Goal: Task Accomplishment & Management: Manage account settings

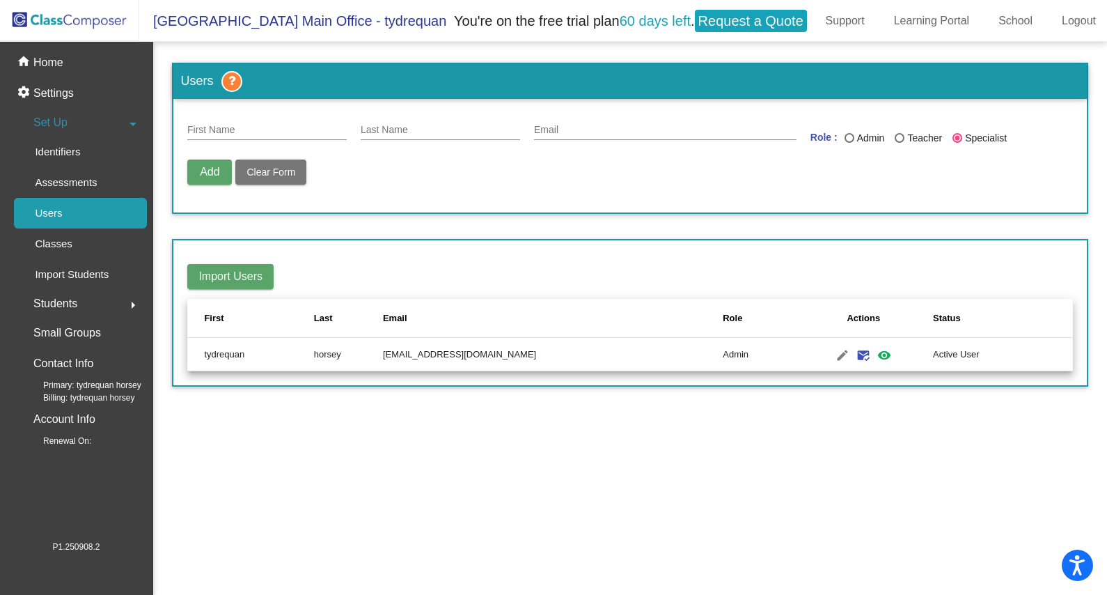
scroll to position [7, 0]
click at [285, 125] on input "First Name" at bounding box center [267, 130] width 160 height 11
click at [284, 125] on input "First Name" at bounding box center [267, 130] width 160 height 11
type input "j"
click at [111, 236] on link "Classes" at bounding box center [80, 243] width 133 height 31
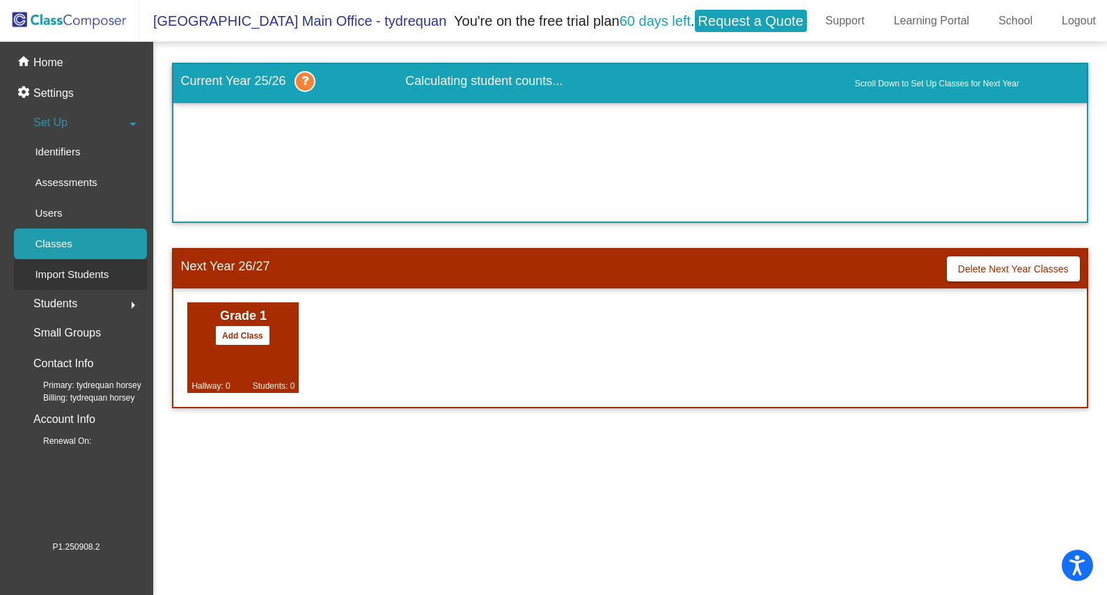
click at [112, 259] on div "Import Students" at bounding box center [67, 274] width 106 height 31
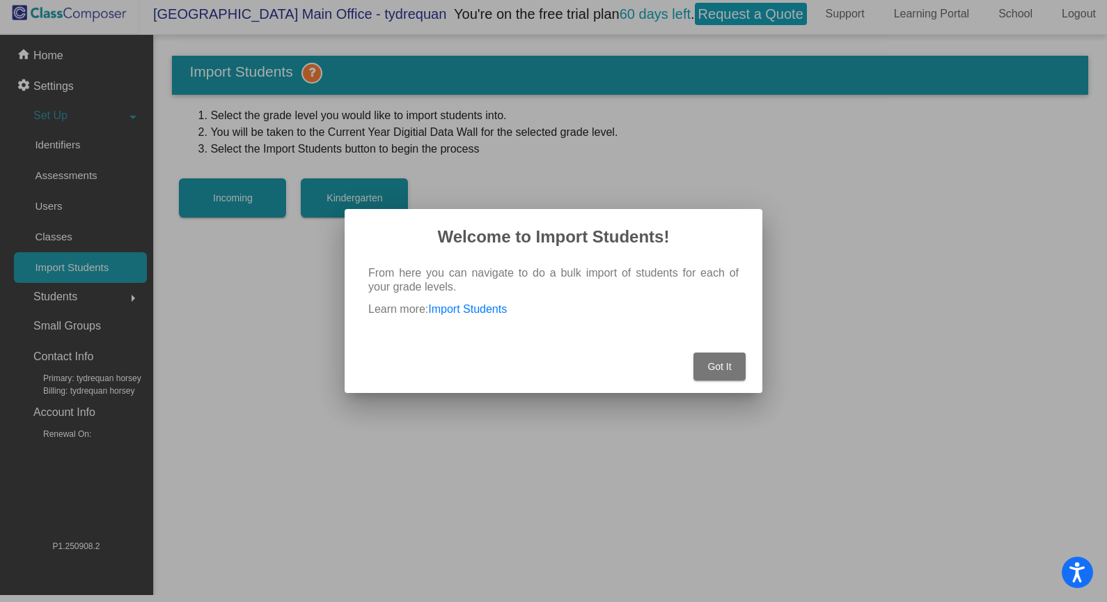
click at [793, 378] on div at bounding box center [553, 301] width 1107 height 602
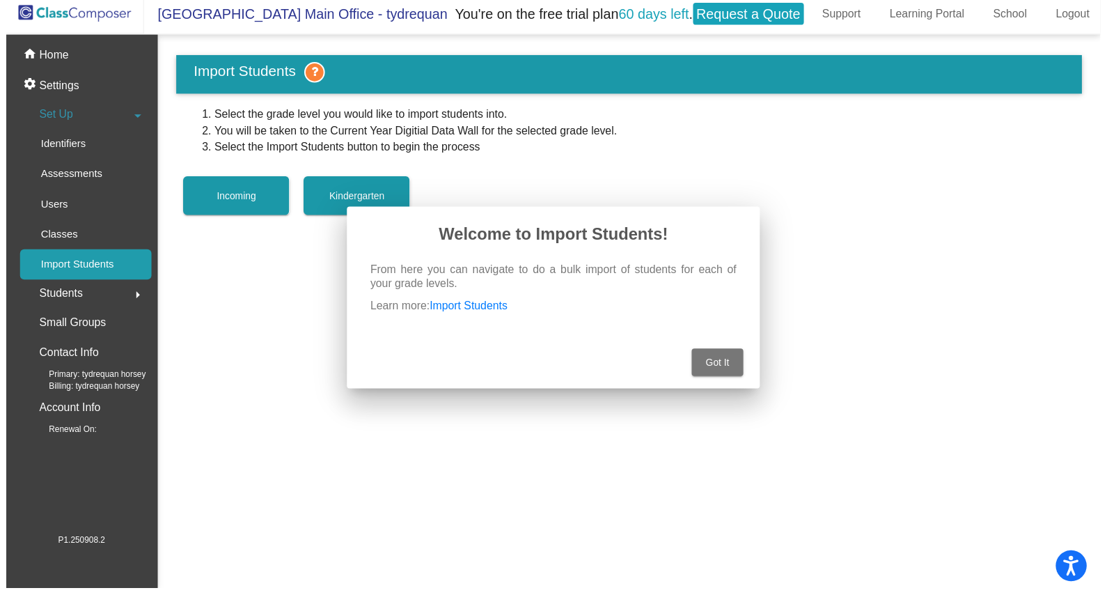
scroll to position [7, 0]
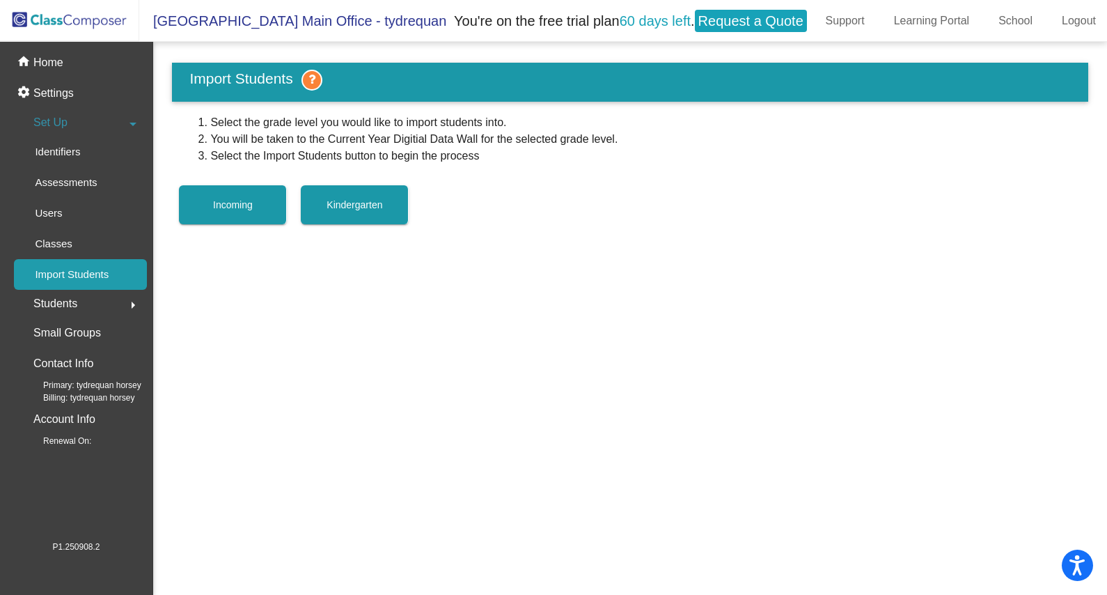
click at [241, 199] on span "Incoming" at bounding box center [233, 204] width 40 height 11
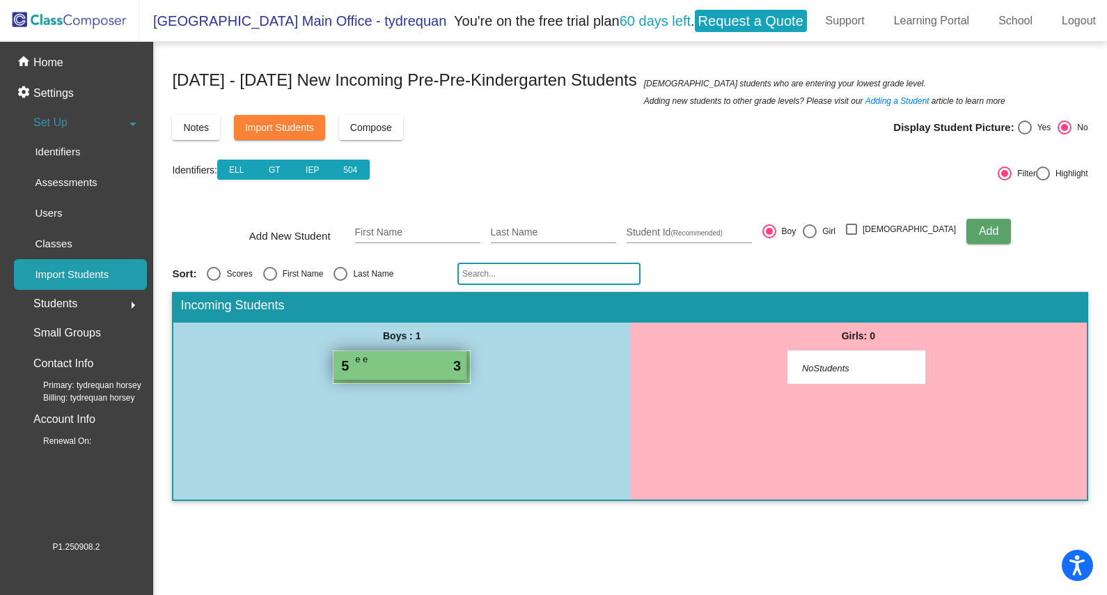
click at [449, 358] on div "5 e e lock do_not_disturb_alt 3" at bounding box center [400, 365] width 133 height 29
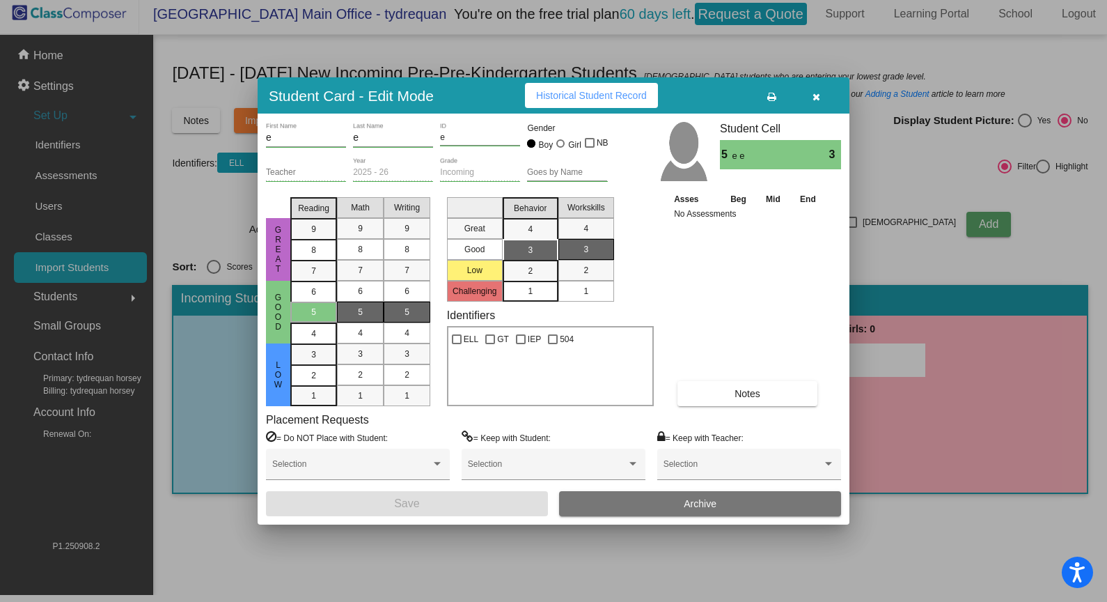
click at [322, 141] on input "e" at bounding box center [306, 137] width 80 height 11
click at [499, 130] on div "e ID" at bounding box center [480, 134] width 80 height 24
click at [474, 140] on input "e" at bounding box center [480, 138] width 80 height 10
click at [809, 100] on button "button" at bounding box center [816, 95] width 45 height 25
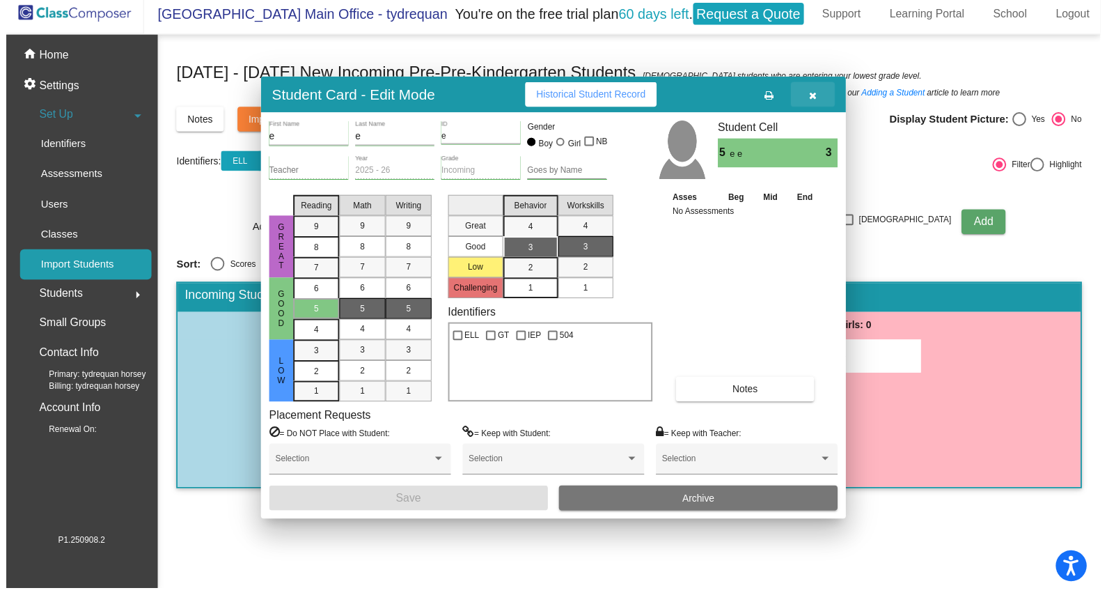
scroll to position [7, 0]
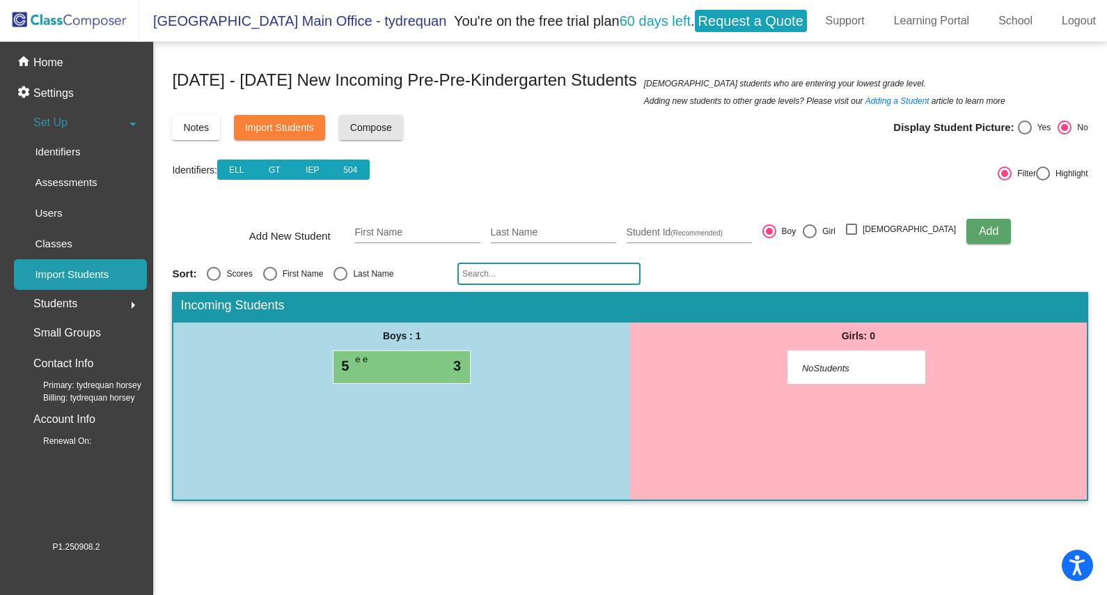
click at [387, 124] on span "Compose" at bounding box center [371, 127] width 42 height 11
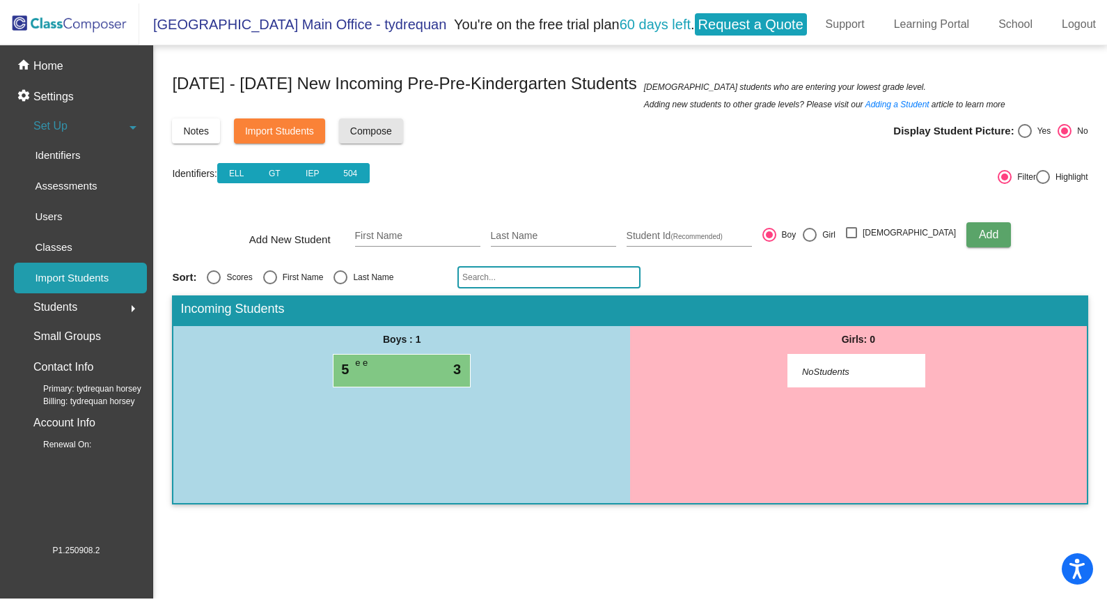
scroll to position [0, 0]
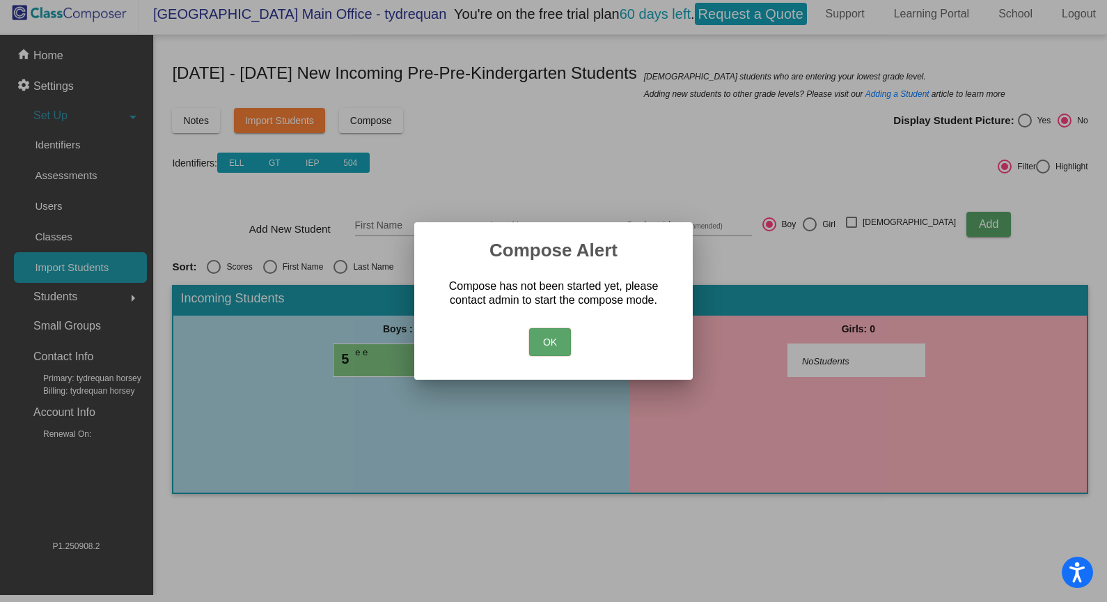
click at [571, 334] on div "OK" at bounding box center [553, 338] width 245 height 49
click at [561, 345] on button "OK" at bounding box center [550, 342] width 42 height 28
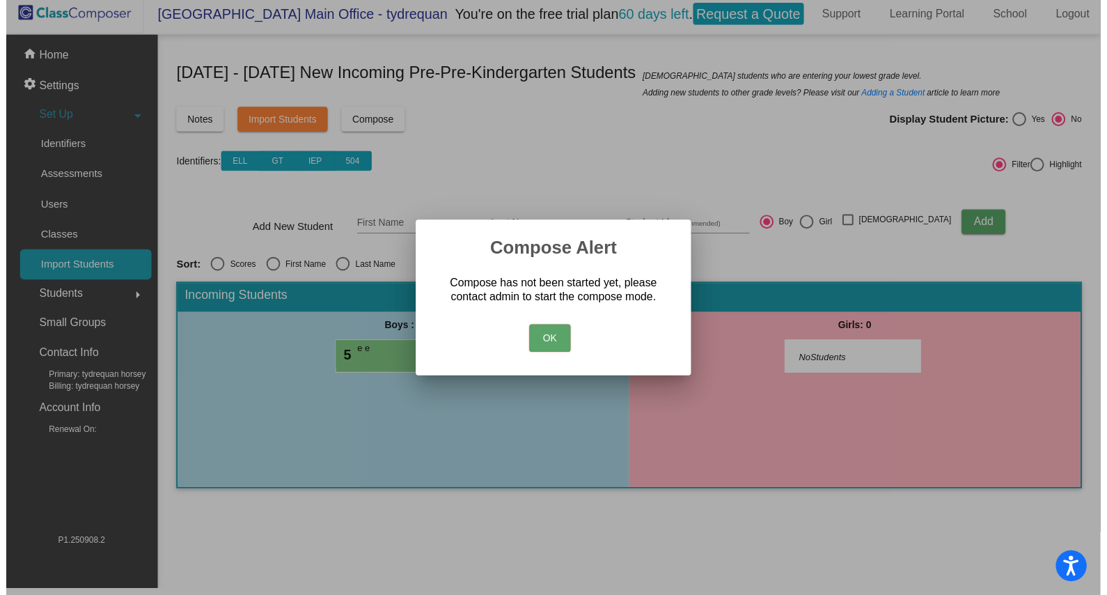
scroll to position [7, 0]
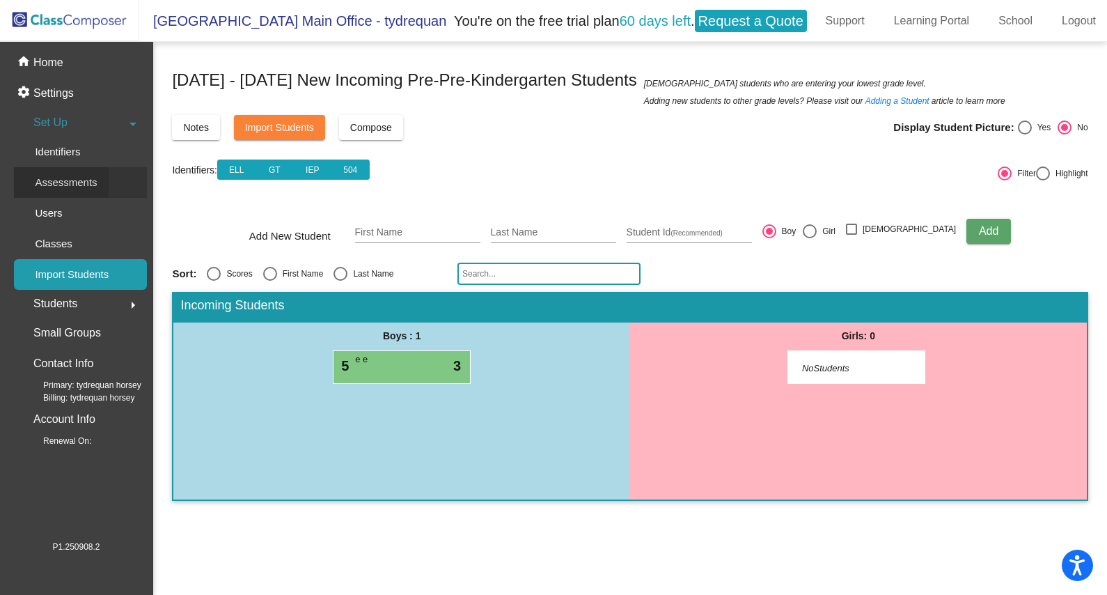
click at [121, 172] on link "Assessments" at bounding box center [80, 182] width 133 height 31
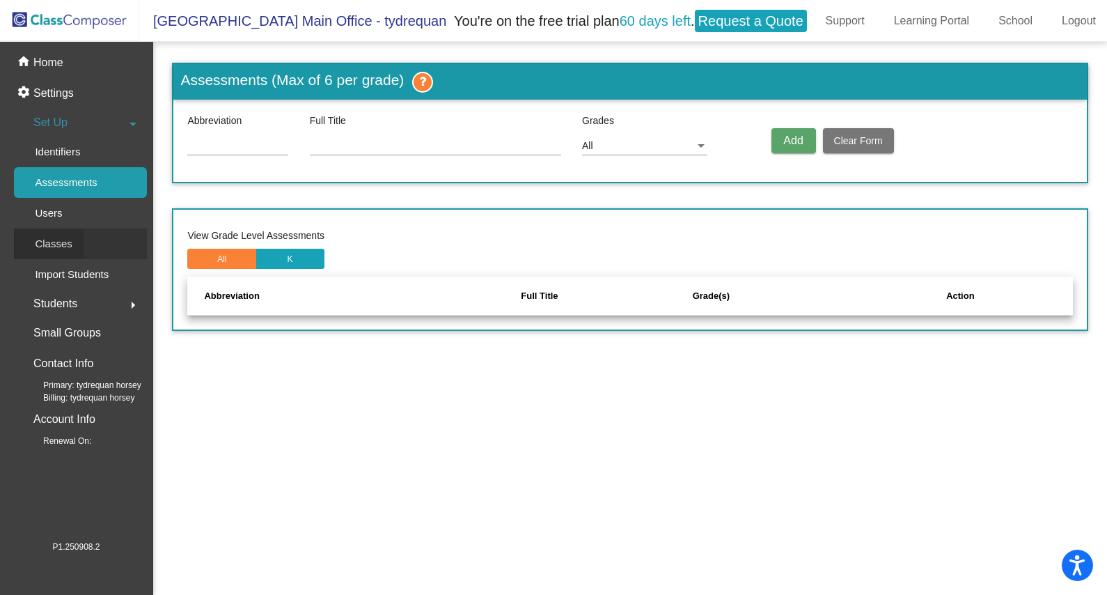
click at [116, 228] on link "Classes" at bounding box center [80, 243] width 133 height 31
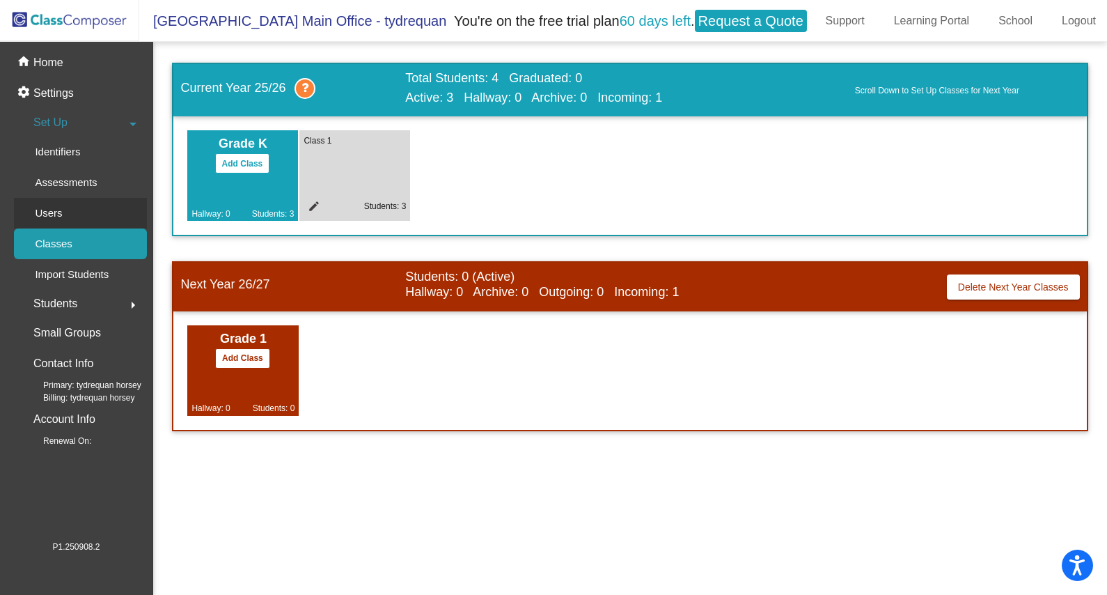
click at [127, 212] on link "Users" at bounding box center [80, 213] width 133 height 31
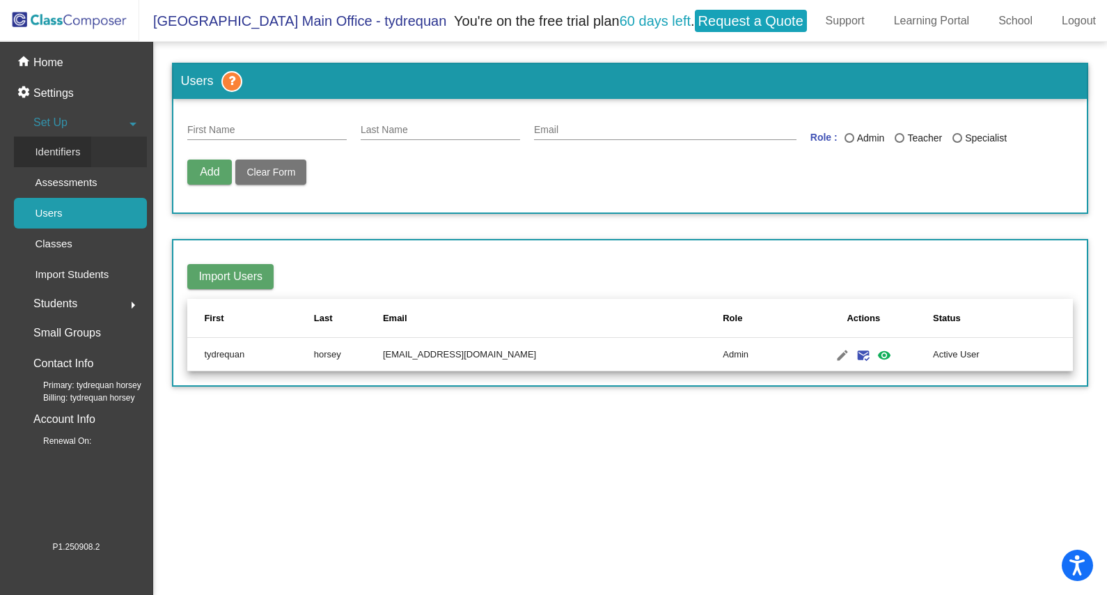
click at [130, 138] on link "Identifiers" at bounding box center [80, 152] width 133 height 31
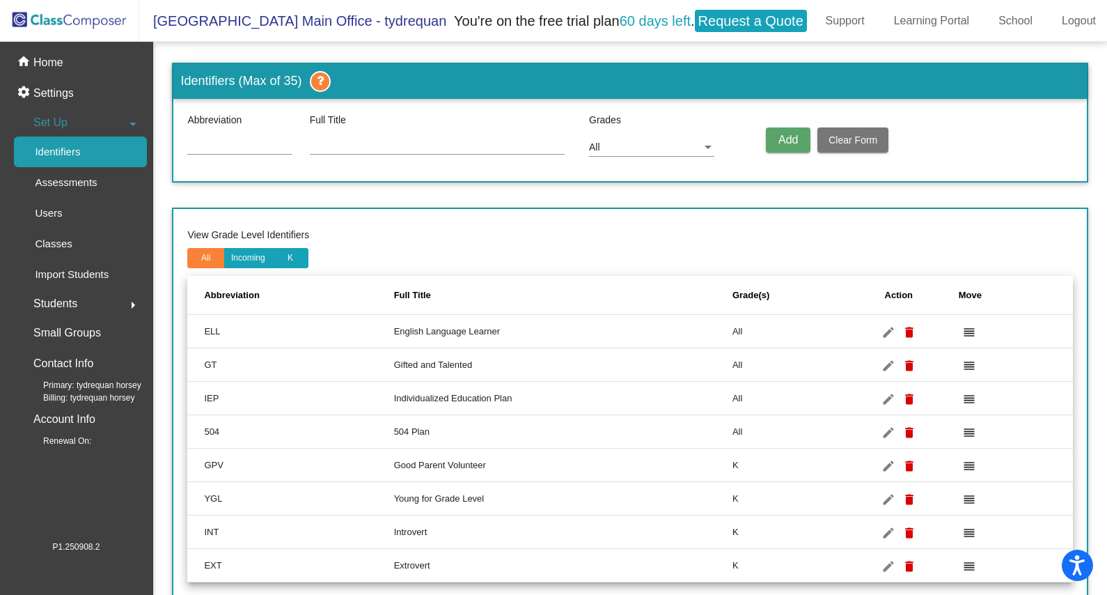
click at [118, 299] on div "Students arrow_right" at bounding box center [80, 304] width 133 height 28
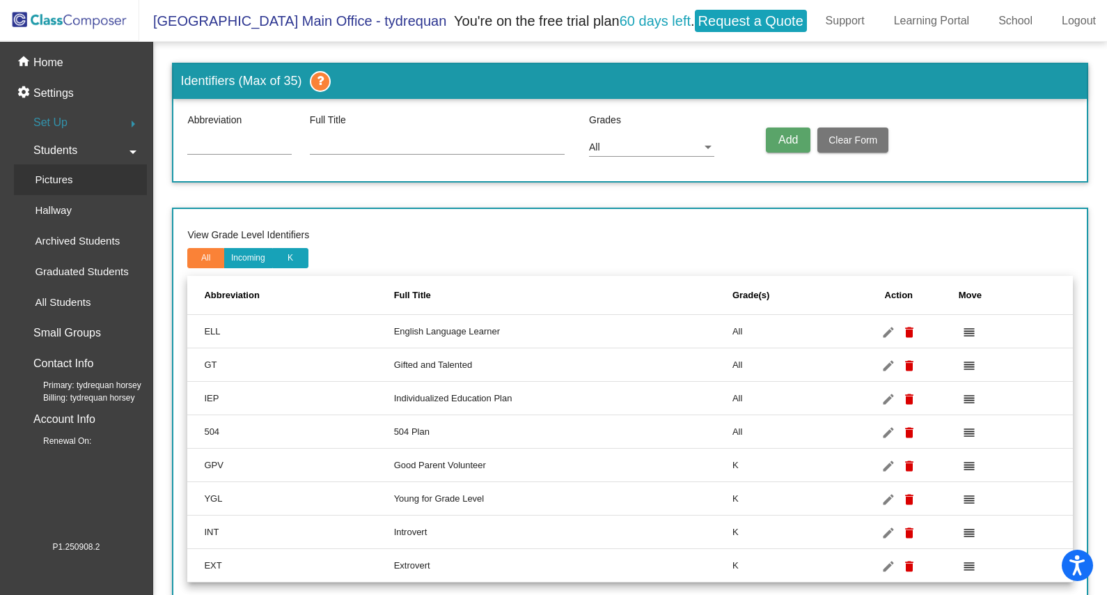
click at [117, 169] on link "Pictures" at bounding box center [80, 179] width 133 height 31
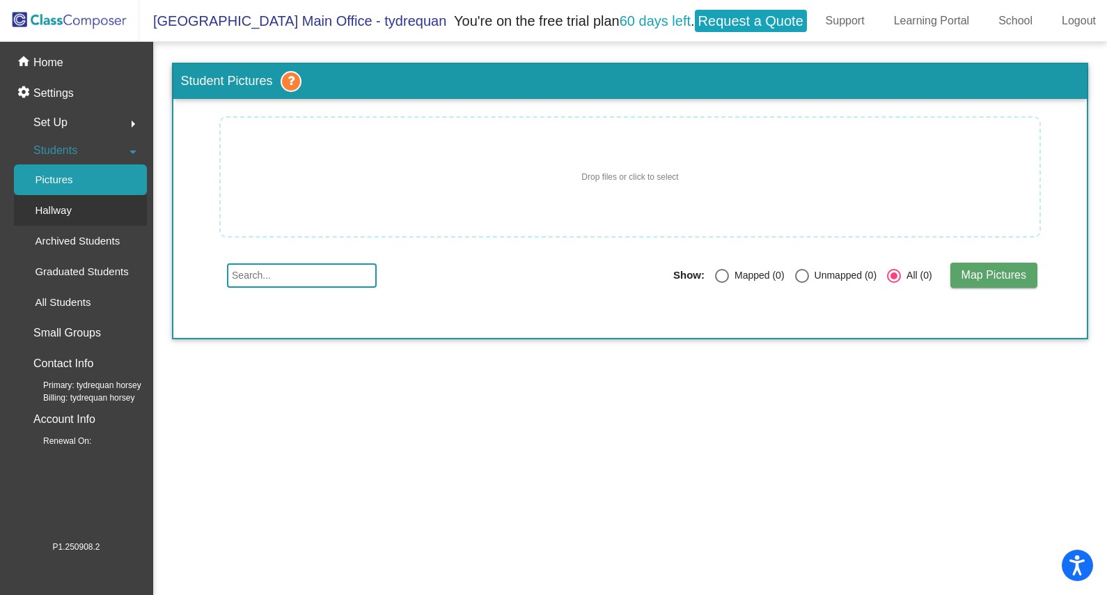
click at [123, 204] on link "Hallway" at bounding box center [80, 210] width 133 height 31
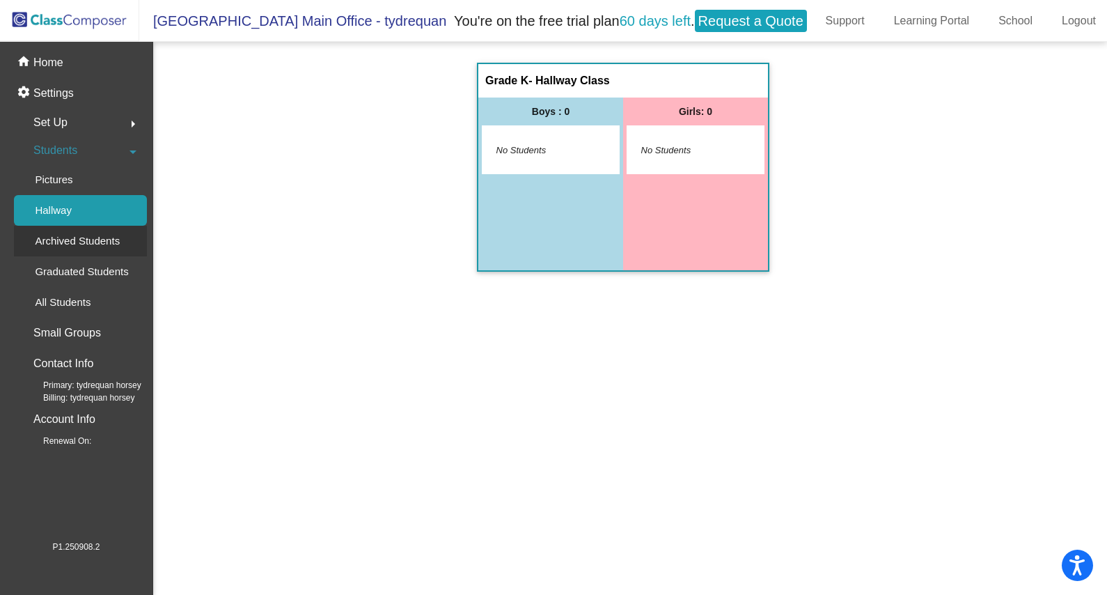
click at [71, 226] on div "Archived Students" at bounding box center [72, 241] width 117 height 31
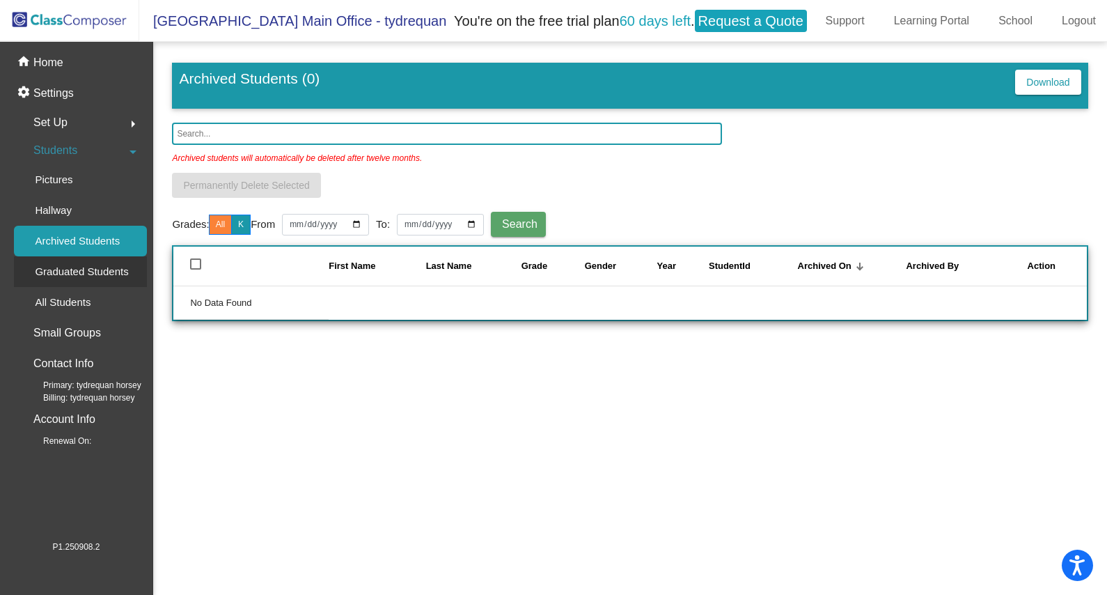
click at [33, 258] on div "Graduated Students" at bounding box center [77, 271] width 126 height 31
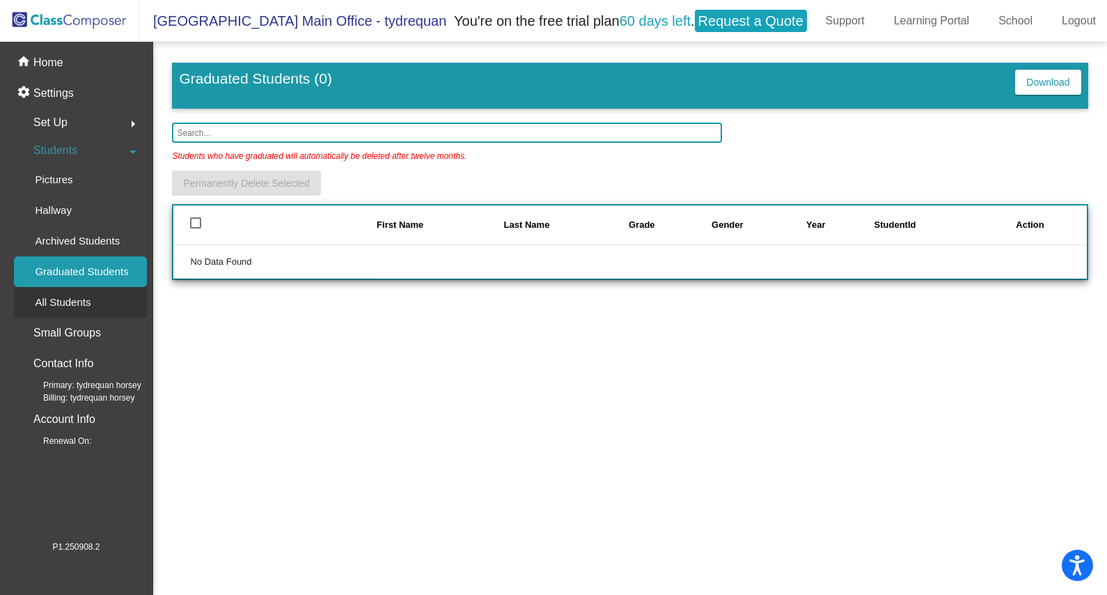
click at [52, 300] on p "All Students" at bounding box center [63, 302] width 56 height 17
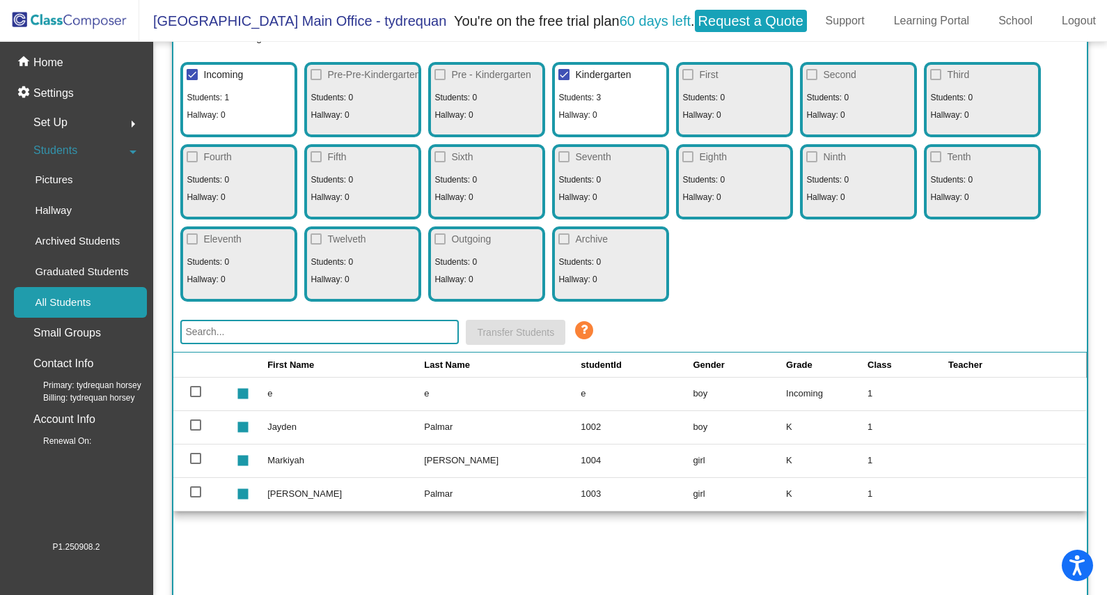
scroll to position [217, 0]
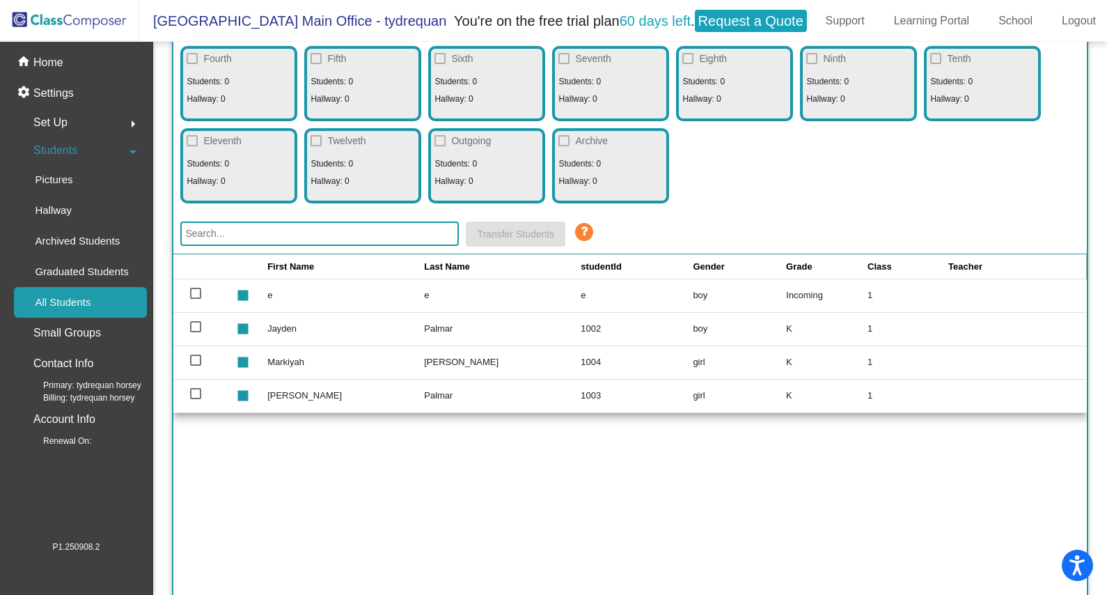
click at [295, 288] on td "e" at bounding box center [345, 295] width 157 height 33
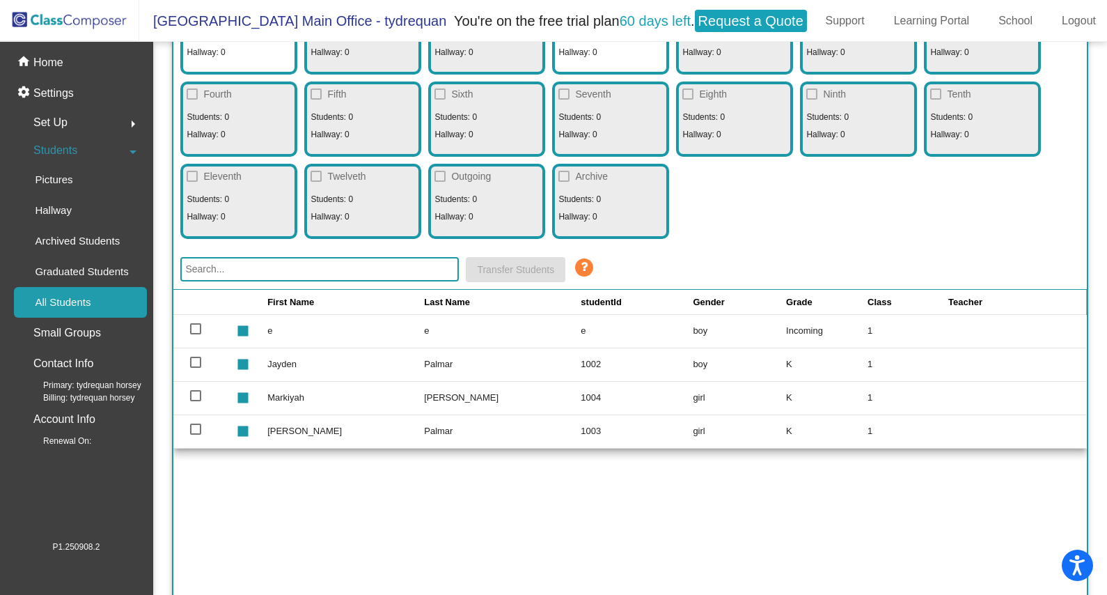
scroll to position [84, 0]
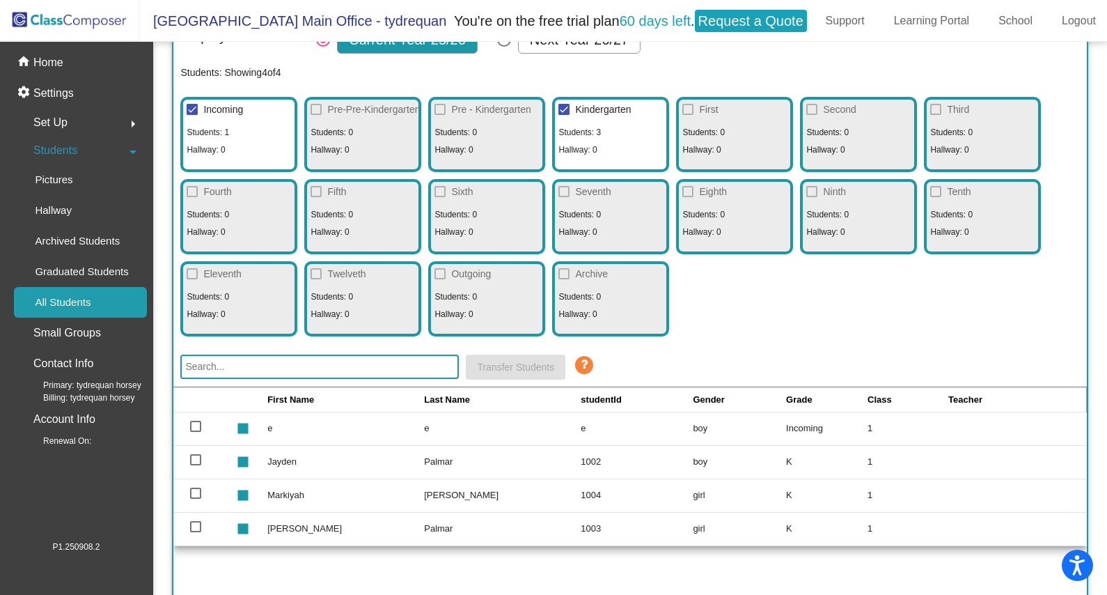
click at [470, 189] on span "Sixth" at bounding box center [462, 191] width 22 height 11
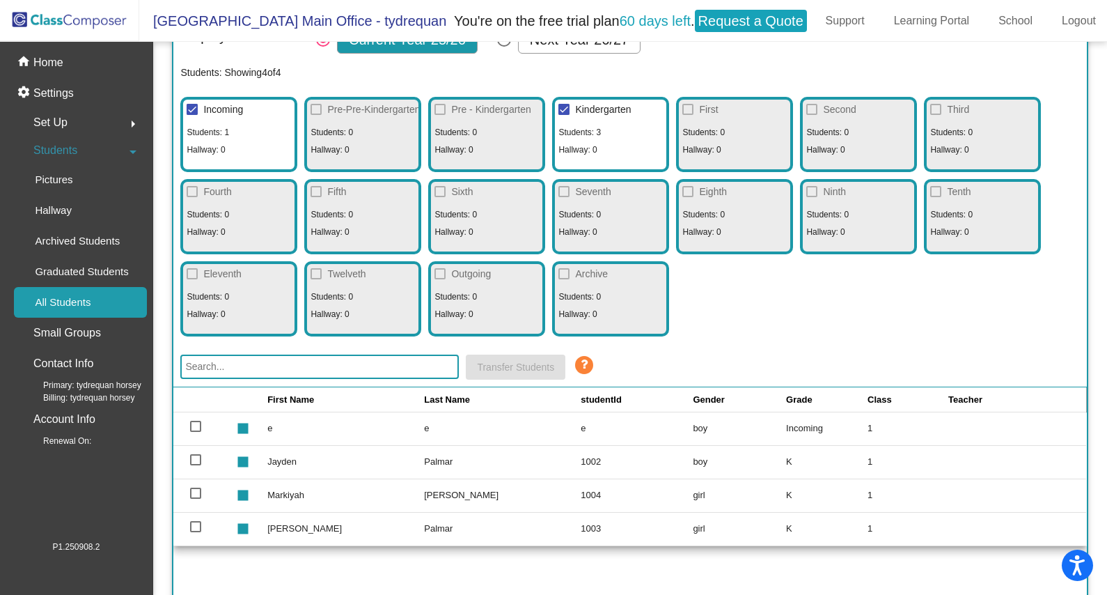
click at [380, 167] on div "Incoming Students: 1 Hallway: 0 Pre-Pre-Kindergarten Students: 0 Hallway: 0 Pre…" at bounding box center [629, 213] width 899 height 247
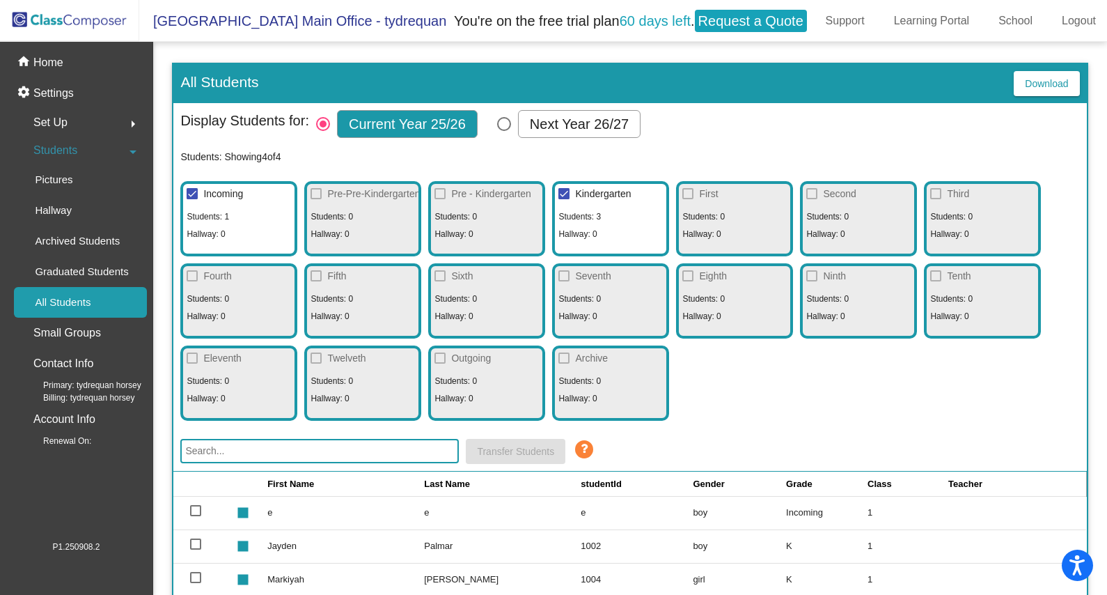
scroll to position [0, 0]
click at [562, 284] on mat-checkbox "Seventh" at bounding box center [583, 277] width 56 height 22
click at [195, 194] on div at bounding box center [192, 193] width 11 height 11
click at [192, 199] on input "Incoming" at bounding box center [192, 199] width 1 height 1
click at [194, 193] on div at bounding box center [192, 193] width 11 height 11
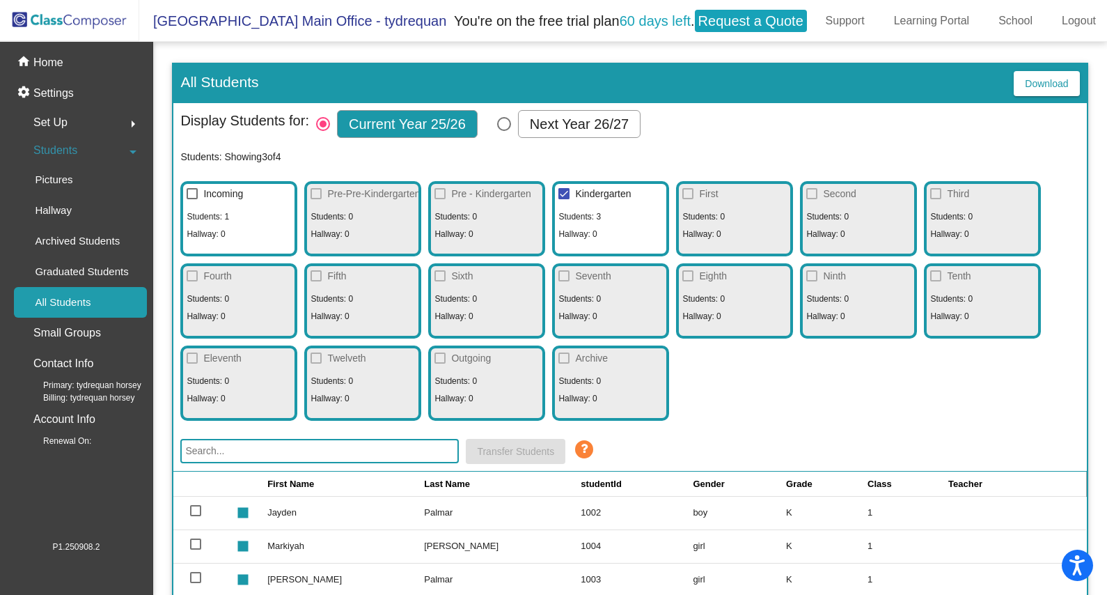
click at [192, 199] on input "Incoming" at bounding box center [192, 199] width 1 height 1
click at [194, 193] on div at bounding box center [192, 193] width 11 height 11
click at [192, 199] on input "Incoming" at bounding box center [192, 199] width 1 height 1
click at [194, 193] on div at bounding box center [192, 193] width 11 height 11
click at [192, 199] on input "Incoming" at bounding box center [192, 199] width 1 height 1
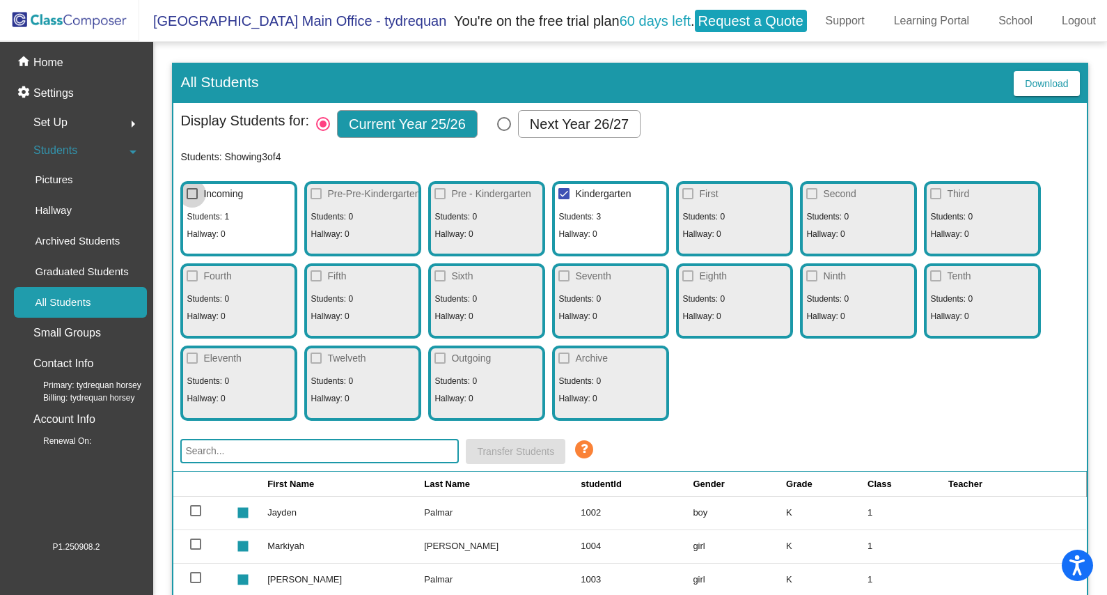
checkbox input "true"
click at [194, 507] on div at bounding box center [195, 510] width 11 height 11
click at [195, 516] on input "select row 2" at bounding box center [195, 516] width 1 height 1
checkbox input "true"
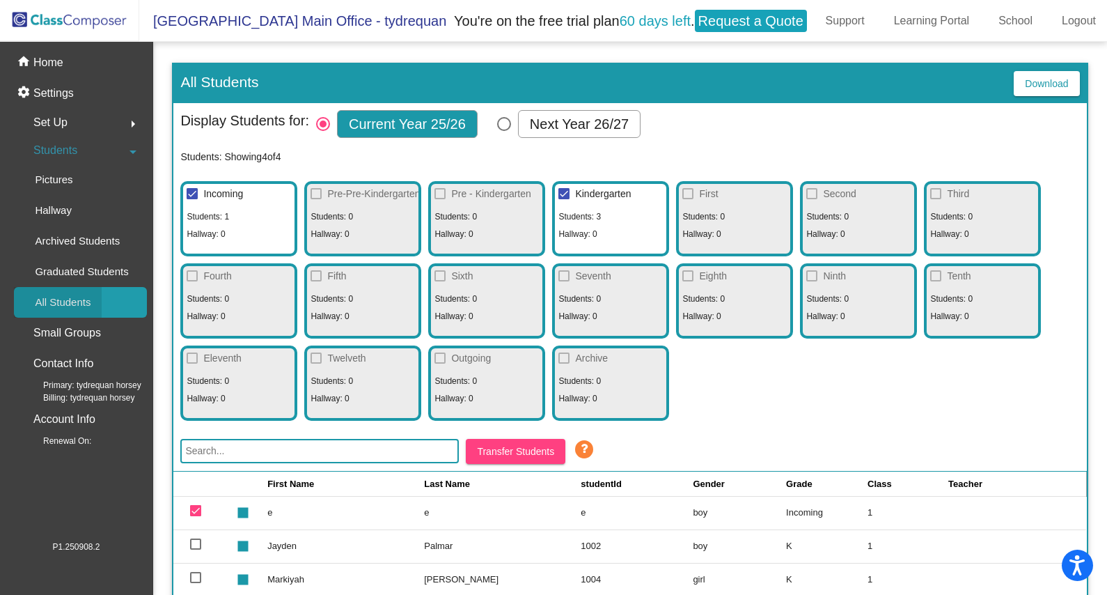
click at [88, 311] on div "All Students" at bounding box center [58, 302] width 88 height 31
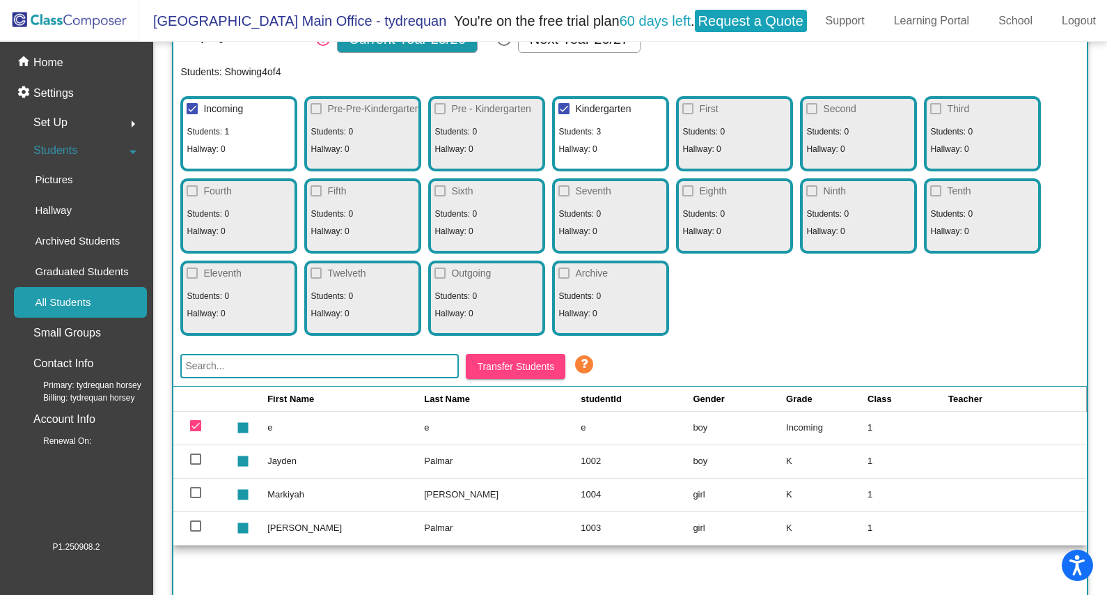
scroll to position [217, 0]
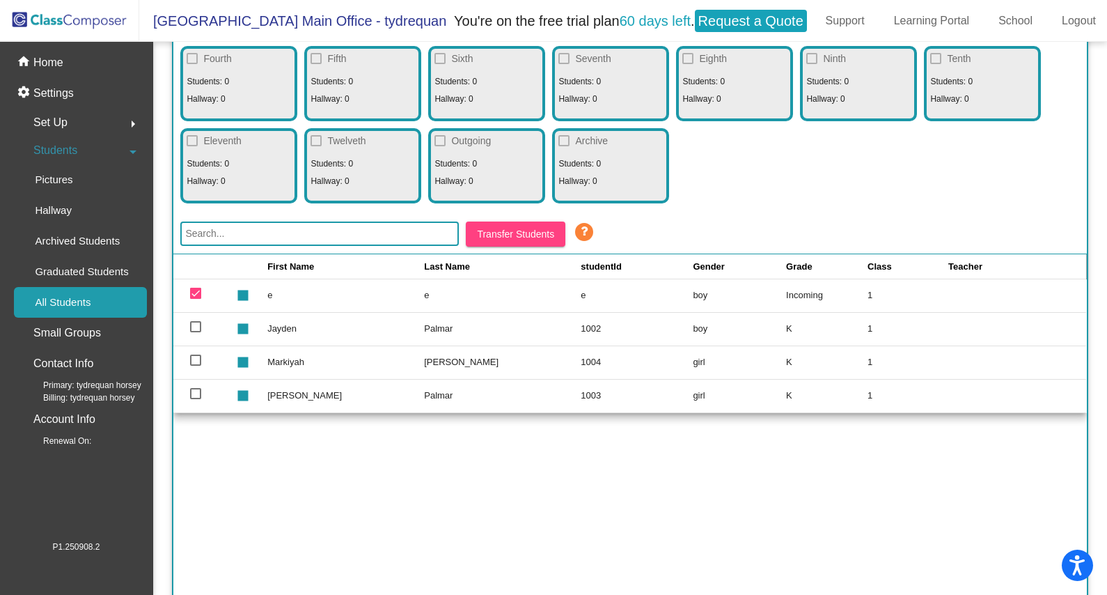
drag, startPoint x: 650, startPoint y: 310, endPoint x: 529, endPoint y: 284, distance: 123.9
click at [529, 284] on tr "stop e e e boy Incoming 1" at bounding box center [629, 295] width 913 height 33
click at [71, 235] on p "Archived Students" at bounding box center [77, 241] width 85 height 17
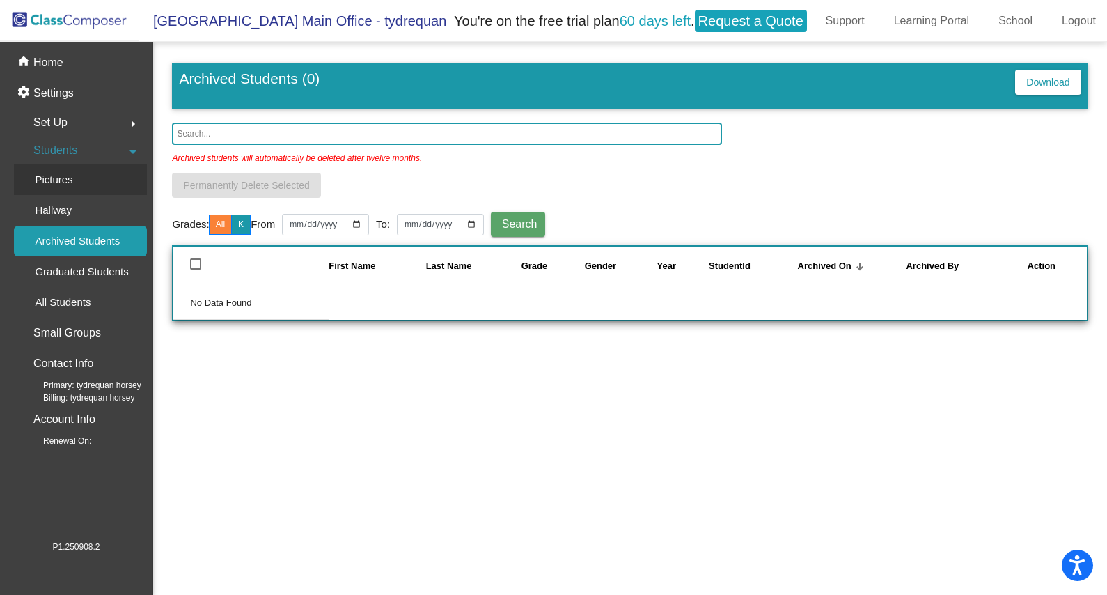
click at [93, 171] on link "Pictures" at bounding box center [80, 179] width 133 height 31
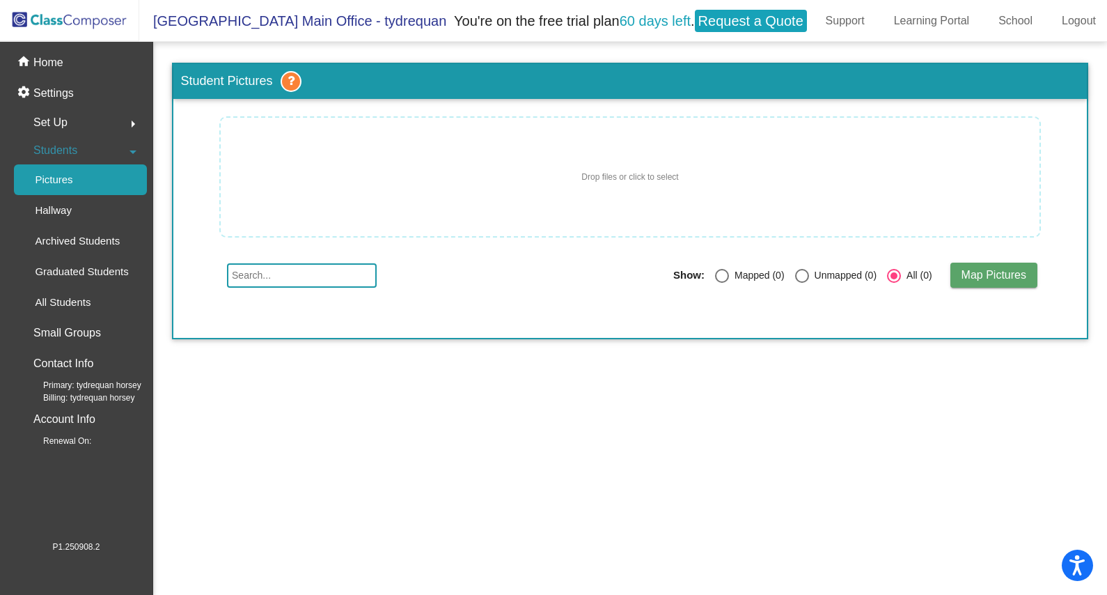
click at [100, 151] on div "Students arrow_drop_down" at bounding box center [80, 151] width 133 height 28
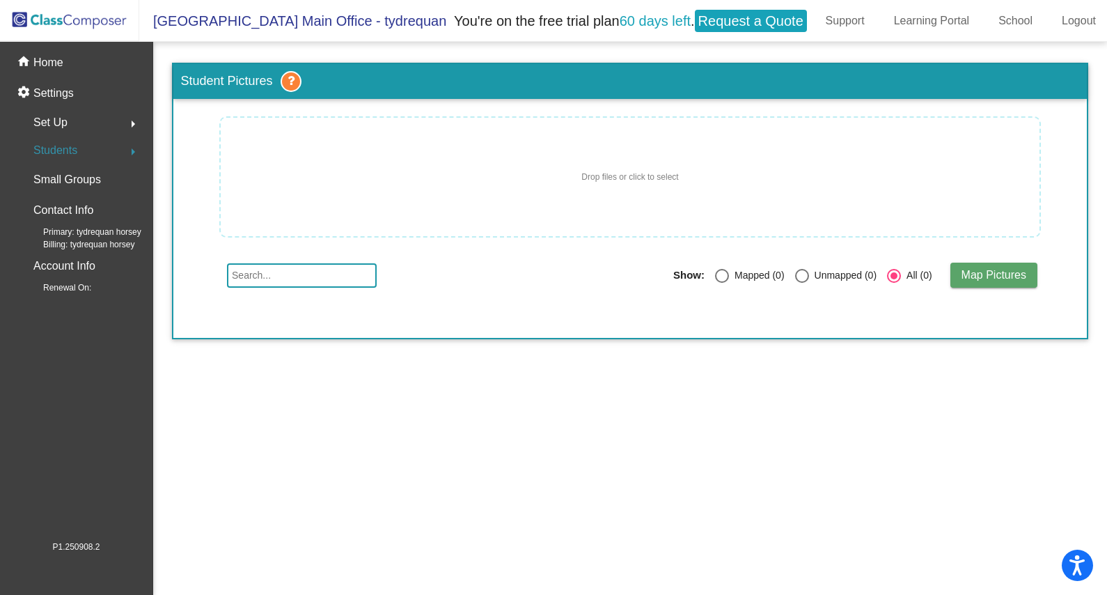
click at [96, 150] on div "Students arrow_right" at bounding box center [80, 151] width 133 height 28
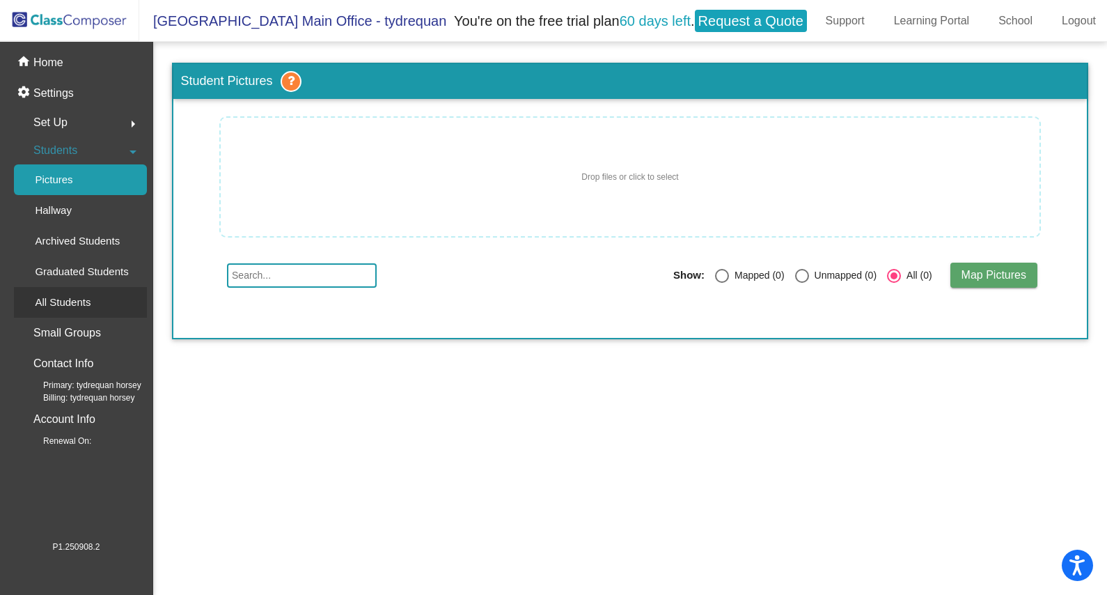
click at [75, 311] on div "All Students" at bounding box center [58, 302] width 88 height 31
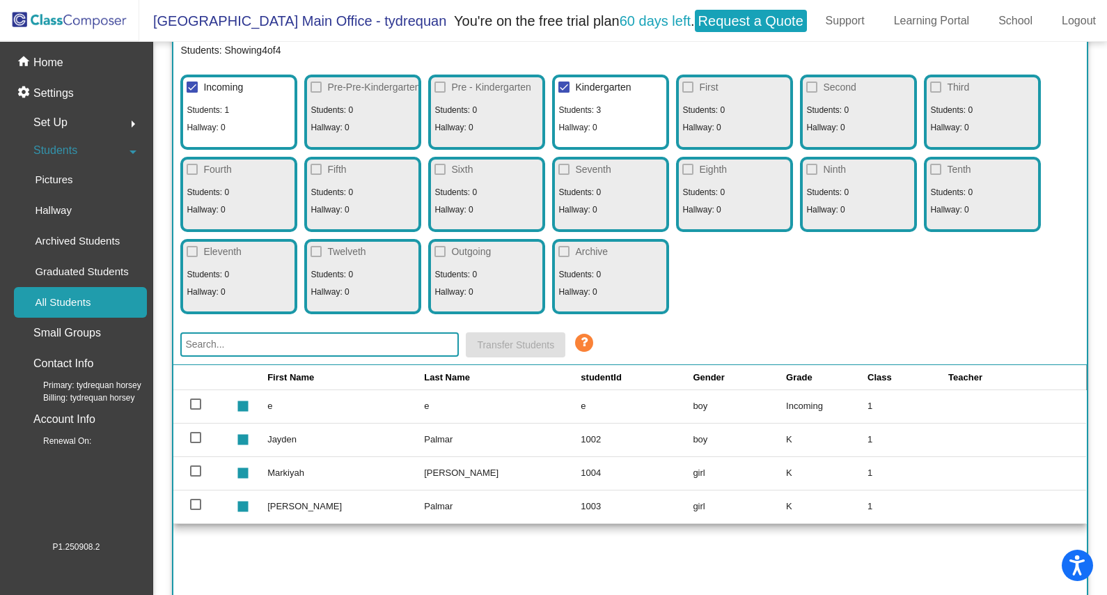
scroll to position [217, 0]
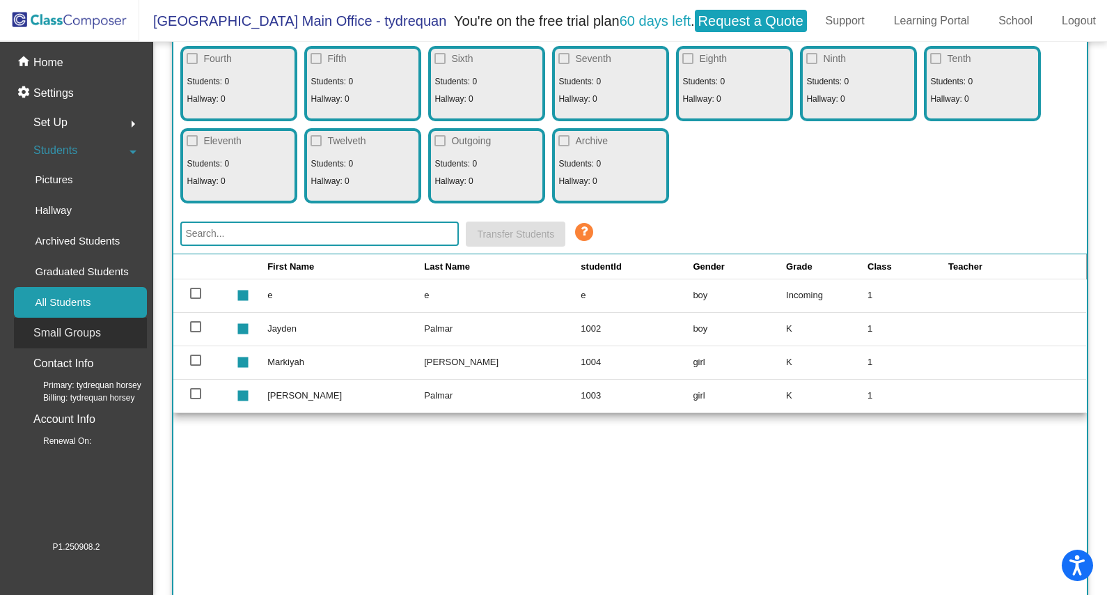
click at [102, 325] on div "Small Groups" at bounding box center [80, 333] width 133 height 31
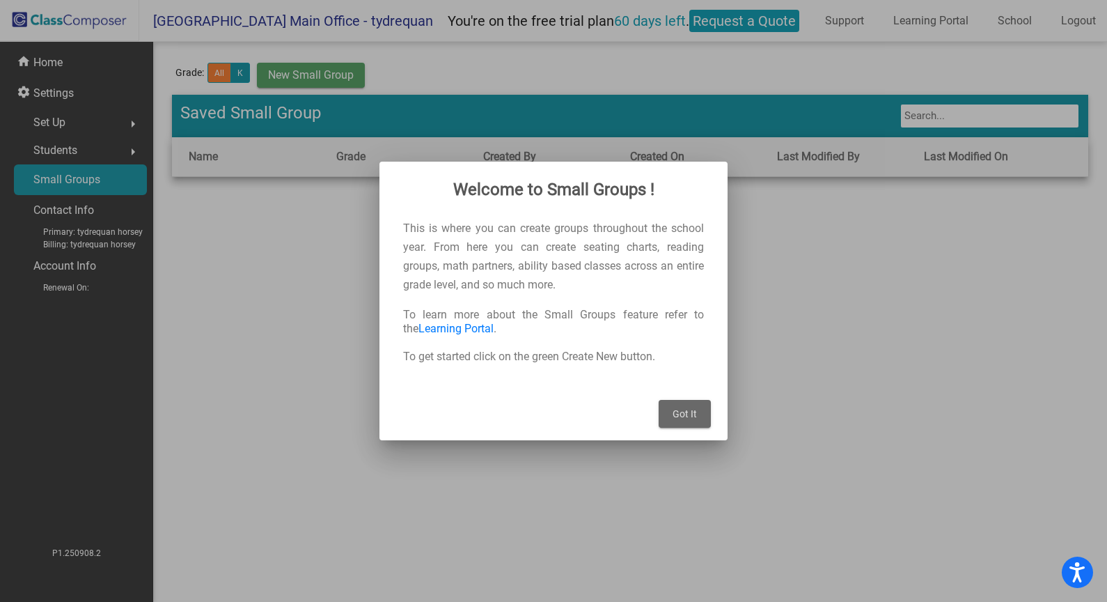
click at [703, 435] on div "Got It" at bounding box center [553, 409] width 315 height 61
drag, startPoint x: 696, startPoint y: 430, endPoint x: 696, endPoint y: 481, distance: 50.8
click at [696, 430] on div "Got It" at bounding box center [553, 409] width 315 height 61
click at [687, 427] on button "Got It" at bounding box center [685, 414] width 52 height 28
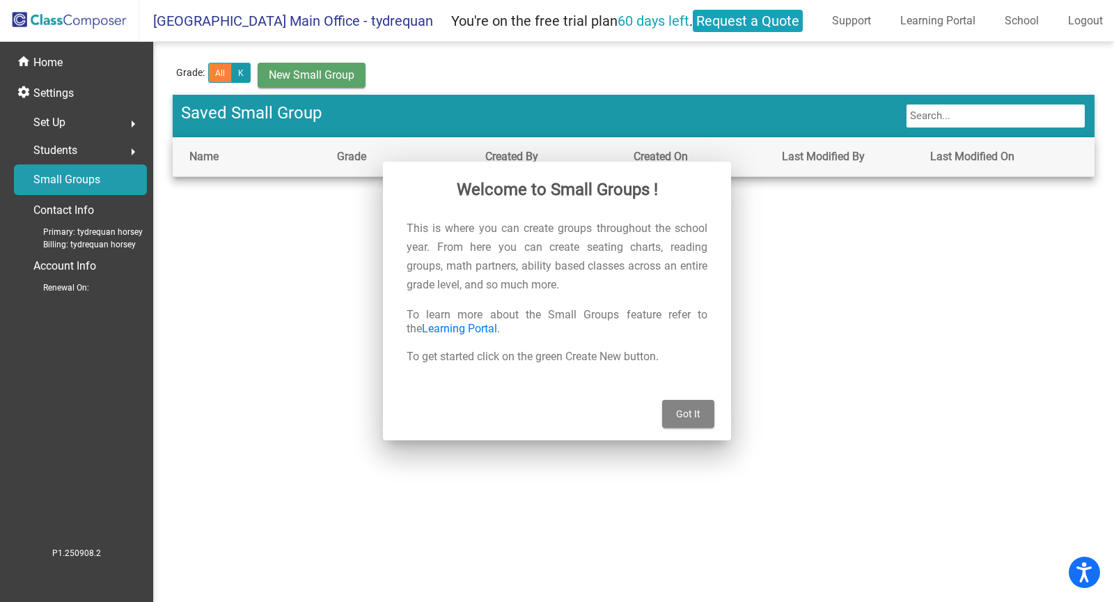
click at [669, 405] on mat-sidenav-content "Grade: All K New Small Group Saved Small Group Name Grade Created By Created On…" at bounding box center [633, 322] width 961 height 560
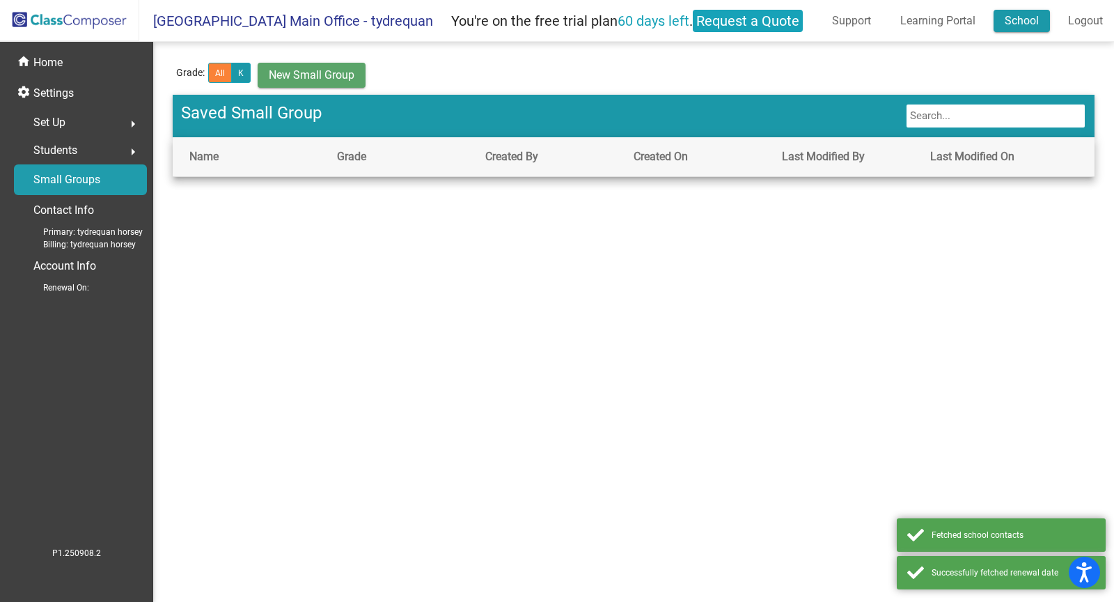
click at [1025, 11] on link "School" at bounding box center [1022, 21] width 56 height 22
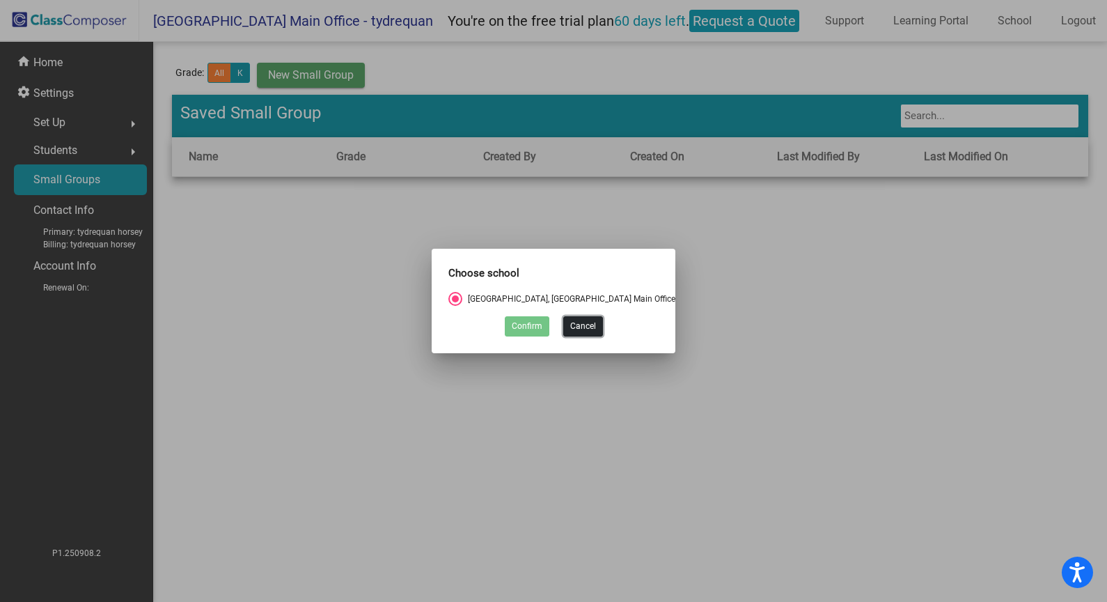
click at [577, 322] on button "Cancel" at bounding box center [583, 326] width 40 height 20
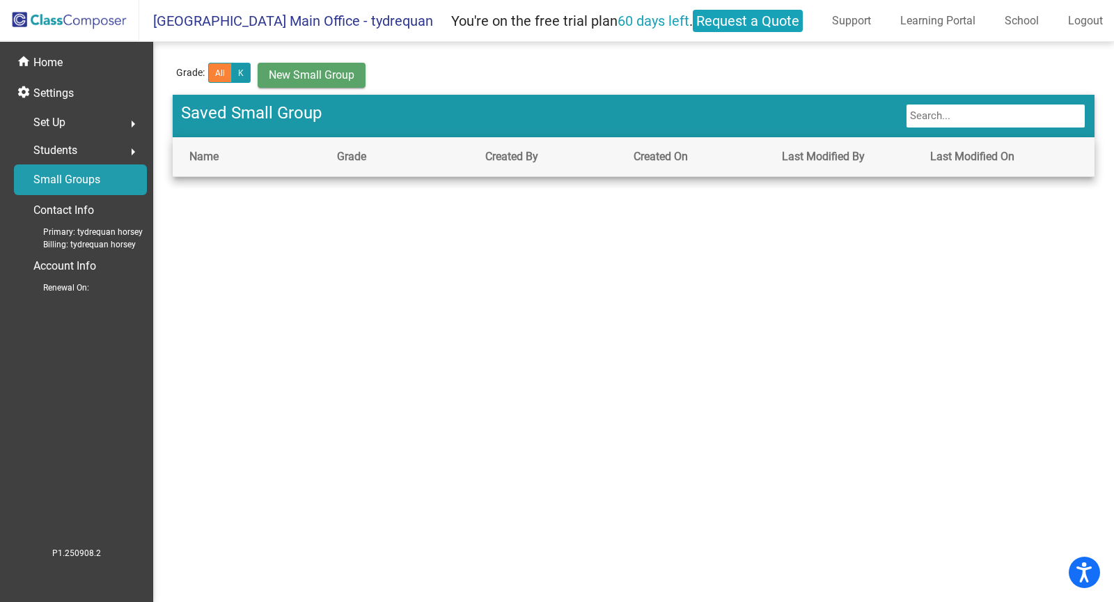
click at [95, 127] on div "Set Up arrow_right" at bounding box center [80, 123] width 133 height 28
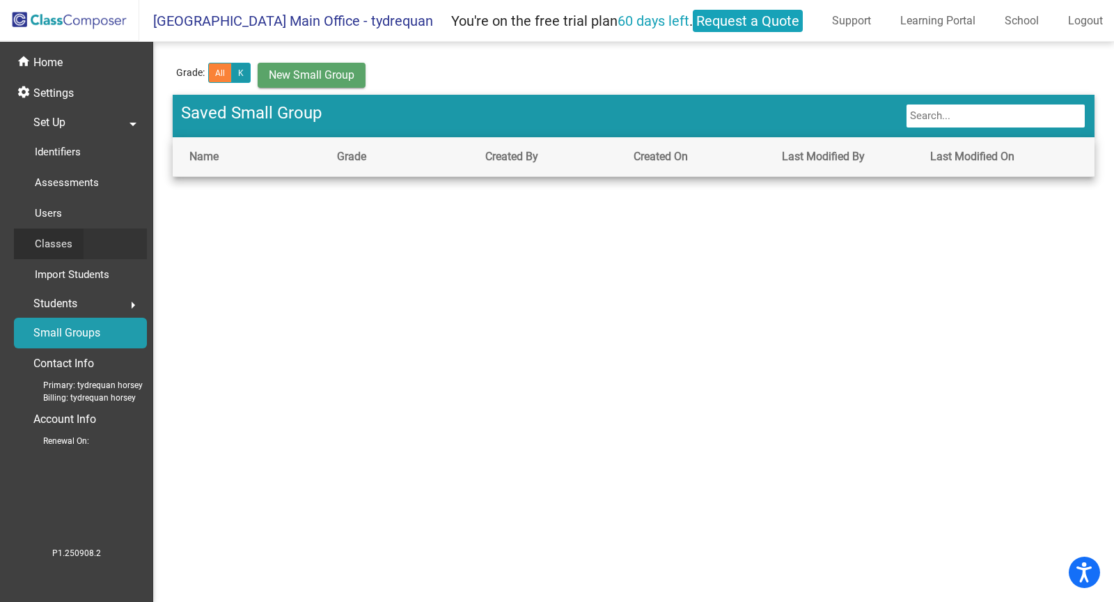
click at [74, 251] on div "Classes" at bounding box center [49, 243] width 70 height 31
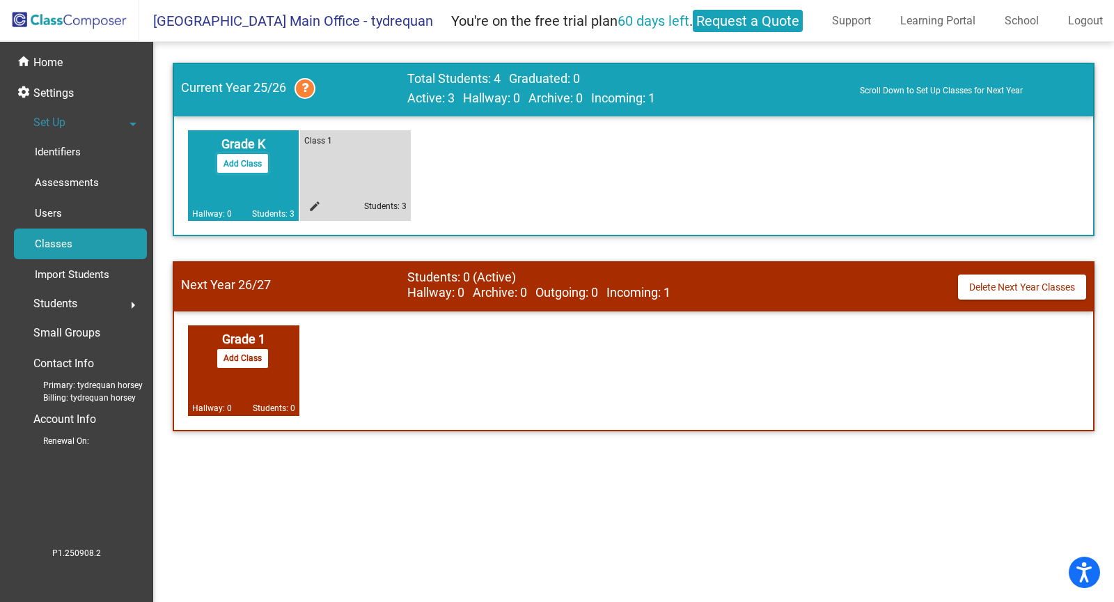
click at [254, 158] on button "Add Class" at bounding box center [243, 163] width 52 height 20
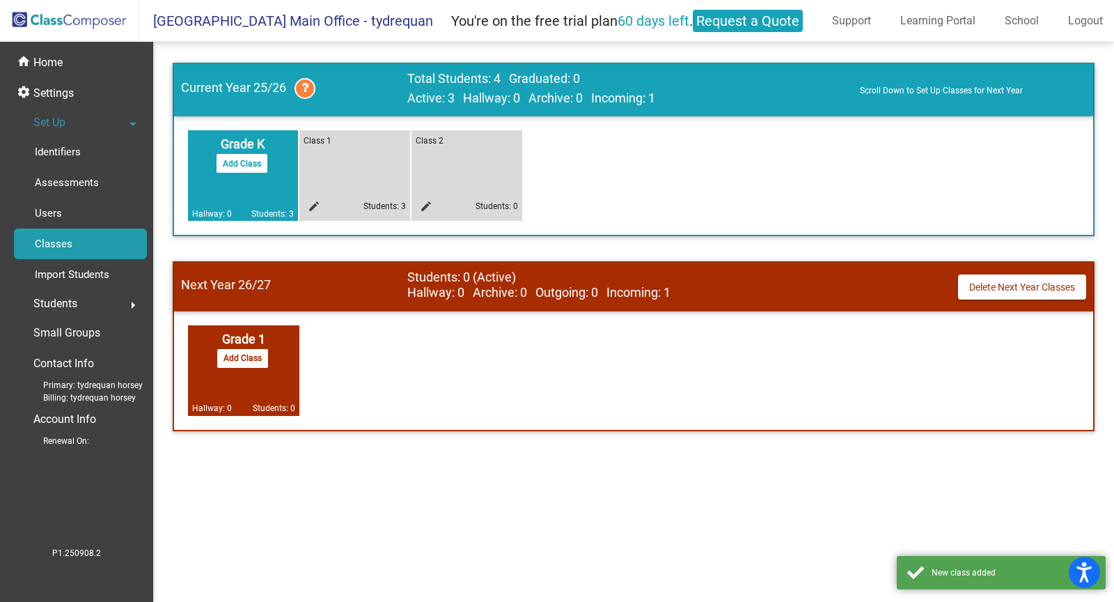
click at [337, 171] on div "Class 1 edit Students: 3" at bounding box center [354, 175] width 111 height 91
click at [249, 356] on button "Add Class" at bounding box center [243, 358] width 52 height 20
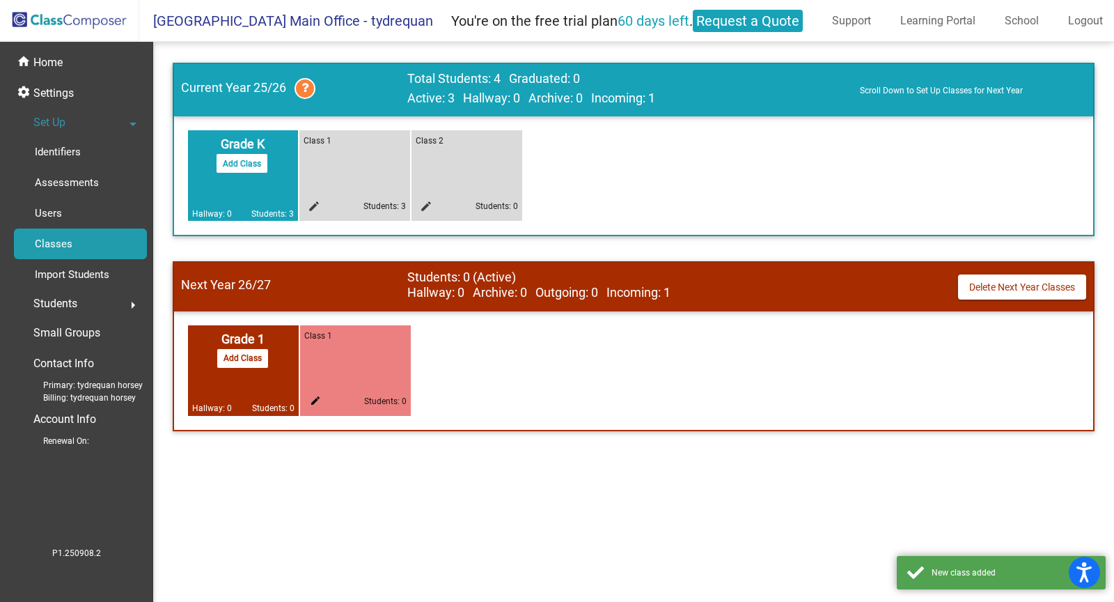
click at [350, 363] on div "Class 1 edit Students: 0" at bounding box center [355, 370] width 111 height 91
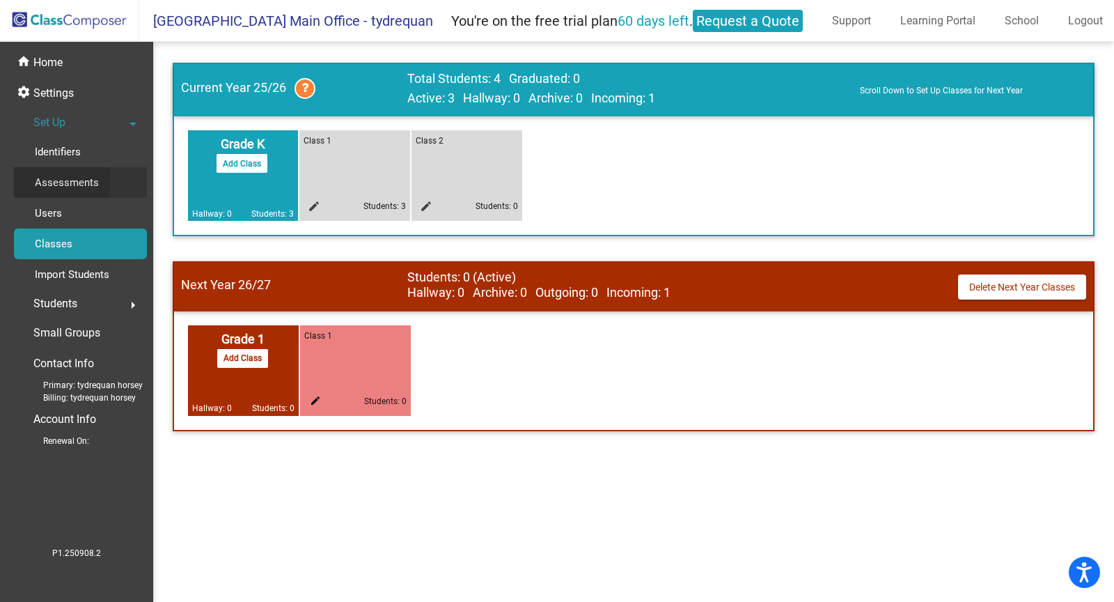
click at [85, 174] on p "Assessments" at bounding box center [67, 182] width 64 height 17
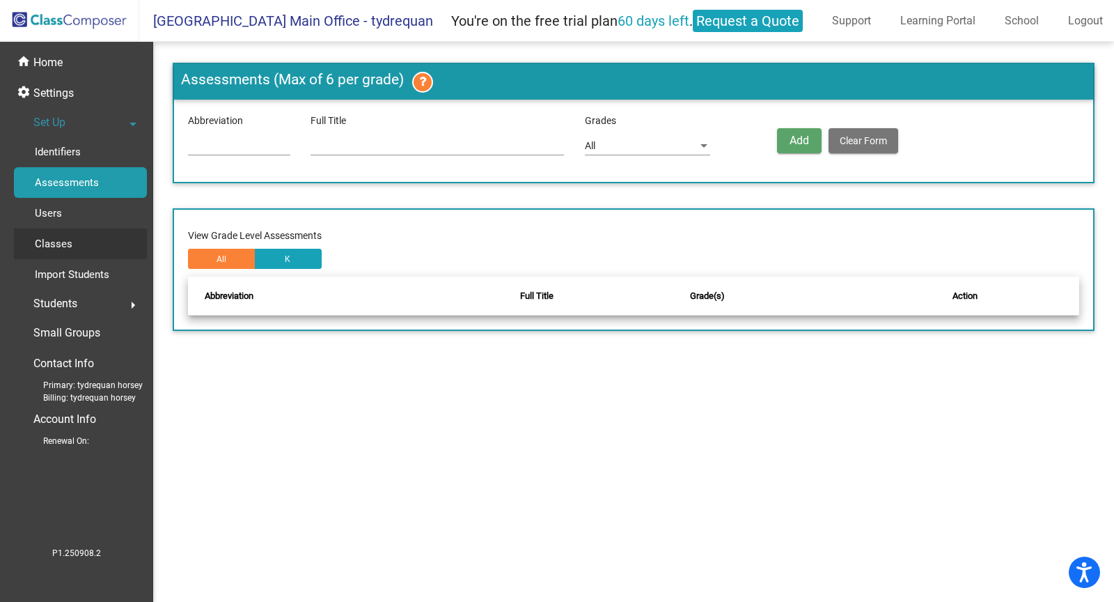
click at [96, 248] on link "Classes" at bounding box center [80, 243] width 133 height 31
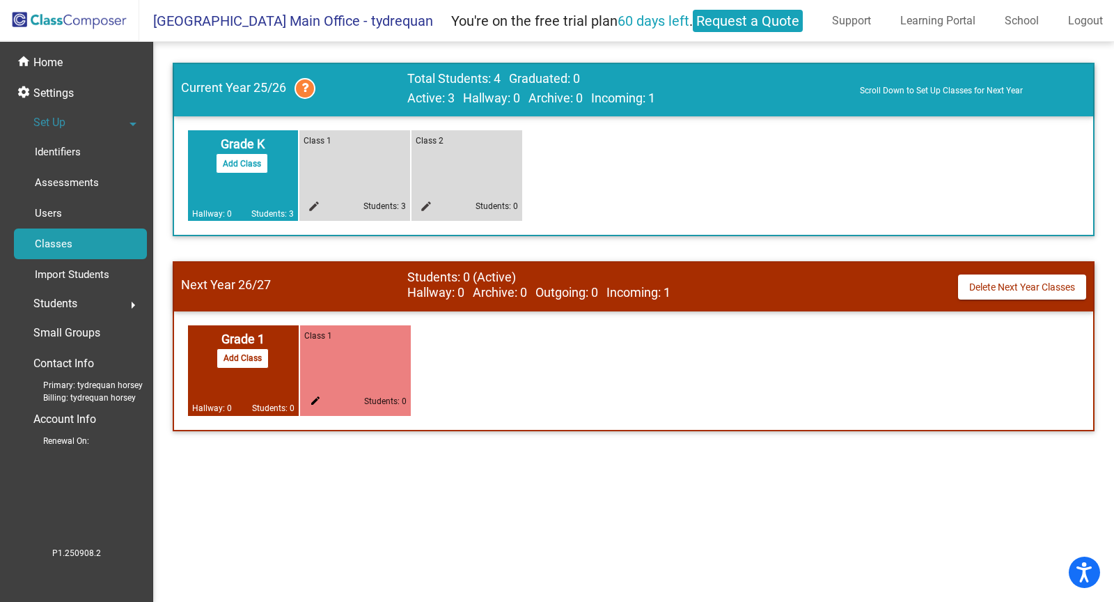
click at [59, 303] on span "Students" at bounding box center [55, 304] width 44 height 20
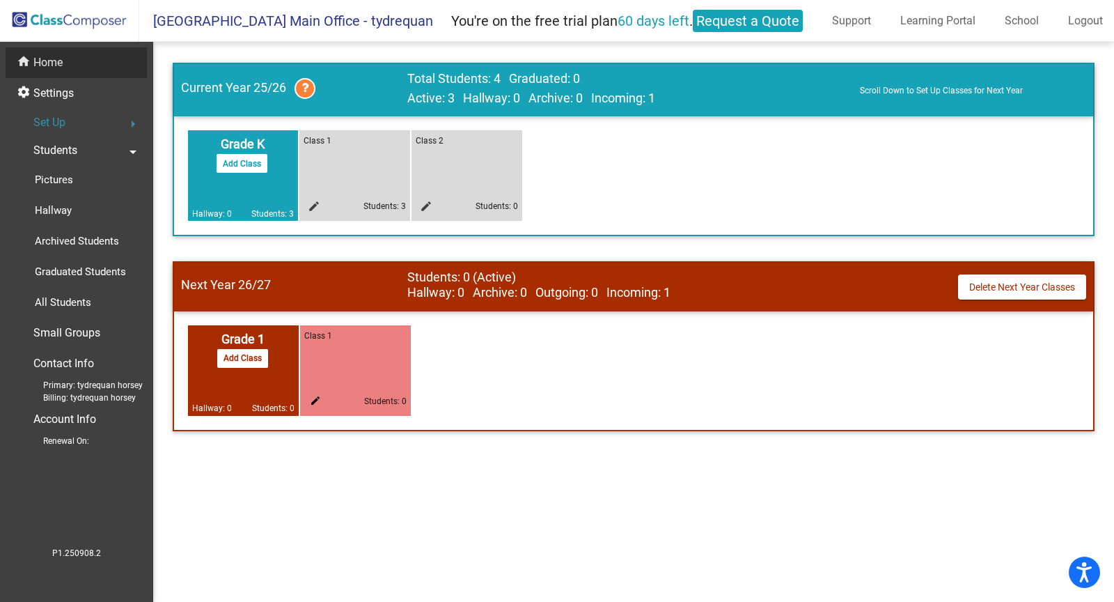
click at [58, 70] on p "Home" at bounding box center [47, 62] width 29 height 17
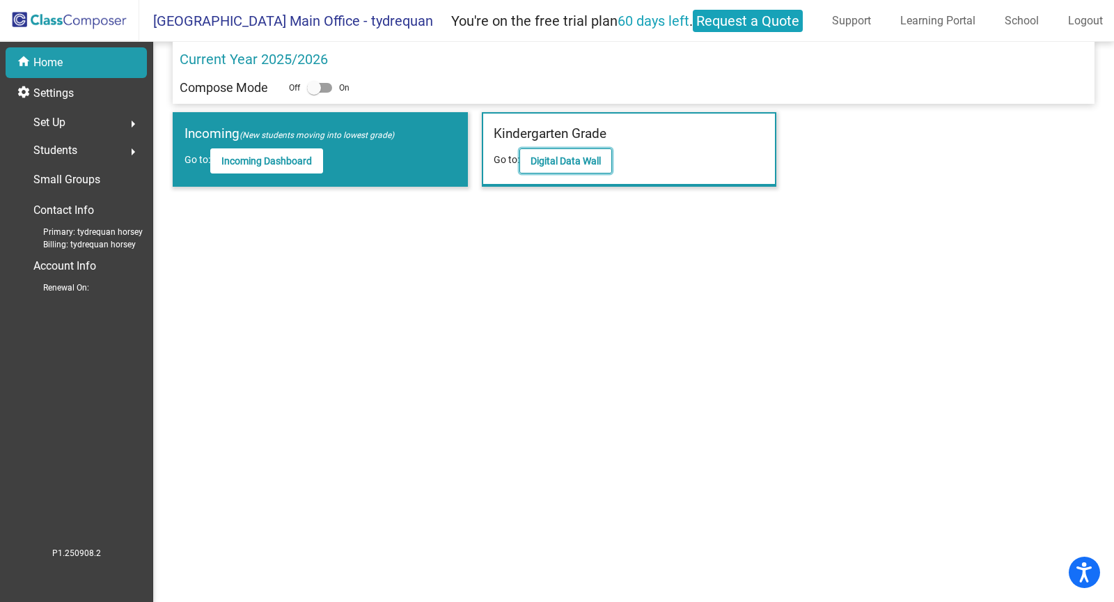
click at [538, 169] on button "Digital Data Wall" at bounding box center [566, 160] width 93 height 25
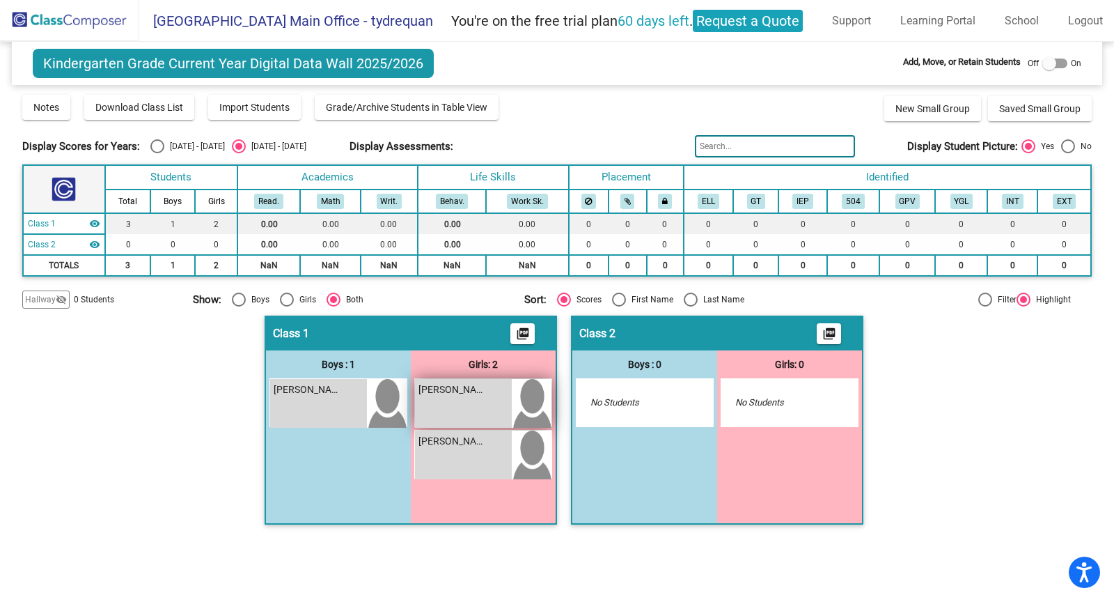
click at [515, 397] on img at bounding box center [532, 403] width 40 height 49
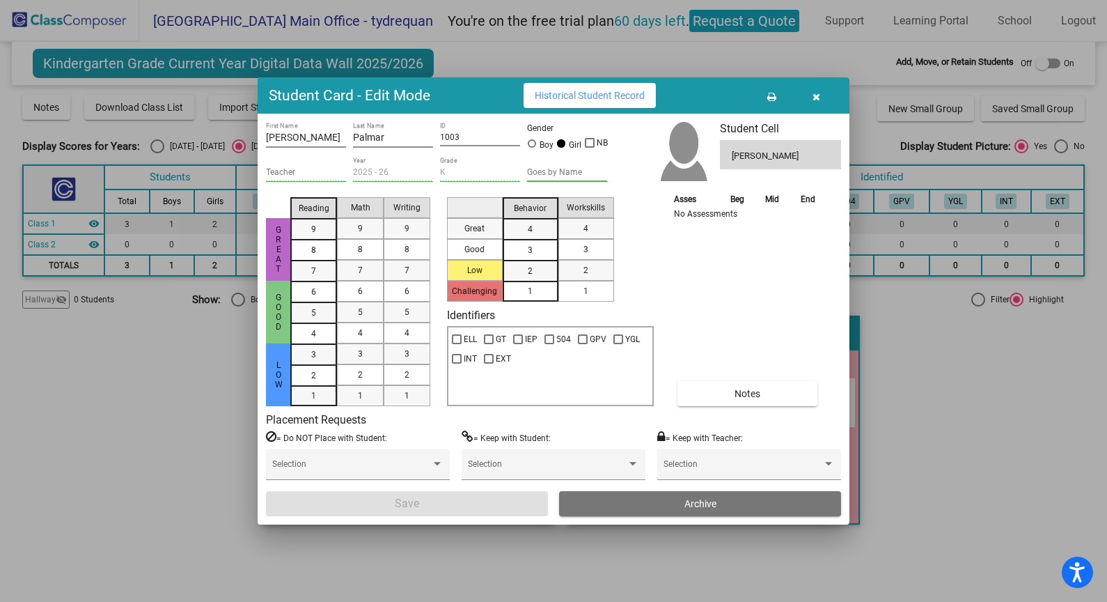
click at [465, 166] on div "K Grade" at bounding box center [480, 169] width 80 height 24
click at [593, 164] on div "Goes by Name" at bounding box center [567, 169] width 80 height 24
click at [455, 179] on div "K Grade" at bounding box center [480, 169] width 80 height 24
click at [283, 165] on div "Teacher" at bounding box center [306, 169] width 80 height 24
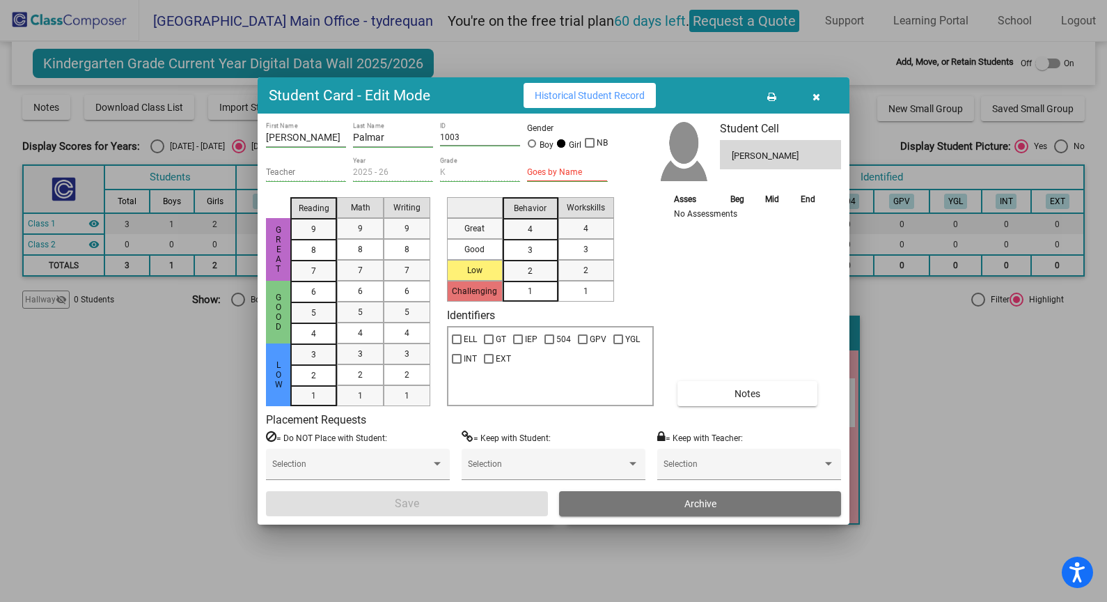
click at [821, 118] on div "[PERSON_NAME] First Name Palmar Last Name 1003 ID Gender Boy Girl NB Teacher 20…" at bounding box center [554, 319] width 592 height 410
click at [822, 91] on button "button" at bounding box center [816, 95] width 45 height 25
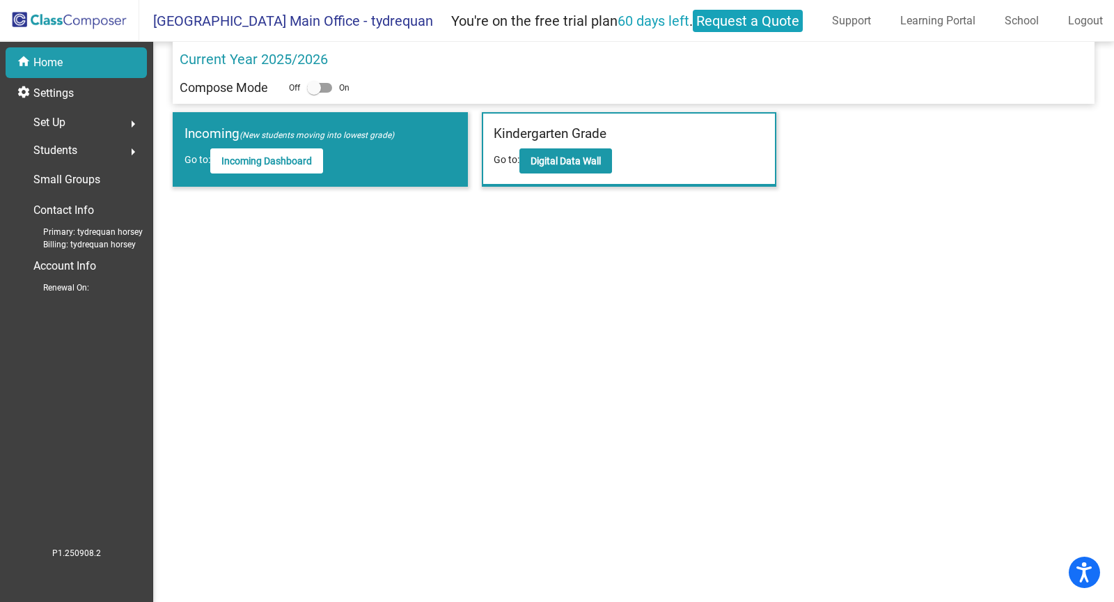
click at [114, 120] on div "Set Up arrow_right" at bounding box center [80, 123] width 133 height 28
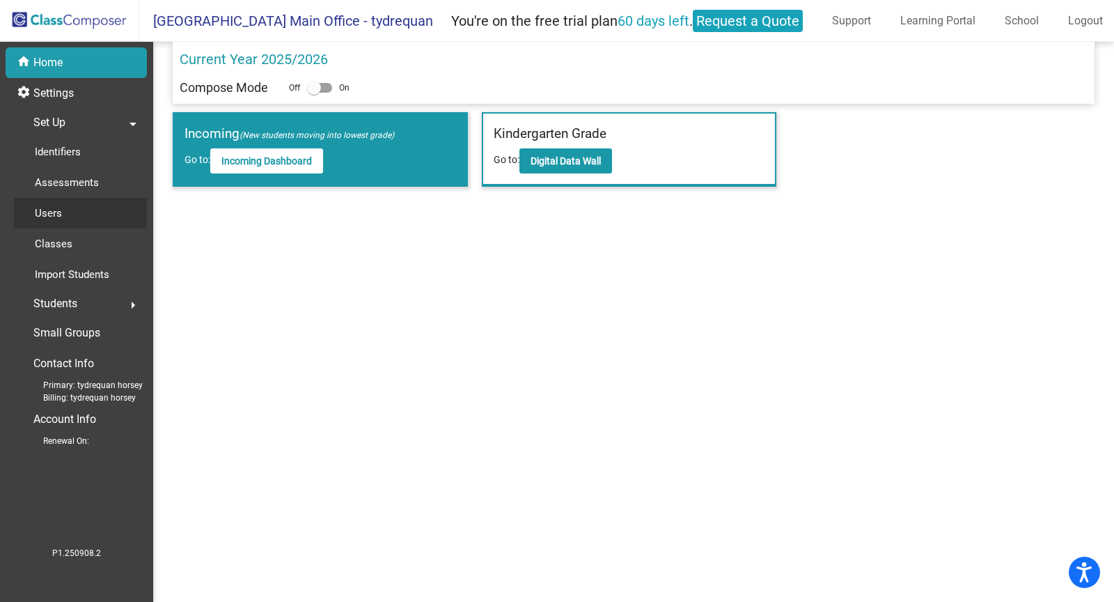
click at [93, 221] on link "Users" at bounding box center [80, 213] width 133 height 31
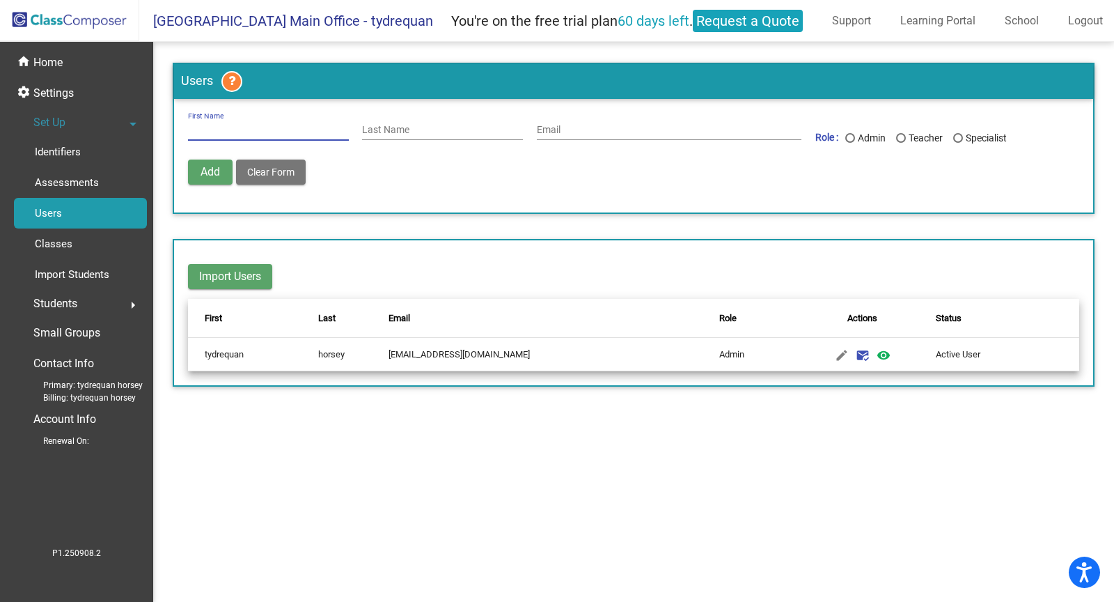
click at [249, 125] on input "First Name" at bounding box center [268, 130] width 161 height 11
type input "Tinker"
type input "Horsey"
type input "[EMAIL_ADDRESS][DOMAIN_NAME]"
click at [917, 139] on div "Teacher" at bounding box center [924, 138] width 37 height 15
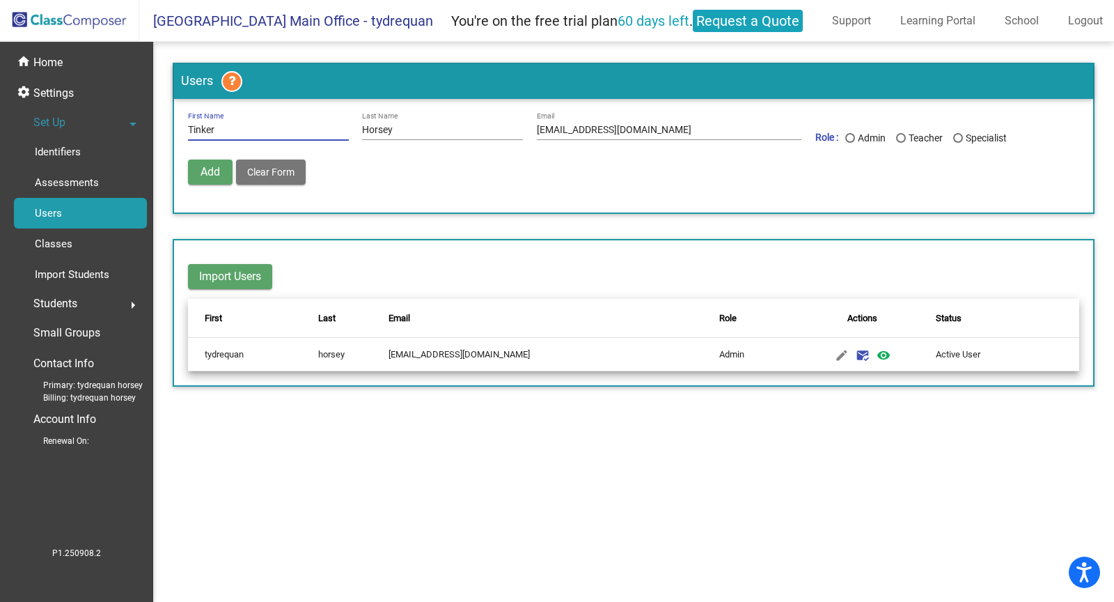
click at [901, 143] on input "Teacher" at bounding box center [901, 143] width 1 height 1
radio input "true"
click at [708, 133] on input "[EMAIL_ADDRESS][DOMAIN_NAME]" at bounding box center [669, 130] width 265 height 11
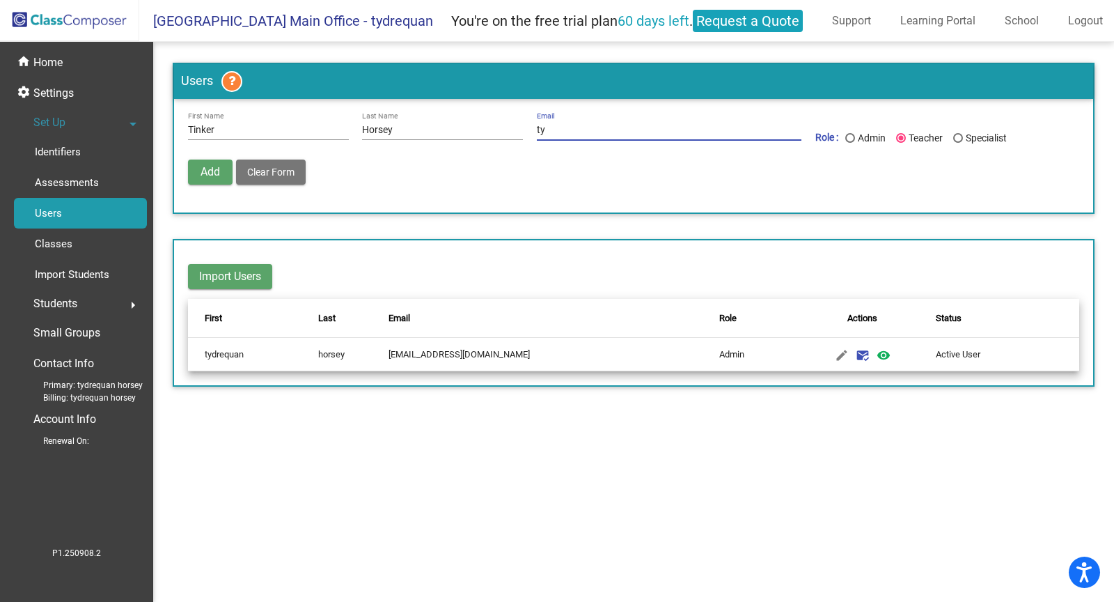
type input "[EMAIL_ADDRESS][DOMAIN_NAME]"
click at [224, 173] on button "Add" at bounding box center [210, 172] width 45 height 25
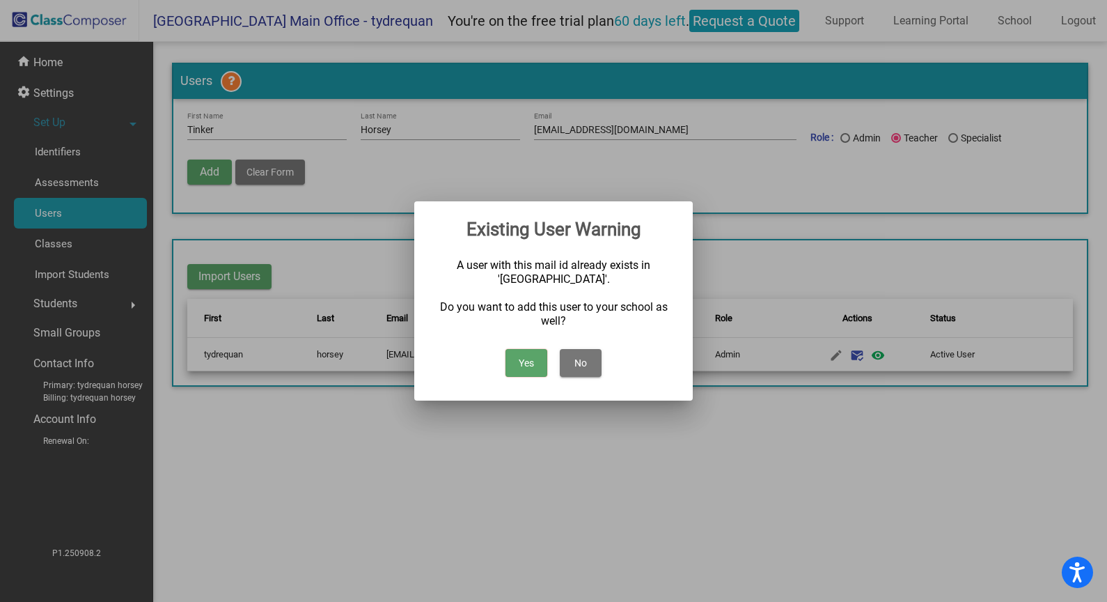
click at [533, 367] on button "Yes" at bounding box center [527, 363] width 42 height 28
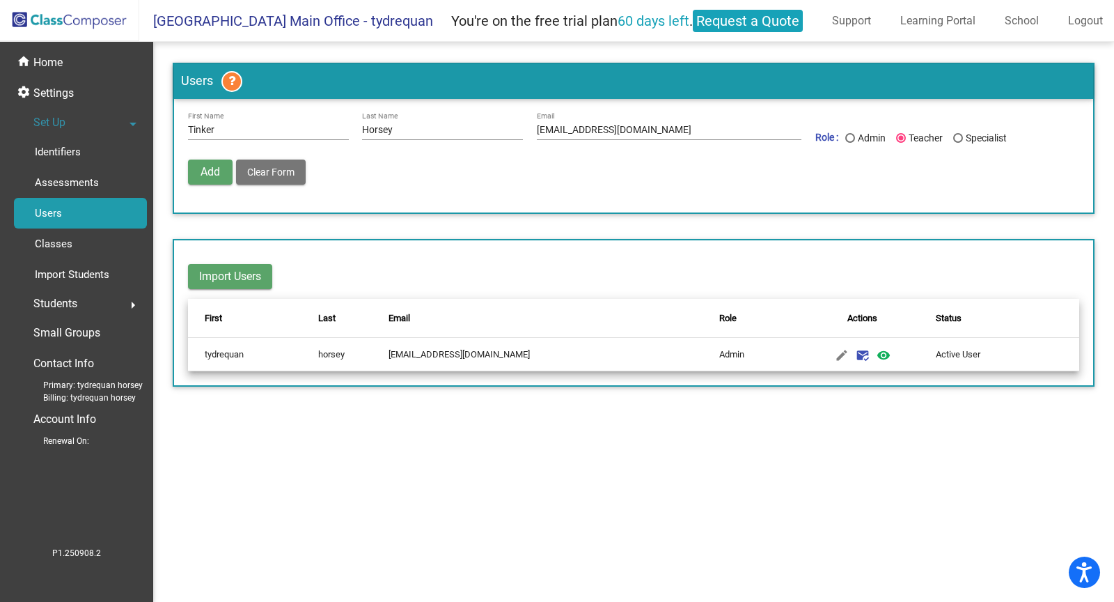
radio input "false"
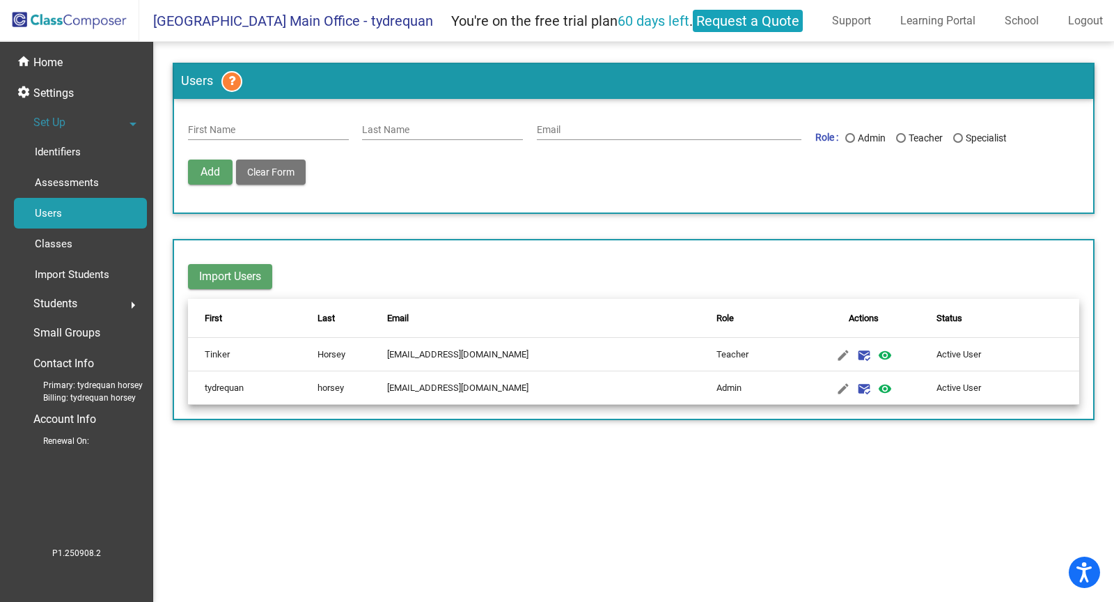
click at [79, 294] on div "Students arrow_right" at bounding box center [80, 304] width 133 height 28
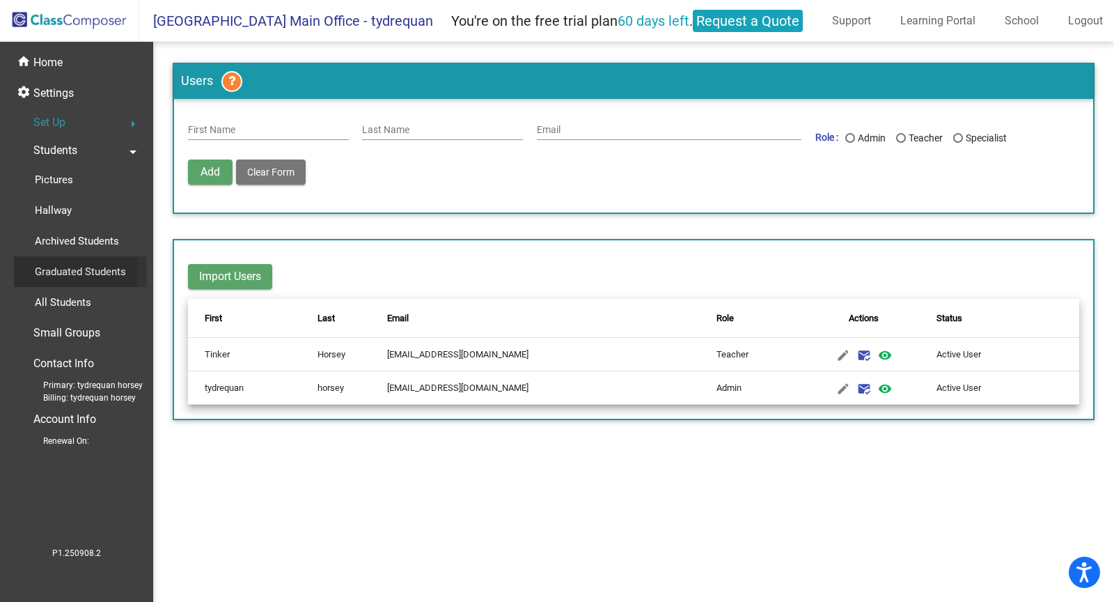
click at [83, 268] on p "Graduated Students" at bounding box center [80, 271] width 91 height 17
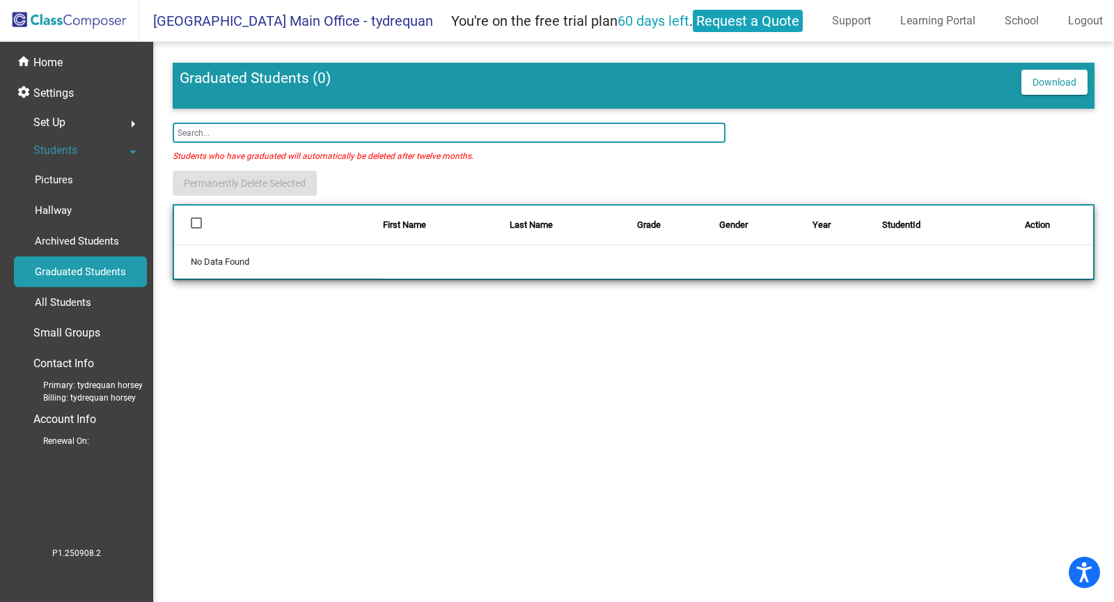
click at [118, 154] on div "Students arrow_drop_down" at bounding box center [80, 151] width 133 height 28
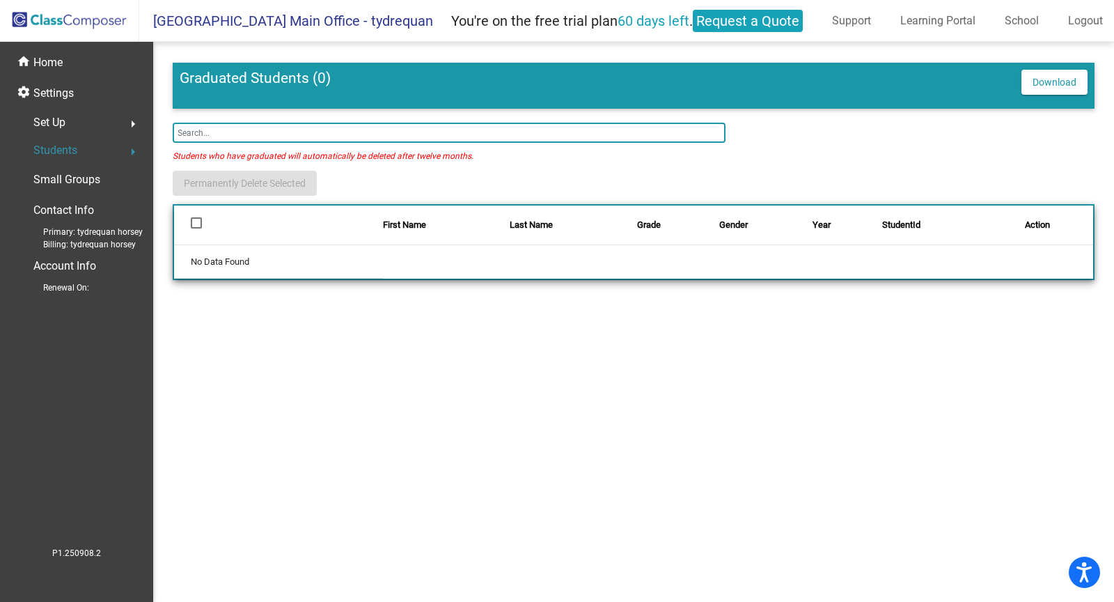
click at [143, 115] on button "arrow_right" at bounding box center [133, 123] width 28 height 28
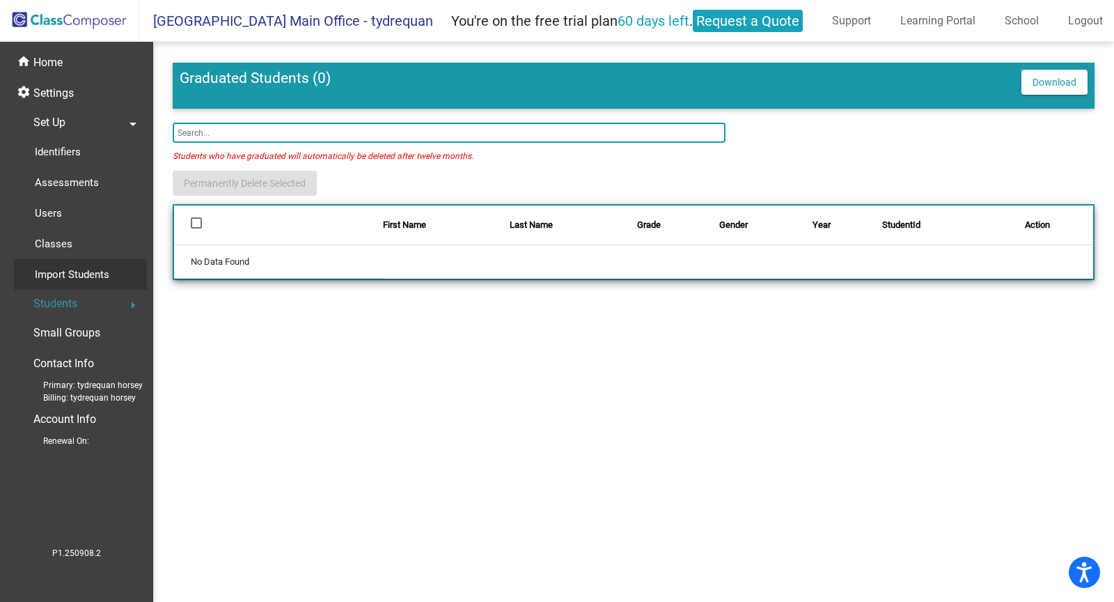
click at [74, 267] on p "Import Students" at bounding box center [72, 274] width 75 height 17
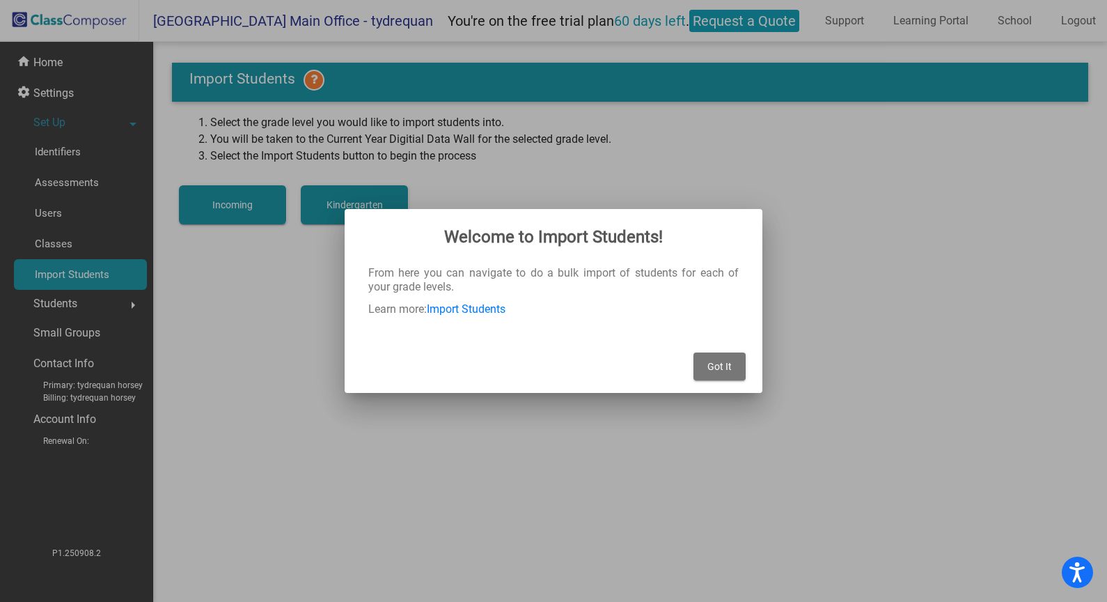
click at [485, 299] on div "From here you can navigate to do a bulk import of students for each of your gra…" at bounding box center [553, 295] width 371 height 59
click at [477, 312] on link "Import Students" at bounding box center [466, 308] width 79 height 13
click at [736, 368] on button "Got It" at bounding box center [720, 366] width 52 height 28
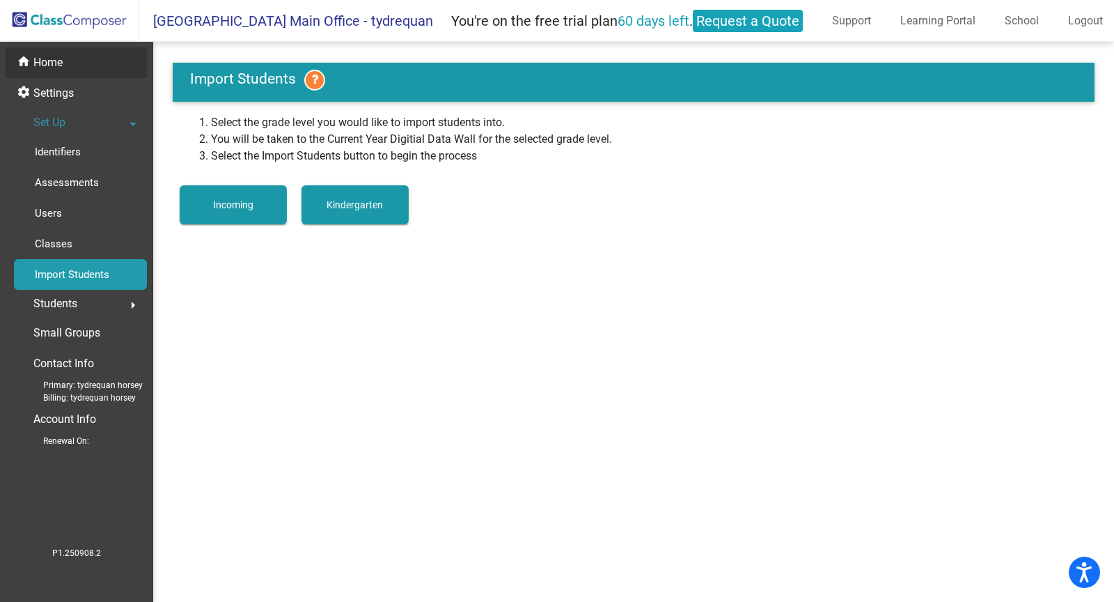
click at [99, 55] on div "home Home" at bounding box center [76, 62] width 141 height 31
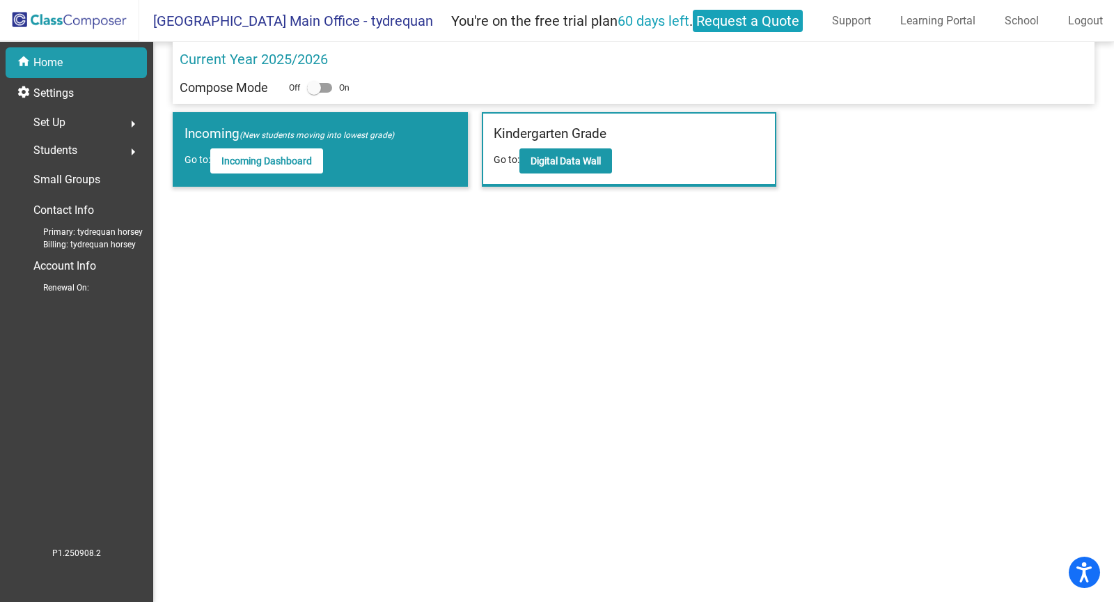
click at [115, 140] on div "Students arrow_right" at bounding box center [80, 151] width 133 height 28
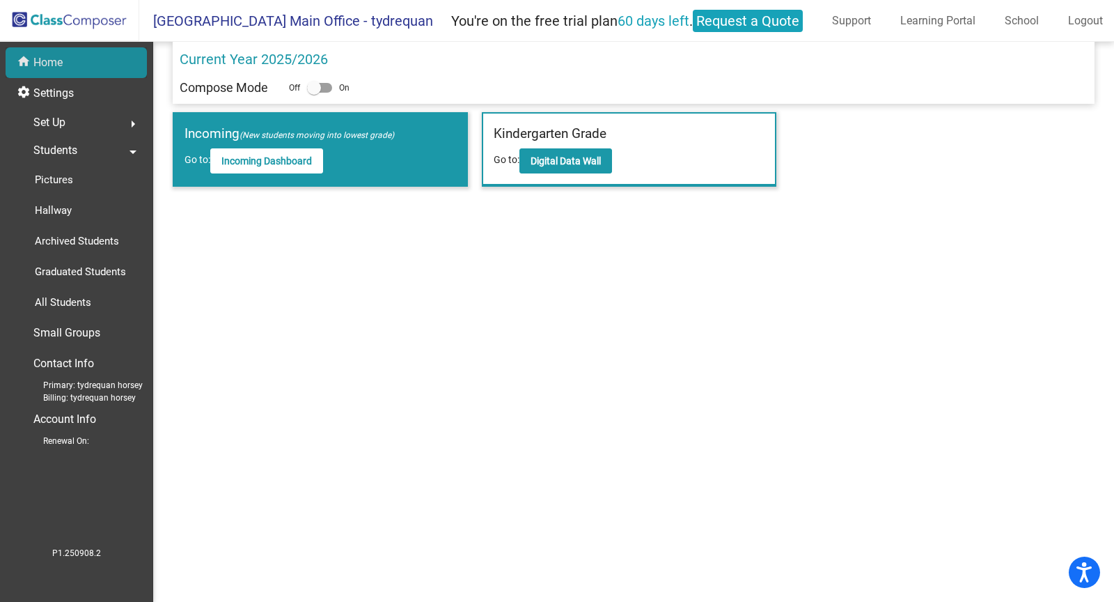
click at [80, 52] on div "home Home" at bounding box center [76, 62] width 141 height 31
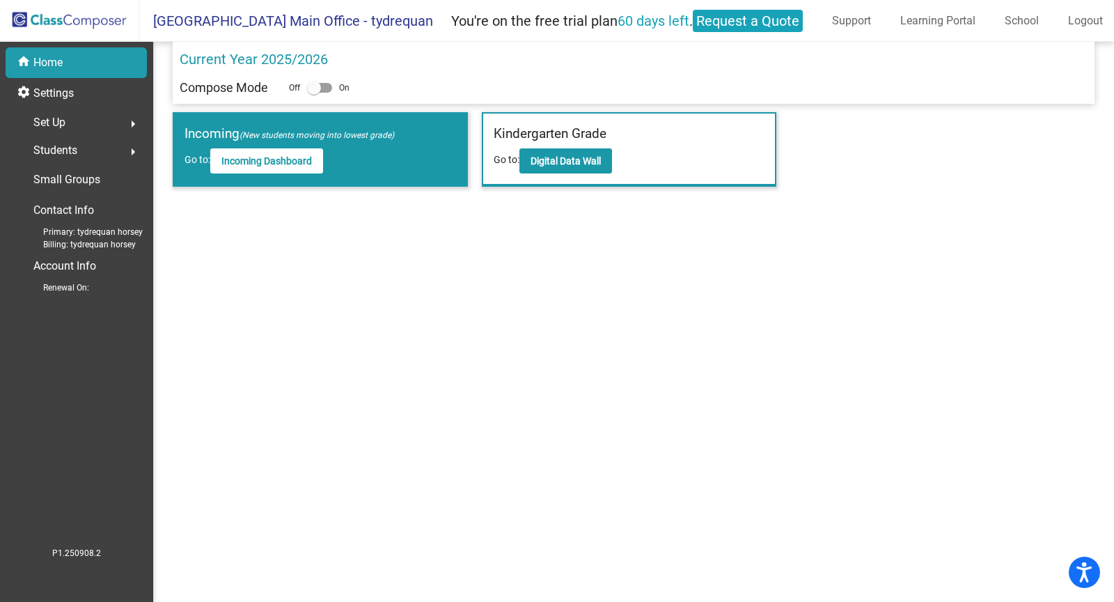
click at [320, 75] on div "Current Year 2025/2026" at bounding box center [634, 63] width 909 height 29
click at [321, 88] on div at bounding box center [319, 88] width 25 height 10
click at [314, 93] on input "checkbox" at bounding box center [313, 93] width 1 height 1
checkbox input "true"
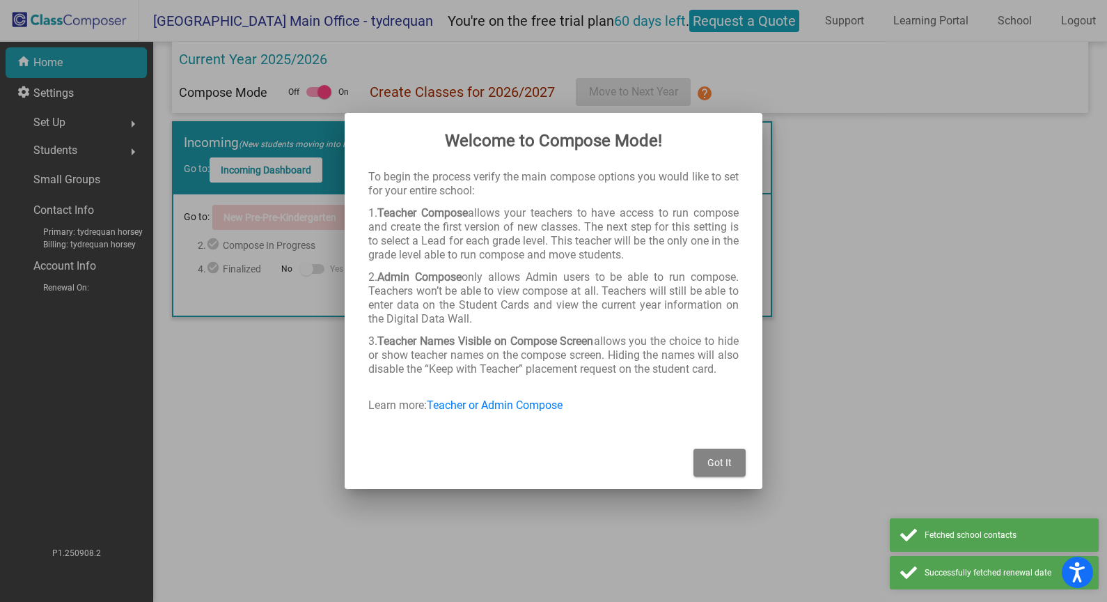
click at [729, 468] on span "Got It" at bounding box center [720, 462] width 24 height 11
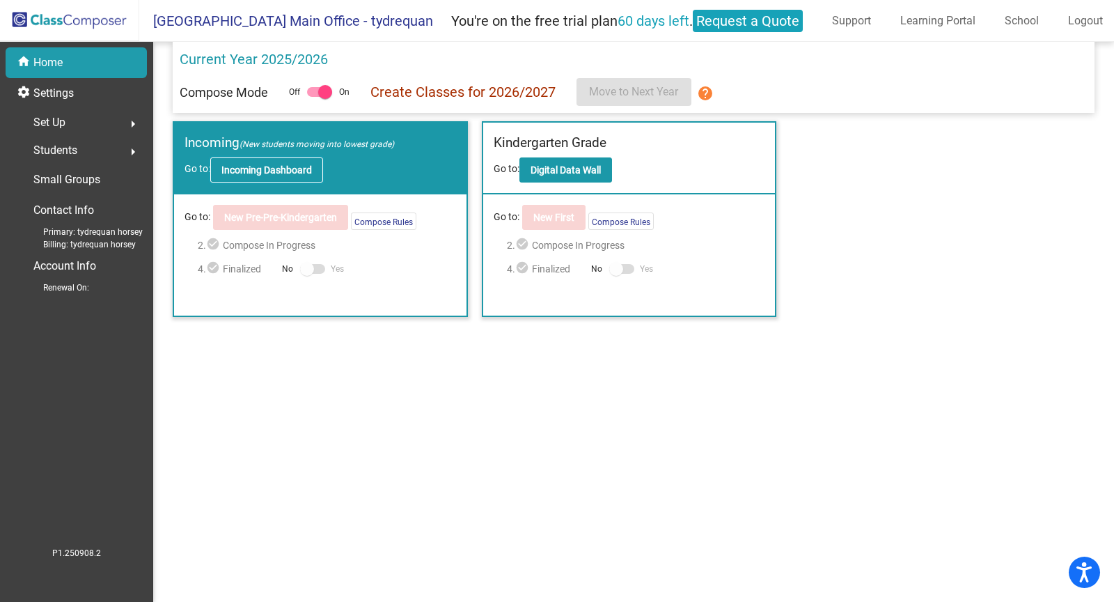
click at [285, 164] on b "Incoming Dashboard" at bounding box center [266, 169] width 91 height 11
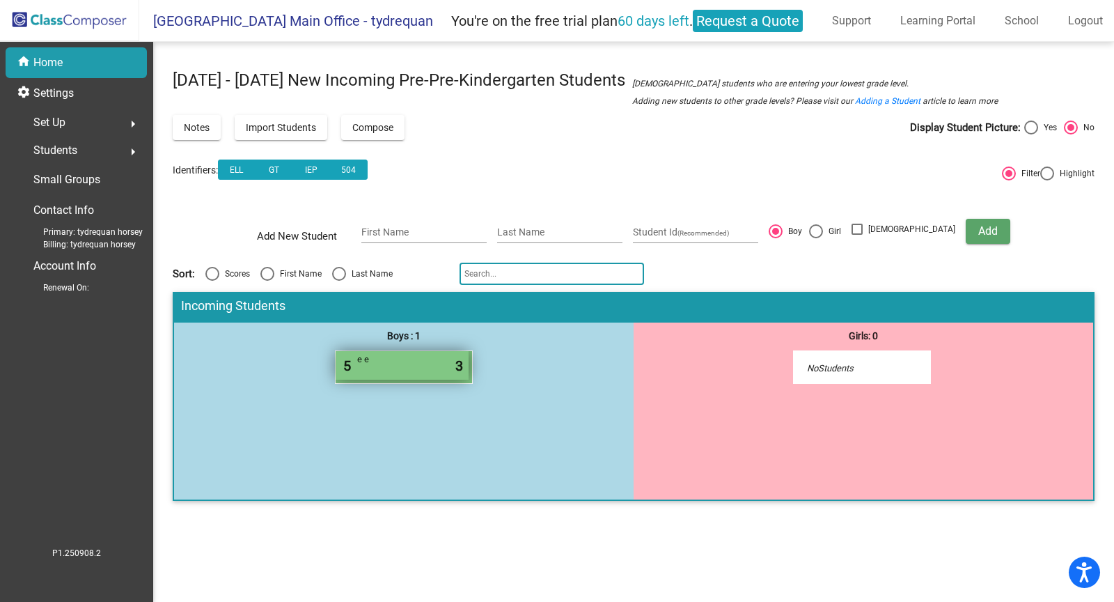
click at [383, 363] on span "e e" at bounding box center [392, 359] width 70 height 14
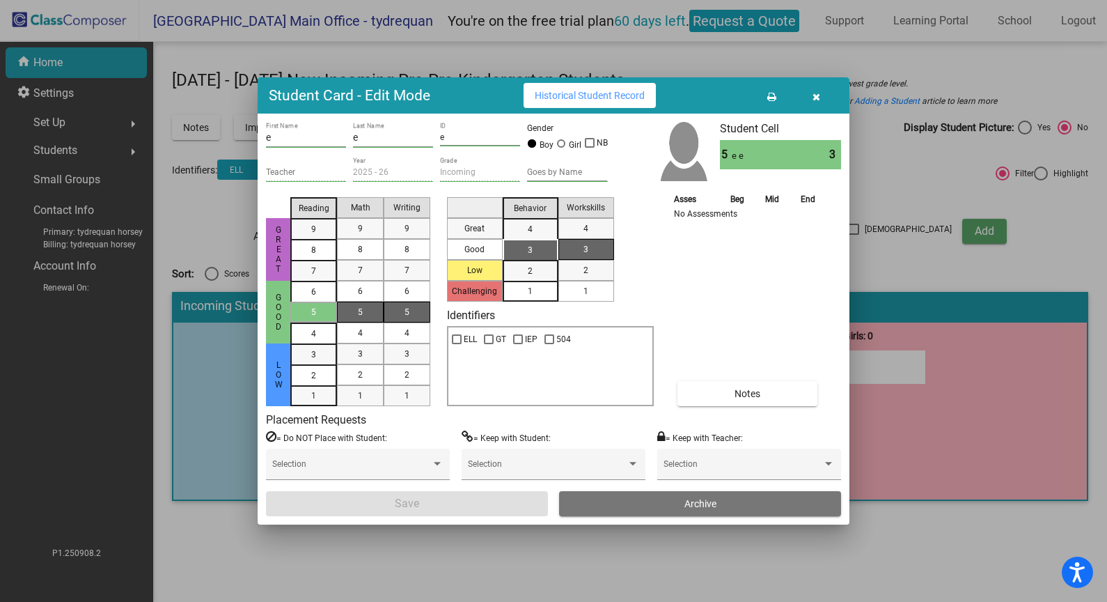
click at [815, 92] on icon "button" at bounding box center [817, 97] width 8 height 10
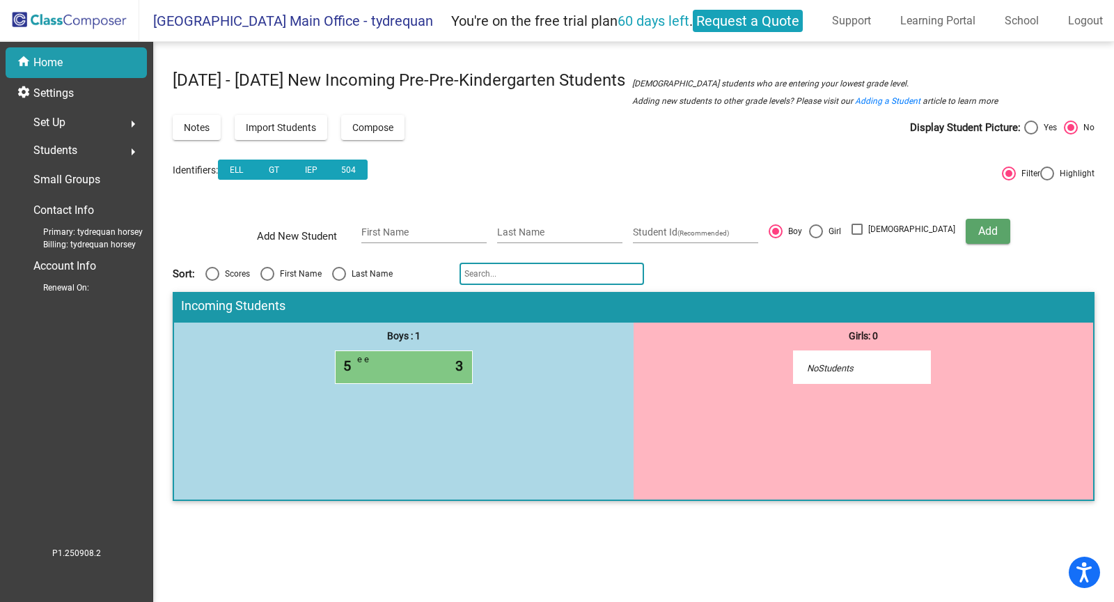
click at [118, 62] on div "home Home" at bounding box center [76, 62] width 141 height 31
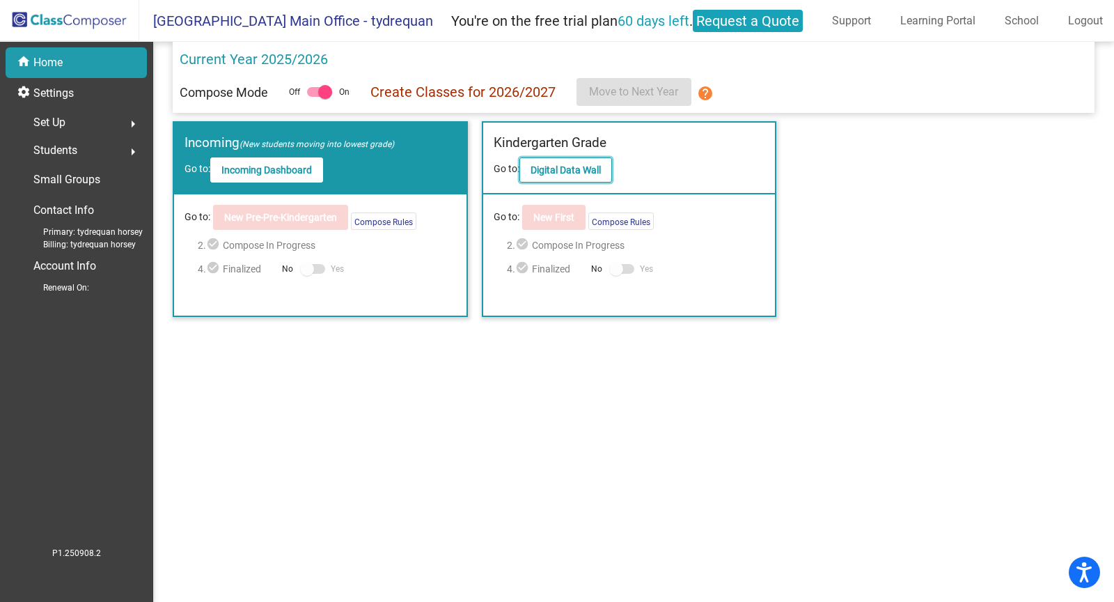
click at [599, 164] on b "Digital Data Wall" at bounding box center [566, 169] width 70 height 11
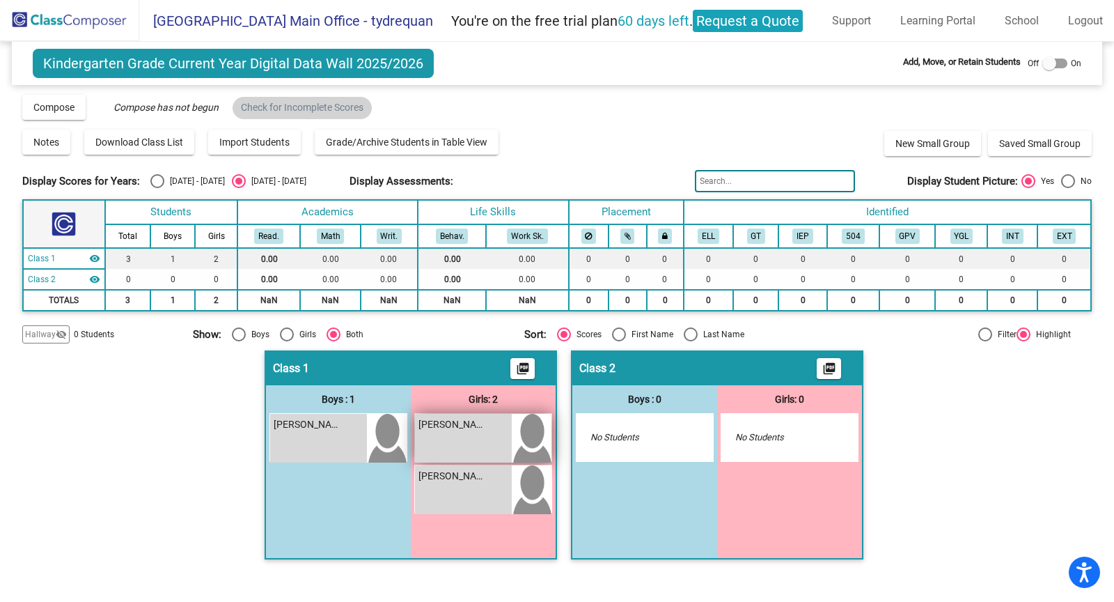
click at [542, 437] on img at bounding box center [532, 438] width 40 height 49
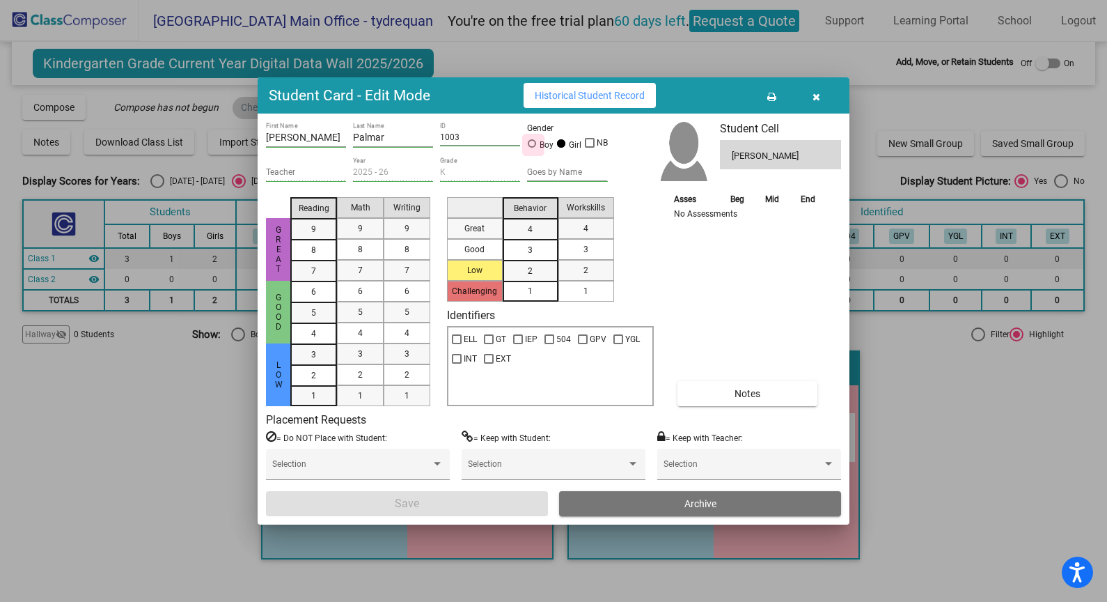
click at [541, 145] on div "Boy" at bounding box center [546, 145] width 15 height 13
click at [534, 150] on input "Boy" at bounding box center [533, 150] width 1 height 1
radio input "true"
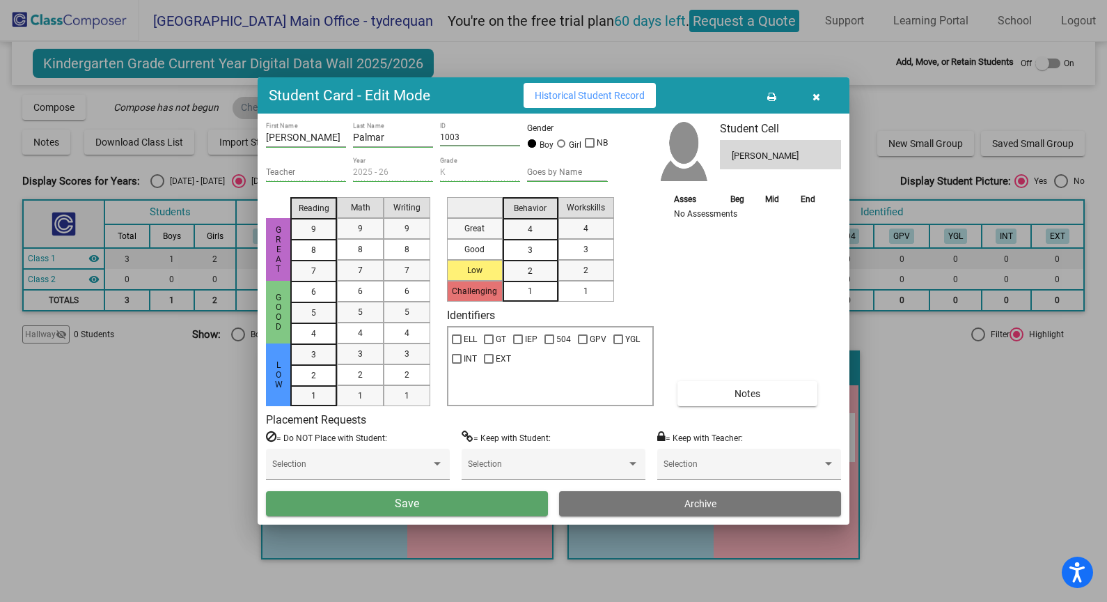
click at [442, 491] on button "Save" at bounding box center [407, 503] width 282 height 25
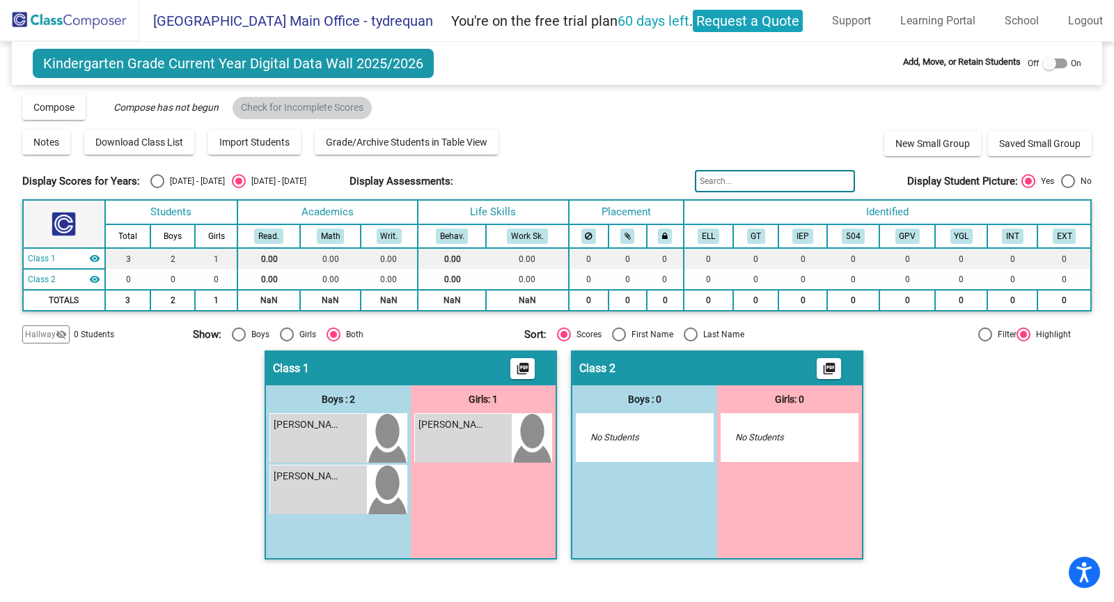
click at [47, 16] on img at bounding box center [69, 20] width 139 height 41
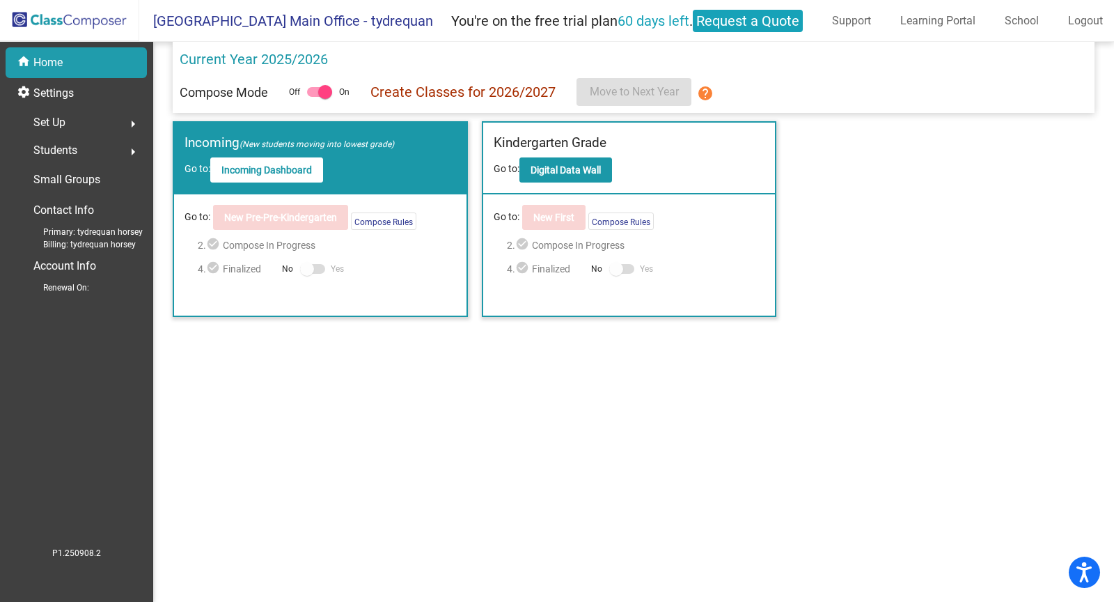
click at [63, 111] on div "Set Up arrow_right" at bounding box center [80, 123] width 133 height 28
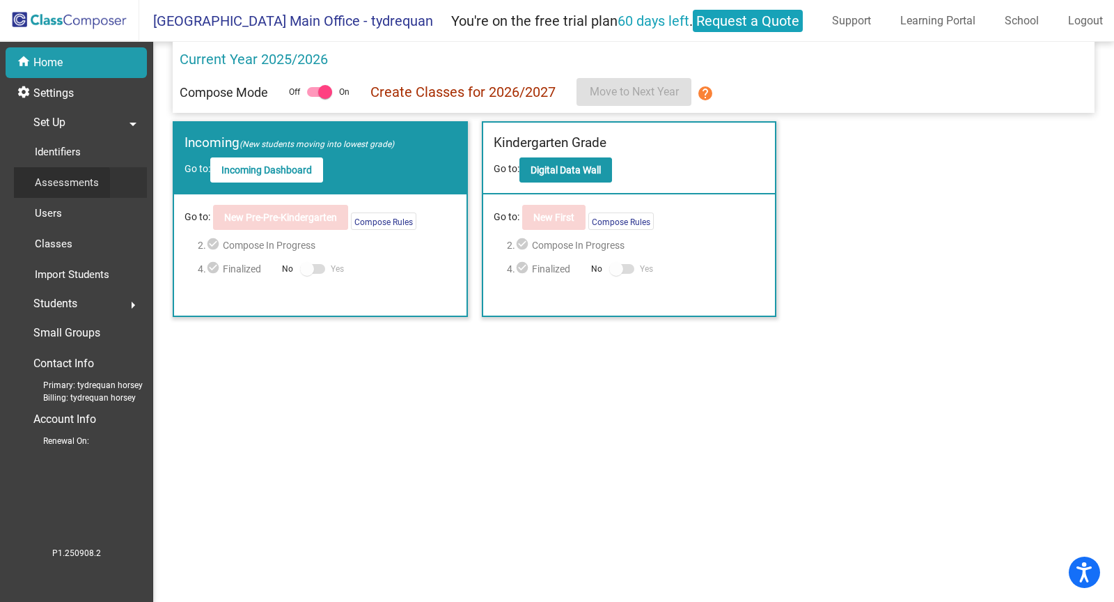
click at [58, 189] on p "Assessments" at bounding box center [67, 182] width 64 height 17
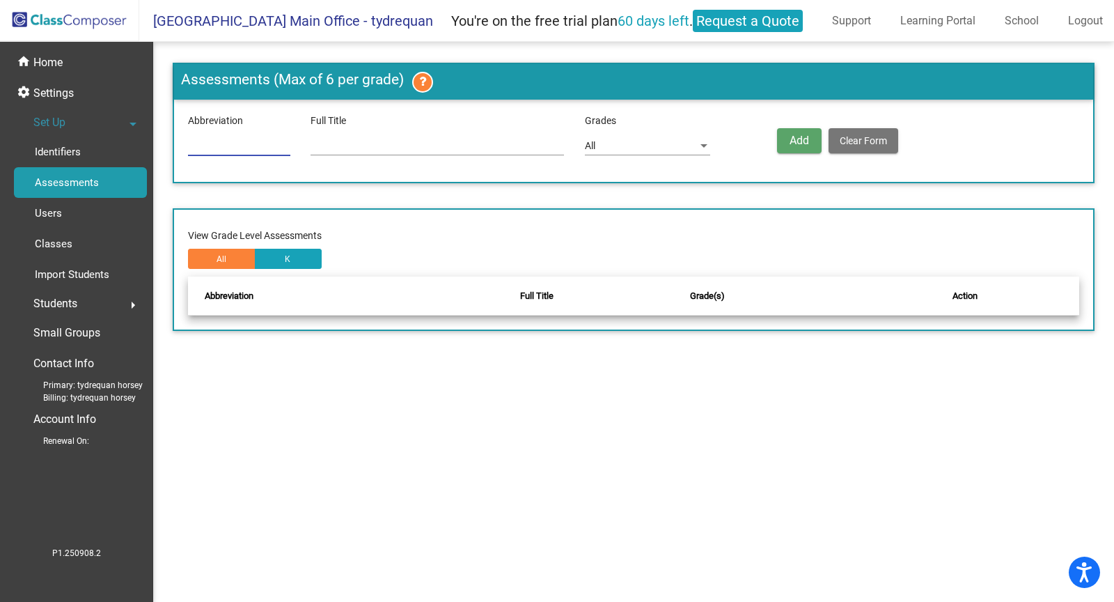
click at [286, 149] on input at bounding box center [239, 146] width 102 height 11
type input "DRA"
click at [784, 147] on button "Add" at bounding box center [799, 140] width 45 height 25
click at [241, 133] on div "DRA" at bounding box center [239, 141] width 102 height 27
click at [234, 144] on input "DRA" at bounding box center [239, 146] width 102 height 11
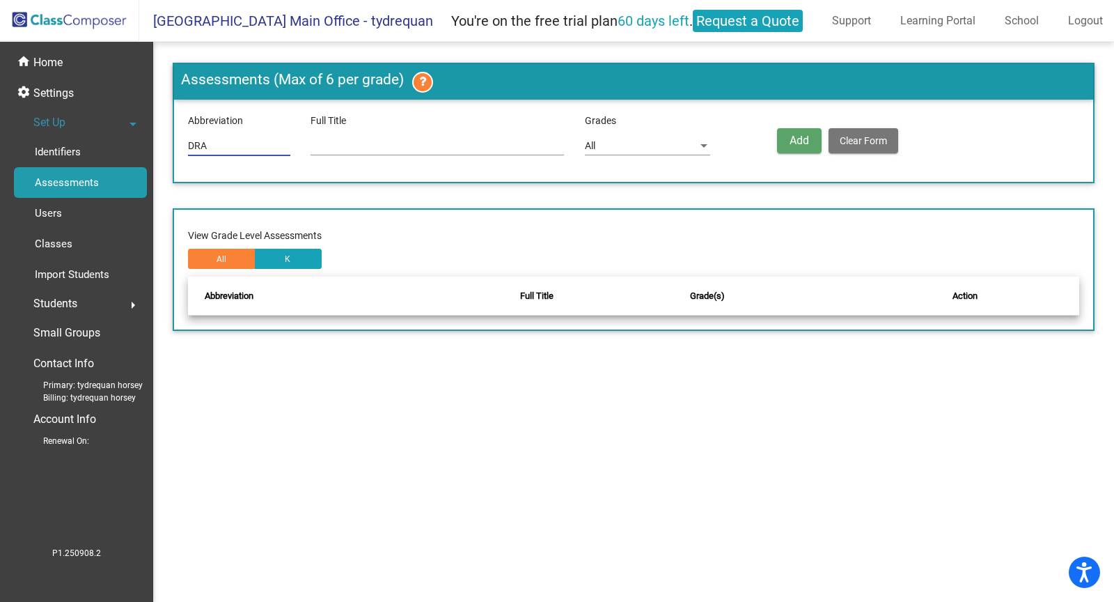
click at [234, 144] on input "DRA" at bounding box center [239, 146] width 102 height 11
click at [439, 141] on input at bounding box center [438, 146] width 254 height 11
paste input "Developmental Reading Assessment"
type input "Developmental Reading Assessment"
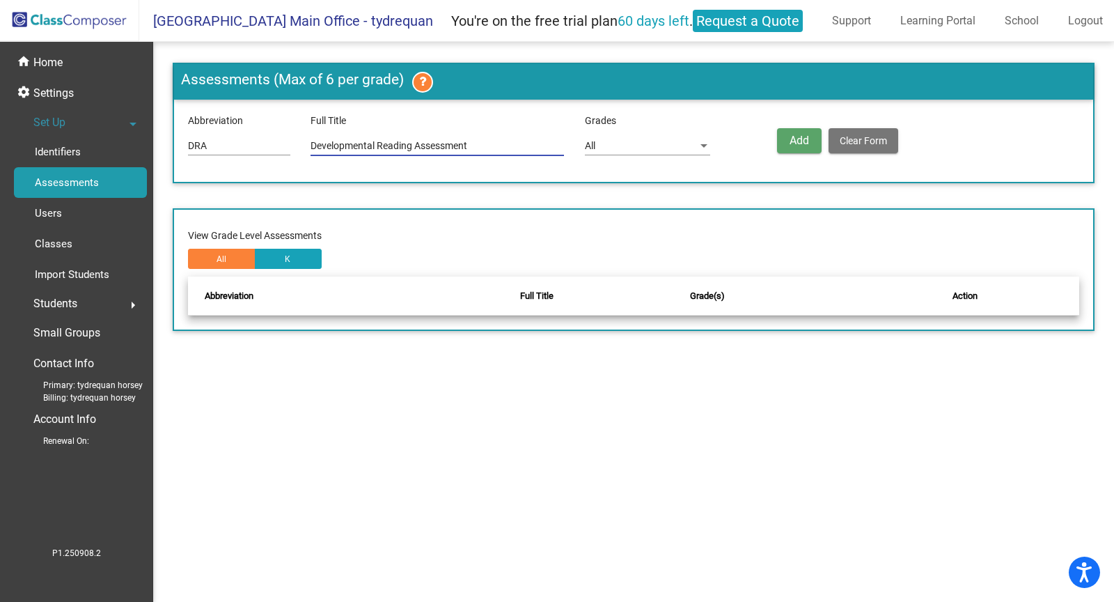
click at [647, 141] on div "All" at bounding box center [641, 146] width 113 height 11
click at [797, 133] on div at bounding box center [557, 301] width 1114 height 602
click at [797, 134] on span "Add" at bounding box center [800, 140] width 20 height 13
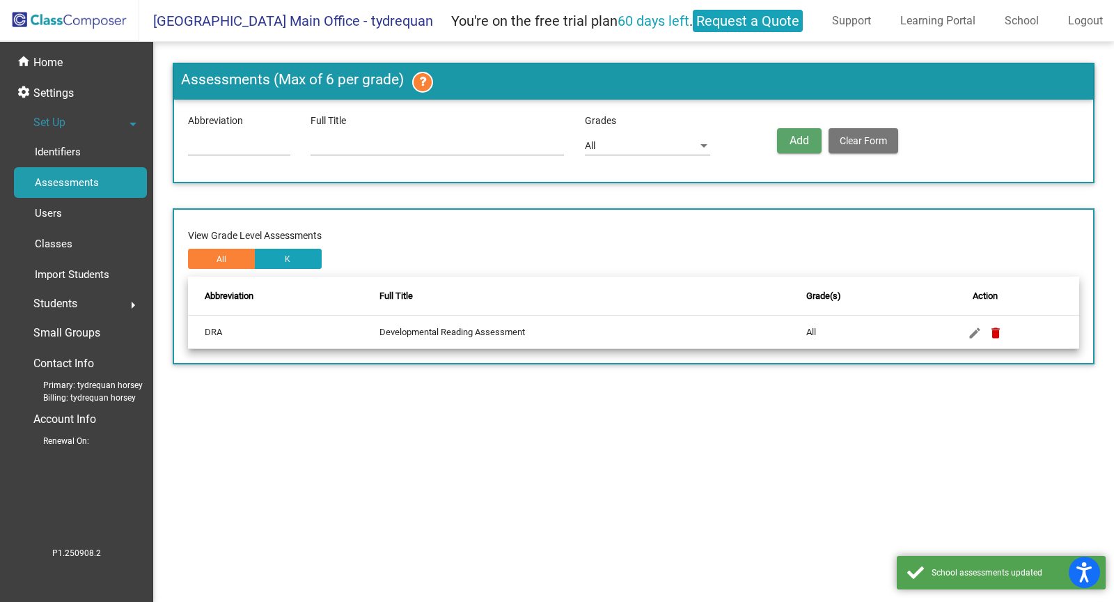
click at [226, 149] on input at bounding box center [239, 146] width 102 height 11
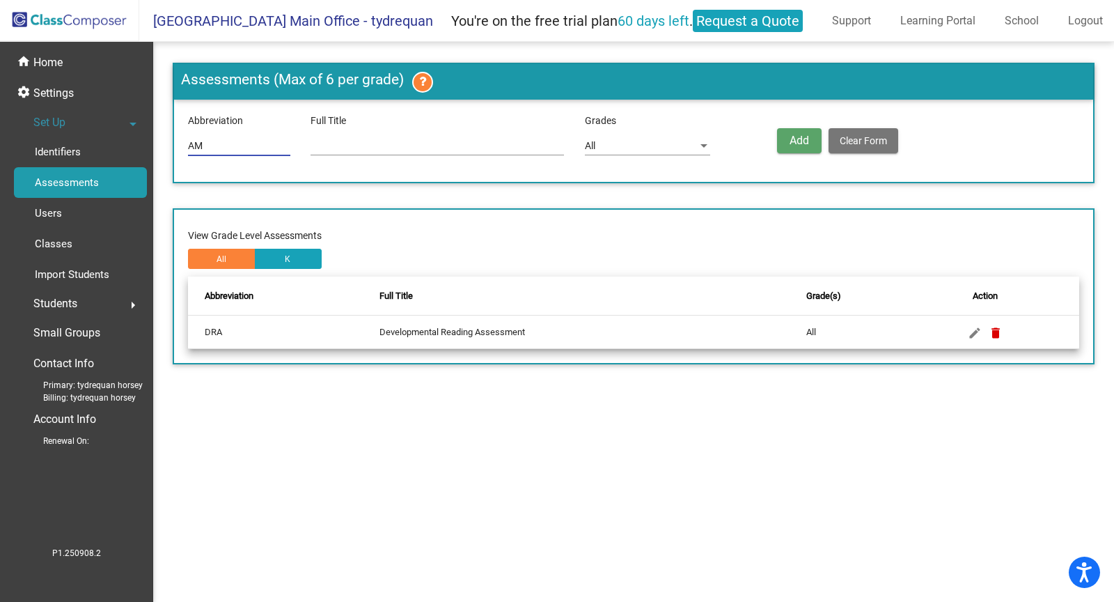
type input "a"
type input "M"
click at [230, 152] on div at bounding box center [239, 141] width 102 height 27
click at [267, 132] on div at bounding box center [239, 141] width 102 height 27
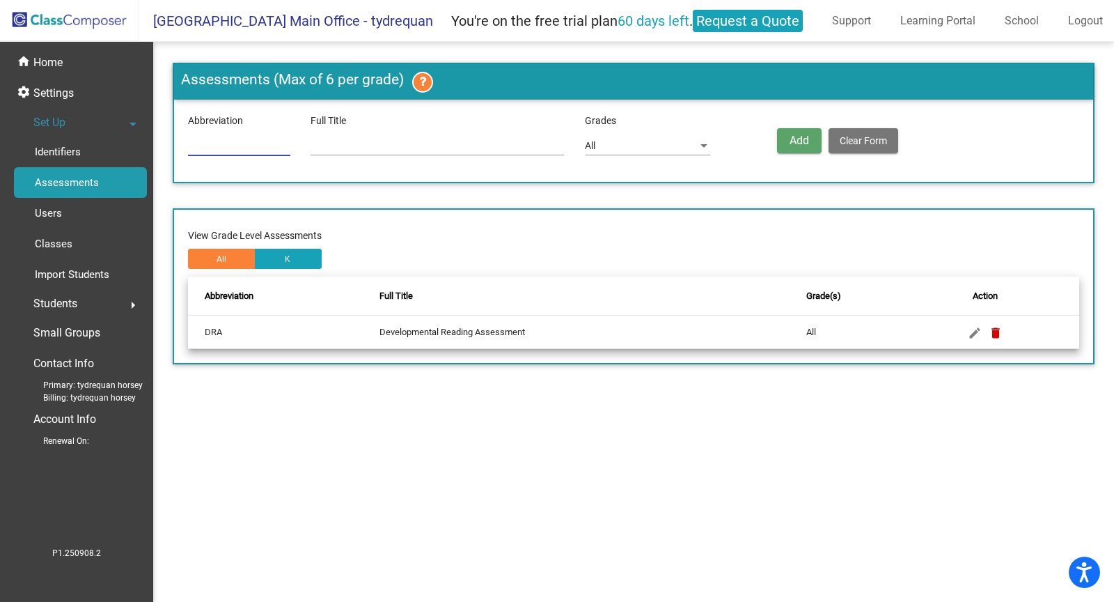
click at [238, 150] on input at bounding box center [239, 146] width 102 height 11
type input "W"
type input "E"
type input "Eela"
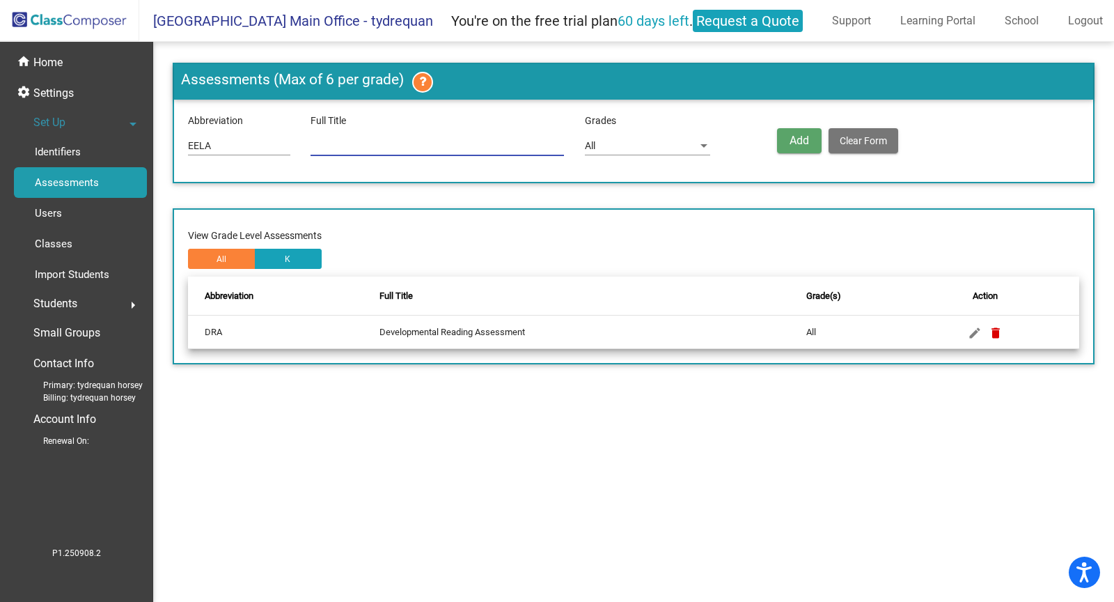
click at [521, 146] on input at bounding box center [438, 146] width 254 height 11
type input "Areading"
click at [788, 143] on button "Add" at bounding box center [799, 140] width 45 height 25
type input "EELA"
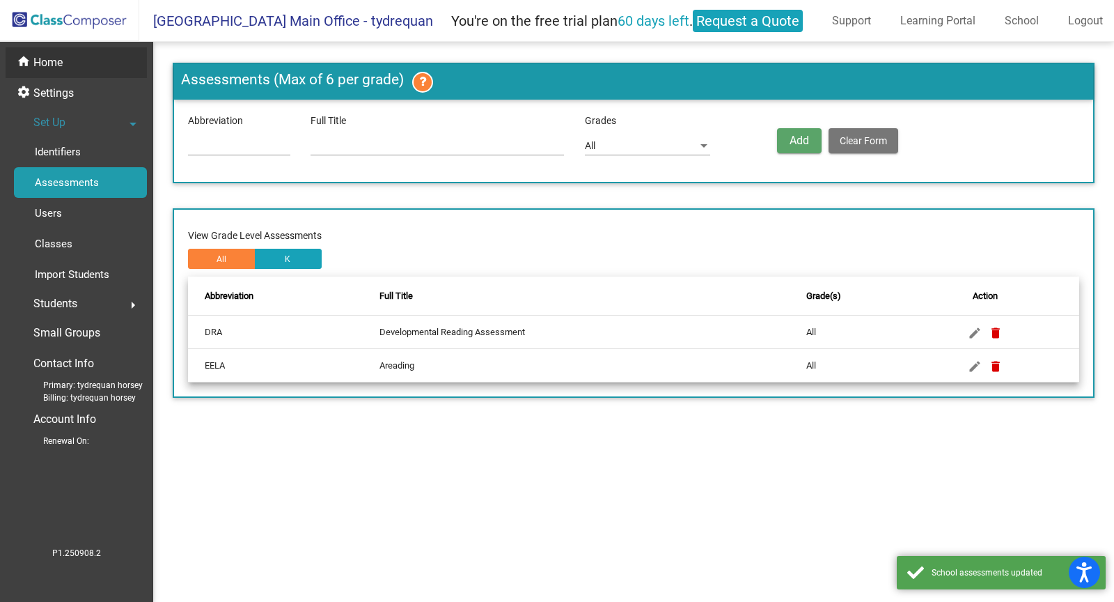
click at [70, 54] on div "home Home" at bounding box center [76, 62] width 141 height 31
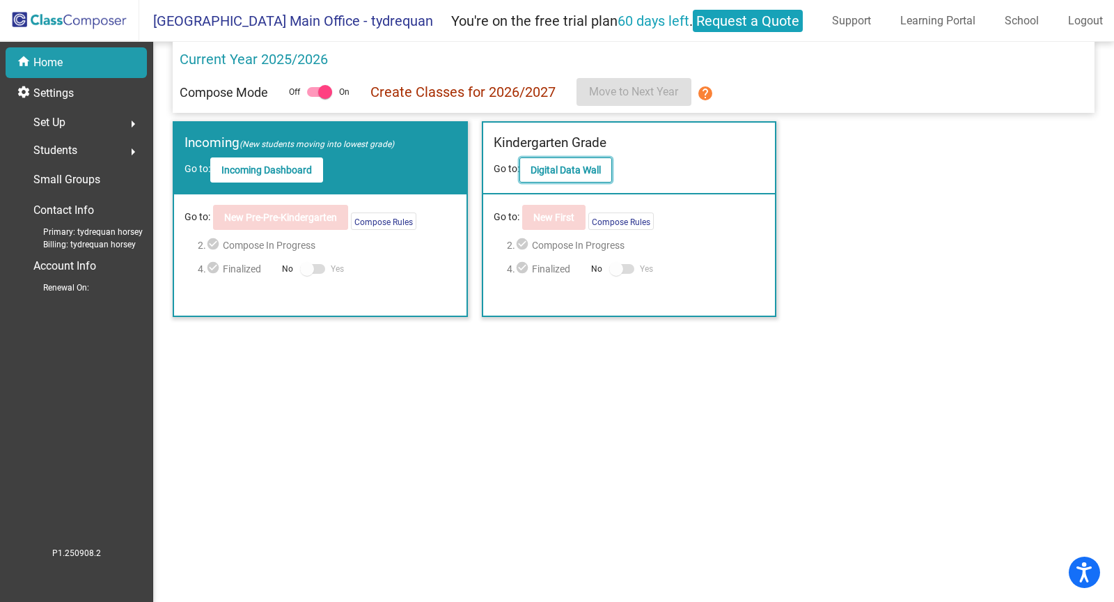
click at [552, 168] on b "Digital Data Wall" at bounding box center [566, 169] width 70 height 11
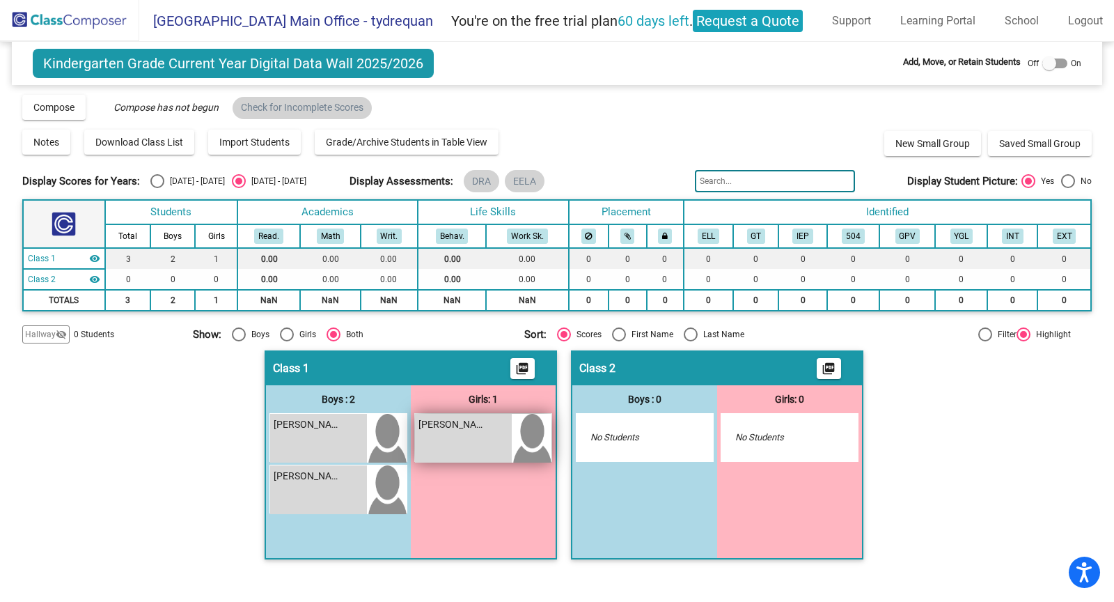
click at [453, 441] on div "[PERSON_NAME] lock do_not_disturb_alt" at bounding box center [463, 438] width 97 height 49
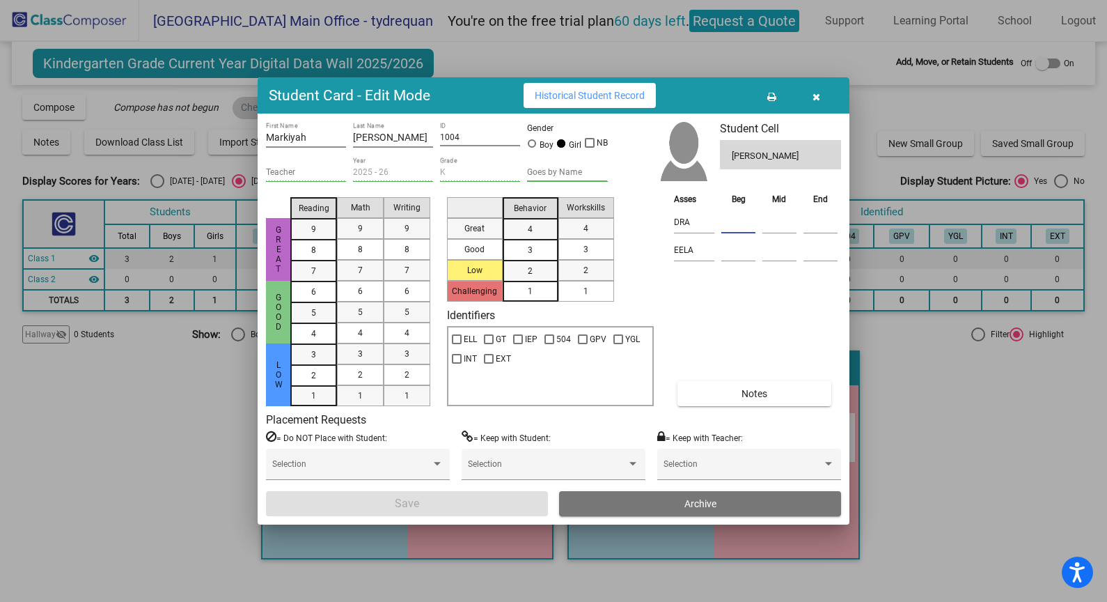
click at [733, 218] on input at bounding box center [739, 222] width 34 height 21
click at [680, 247] on input "EELA" at bounding box center [694, 250] width 40 height 21
click at [710, 297] on div "Asses Beg Mid End DRA EELA Notes" at bounding box center [756, 299] width 171 height 215
click at [831, 90] on button "button" at bounding box center [816, 95] width 45 height 25
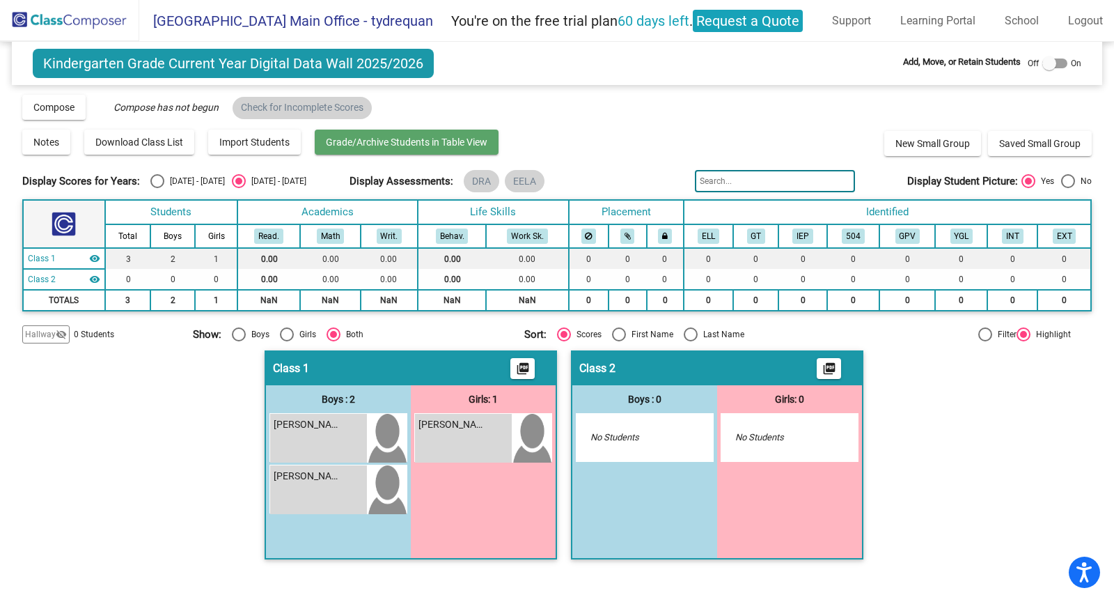
click at [327, 138] on span "Grade/Archive Students in Table View" at bounding box center [407, 142] width 162 height 11
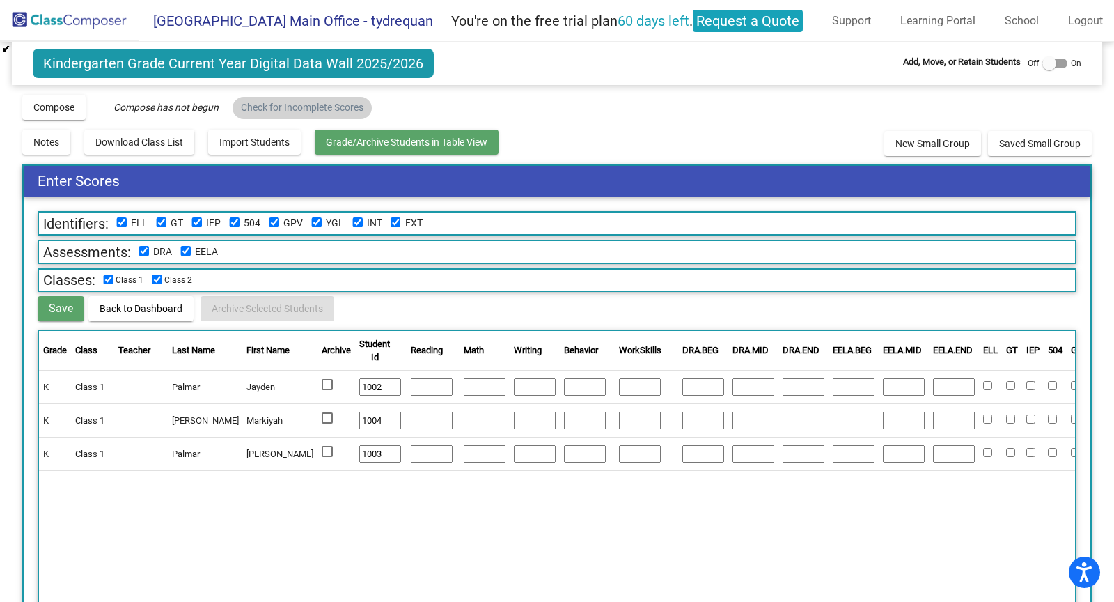
scroll to position [24, 0]
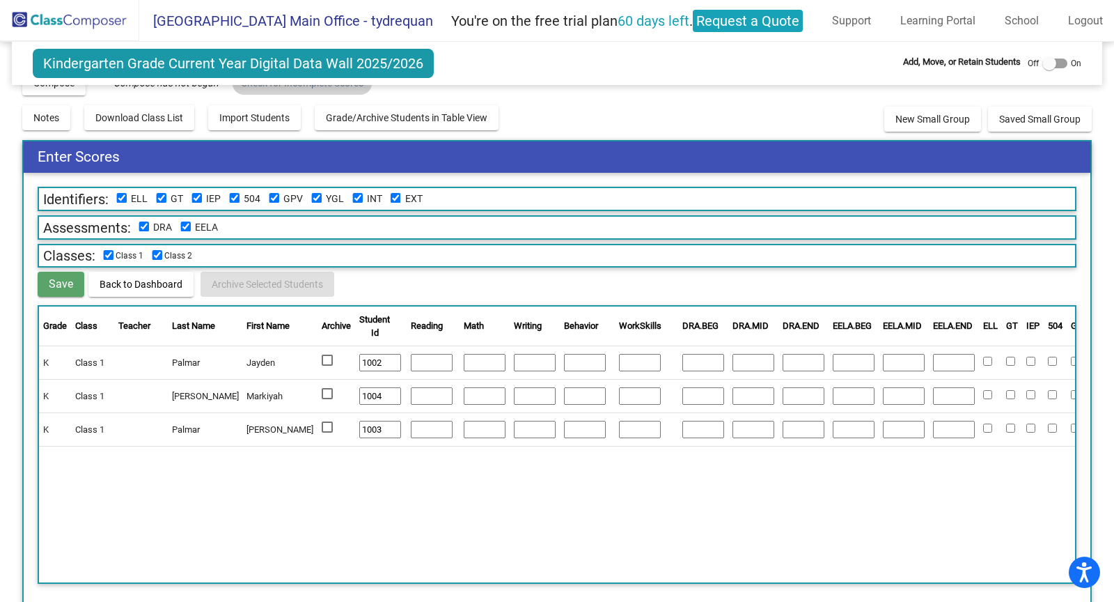
click at [359, 359] on input "1002" at bounding box center [380, 363] width 42 height 18
click at [411, 354] on input "number" at bounding box center [432, 363] width 42 height 18
click at [295, 502] on div "Grade Class Teacher Last Name First Name Archive Student Id Reading Math Writin…" at bounding box center [557, 444] width 1039 height 279
click at [1059, 63] on div at bounding box center [1055, 64] width 25 height 10
checkbox input "true"
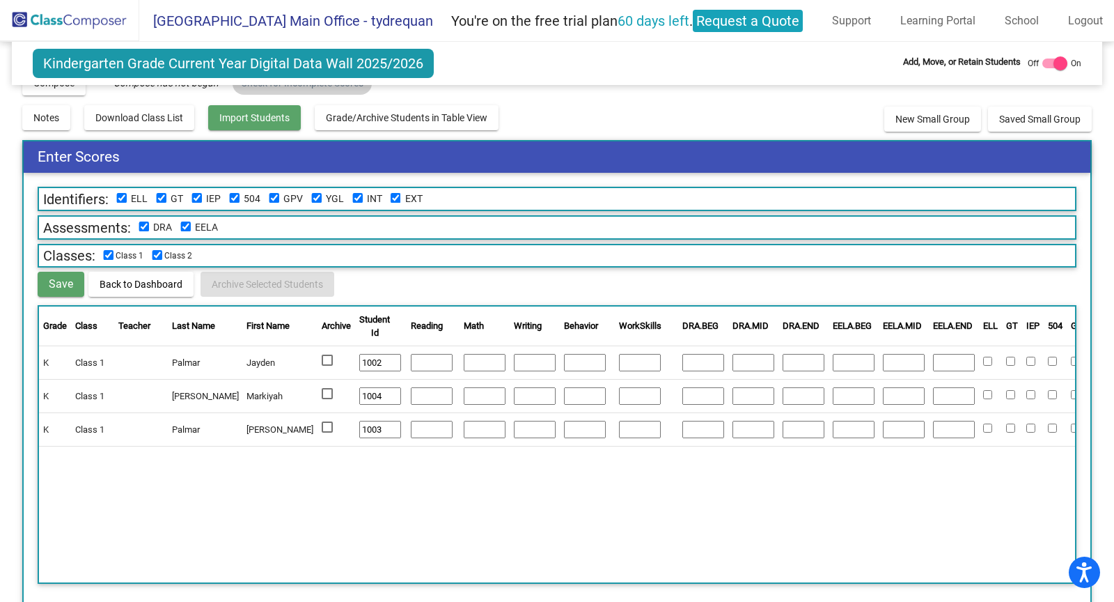
click at [276, 132] on div "Kindergarten Grade Current Year Digital Data Wall 2025/2026 Add, Move, or Retai…" at bounding box center [557, 312] width 1070 height 590
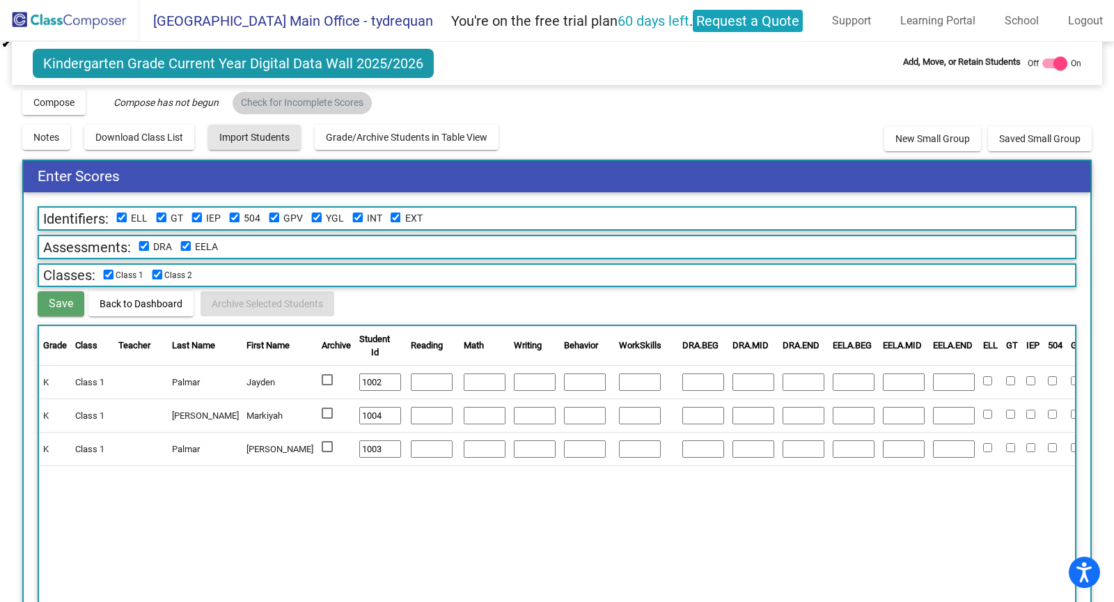
scroll to position [0, 0]
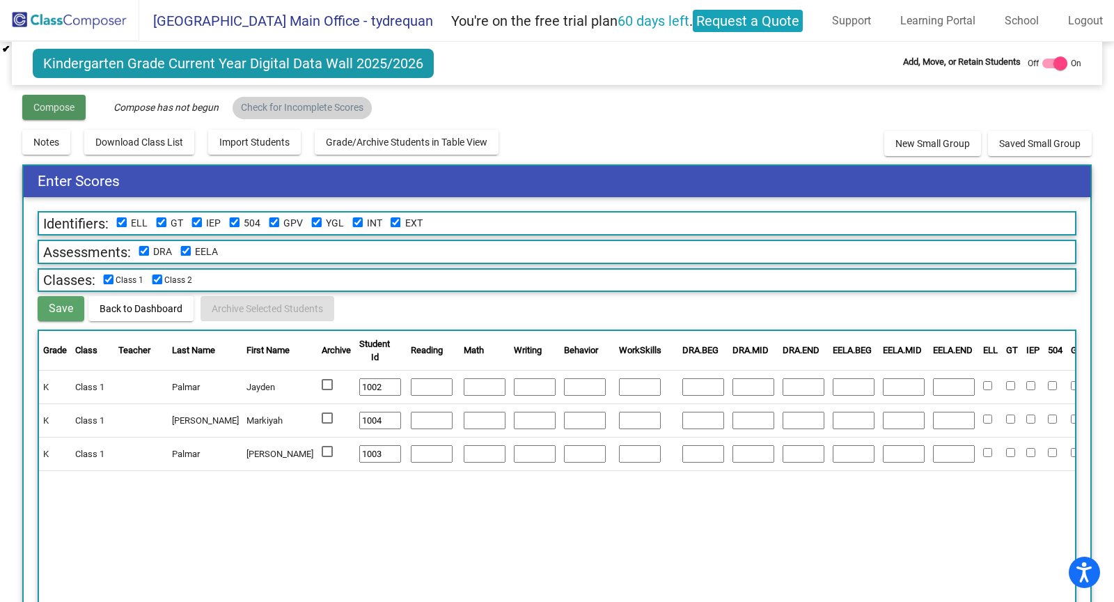
click at [40, 105] on span "Compose" at bounding box center [53, 107] width 41 height 11
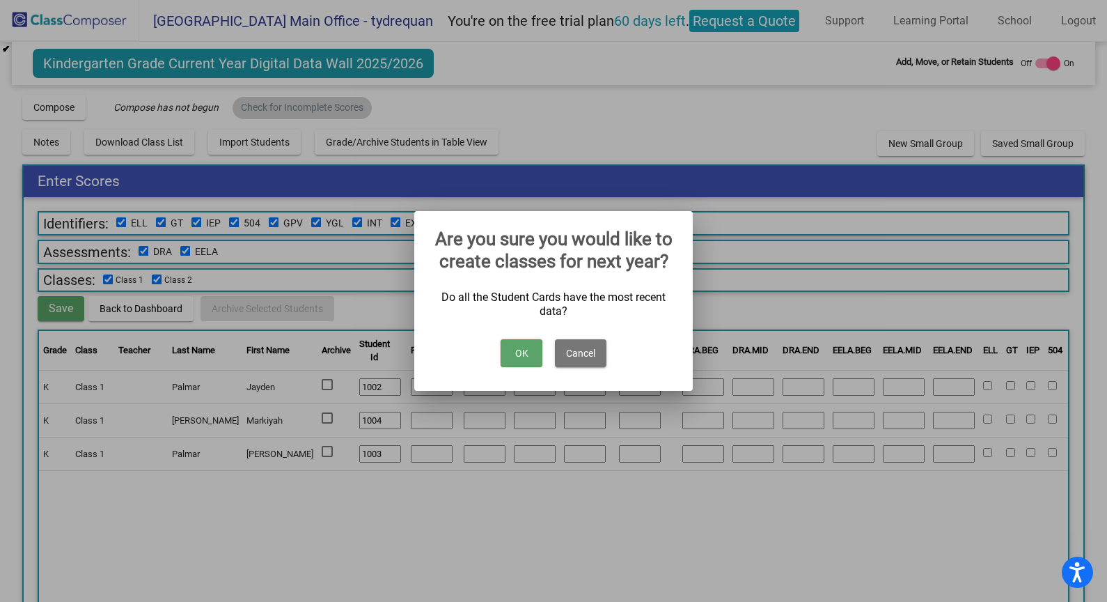
click at [501, 345] on button "OK" at bounding box center [522, 353] width 42 height 28
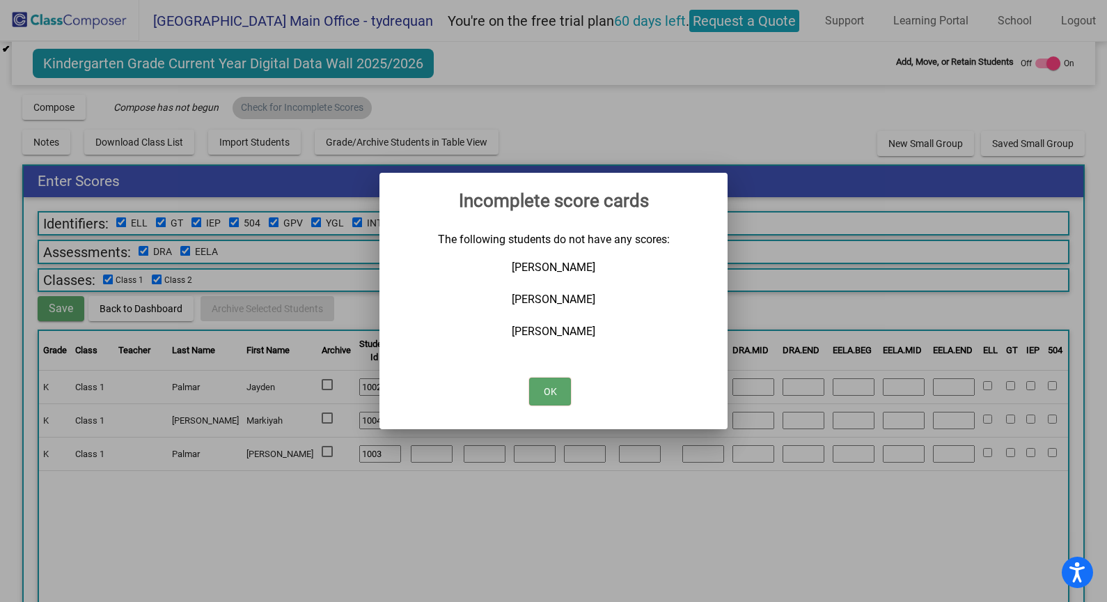
click at [566, 396] on button "OK" at bounding box center [550, 392] width 42 height 28
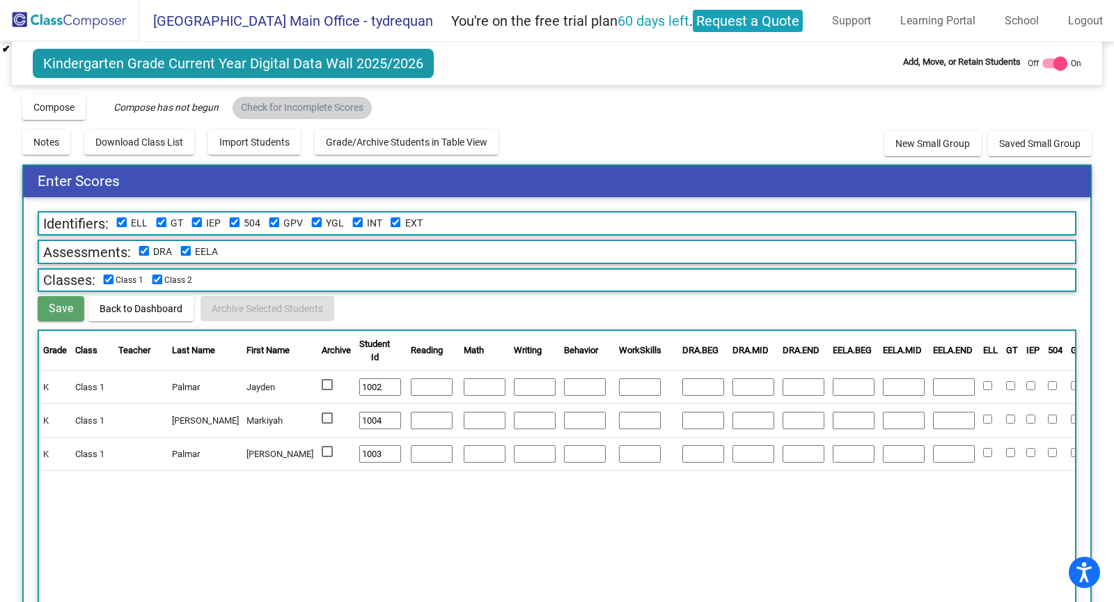
click at [139, 304] on span "Back to Dashboard" at bounding box center [141, 308] width 83 height 11
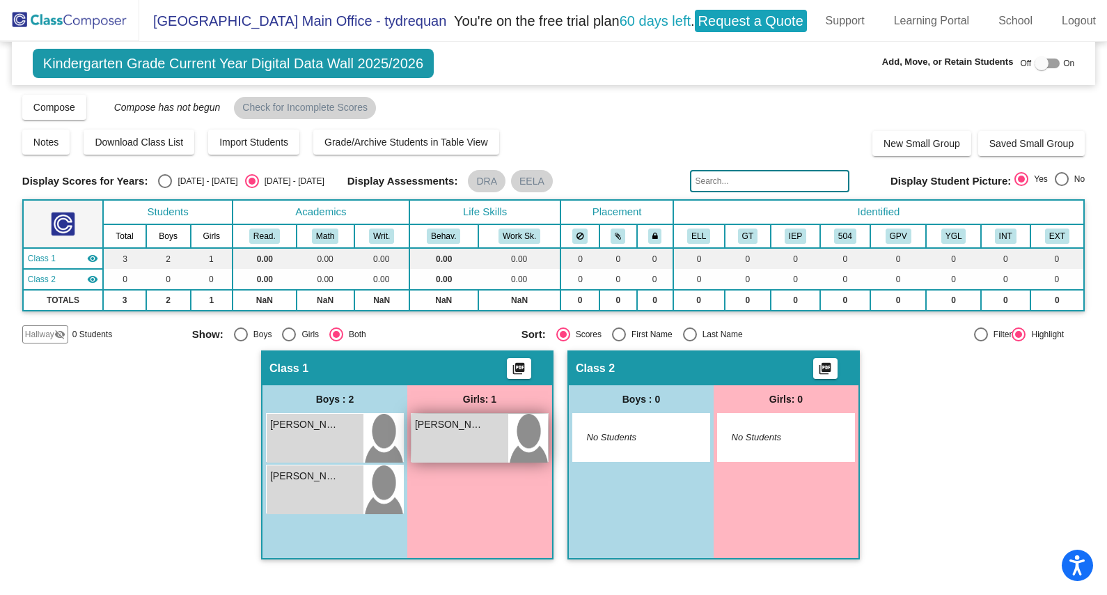
click at [486, 417] on div "[PERSON_NAME]" at bounding box center [460, 424] width 90 height 15
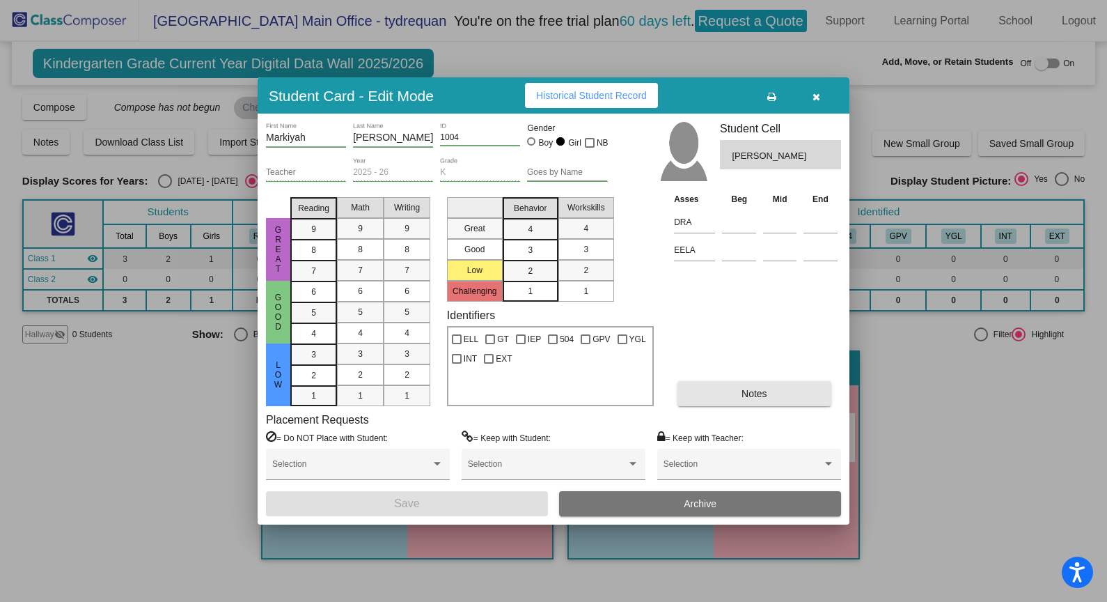
click at [755, 392] on span "Notes" at bounding box center [755, 393] width 26 height 11
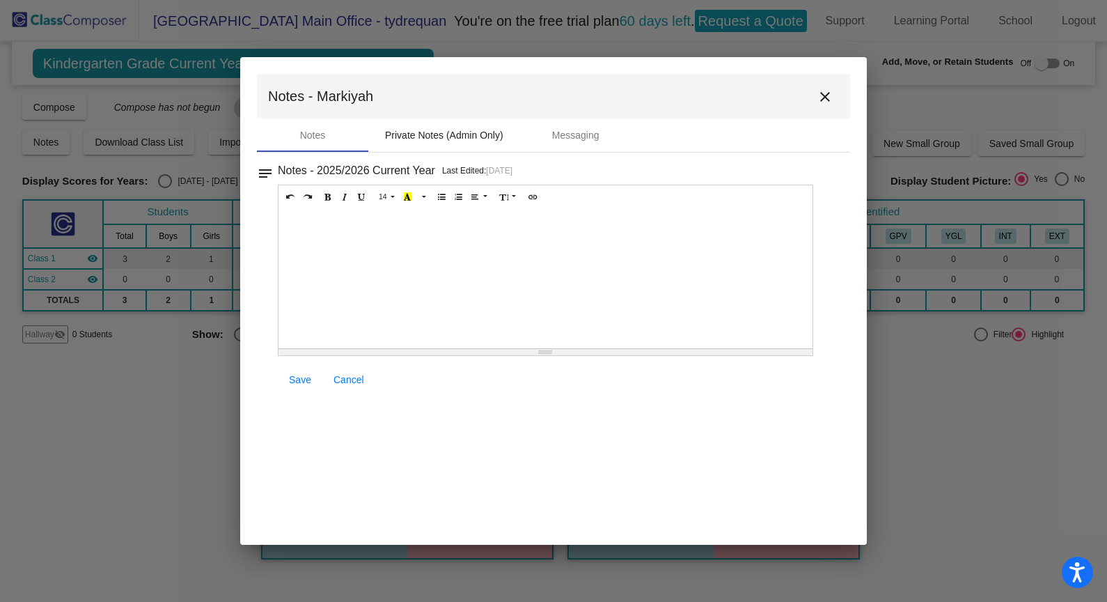
click at [461, 141] on div "Private Notes (Admin Only)" at bounding box center [444, 135] width 118 height 15
click at [638, 142] on div "Notes Private Notes (Admin Only) Messaging" at bounding box center [553, 134] width 593 height 33
click at [639, 139] on div "Notes Private Notes (Admin Only) Messaging" at bounding box center [553, 134] width 593 height 33
click at [593, 119] on div "Messaging" at bounding box center [575, 134] width 111 height 33
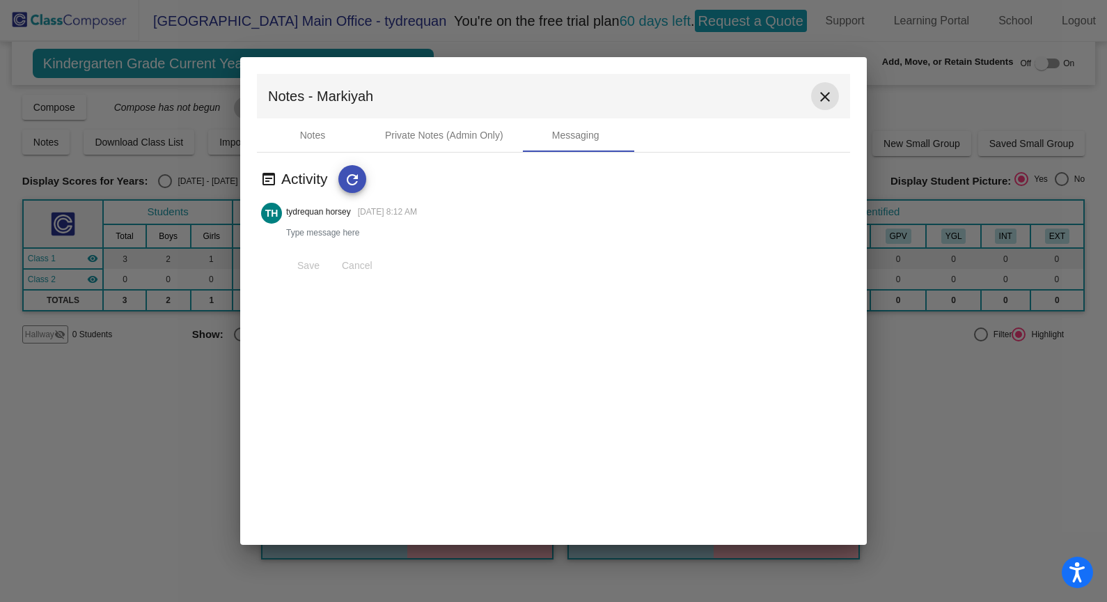
click at [828, 86] on button "close" at bounding box center [825, 96] width 28 height 28
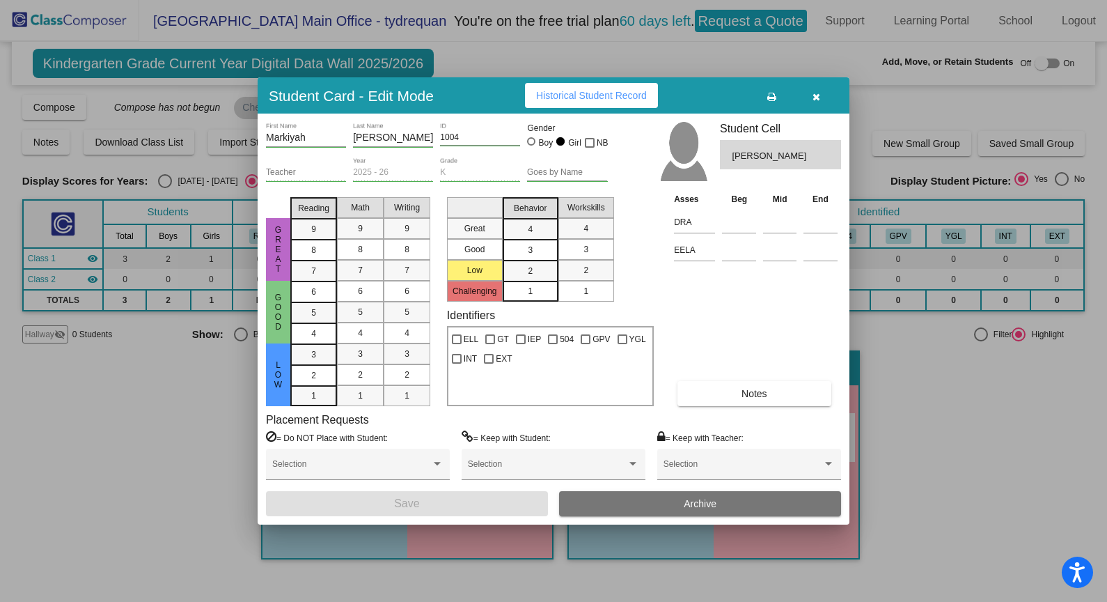
click at [830, 104] on button "button" at bounding box center [816, 95] width 45 height 25
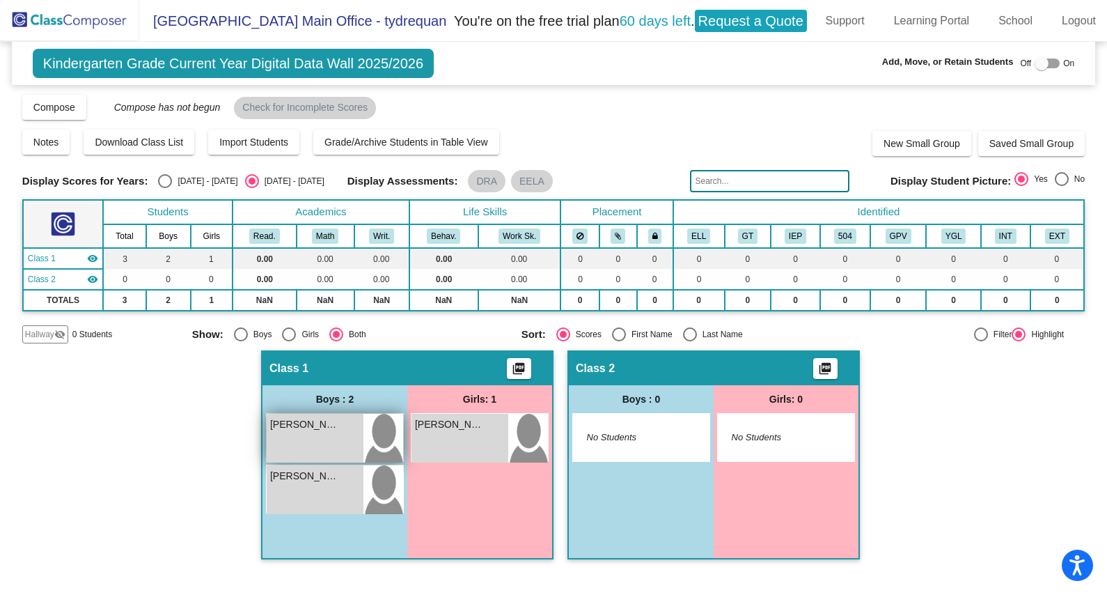
click at [301, 435] on div "Jayden Palmar lock do_not_disturb_alt" at bounding box center [315, 438] width 97 height 49
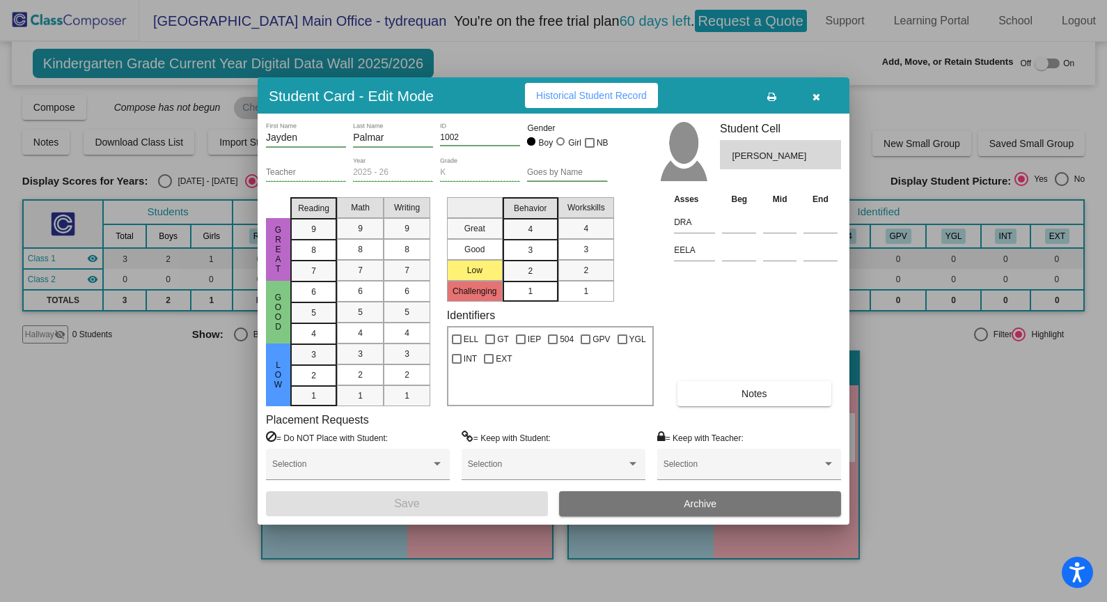
click at [379, 445] on div "= Do NOT Place with Student: Selection" at bounding box center [358, 460] width 184 height 61
click at [375, 455] on div "Selection" at bounding box center [357, 467] width 171 height 25
click at [699, 374] on div at bounding box center [553, 301] width 1107 height 602
click at [389, 469] on span at bounding box center [351, 469] width 159 height 10
click at [482, 465] on div at bounding box center [553, 301] width 1107 height 602
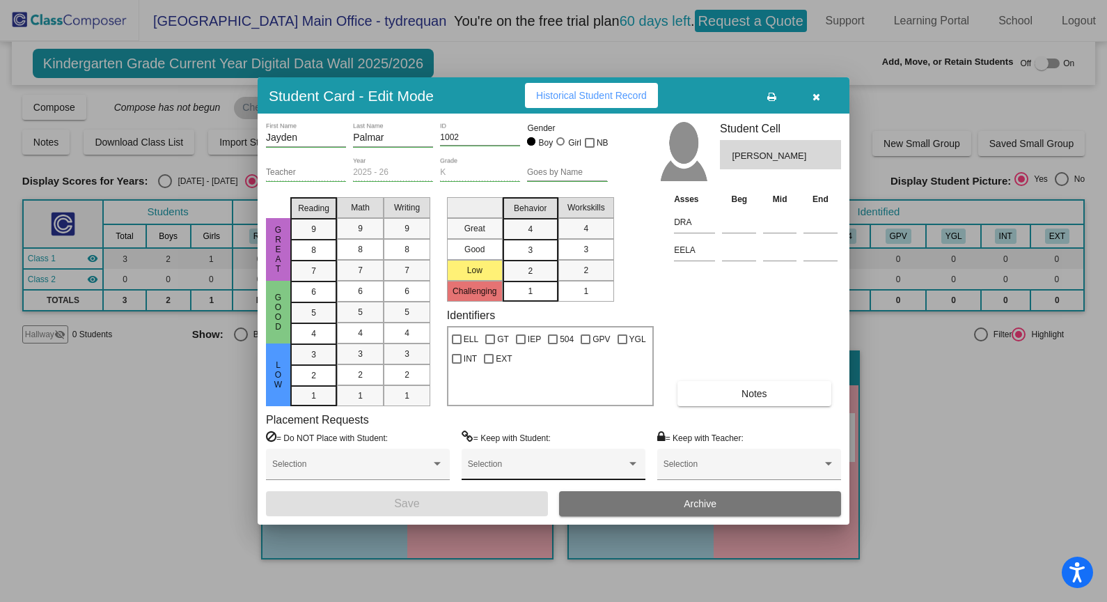
click at [483, 464] on span at bounding box center [547, 469] width 159 height 10
click at [715, 455] on div at bounding box center [553, 301] width 1107 height 602
click at [710, 456] on div "Selection" at bounding box center [749, 467] width 171 height 25
drag, startPoint x: 635, startPoint y: 173, endPoint x: 636, endPoint y: 165, distance: 7.8
click at [635, 172] on div at bounding box center [553, 301] width 1107 height 602
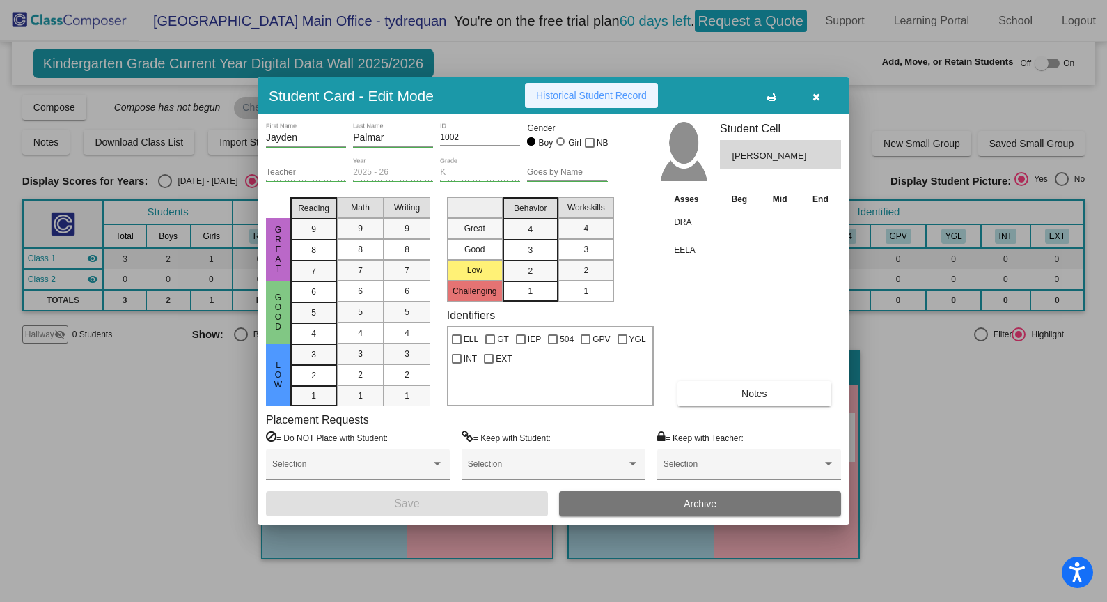
click at [639, 98] on span "Historical Student Record" at bounding box center [591, 95] width 111 height 11
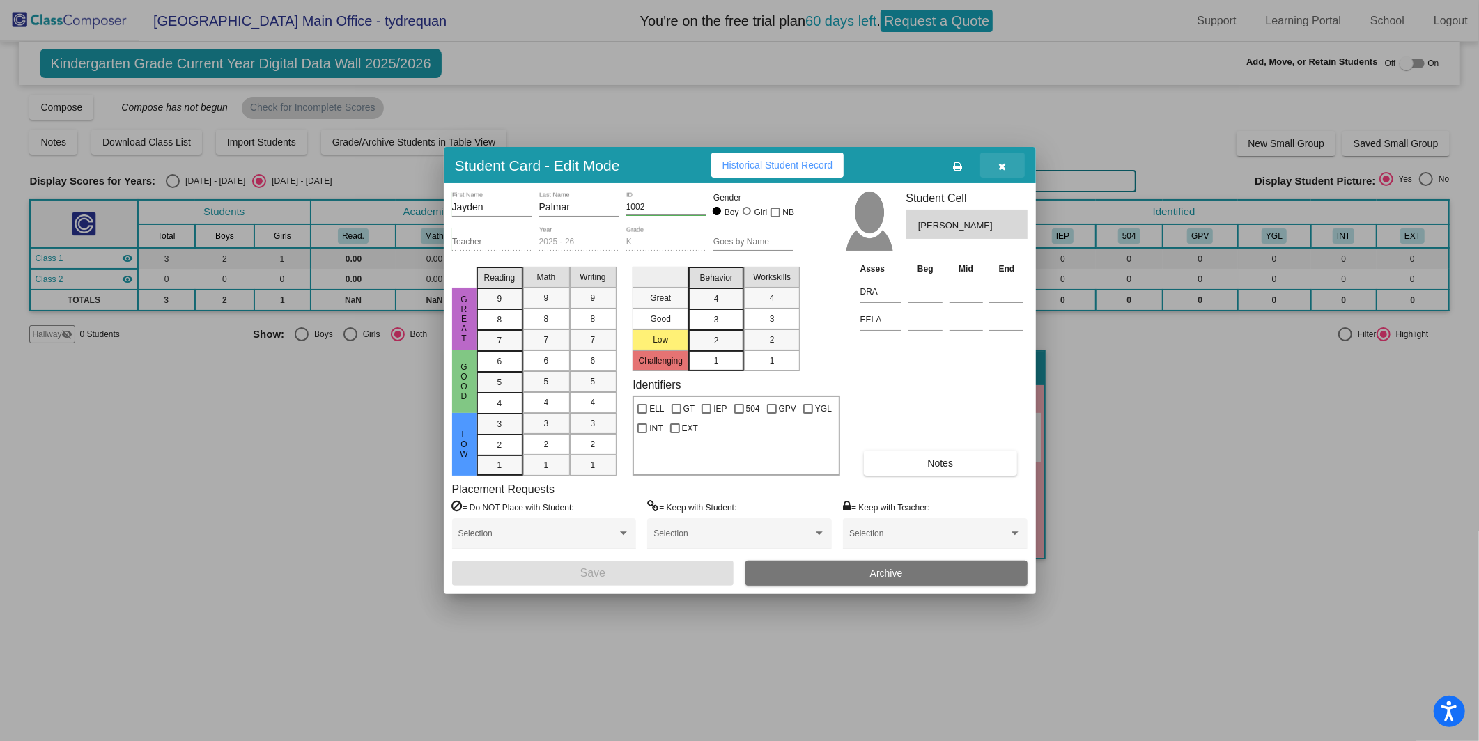
click at [1009, 161] on button "button" at bounding box center [1002, 165] width 45 height 25
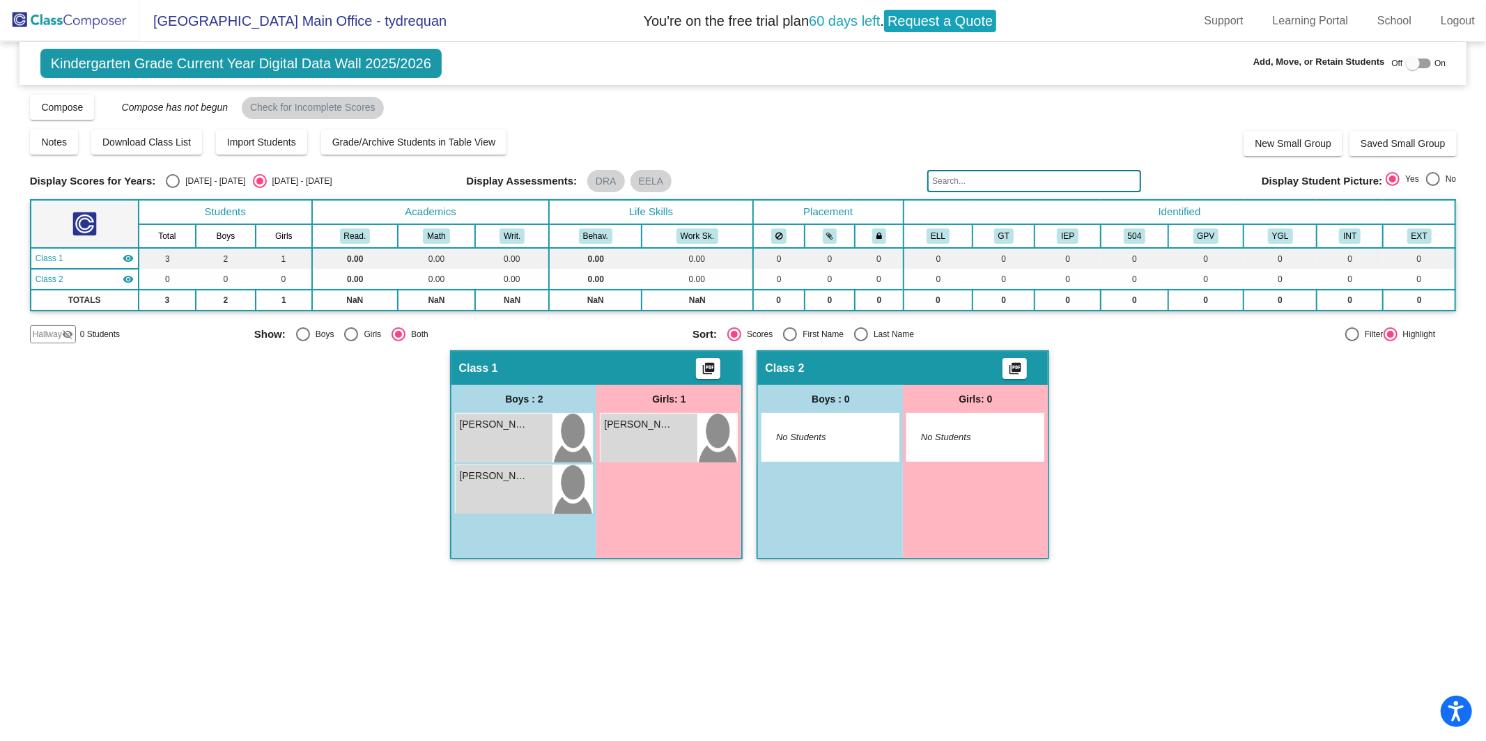
click at [1009, 166] on div "Display Scores for Years: 2024 - 2025 2025 - 2026 Grade/Archive Students in Tab…" at bounding box center [743, 218] width 1426 height 250
click at [55, 24] on img at bounding box center [69, 20] width 139 height 41
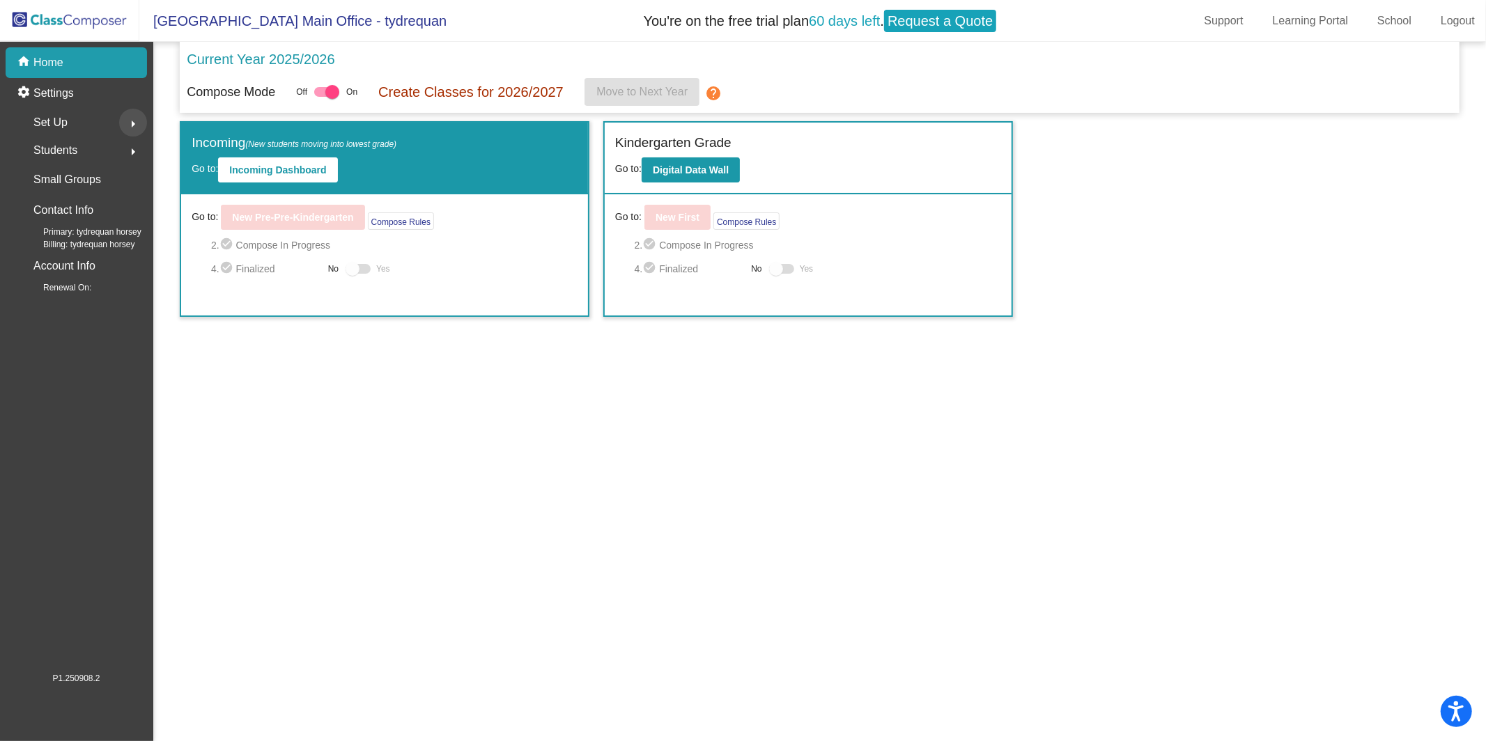
click at [126, 123] on mat-icon "arrow_right" at bounding box center [133, 124] width 17 height 17
click at [114, 212] on link "Users" at bounding box center [80, 213] width 133 height 31
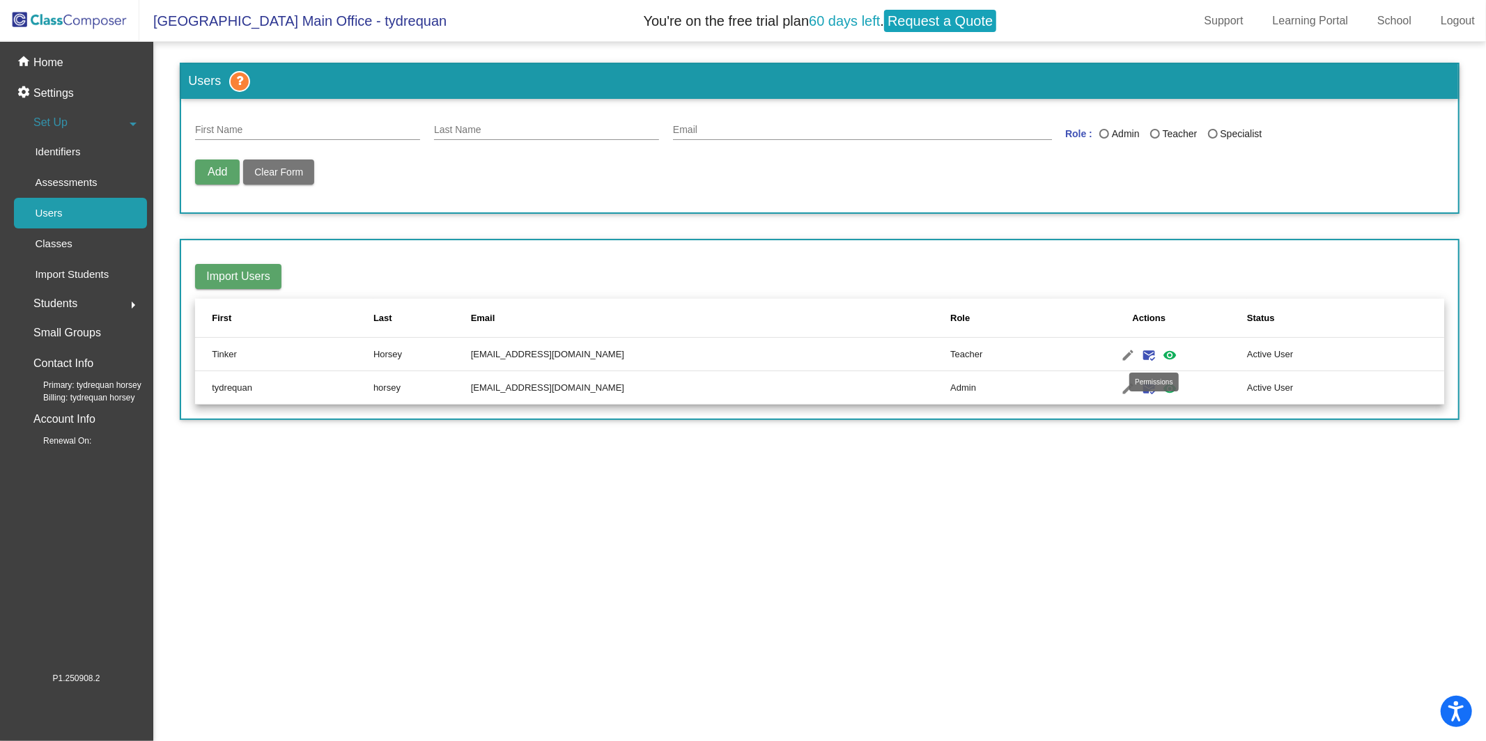
click at [1107, 355] on mat-icon "visibility" at bounding box center [1169, 355] width 17 height 17
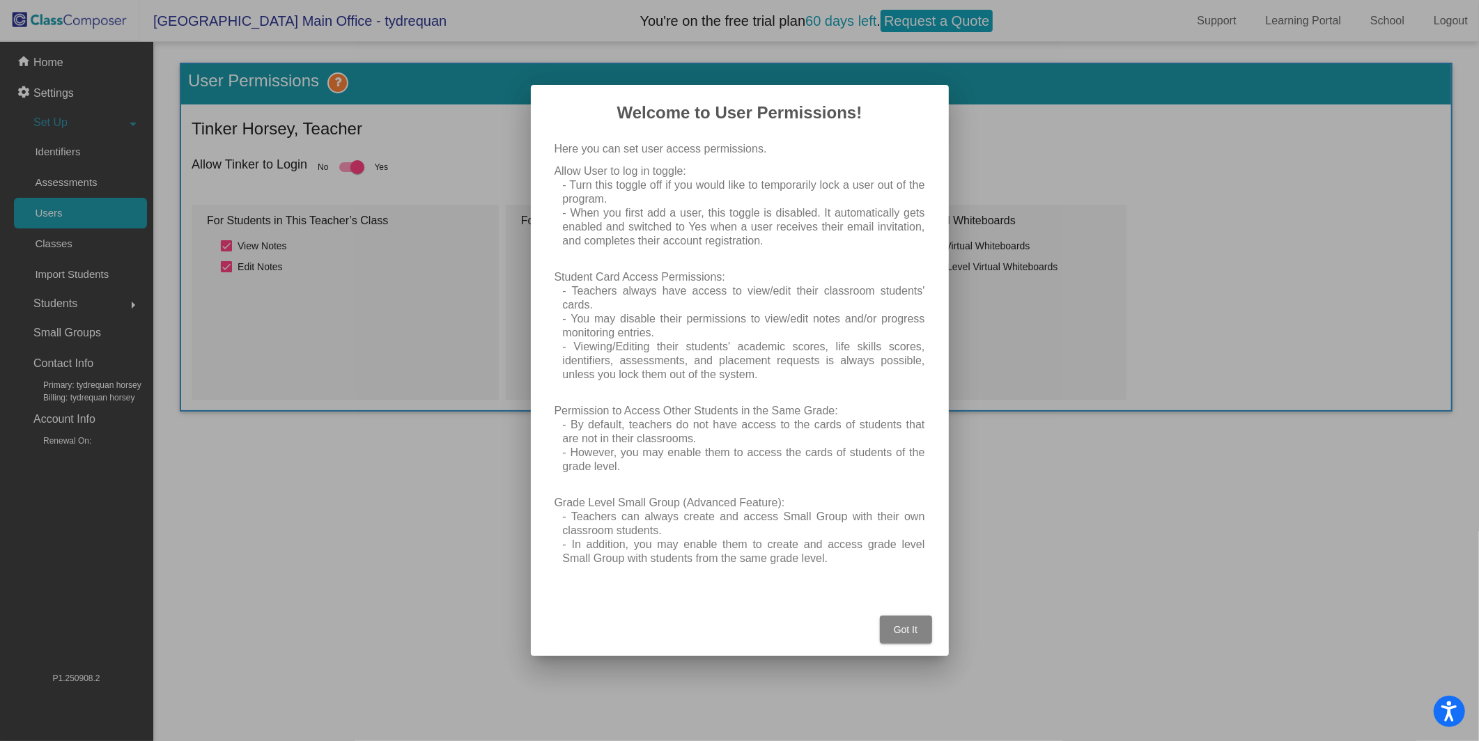
click at [892, 594] on button "Got It" at bounding box center [906, 630] width 52 height 28
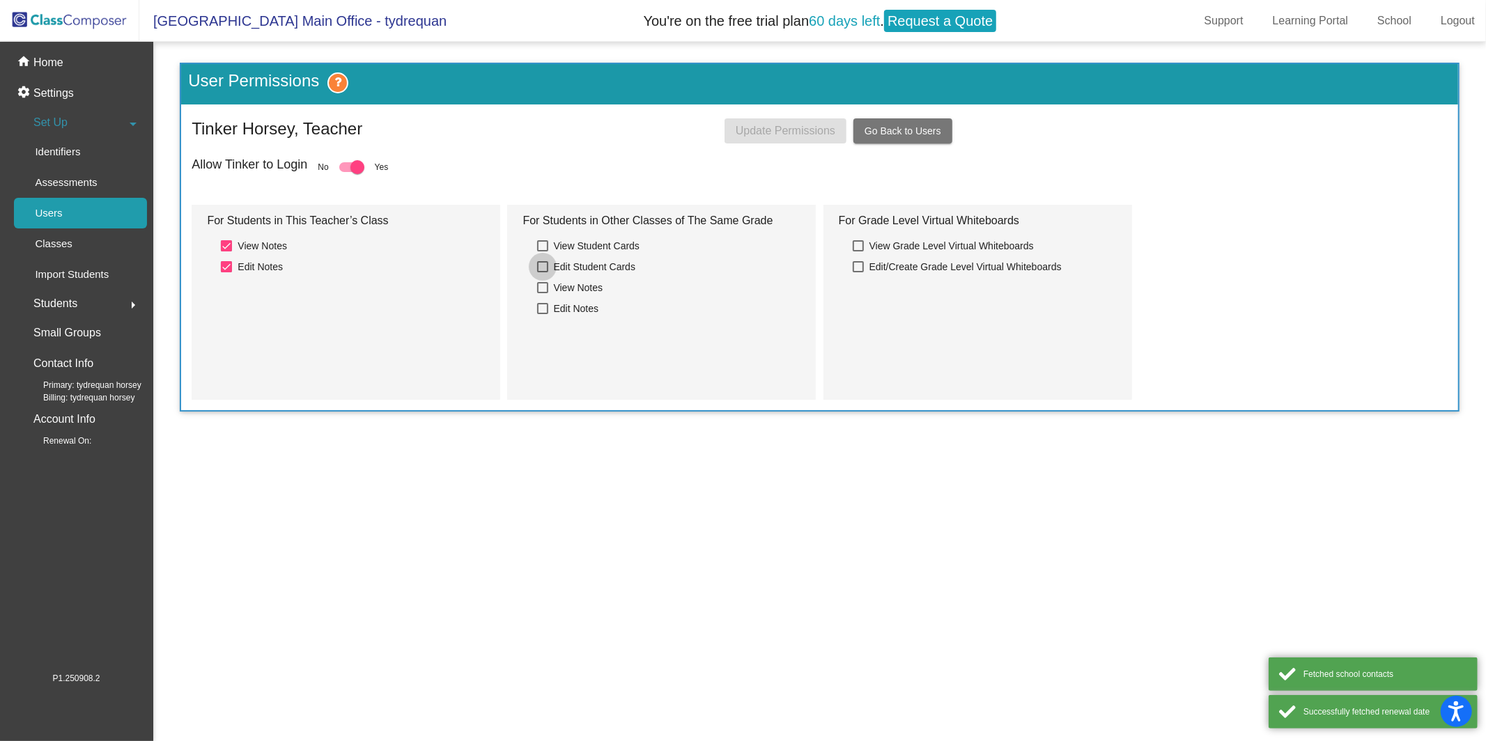
click at [606, 265] on span "Edit Student Cards" at bounding box center [595, 266] width 82 height 17
click at [543, 272] on input "Edit Student Cards" at bounding box center [542, 272] width 1 height 1
checkbox input "true"
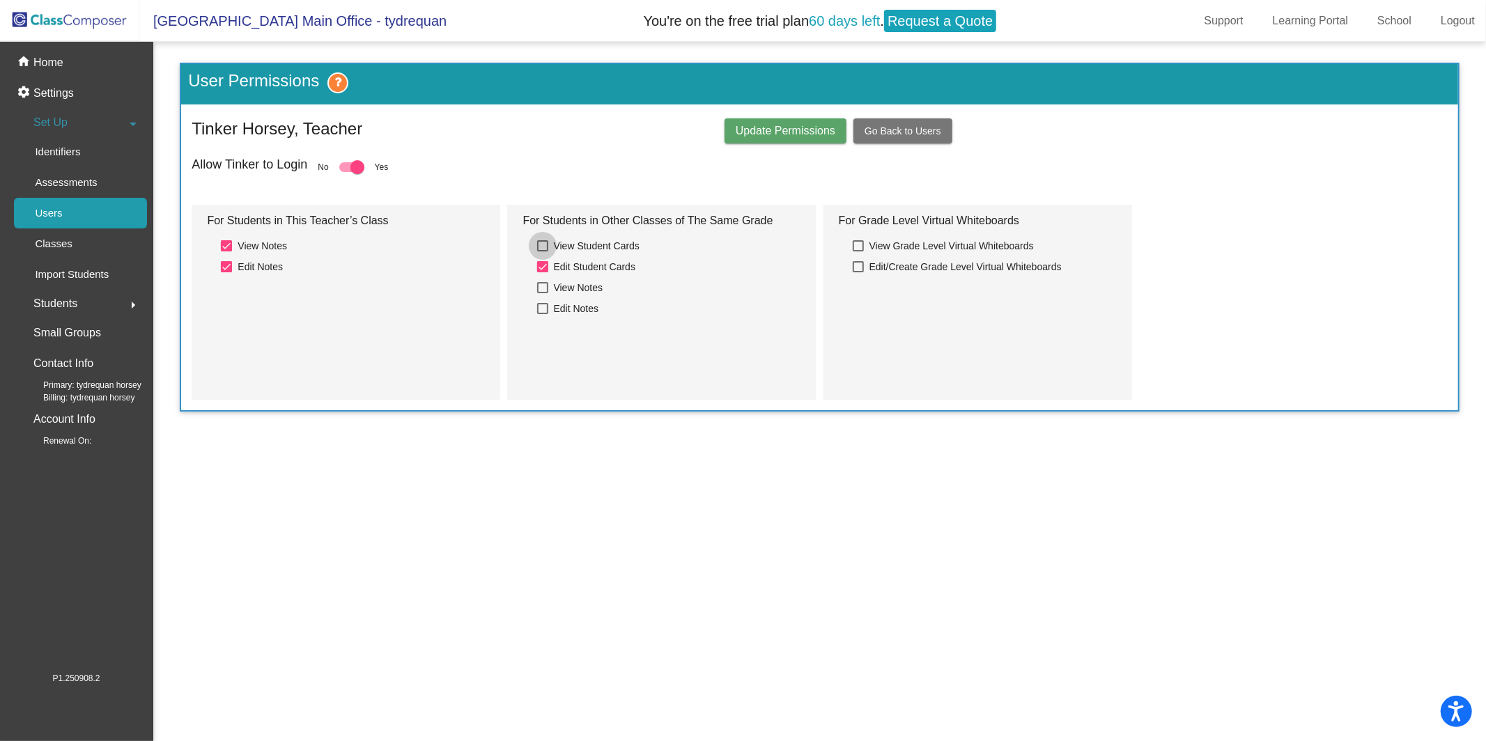
click at [603, 242] on span "View Student Cards" at bounding box center [597, 246] width 86 height 17
click at [543, 251] on input "View Student Cards" at bounding box center [542, 251] width 1 height 1
checkbox input "true"
click at [863, 267] on div at bounding box center [858, 266] width 11 height 11
click at [858, 272] on input "Edit/Create Grade Level Virtual Whiteboards" at bounding box center [857, 272] width 1 height 1
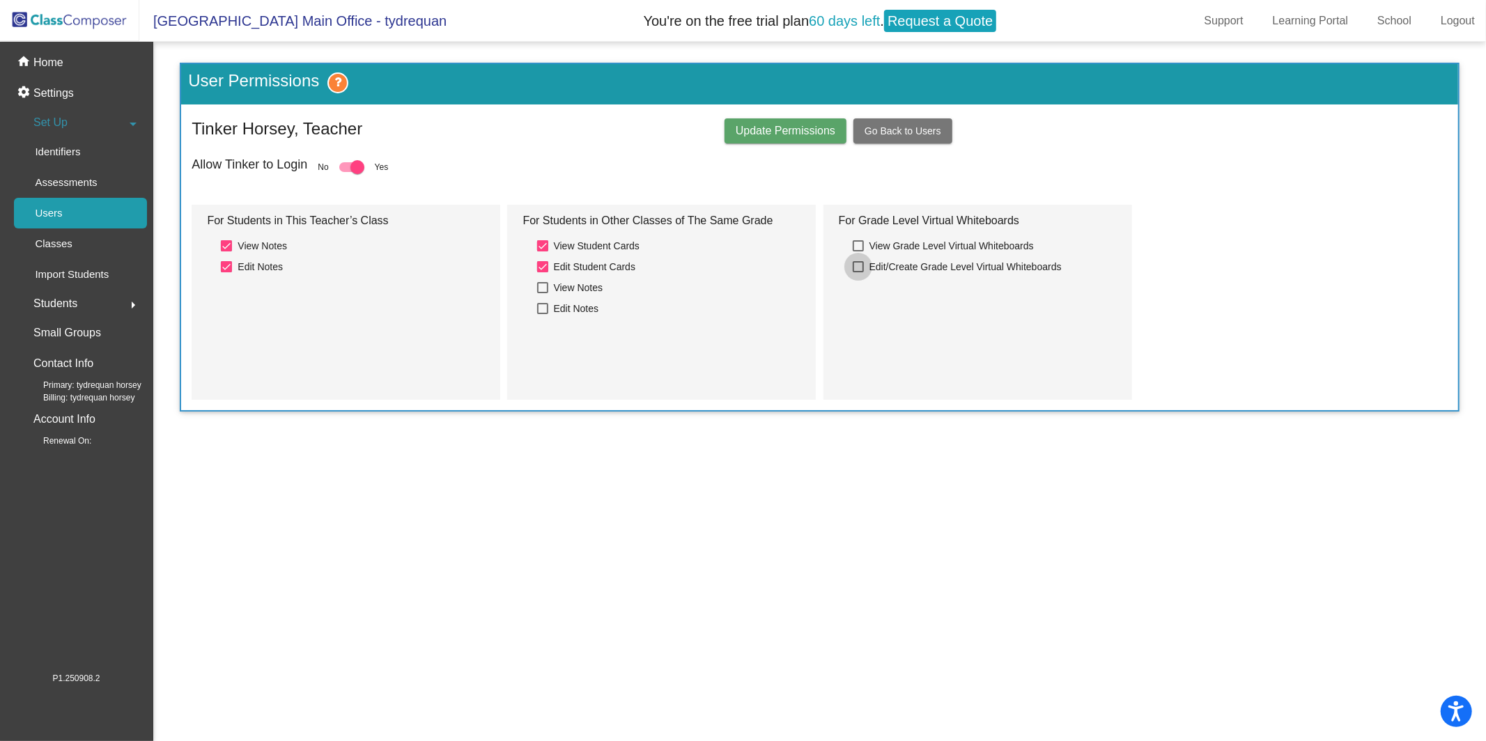
checkbox input "true"
click at [805, 127] on span "Update Permissions" at bounding box center [786, 131] width 100 height 12
click at [351, 164] on div at bounding box center [351, 167] width 25 height 10
click at [346, 172] on input "checkbox" at bounding box center [345, 172] width 1 height 1
click at [351, 164] on div at bounding box center [351, 167] width 25 height 10
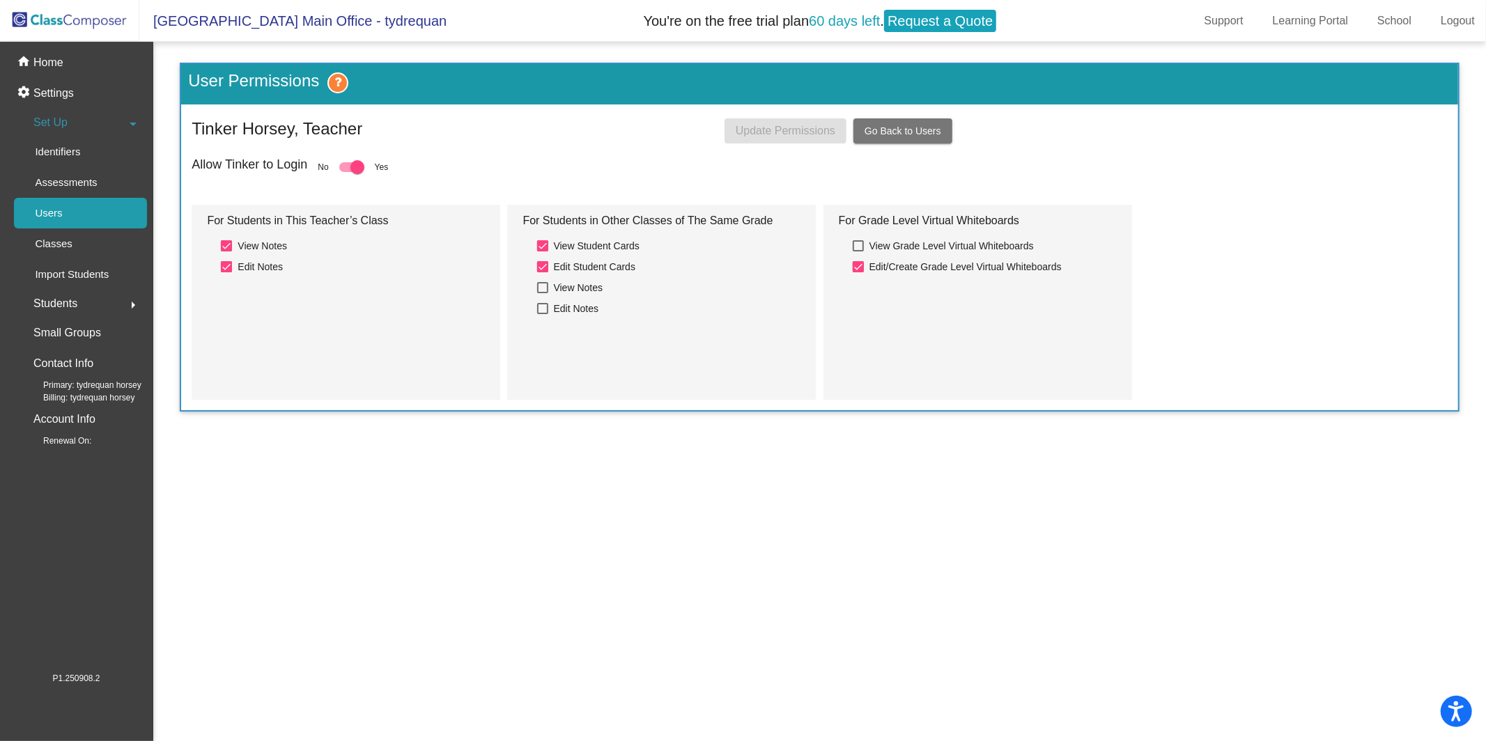
click at [346, 172] on input "checkbox" at bounding box center [345, 172] width 1 height 1
click at [351, 164] on div at bounding box center [351, 167] width 25 height 10
click at [346, 172] on input "checkbox" at bounding box center [345, 172] width 1 height 1
click at [351, 164] on div at bounding box center [346, 167] width 14 height 14
click at [346, 172] on input "checkbox" at bounding box center [345, 172] width 1 height 1
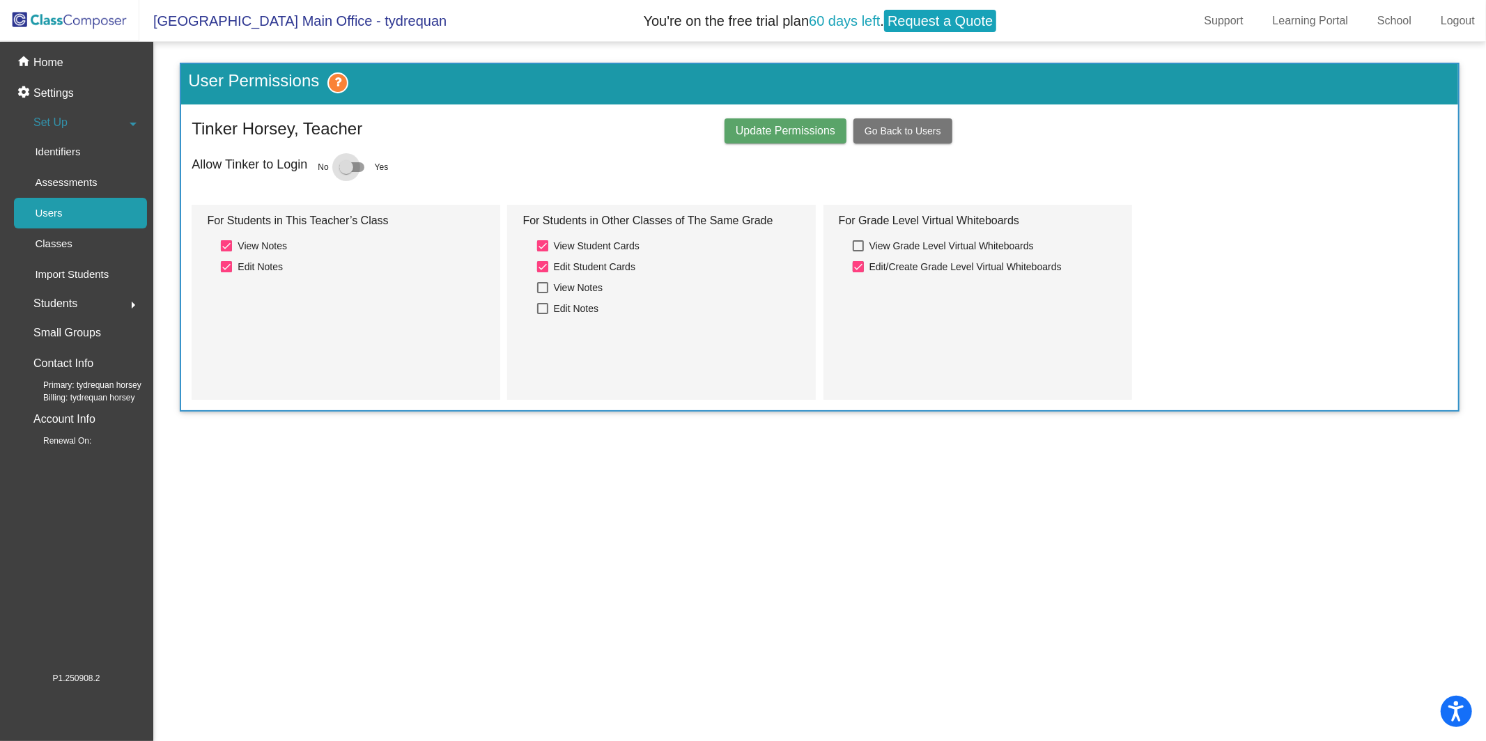
checkbox input "true"
click at [761, 128] on span "Update Permissions" at bounding box center [786, 131] width 100 height 12
click at [918, 128] on span "Go Back to Users" at bounding box center [902, 130] width 77 height 11
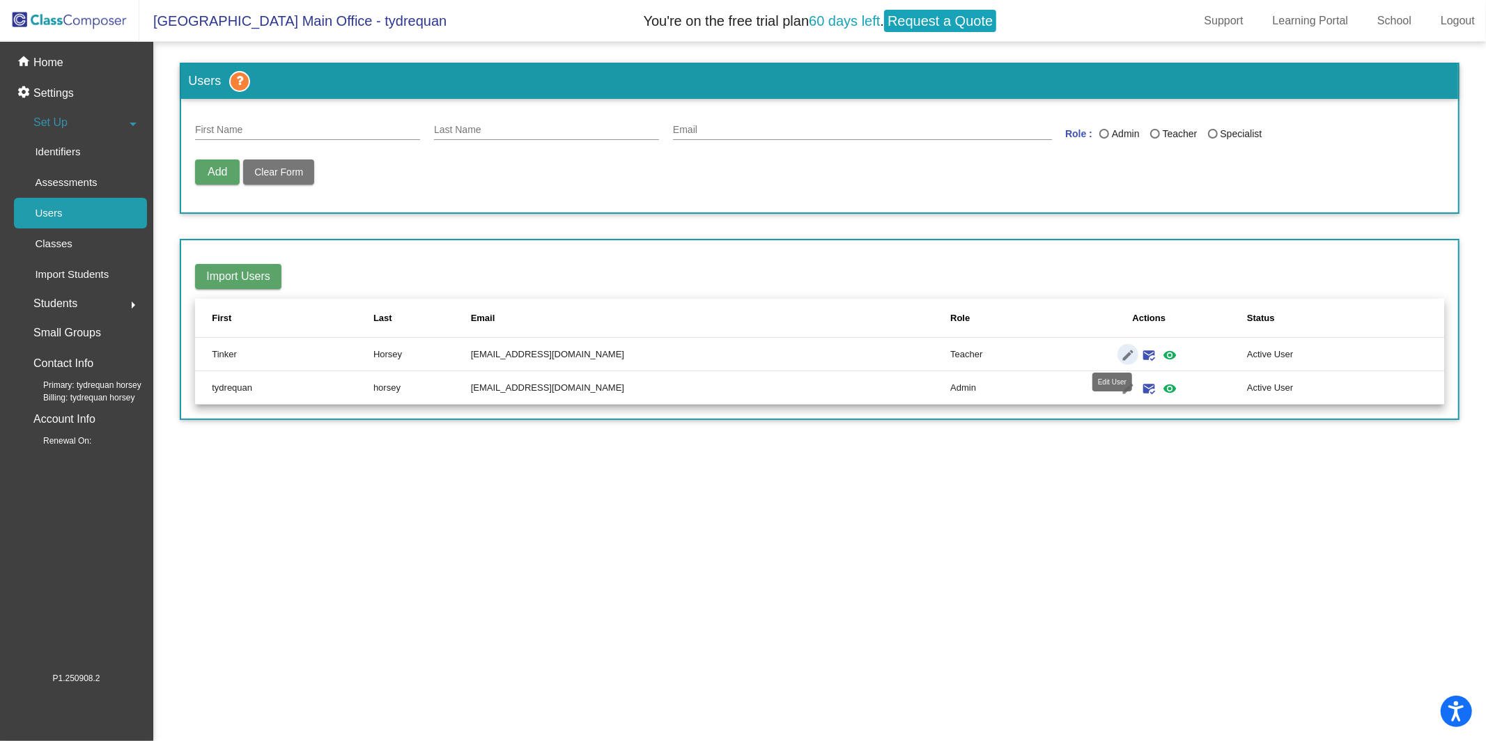
click at [1107, 347] on mat-icon "edit" at bounding box center [1127, 355] width 17 height 17
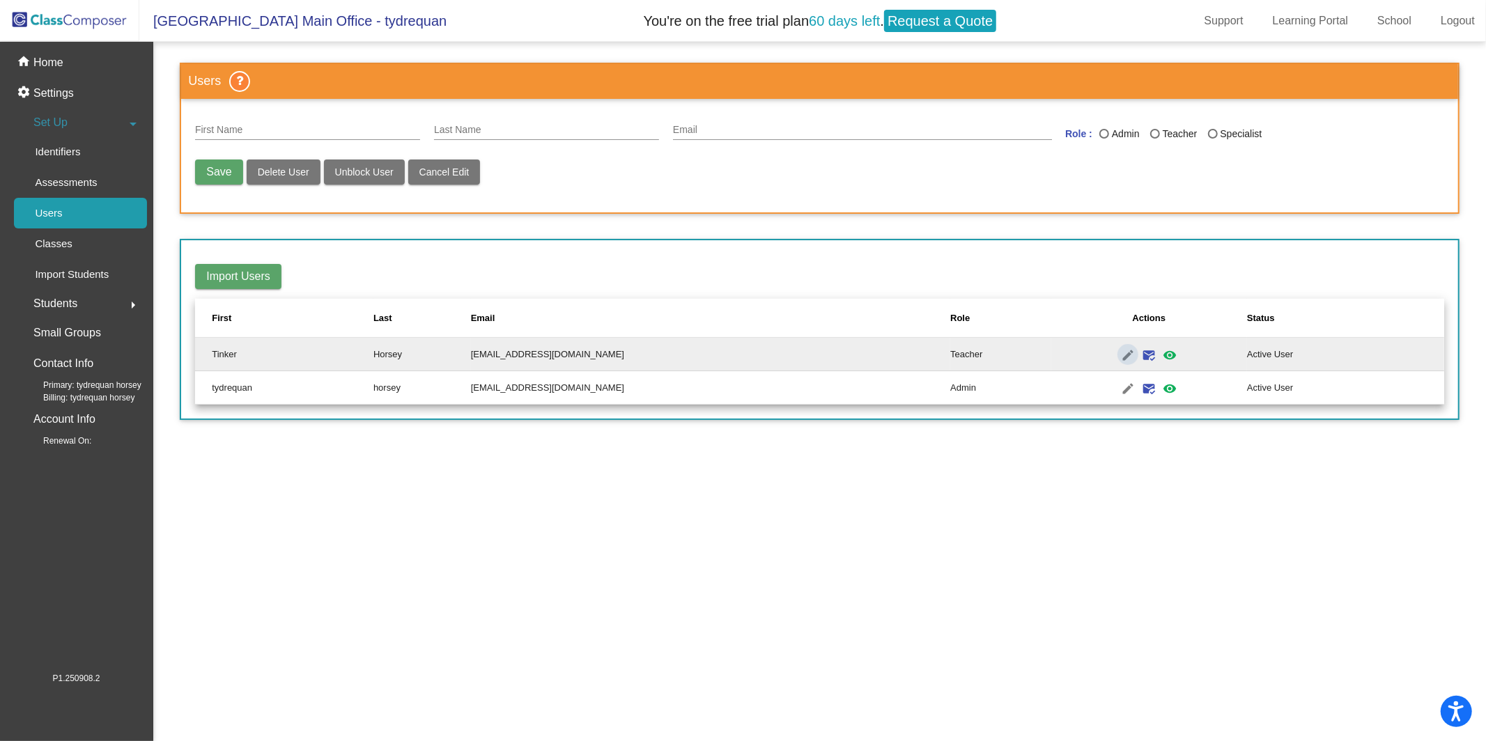
type input "Tinker"
type input "Horsey"
type input "[EMAIL_ADDRESS][DOMAIN_NAME]"
radio input "true"
click at [1107, 388] on mat-icon "edit" at bounding box center [1127, 388] width 17 height 17
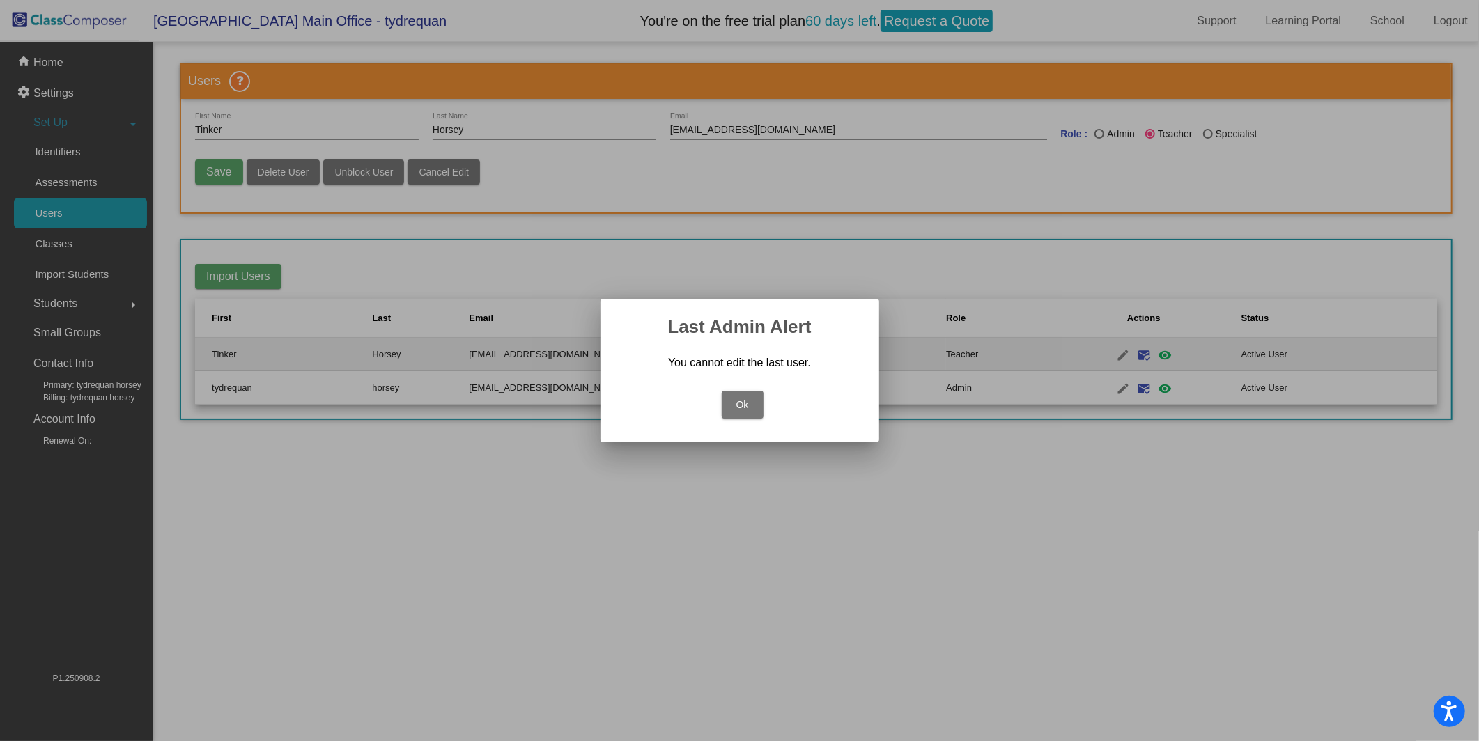
click at [718, 400] on div "Ok" at bounding box center [739, 401] width 245 height 49
click at [746, 405] on button "Ok" at bounding box center [743, 405] width 42 height 28
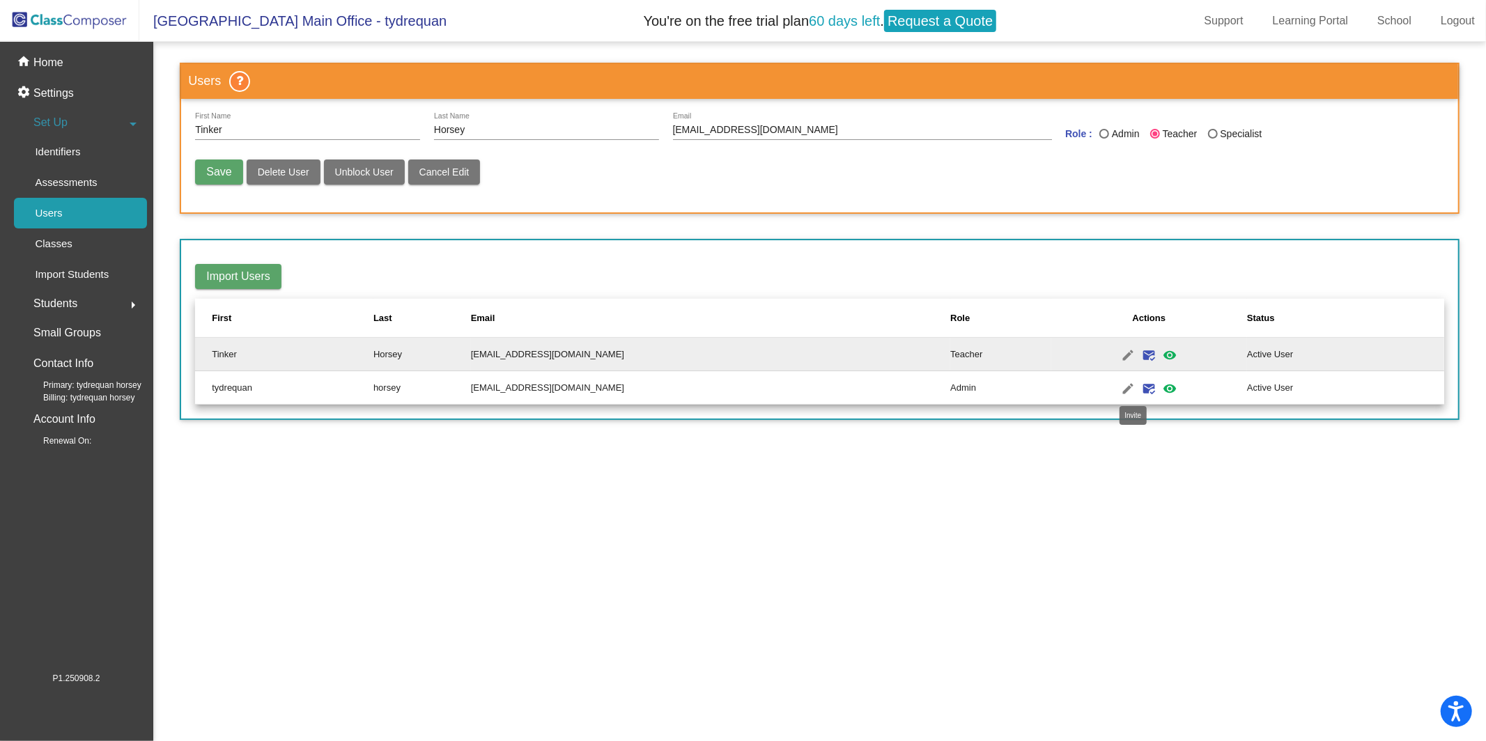
click at [1107, 390] on mat-icon "mark_email_read" at bounding box center [1148, 388] width 17 height 17
radio input "false"
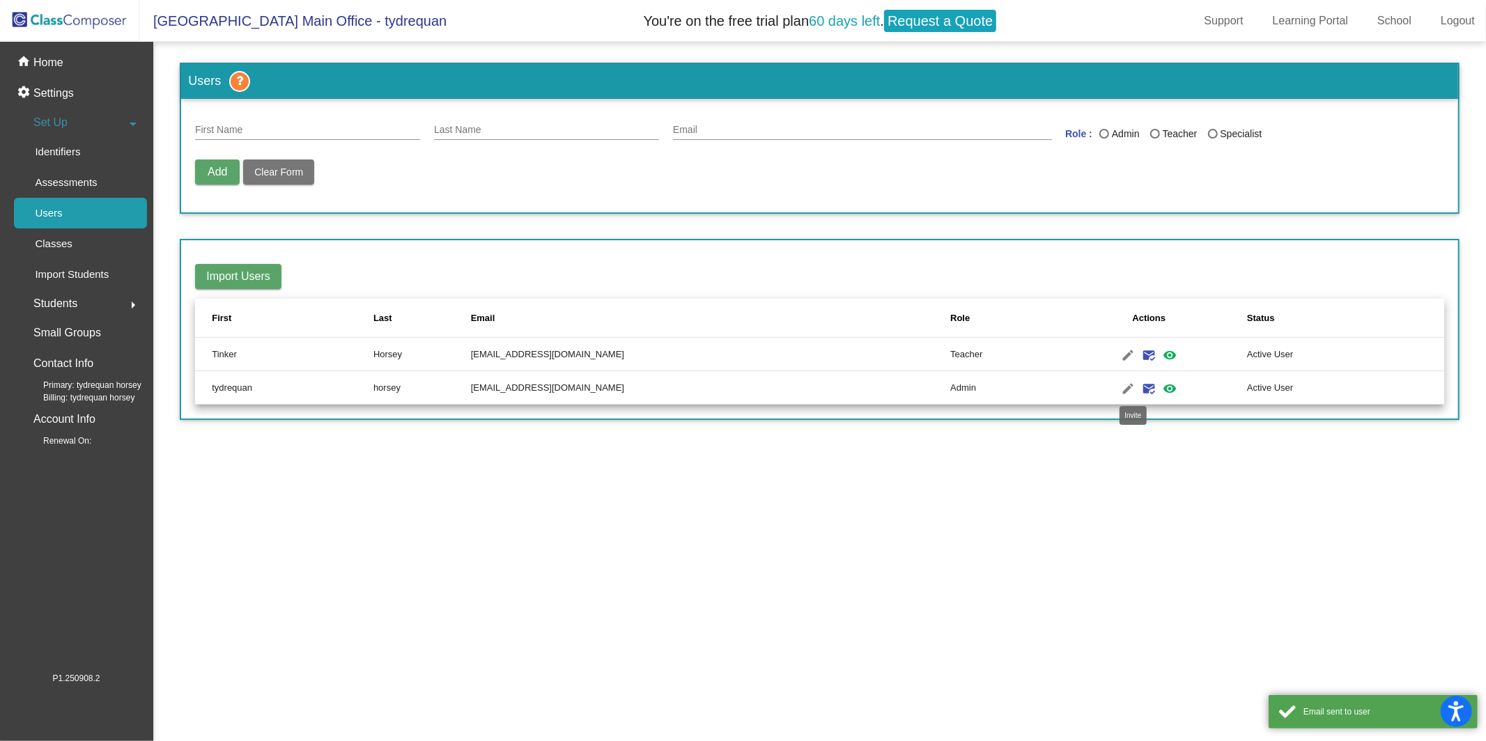
drag, startPoint x: 1133, startPoint y: 391, endPoint x: 1159, endPoint y: 411, distance: 33.3
click at [1107, 391] on mat-icon "mark_email_read" at bounding box center [1148, 388] width 17 height 17
click at [1107, 385] on mat-icon "visibility" at bounding box center [1169, 388] width 17 height 17
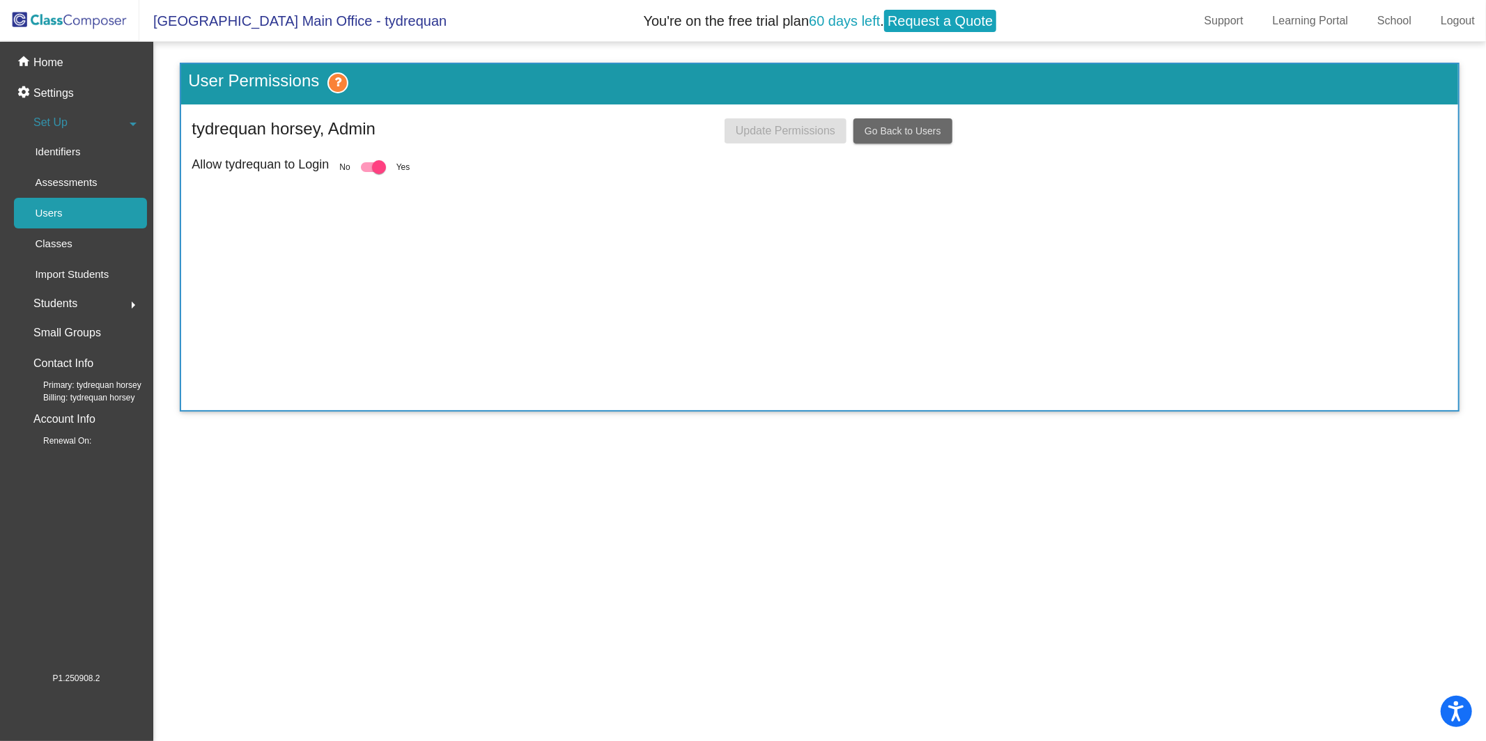
click at [905, 135] on span "Go Back to Users" at bounding box center [902, 130] width 77 height 11
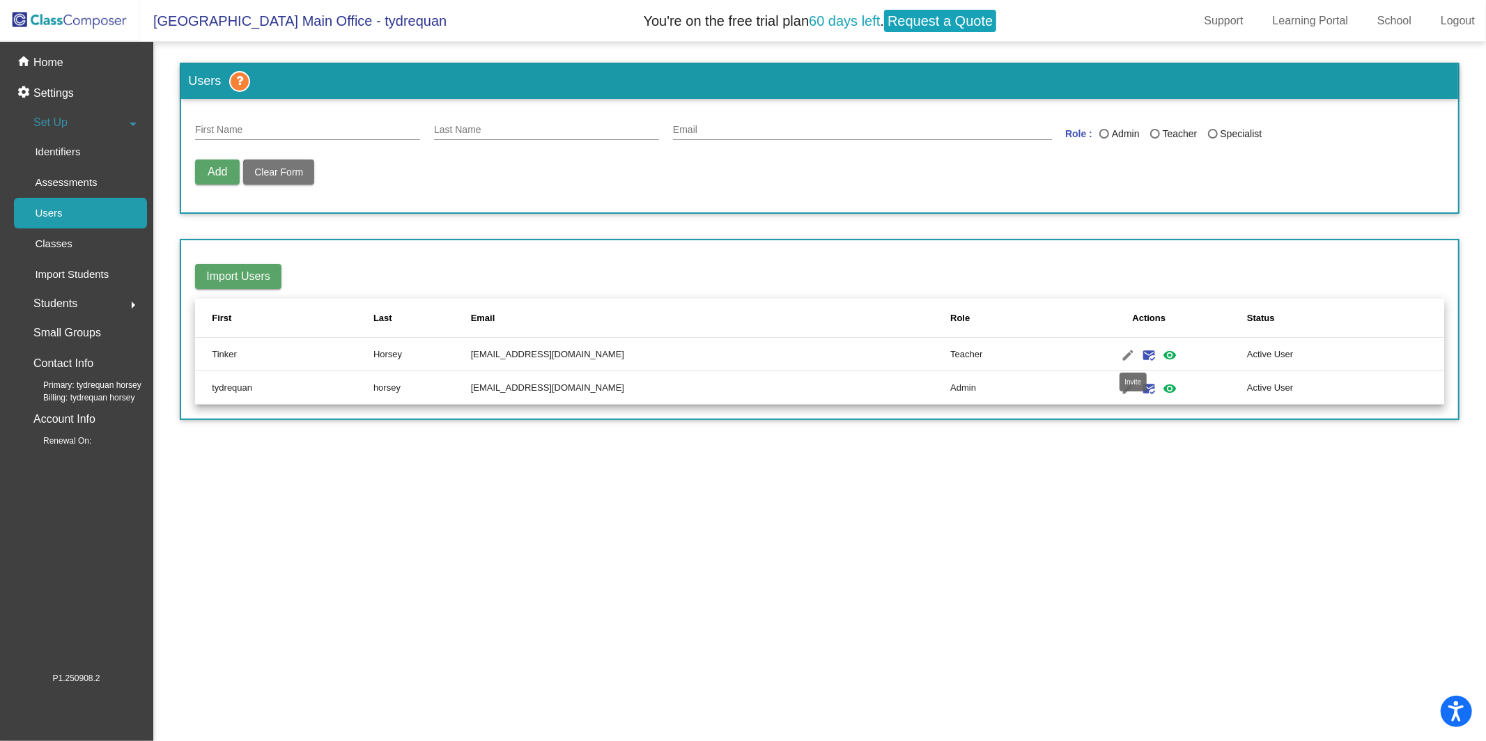
click at [1107, 354] on mat-icon "mark_email_read" at bounding box center [1148, 355] width 17 height 17
click at [95, 248] on link "Classes" at bounding box center [80, 243] width 133 height 31
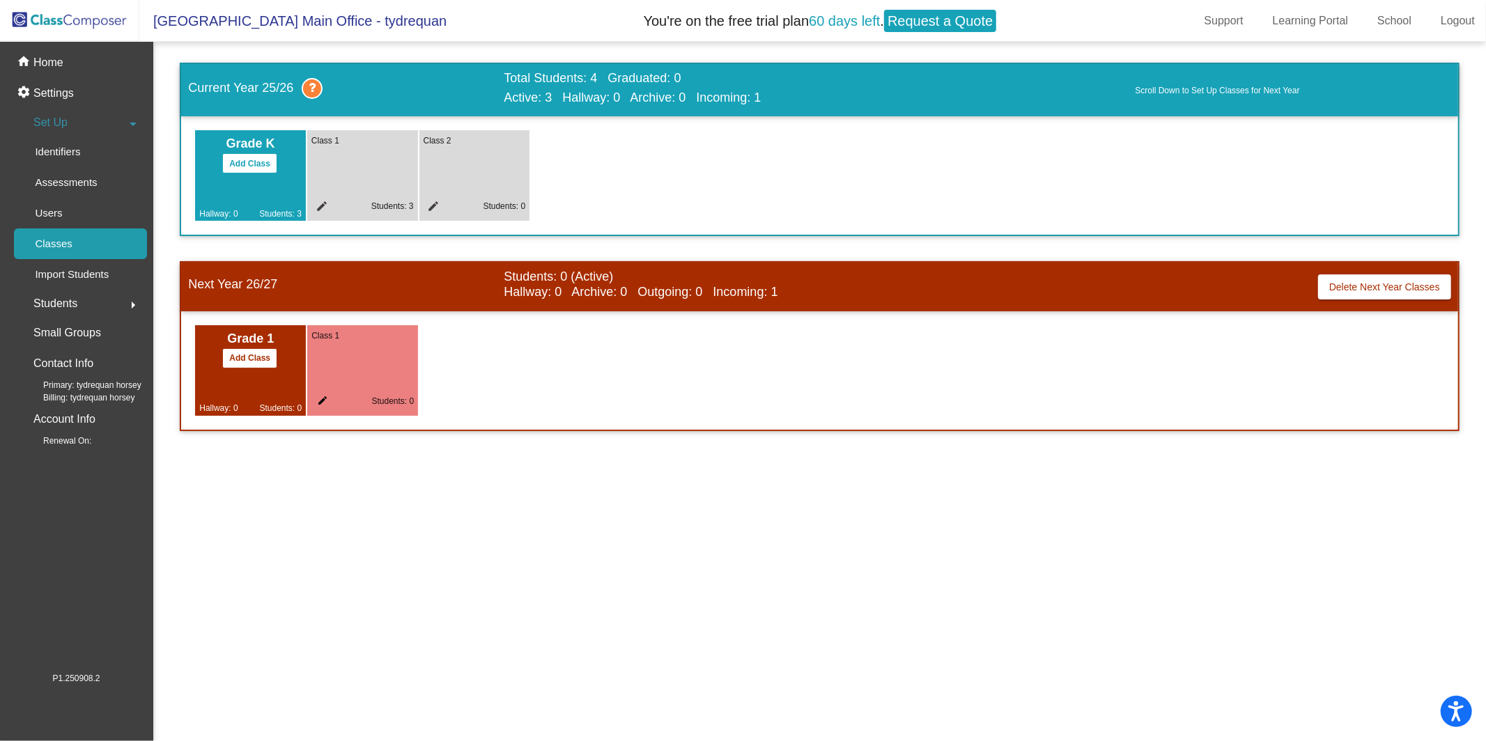
click at [89, 309] on div "Students arrow_right" at bounding box center [80, 304] width 133 height 28
click at [70, 68] on div "home Home" at bounding box center [76, 62] width 141 height 31
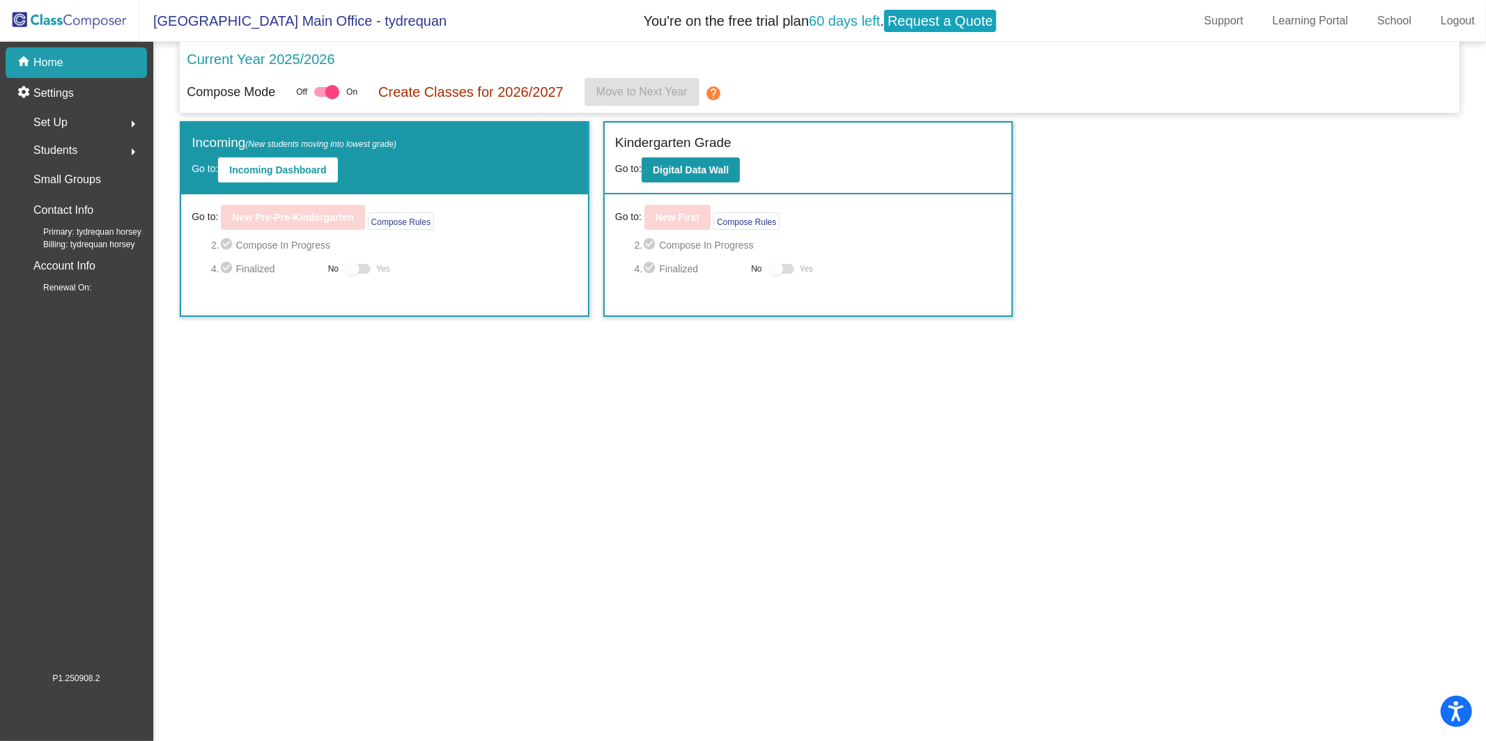
click at [713, 243] on span "2. check_circle Compose In Progress" at bounding box center [818, 245] width 366 height 17
click at [79, 113] on div "Set Up arrow_right" at bounding box center [80, 123] width 133 height 28
click at [81, 220] on link "Users" at bounding box center [80, 213] width 133 height 31
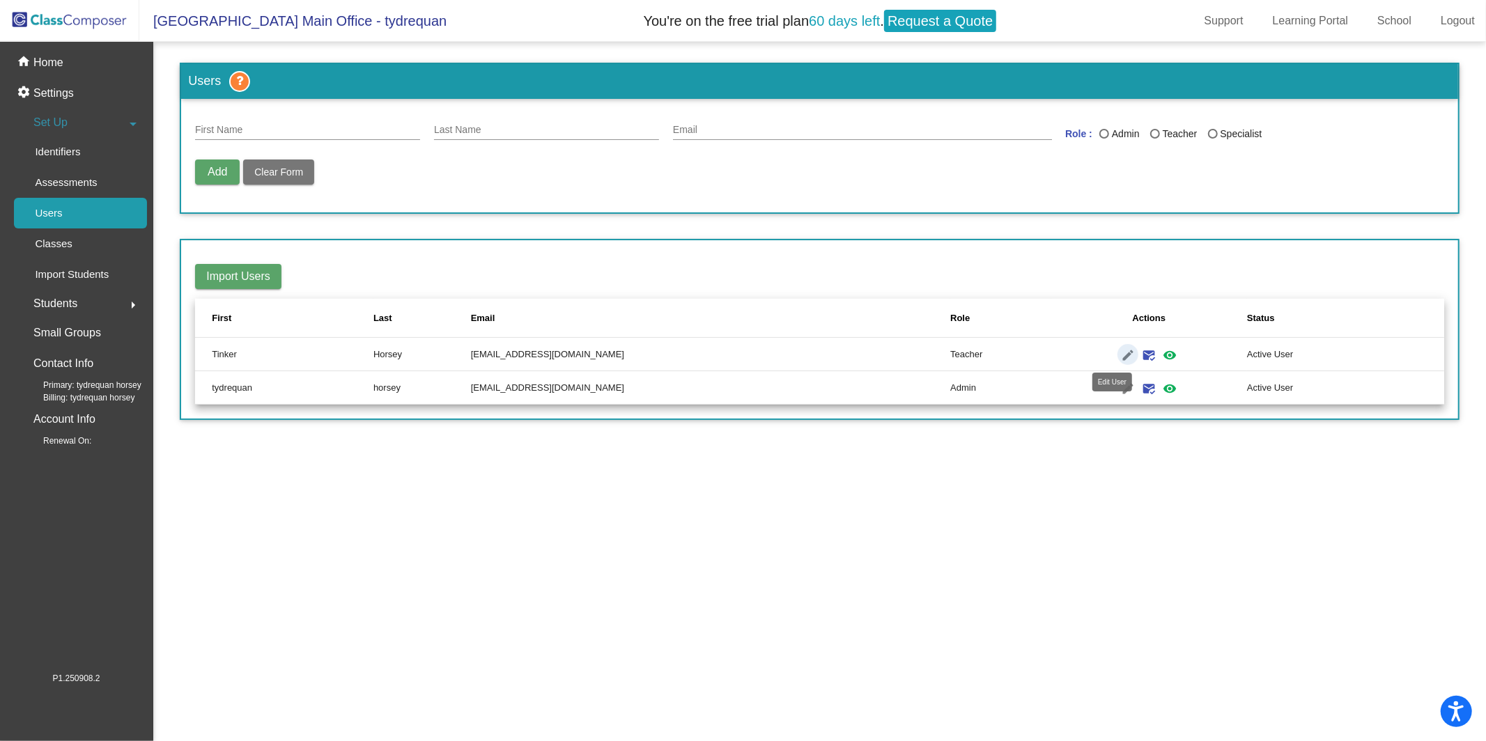
click at [1107, 348] on mat-icon "edit" at bounding box center [1127, 355] width 17 height 17
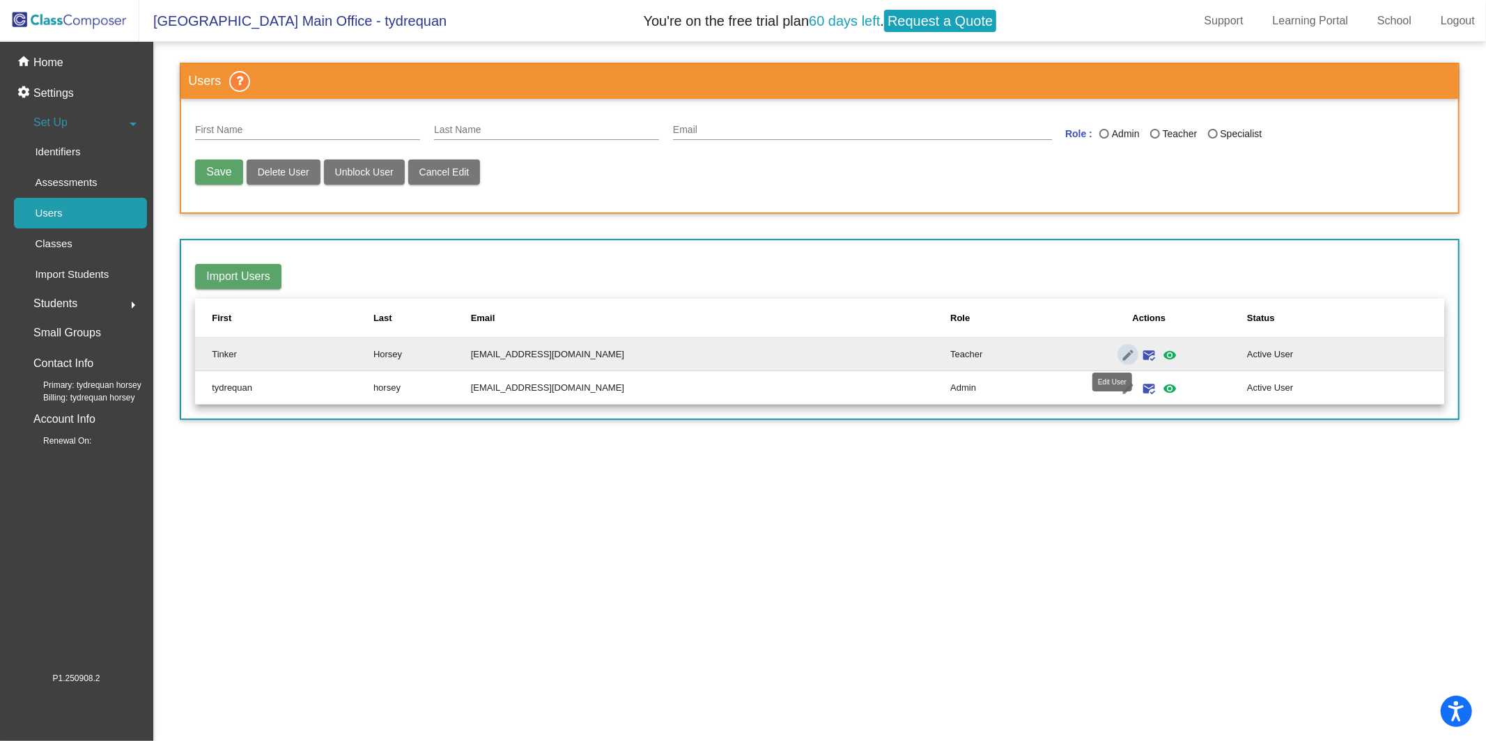
type input "Tinker"
type input "Horsey"
type input "[EMAIL_ADDRESS][DOMAIN_NAME]"
radio input "true"
click at [832, 141] on div "tyhorsey2@gmail.com Email" at bounding box center [862, 133] width 379 height 40
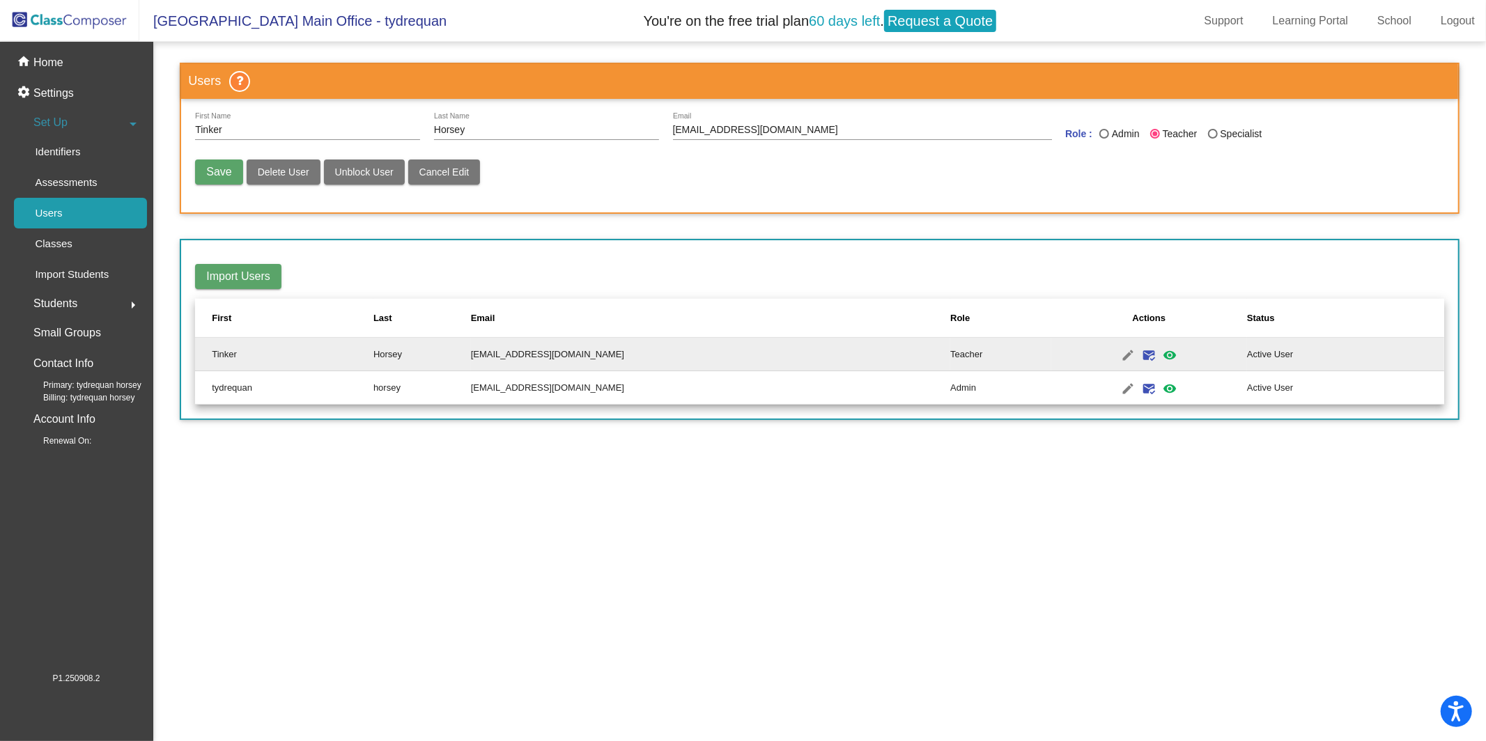
click at [839, 132] on input "[EMAIL_ADDRESS][DOMAIN_NAME]" at bounding box center [862, 130] width 379 height 11
click at [840, 133] on input "[EMAIL_ADDRESS][DOMAIN_NAME]" at bounding box center [862, 130] width 379 height 11
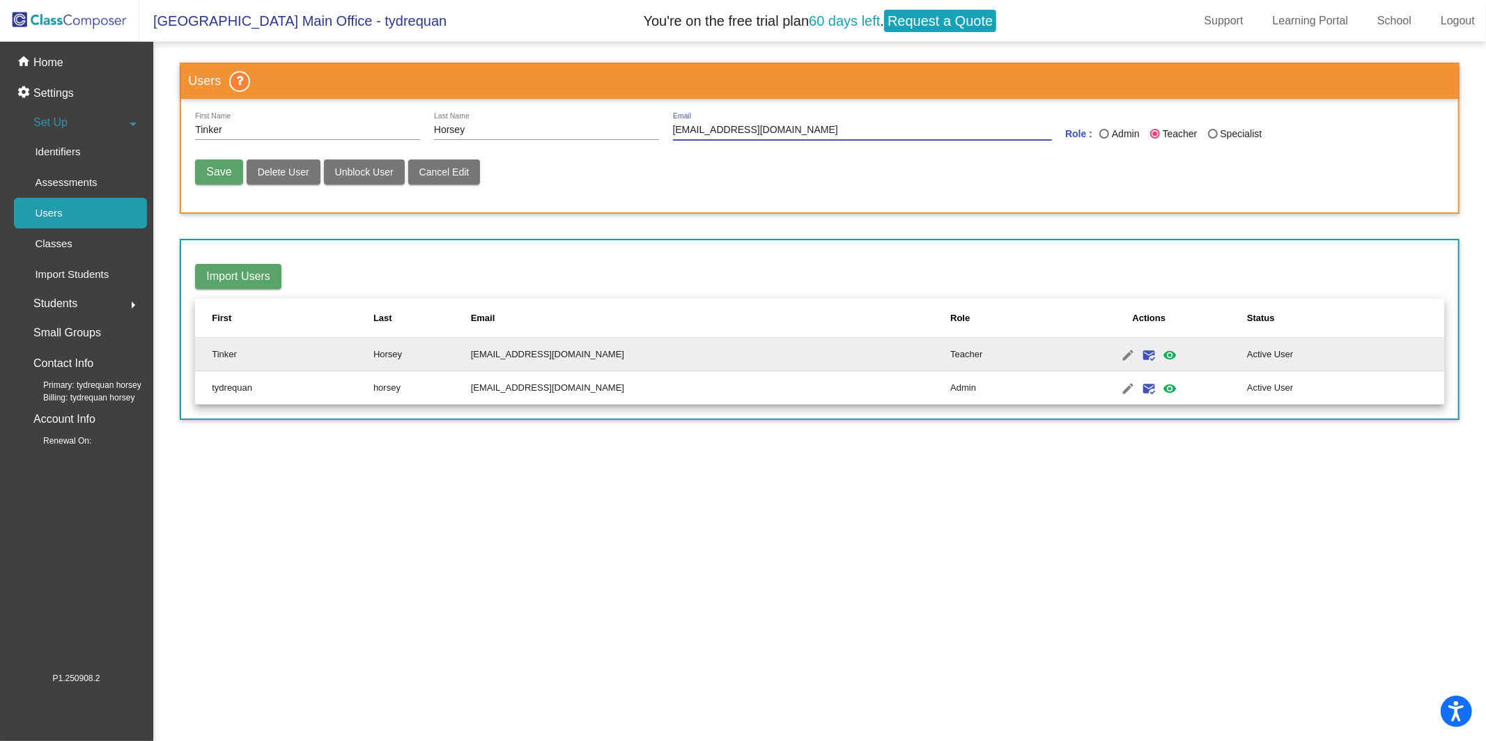
type input "tinkerhorsey76@gmail.com"
click at [212, 179] on button "Save" at bounding box center [218, 172] width 47 height 25
radio input "false"
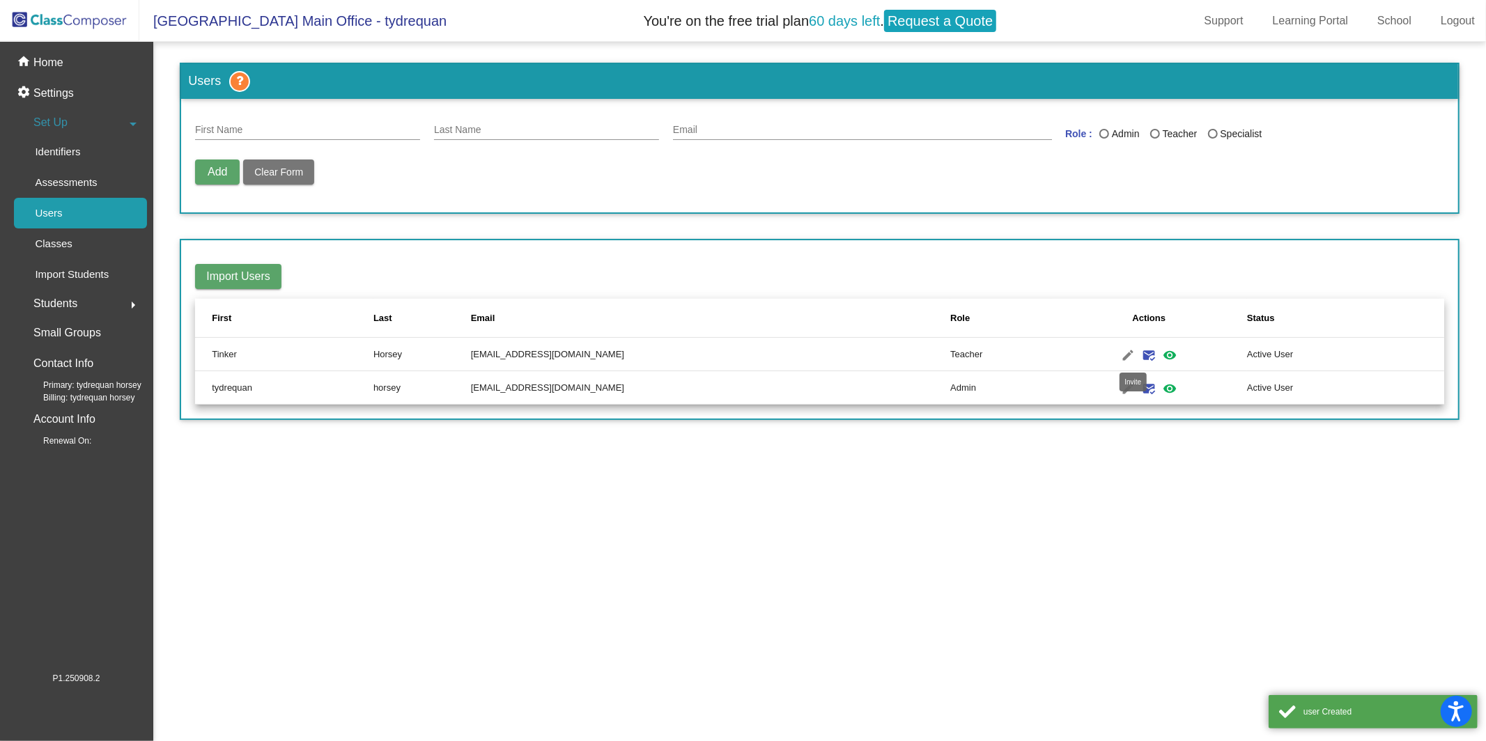
click at [1107, 357] on mat-icon "mark_email_read" at bounding box center [1148, 355] width 17 height 17
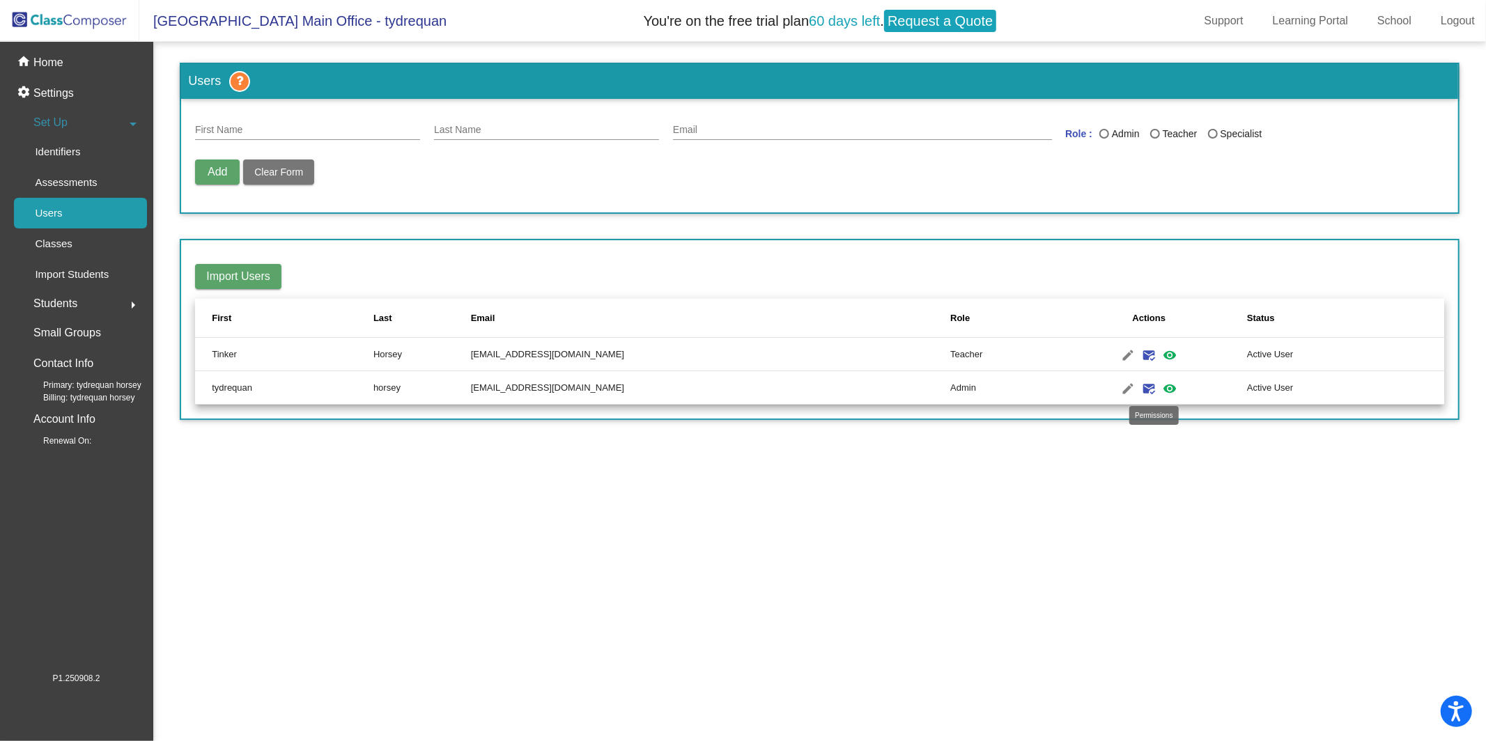
click at [1107, 388] on mat-icon "visibility" at bounding box center [1169, 388] width 17 height 17
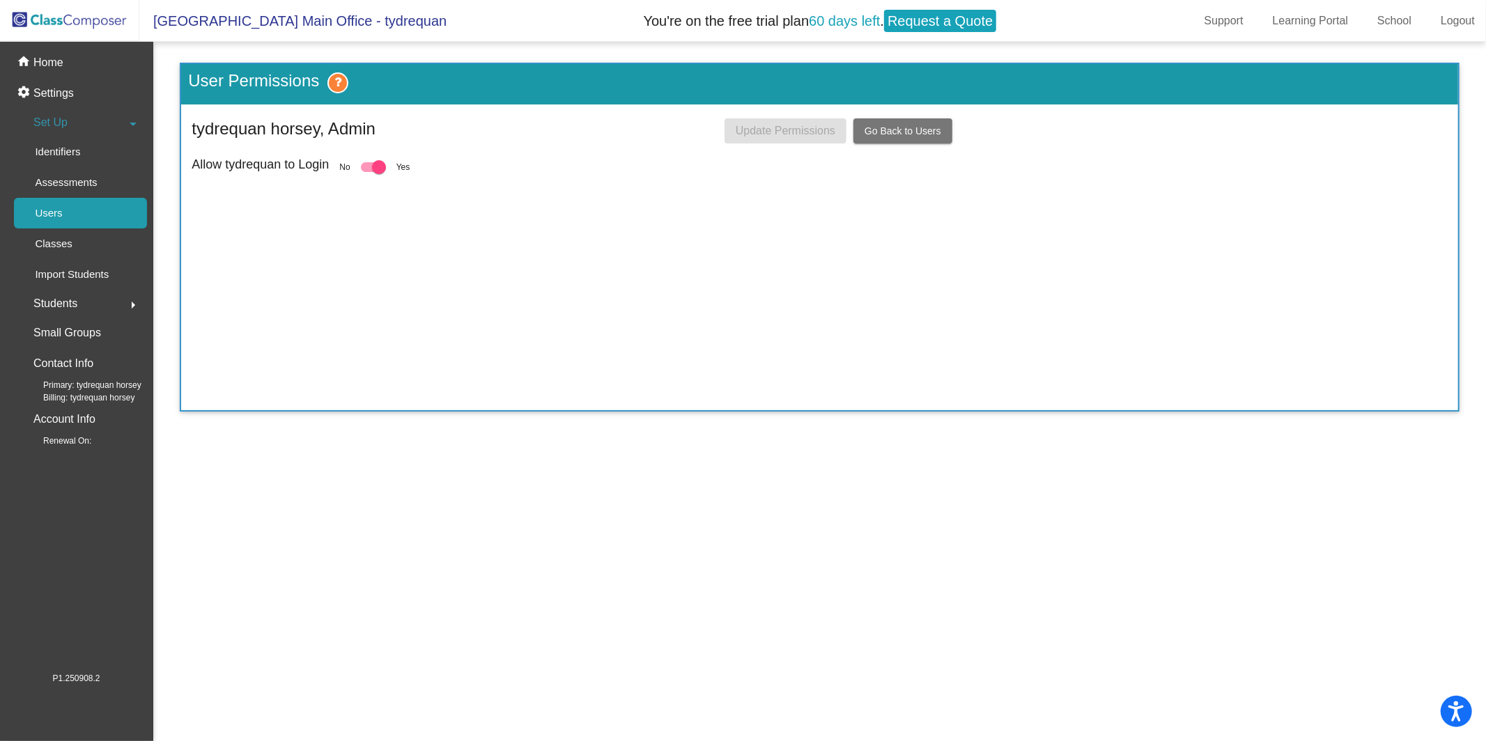
click at [367, 164] on div at bounding box center [373, 167] width 25 height 10
click at [367, 172] on input "checkbox" at bounding box center [367, 172] width 1 height 1
click at [368, 164] on div at bounding box center [373, 167] width 25 height 10
click at [368, 172] on input "checkbox" at bounding box center [367, 172] width 1 height 1
click at [368, 164] on div at bounding box center [373, 167] width 25 height 10
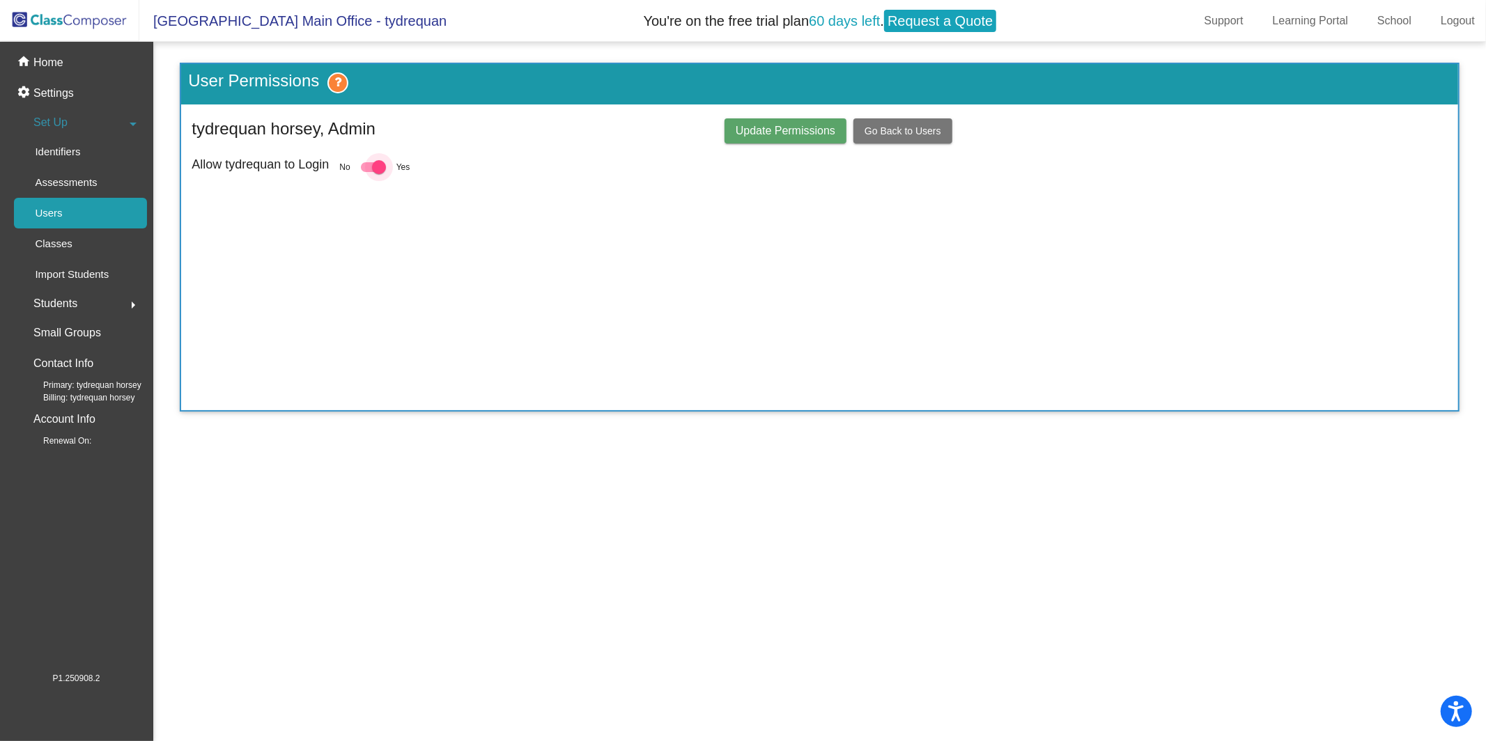
click at [368, 172] on input "checkbox" at bounding box center [367, 172] width 1 height 1
click at [384, 161] on label at bounding box center [373, 167] width 25 height 17
click at [368, 172] on input "checkbox" at bounding box center [367, 172] width 1 height 1
checkbox input "true"
click at [770, 139] on button "Update Permissions" at bounding box center [785, 130] width 122 height 25
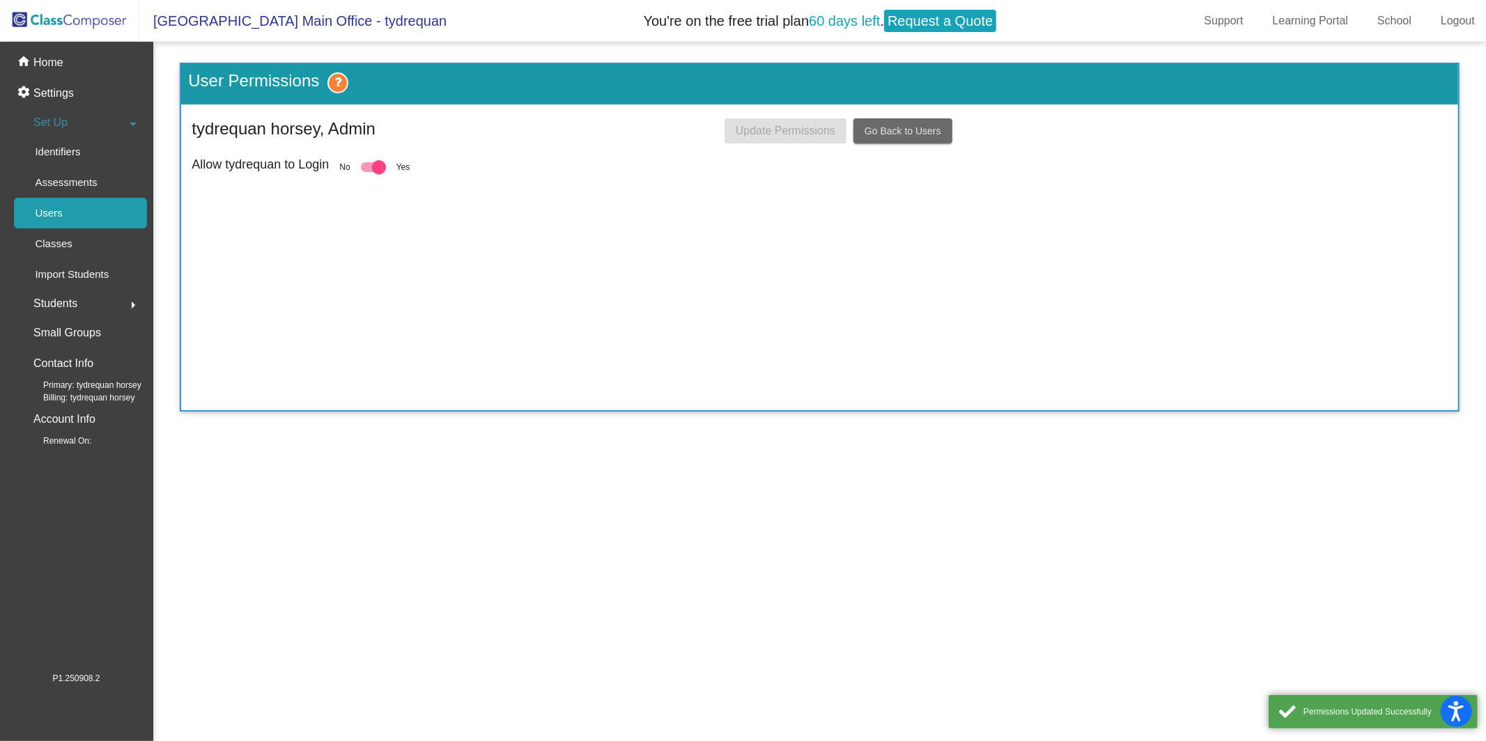
click at [870, 133] on span "Go Back to Users" at bounding box center [902, 130] width 77 height 11
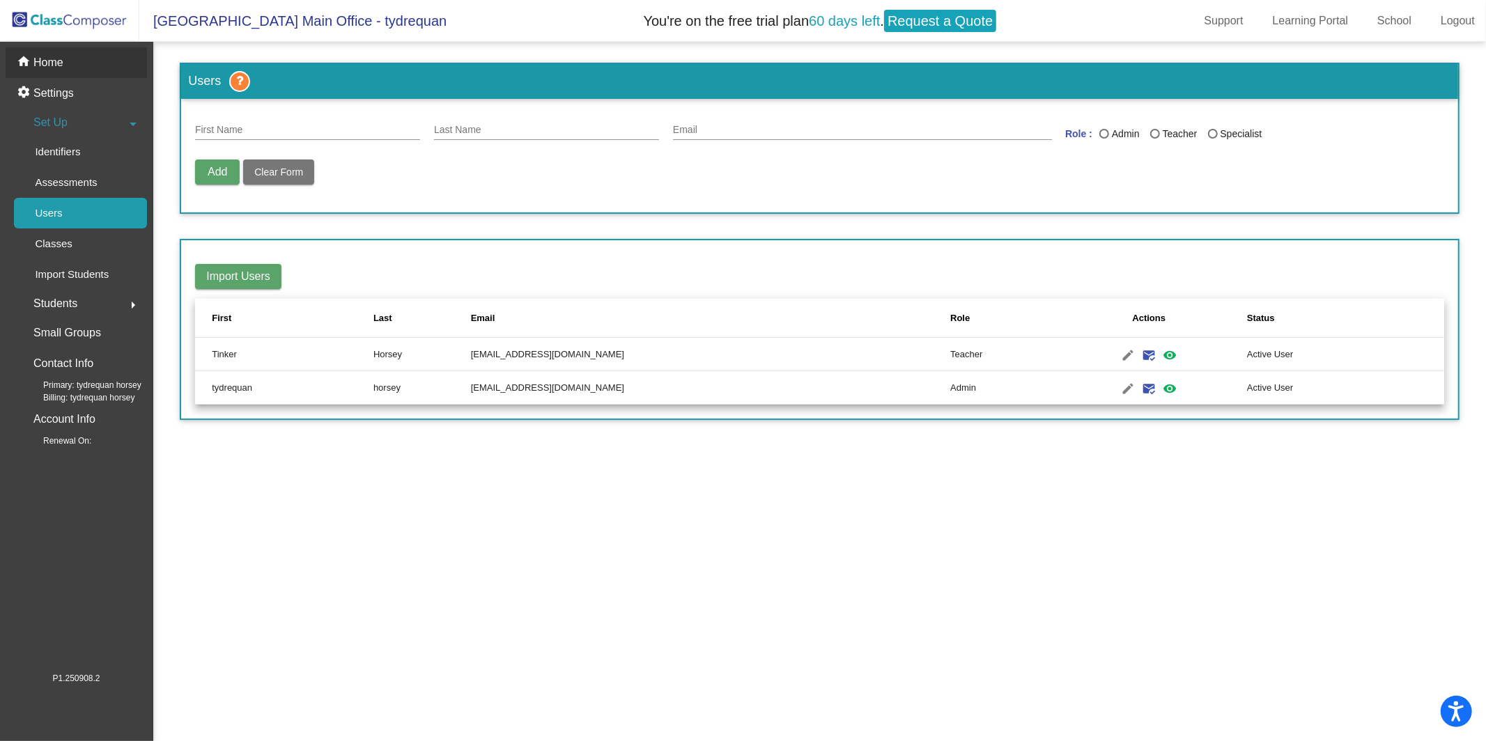
click at [86, 56] on div "home Home" at bounding box center [76, 62] width 141 height 31
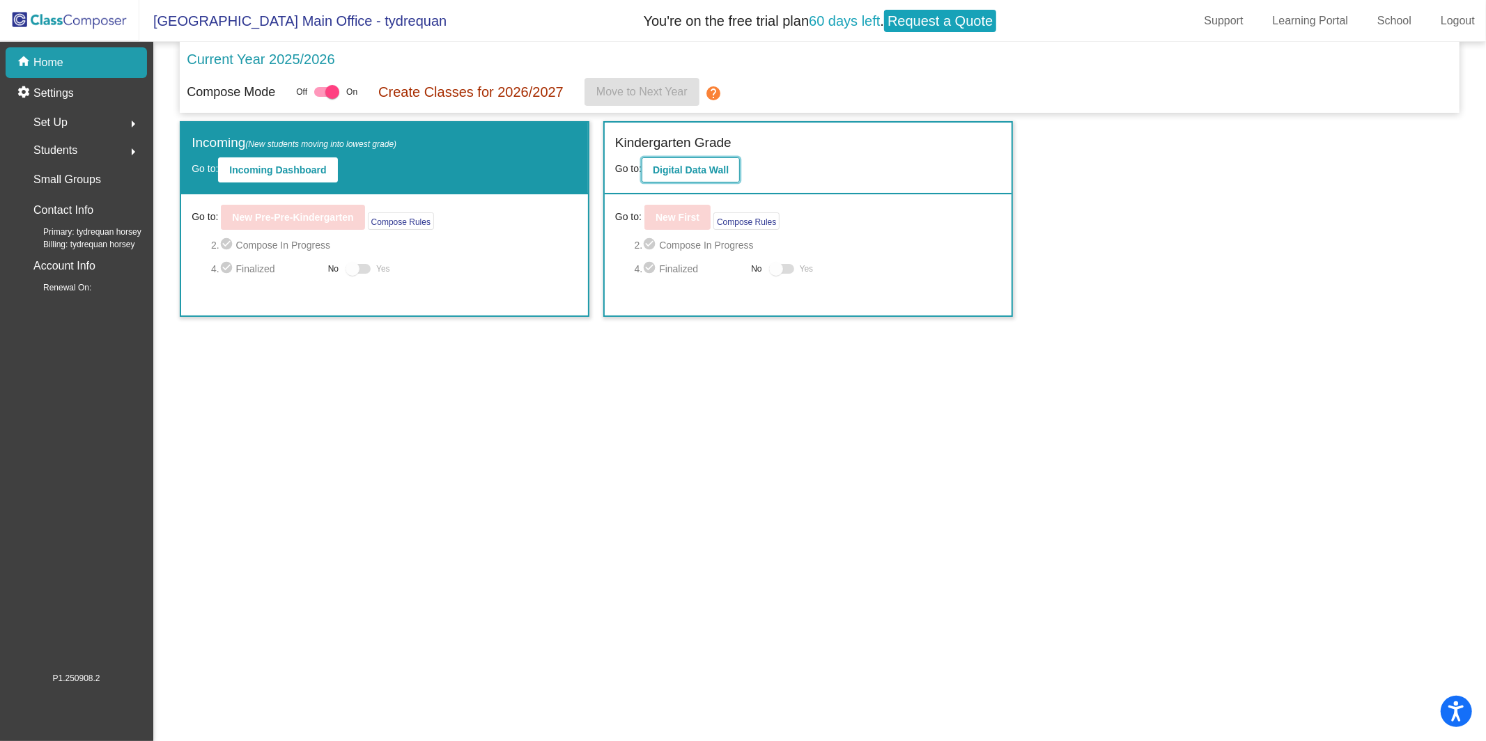
click at [706, 171] on b "Digital Data Wall" at bounding box center [691, 169] width 76 height 11
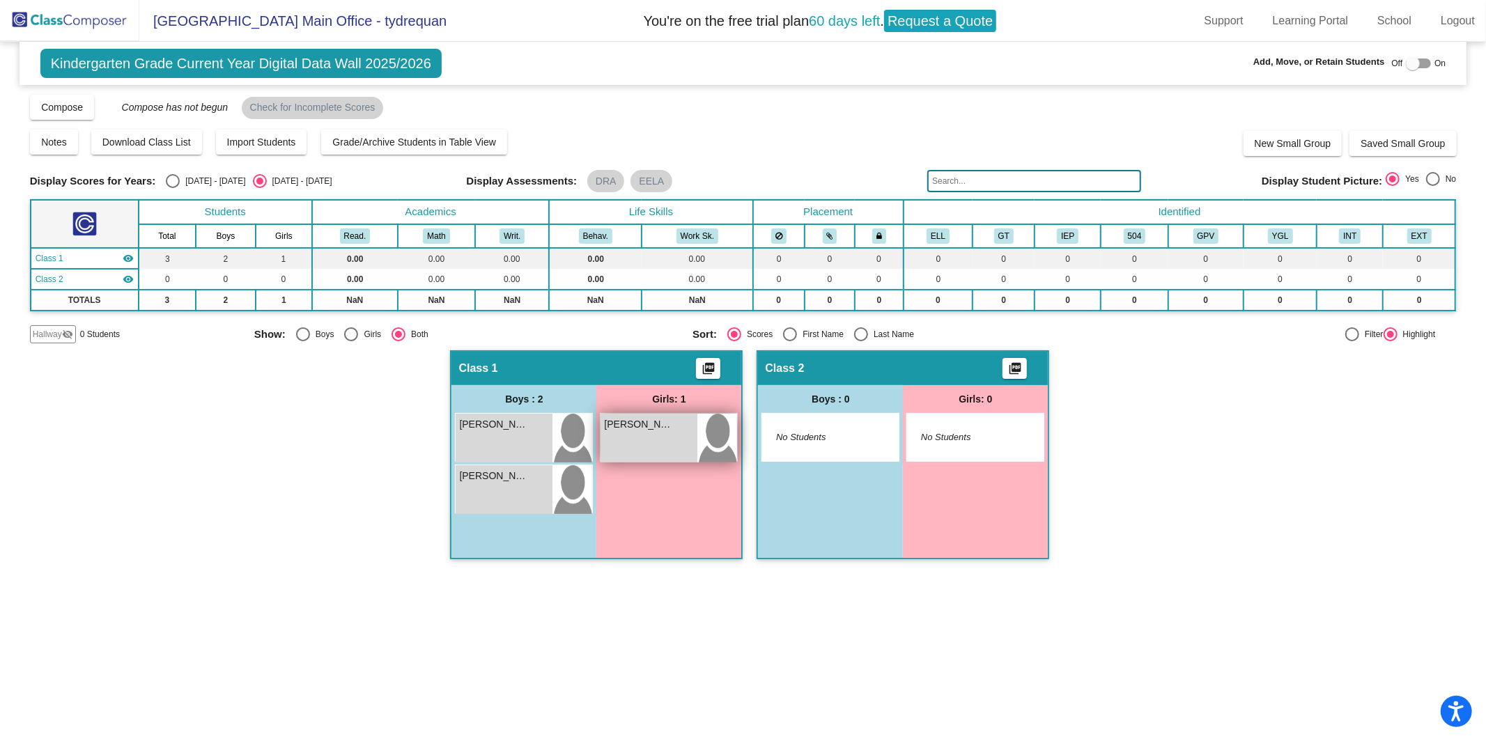
click at [659, 424] on span "[PERSON_NAME]" at bounding box center [639, 424] width 70 height 15
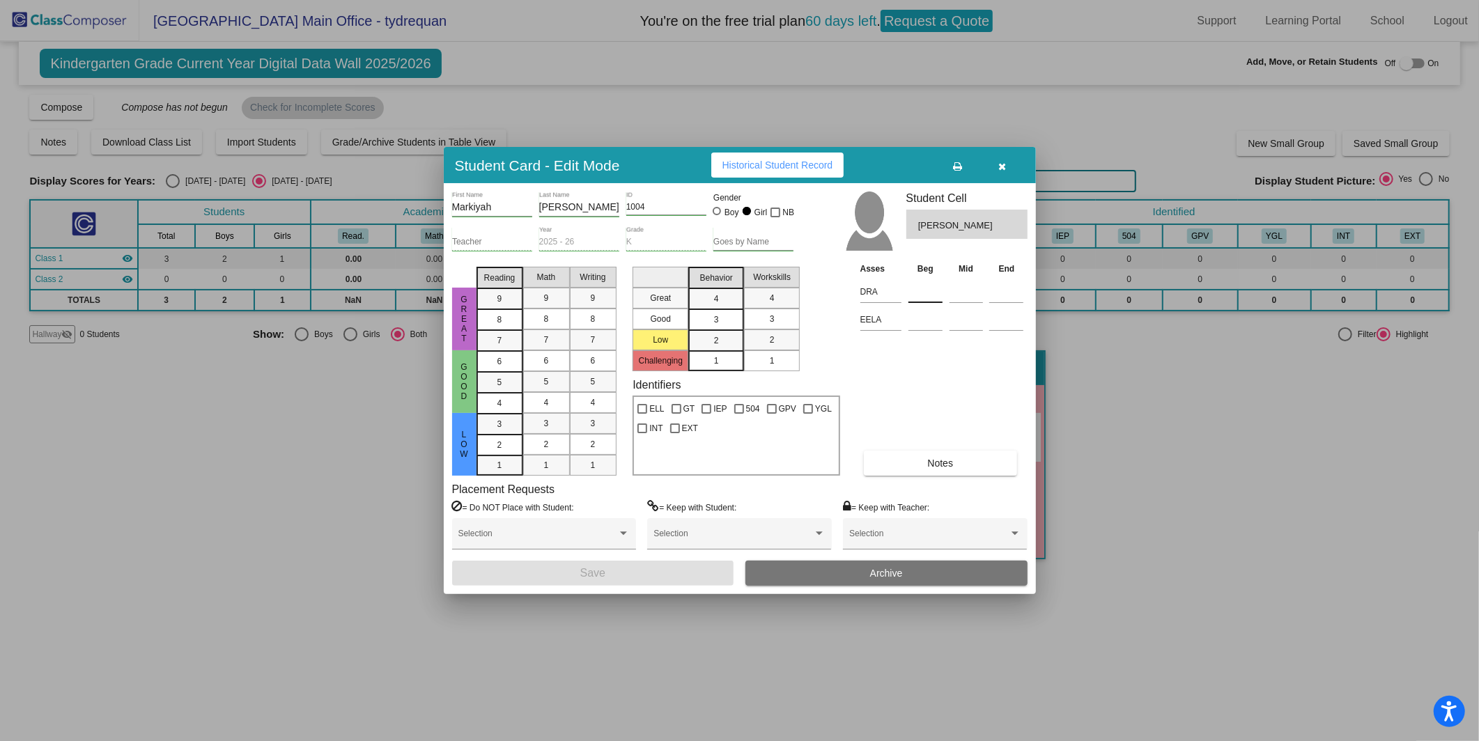
click at [926, 294] on input at bounding box center [925, 291] width 34 height 21
type input "1"
click at [999, 167] on icon "button" at bounding box center [1002, 167] width 8 height 10
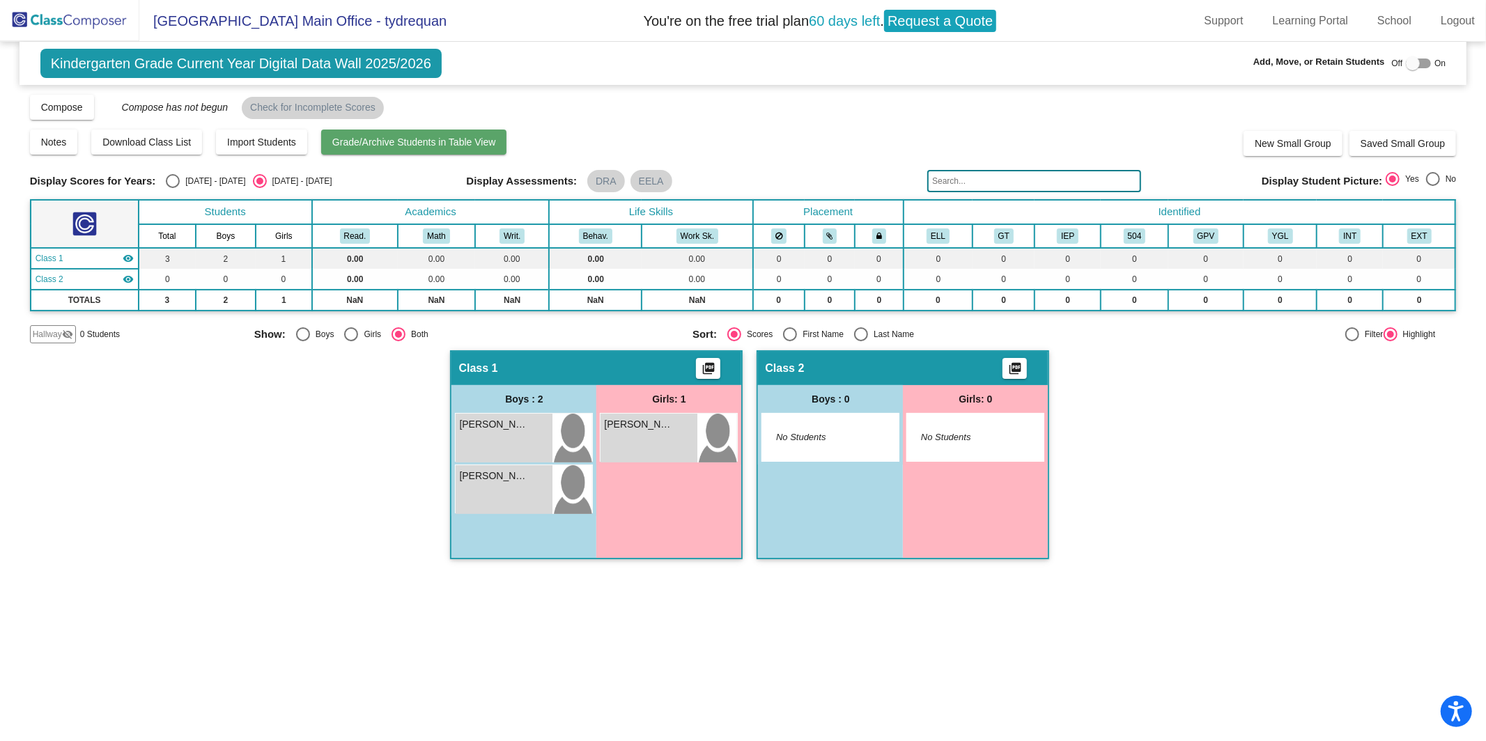
click at [493, 138] on span "Grade/Archive Students in Table View" at bounding box center [414, 142] width 164 height 11
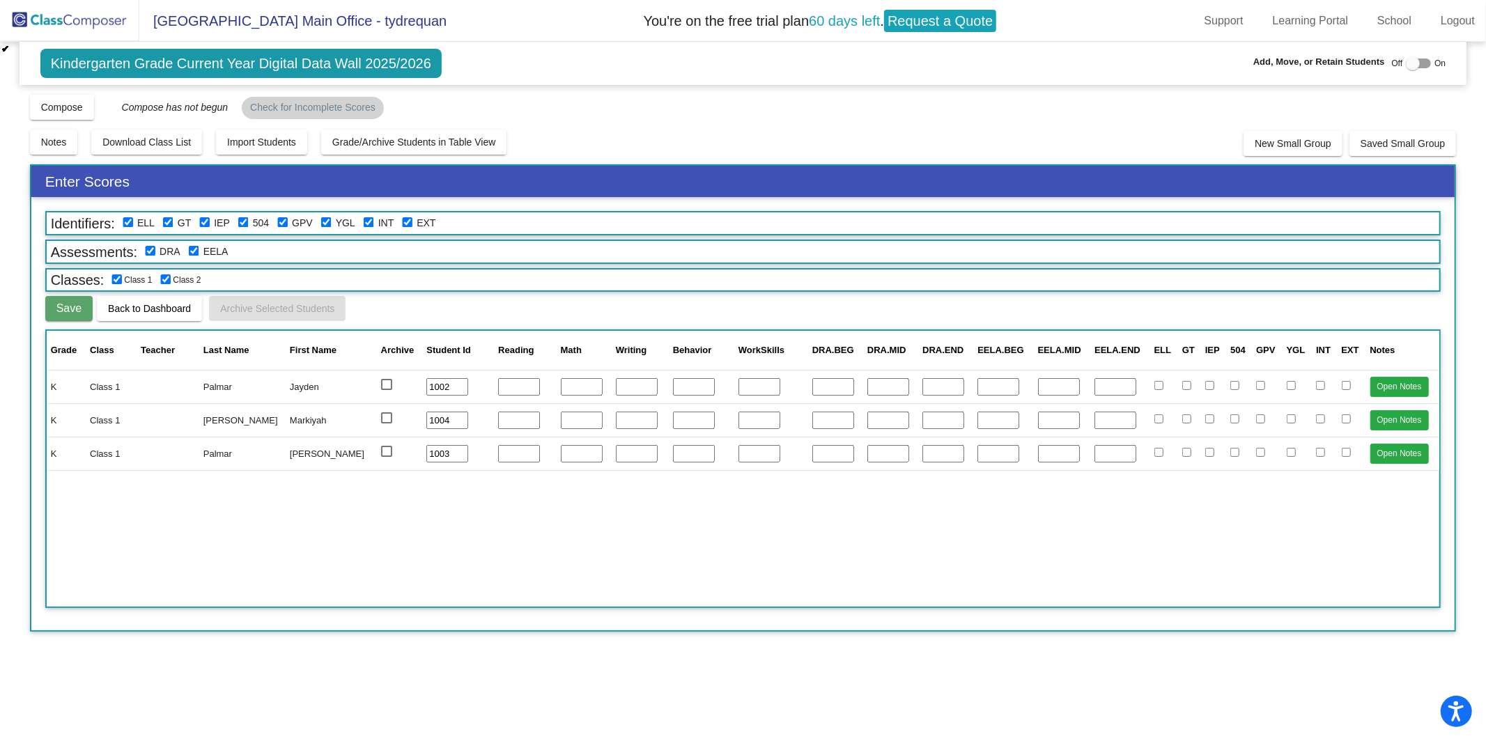
click at [498, 382] on input "number" at bounding box center [519, 387] width 42 height 18
type input "1"
click at [498, 418] on input "number" at bounding box center [519, 421] width 42 height 18
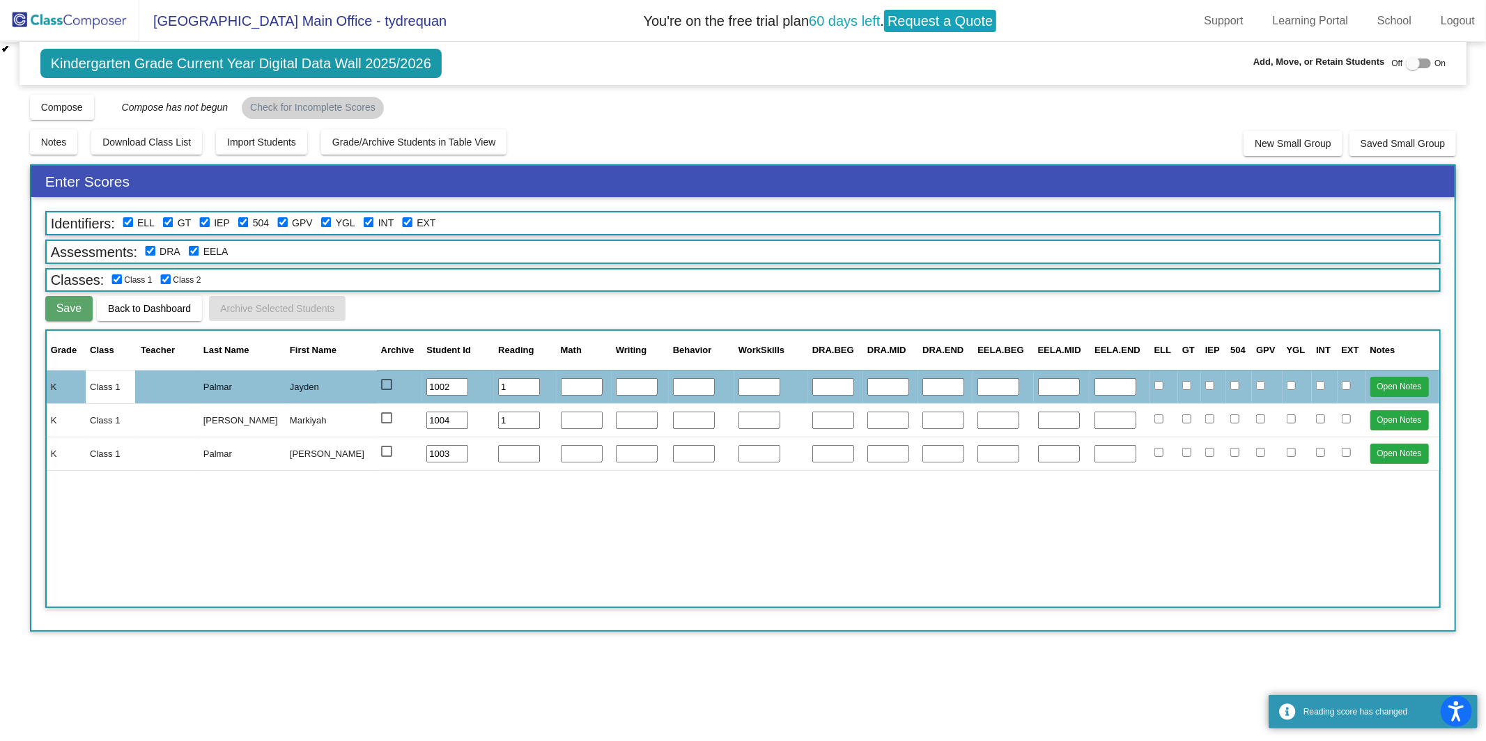
type input "1"
click at [494, 459] on td at bounding box center [525, 453] width 62 height 33
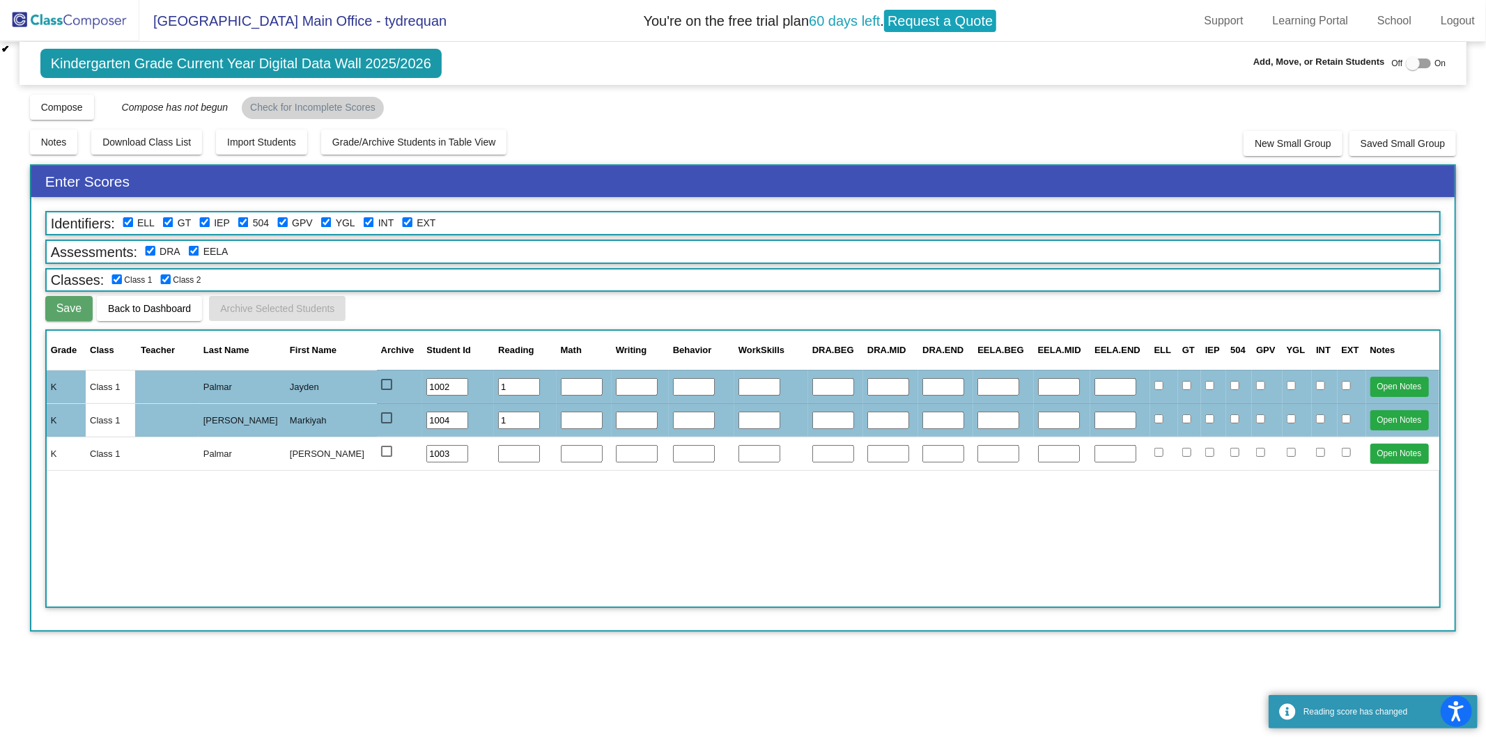
click at [498, 451] on input "number" at bounding box center [519, 454] width 42 height 18
type input "1"
click at [495, 532] on div "Grade Class Teacher Last Name First Name Archive Student Id Reading Math Writin…" at bounding box center [743, 468] width 1396 height 279
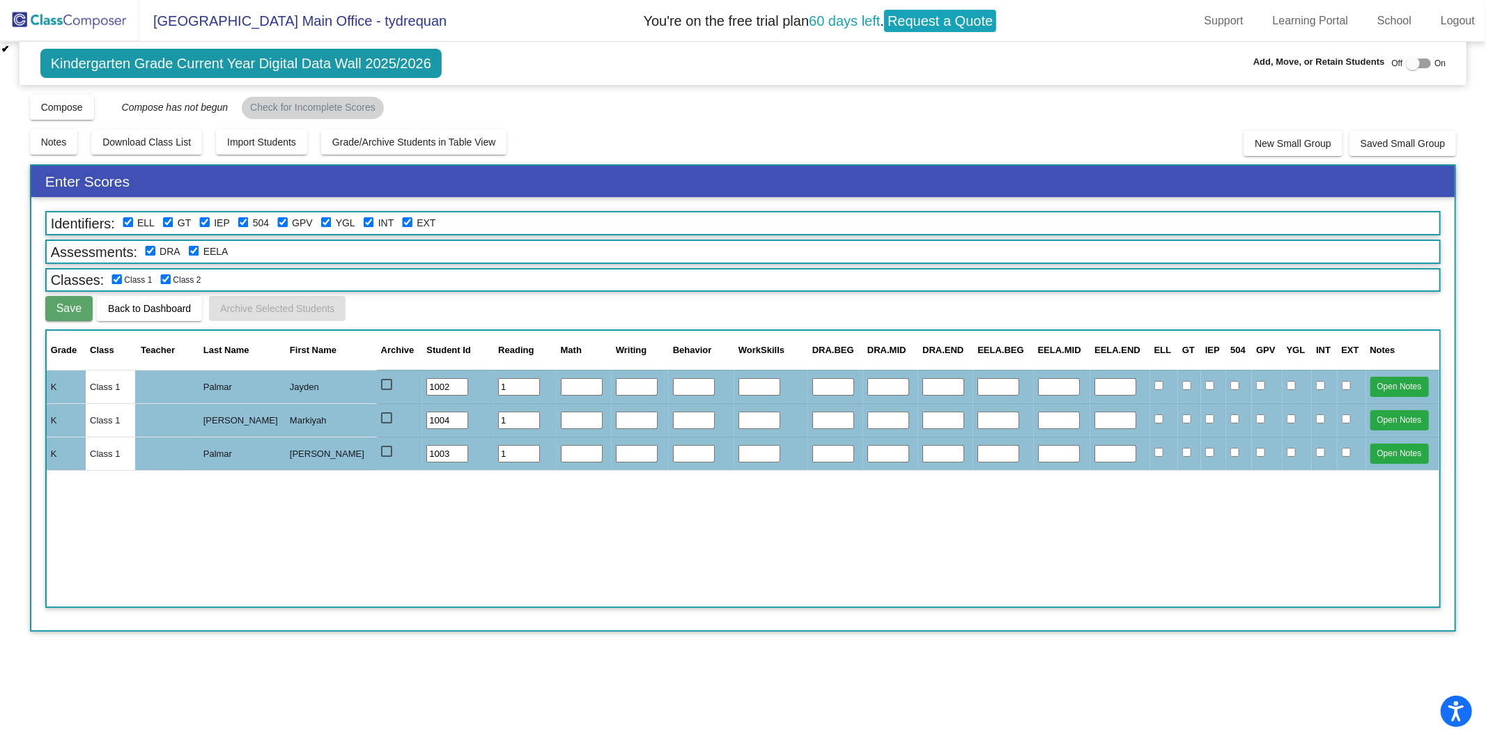
click at [57, 302] on span "Save" at bounding box center [68, 308] width 25 height 12
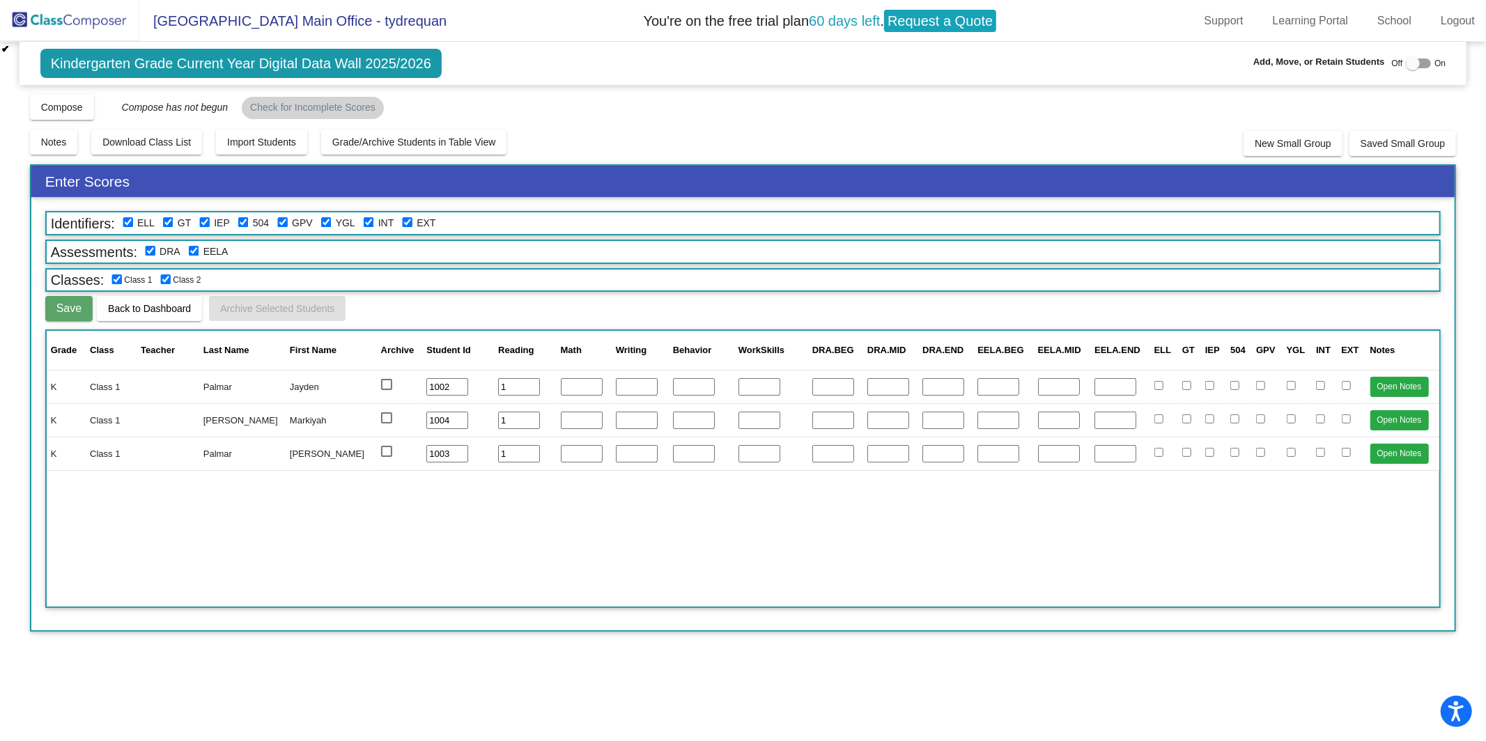
click at [1107, 370] on td "Open Notes" at bounding box center [1403, 386] width 74 height 33
click at [1107, 377] on button "Open Notes" at bounding box center [1399, 387] width 59 height 20
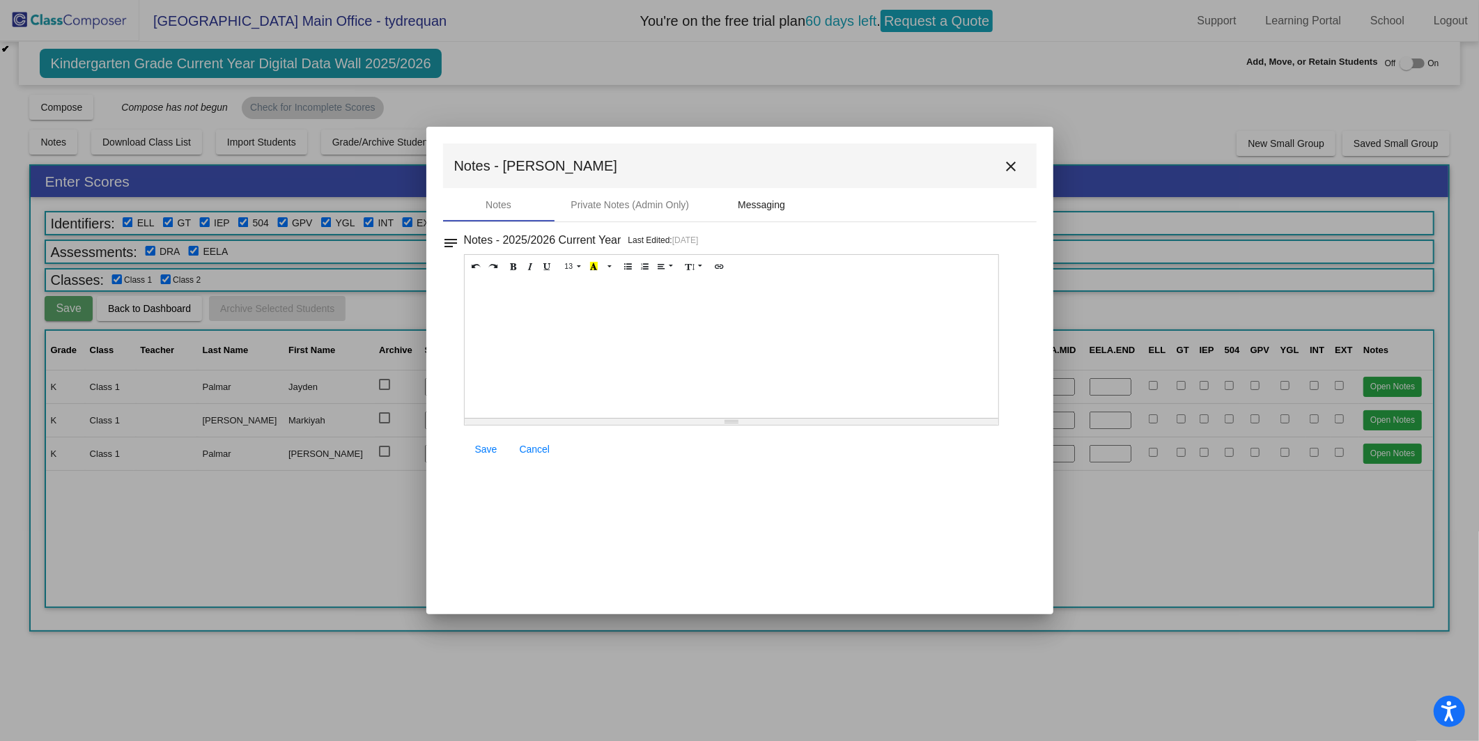
click at [751, 210] on div "Messaging" at bounding box center [761, 205] width 47 height 15
click at [625, 207] on div "Private Notes (Admin Only)" at bounding box center [630, 205] width 118 height 15
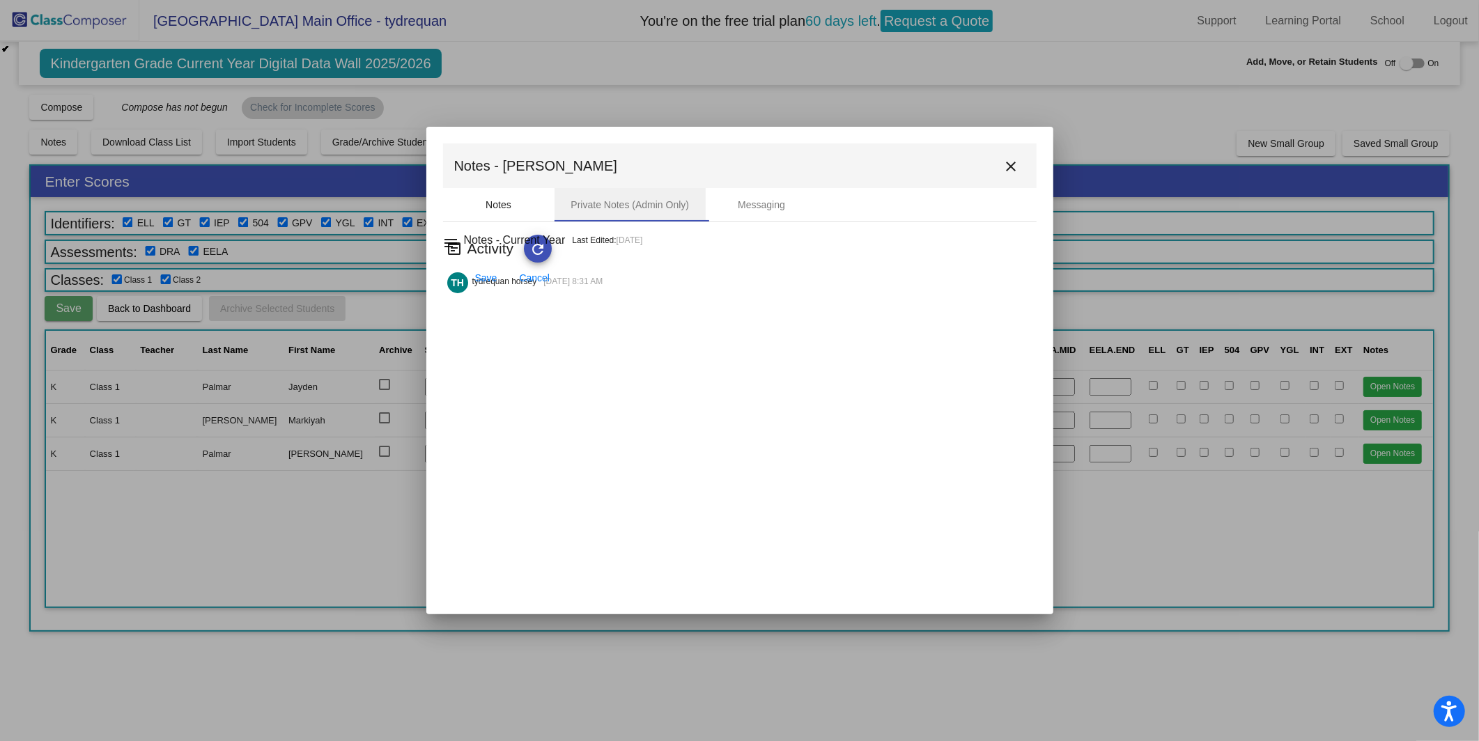
click at [457, 198] on div "Notes" at bounding box center [498, 204] width 111 height 33
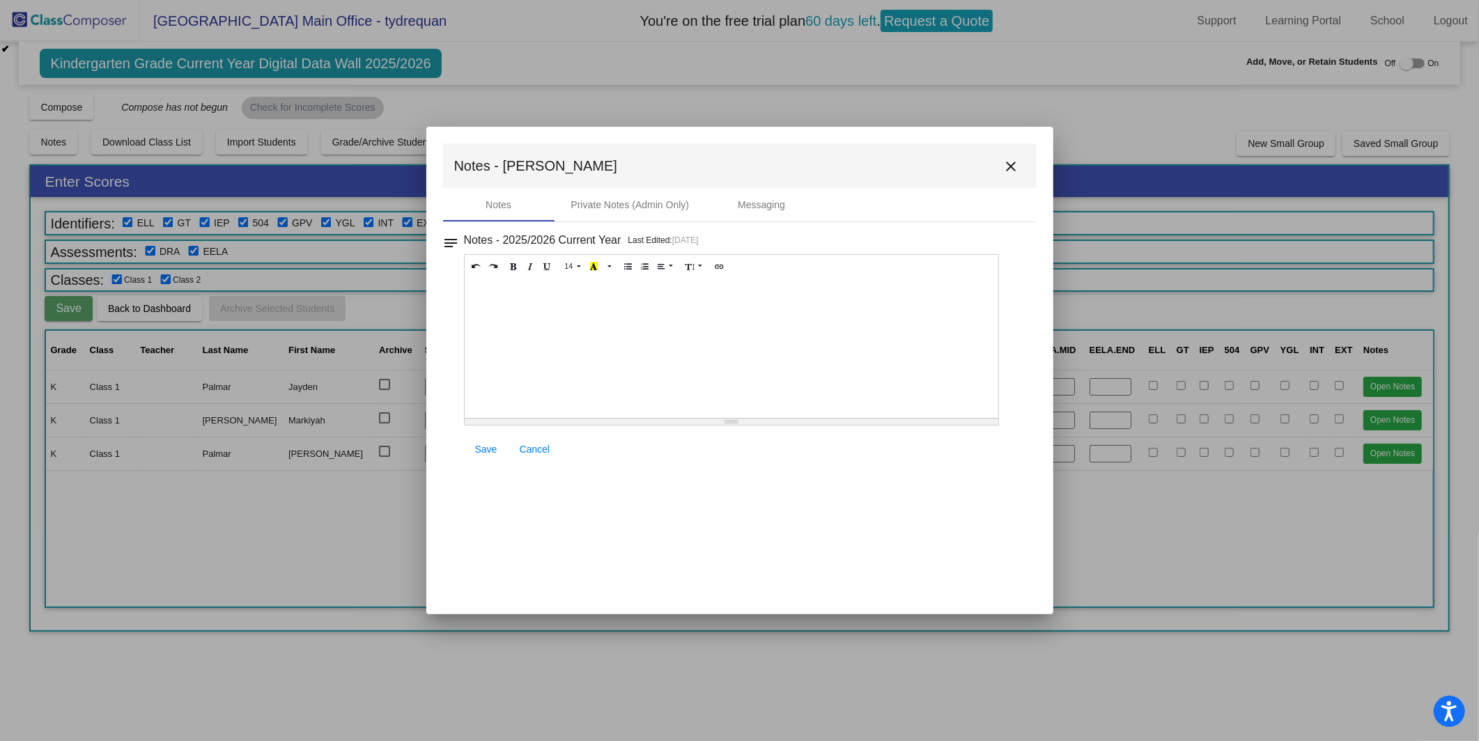
click at [1013, 171] on mat-icon "close" at bounding box center [1011, 166] width 17 height 17
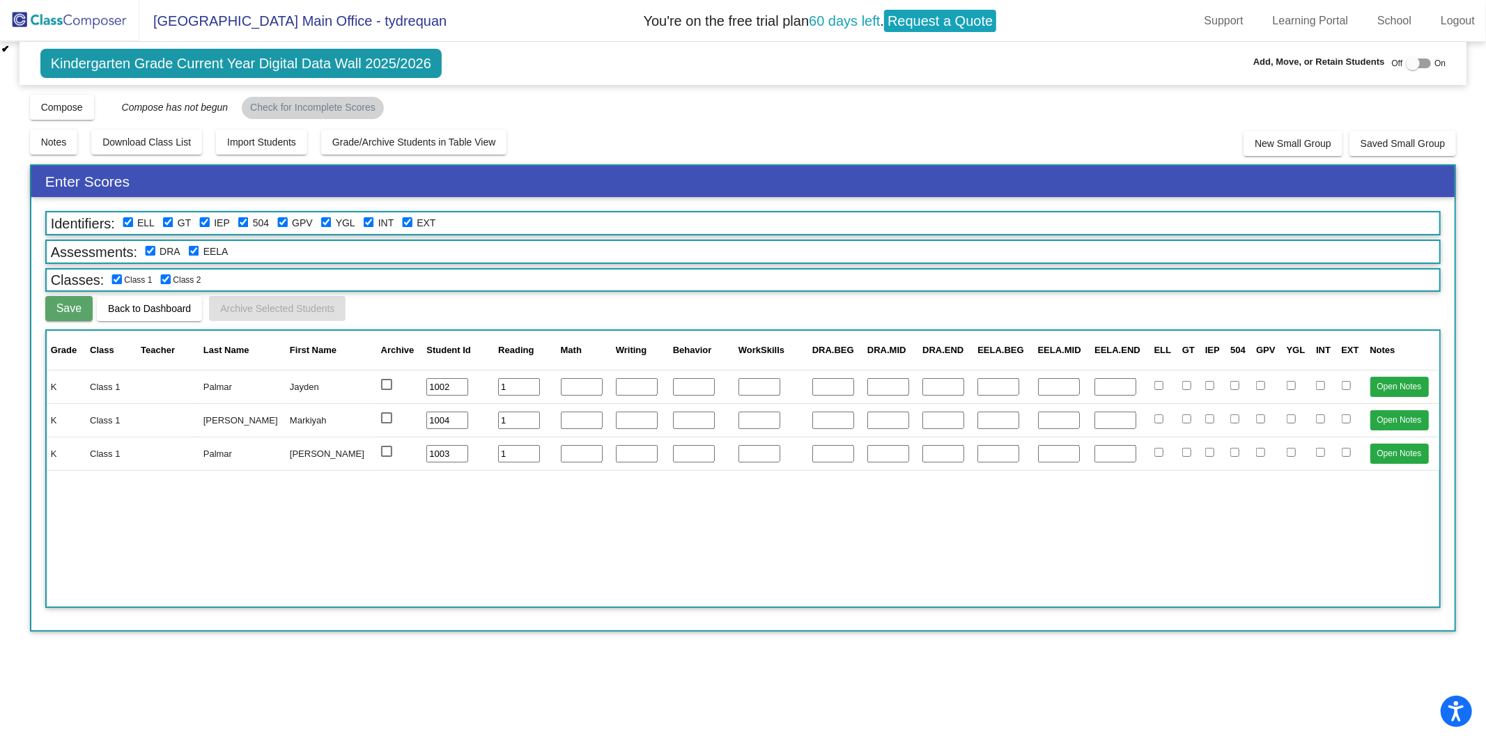
click at [1107, 49] on div "Kindergarten Grade Current Year Digital Data Wall 2025/2026 Add, Move, or Retai…" at bounding box center [743, 63] width 1447 height 43
click at [1107, 59] on div at bounding box center [1418, 64] width 25 height 10
checkbox input "true"
click at [317, 112] on mat-chip "Check for Incomplete Scores" at bounding box center [313, 108] width 142 height 22
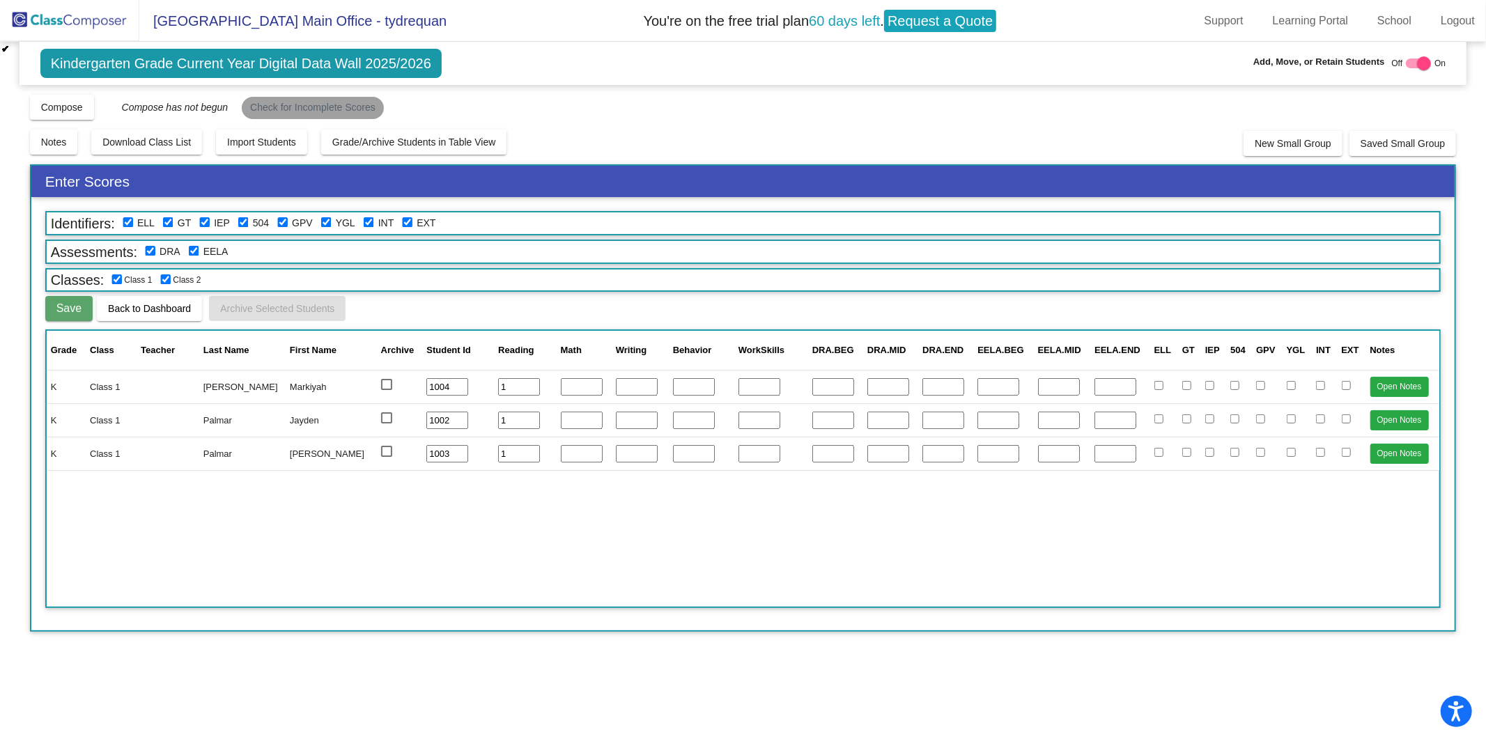
click at [317, 112] on mat-chip "Check for Incomplete Scores" at bounding box center [313, 108] width 142 height 22
click at [41, 137] on span "Notes" at bounding box center [54, 142] width 26 height 11
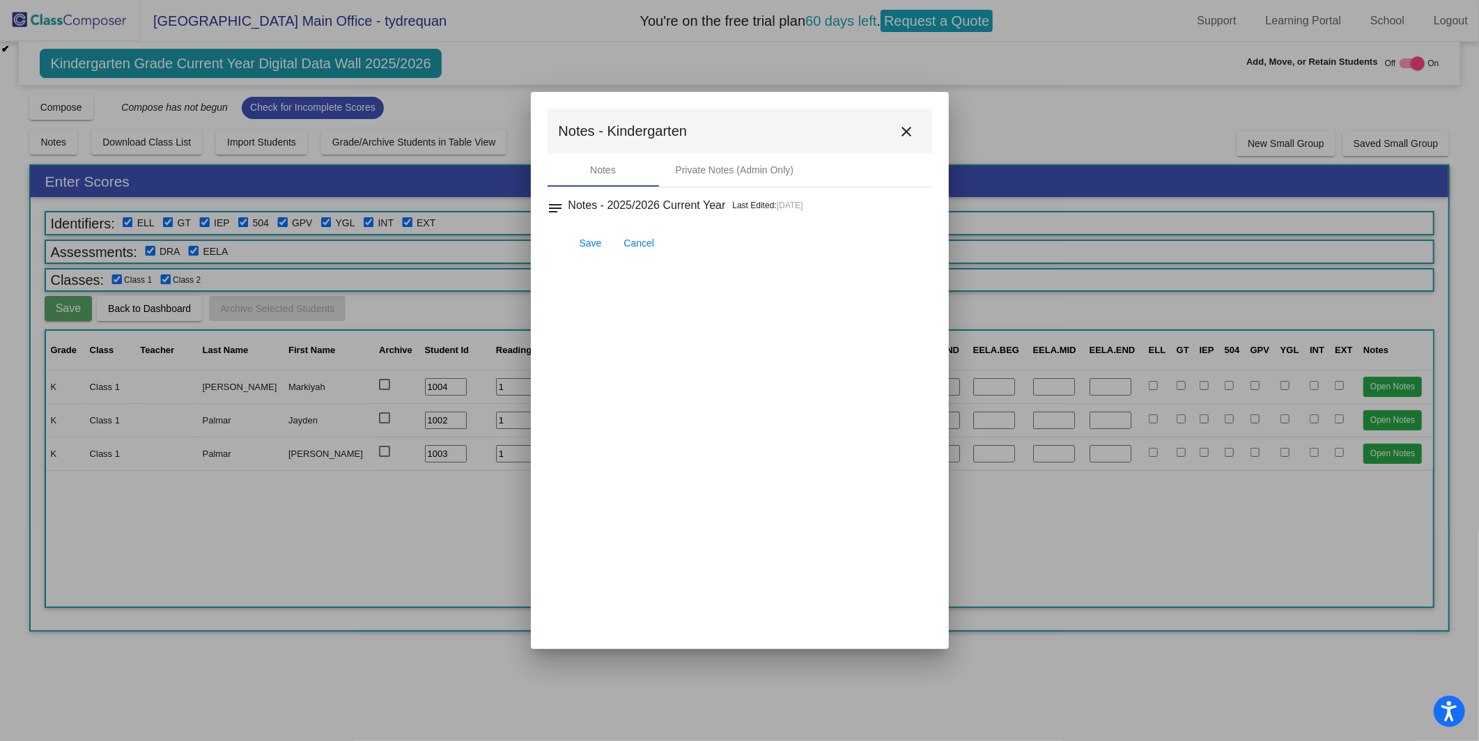
click at [174, 137] on div at bounding box center [739, 370] width 1479 height 741
click at [788, 163] on div "Private Notes (Admin Only)" at bounding box center [735, 170] width 118 height 15
click at [920, 130] on mat-toolbar "Notes - Kindergarten close" at bounding box center [739, 131] width 384 height 45
click at [926, 123] on mat-toolbar "Notes - Kindergarten close" at bounding box center [739, 131] width 384 height 45
click at [920, 119] on mat-toolbar "Notes - Kindergarten close" at bounding box center [739, 131] width 384 height 45
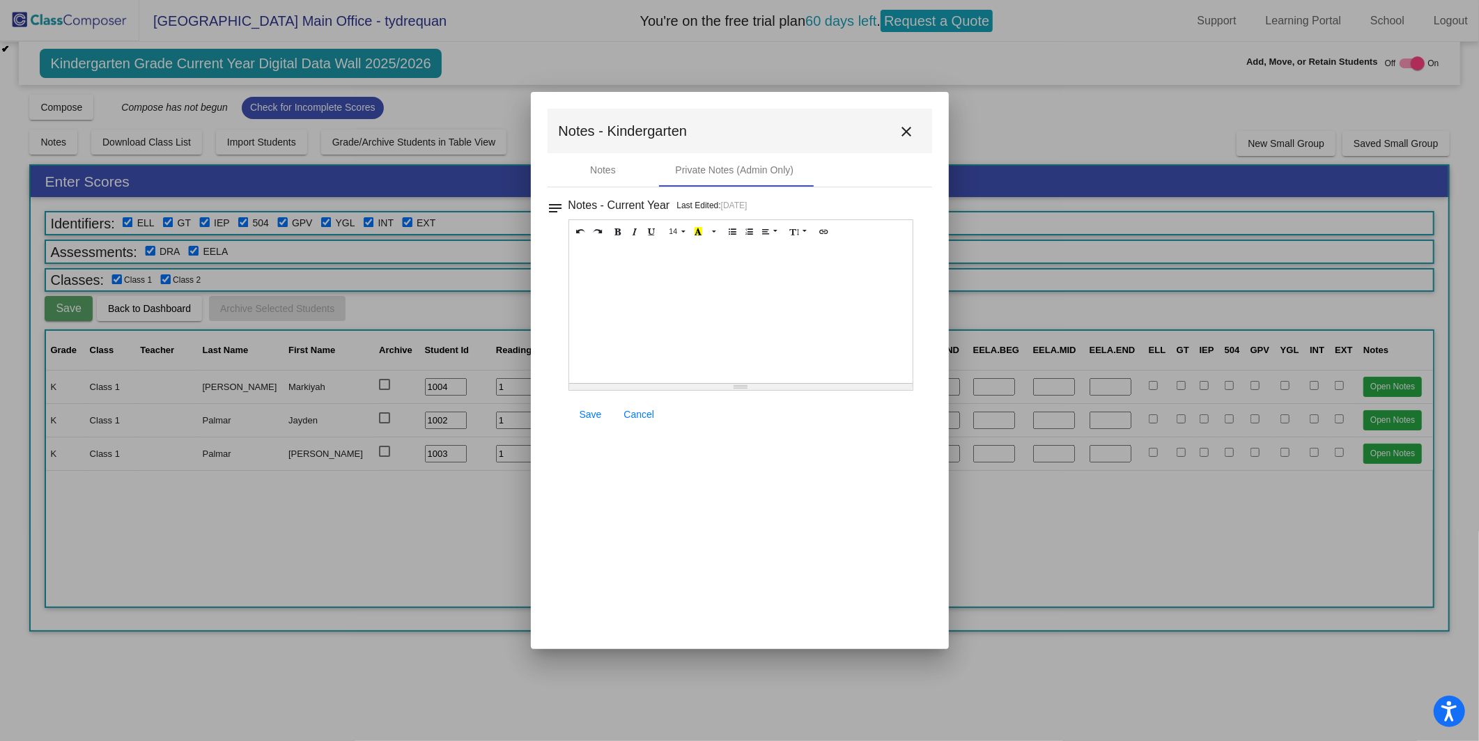
click at [904, 134] on mat-icon "close" at bounding box center [906, 131] width 17 height 17
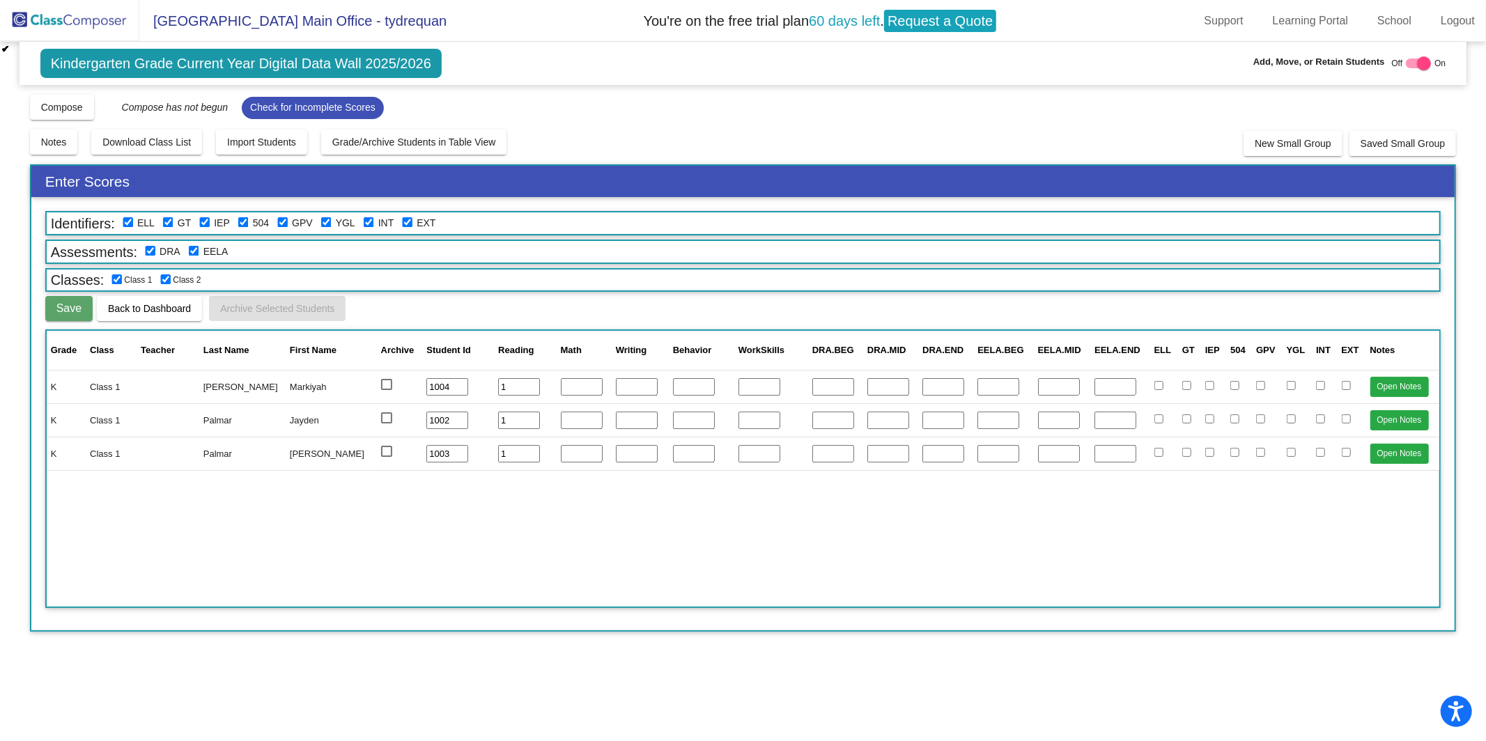
click at [72, 13] on img at bounding box center [69, 20] width 139 height 41
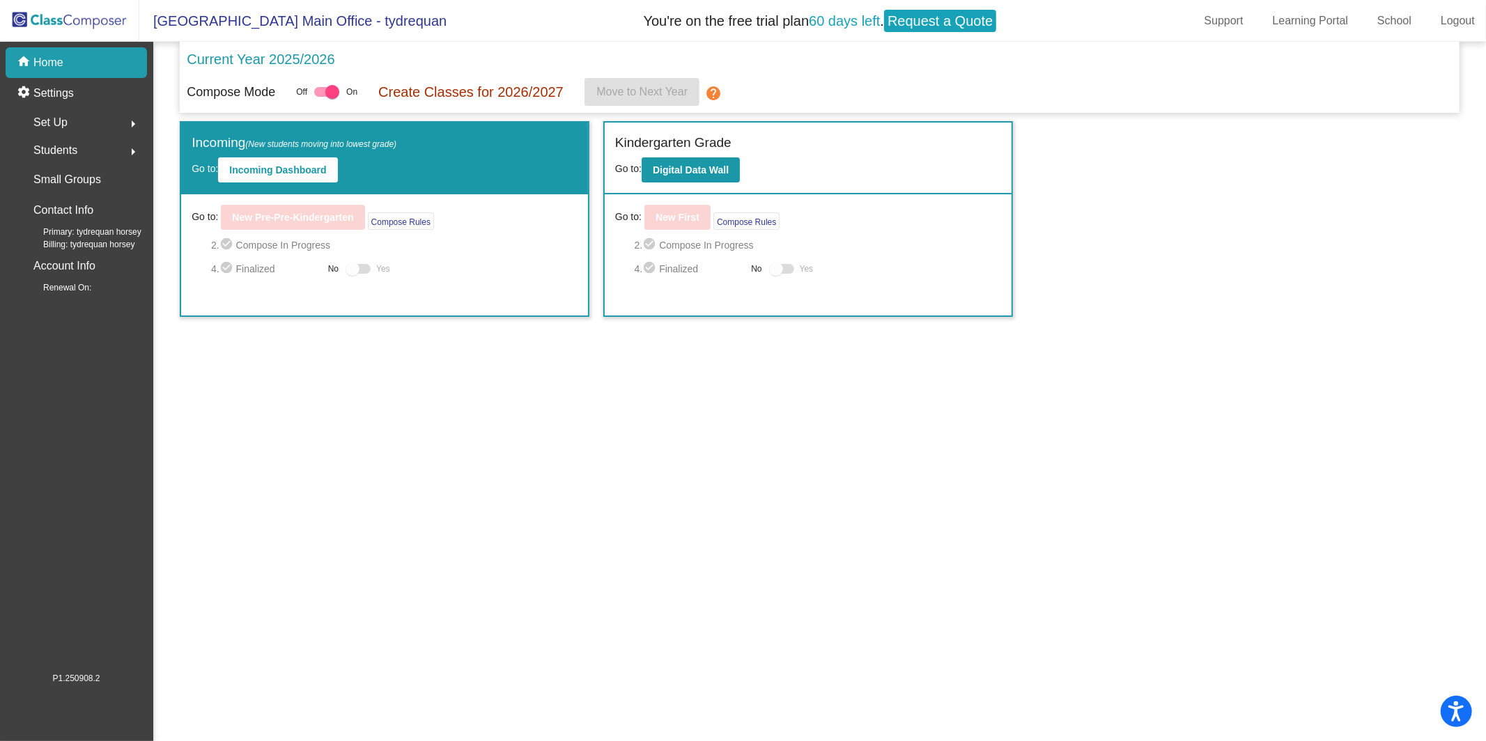
click at [667, 202] on div "Go to: New First Compose Rules 2. check_circle Compose In Progress 4. check_cir…" at bounding box center [808, 254] width 407 height 121
click at [688, 187] on div "Kindergarten Grade Go to: Digital Data Wall" at bounding box center [808, 159] width 407 height 72
click at [690, 173] on b "Digital Data Wall" at bounding box center [691, 169] width 76 height 11
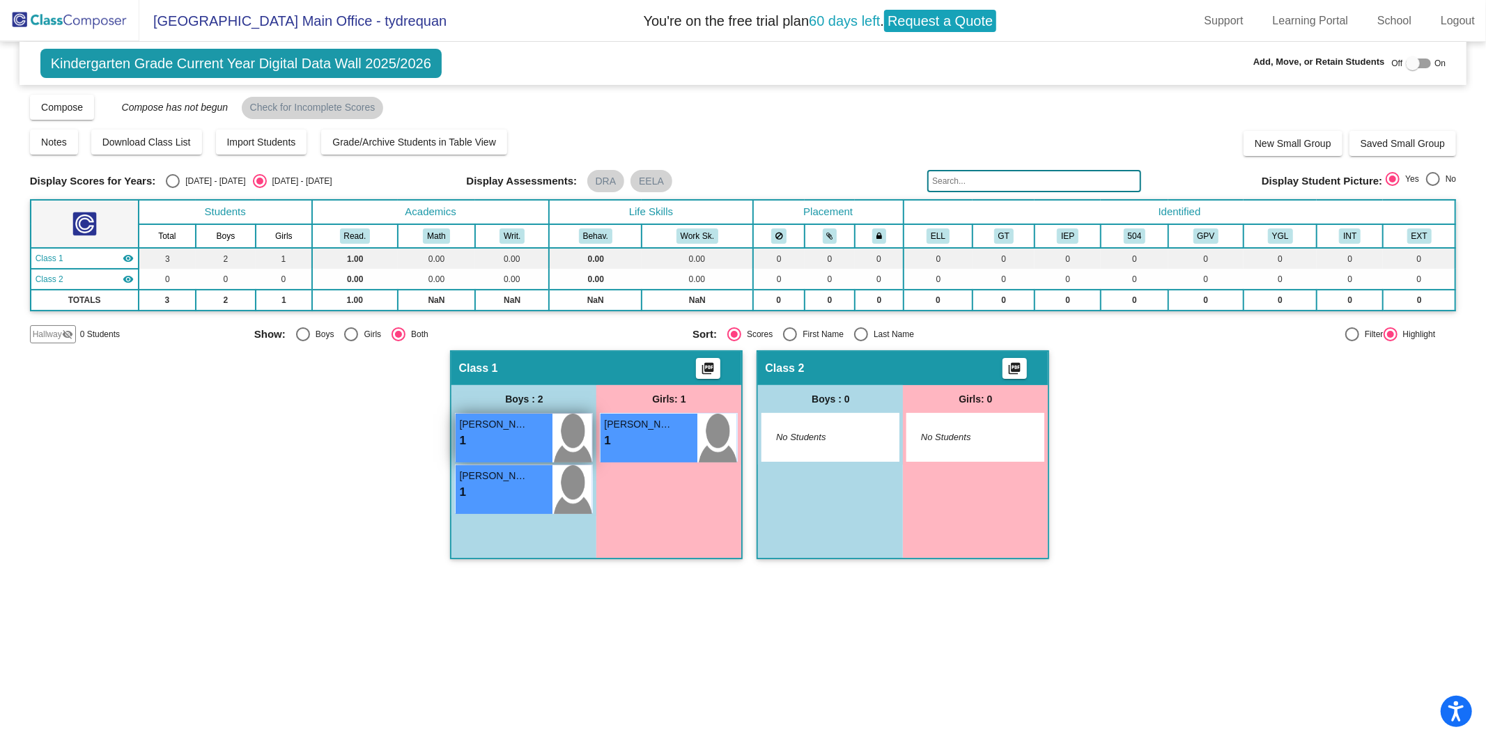
click at [507, 433] on div "1 lock do_not_disturb_alt" at bounding box center [504, 441] width 90 height 18
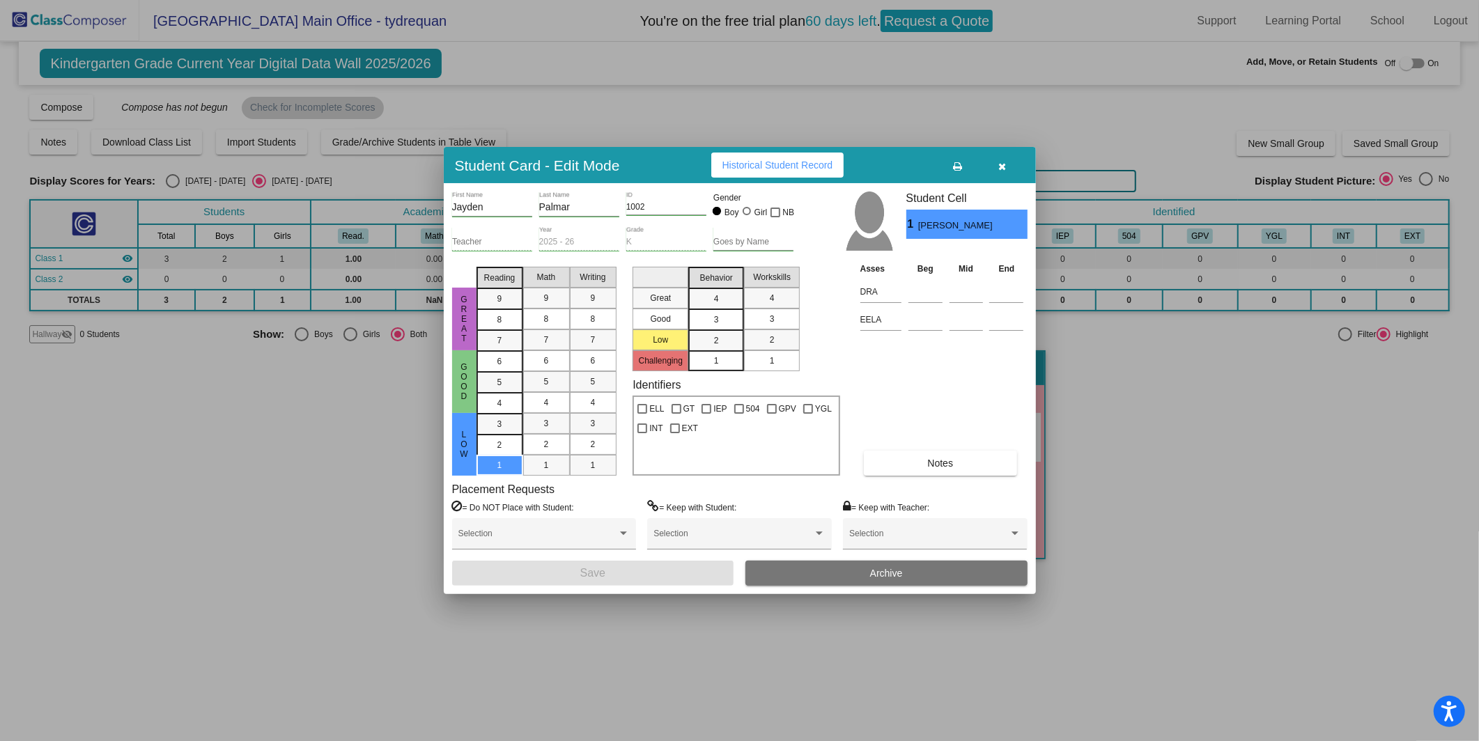
click at [1007, 153] on button "button" at bounding box center [1002, 165] width 45 height 25
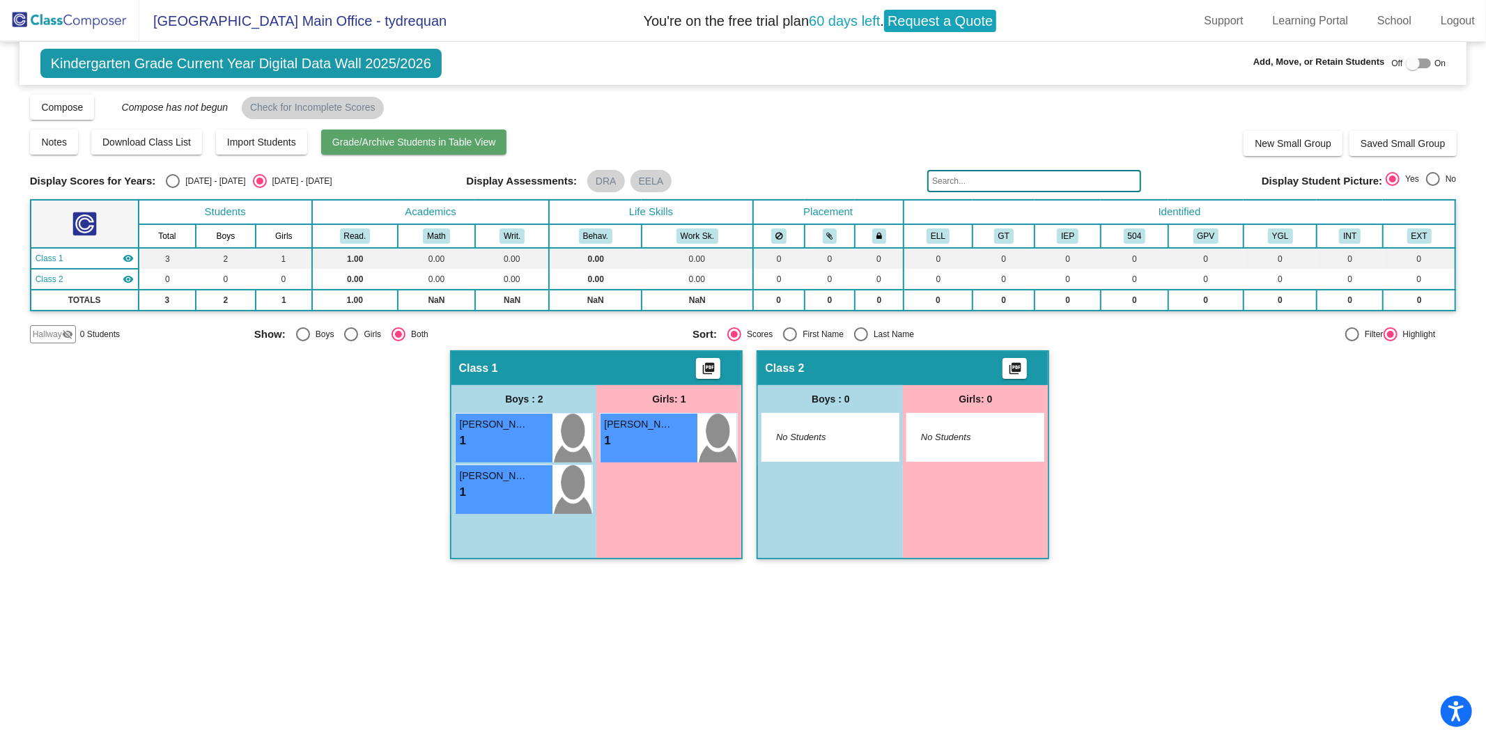
click at [390, 143] on span "Grade/Archive Students in Table View" at bounding box center [414, 142] width 164 height 11
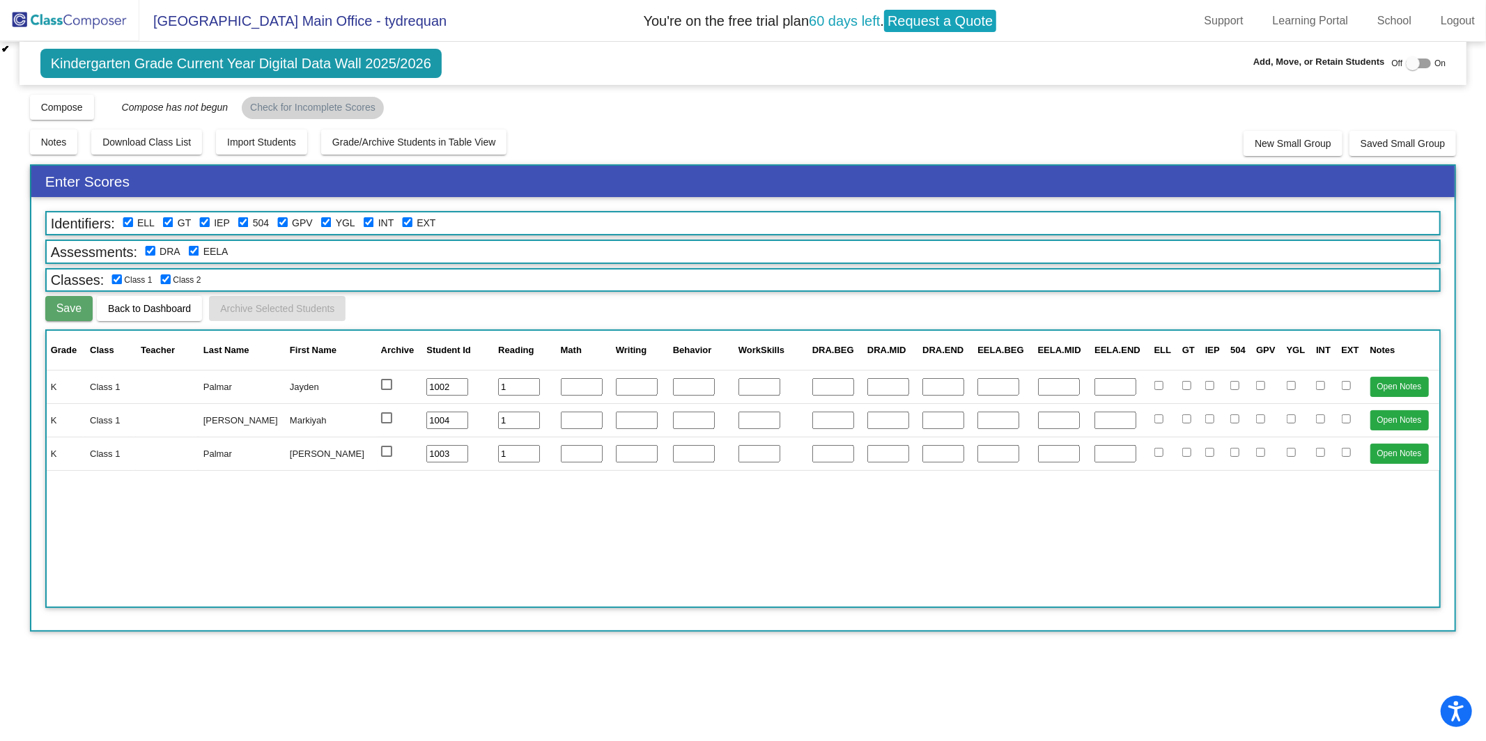
click at [816, 386] on input "text" at bounding box center [833, 387] width 42 height 18
type input "12"
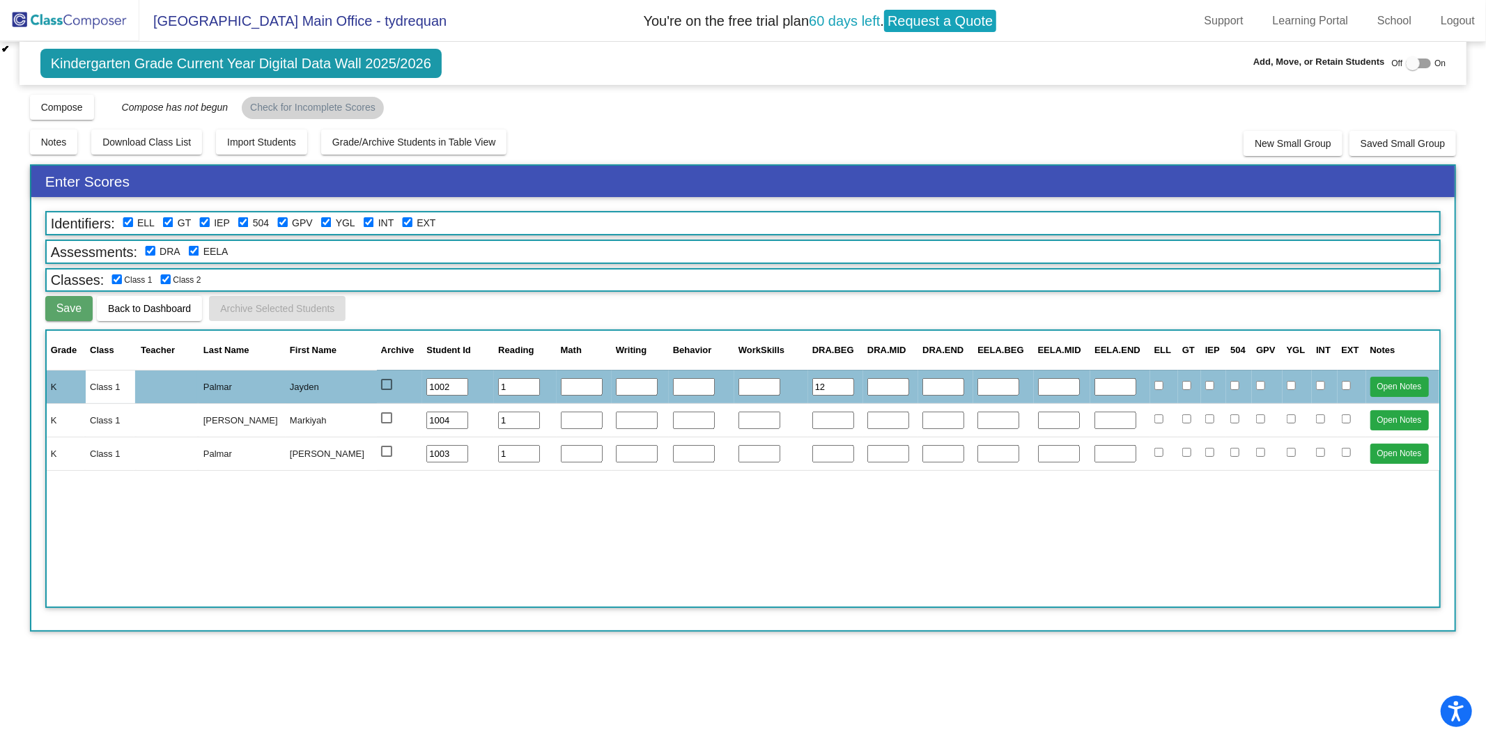
click at [816, 406] on td at bounding box center [835, 419] width 55 height 33
click at [815, 412] on input "text" at bounding box center [833, 421] width 42 height 18
type input "12"
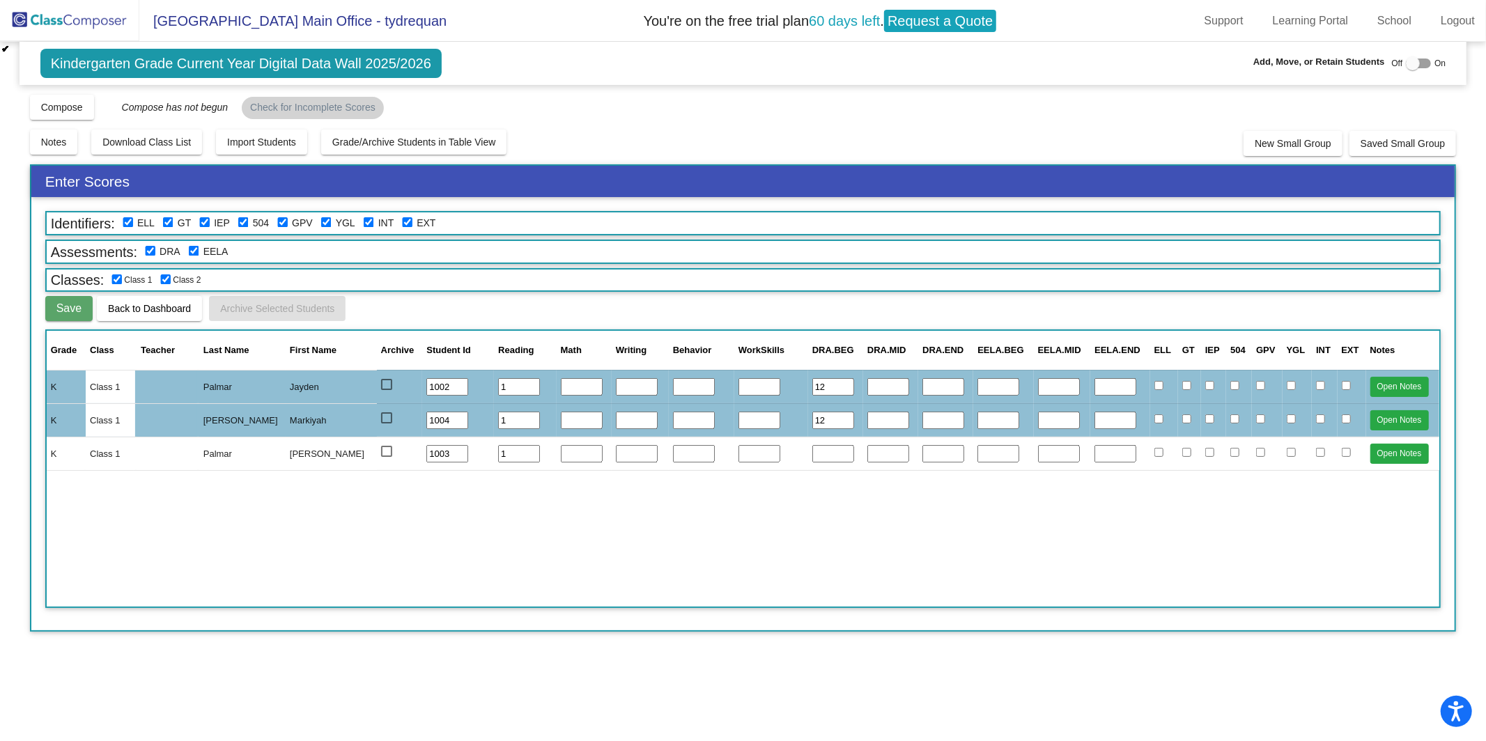
click at [812, 445] on input "text" at bounding box center [833, 454] width 42 height 18
type input "12"
click at [64, 302] on span "Save" at bounding box center [68, 308] width 25 height 12
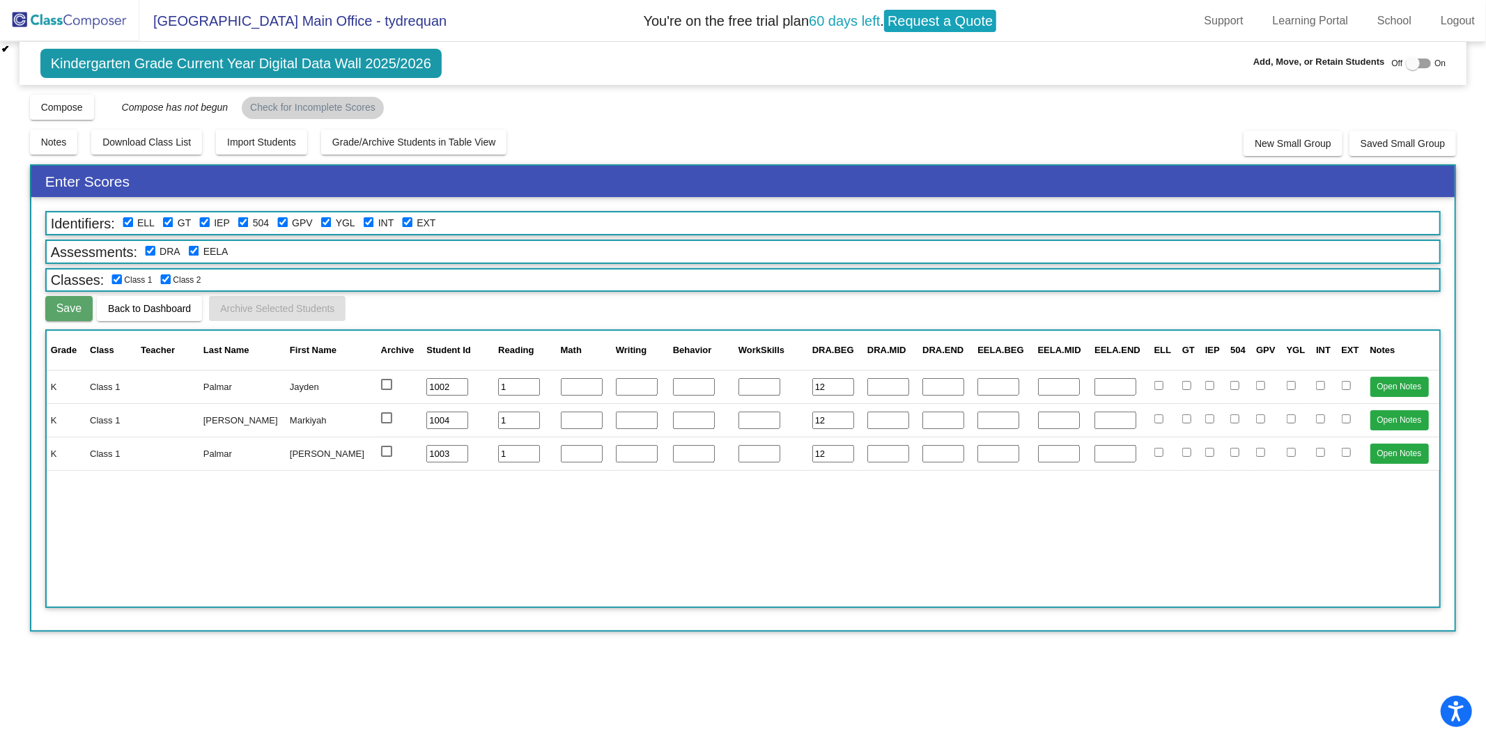
click at [566, 387] on input "number" at bounding box center [582, 387] width 42 height 18
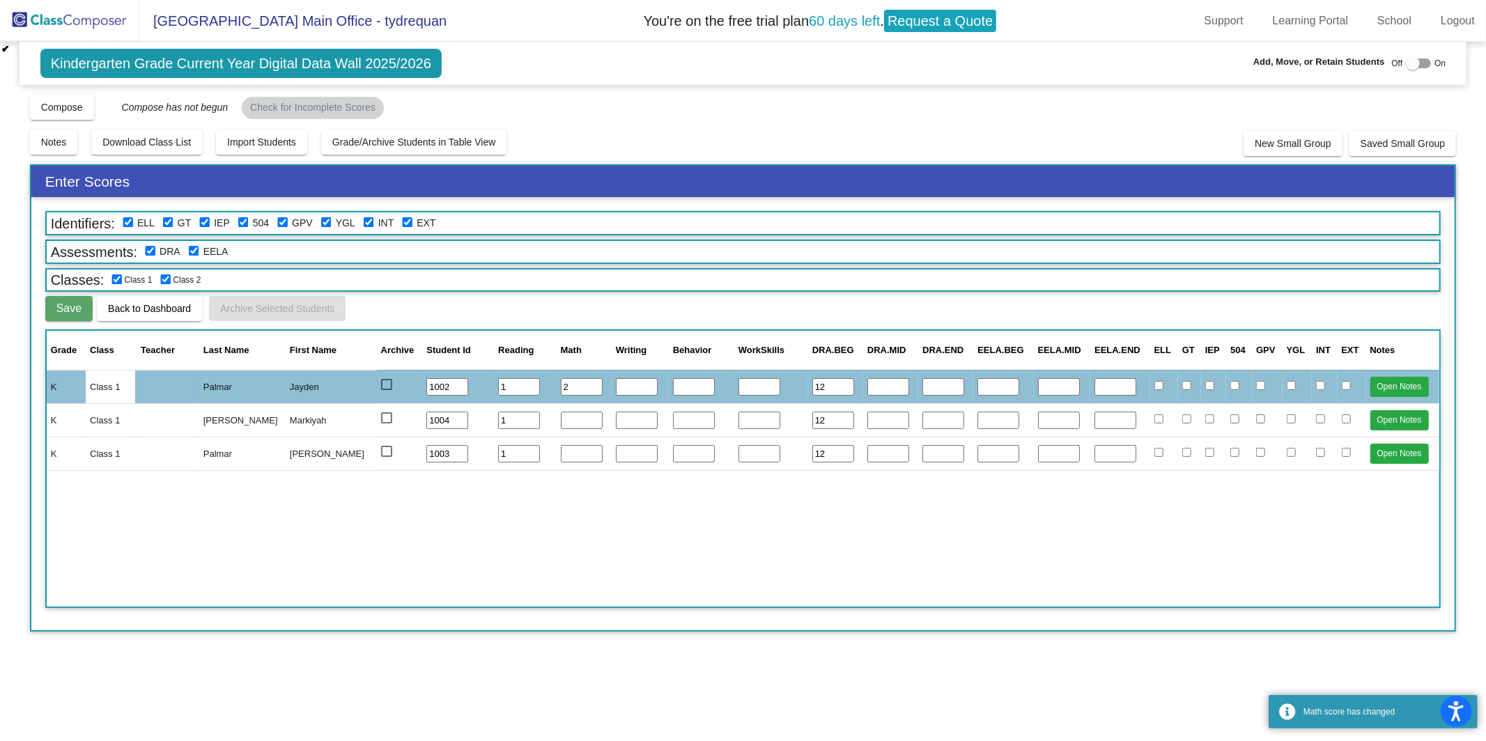
click at [561, 412] on input "number" at bounding box center [582, 421] width 42 height 18
click at [561, 386] on input "2" at bounding box center [582, 387] width 42 height 18
drag, startPoint x: 559, startPoint y: 389, endPoint x: 550, endPoint y: 382, distance: 12.0
click at [561, 385] on input "21" at bounding box center [582, 387] width 42 height 18
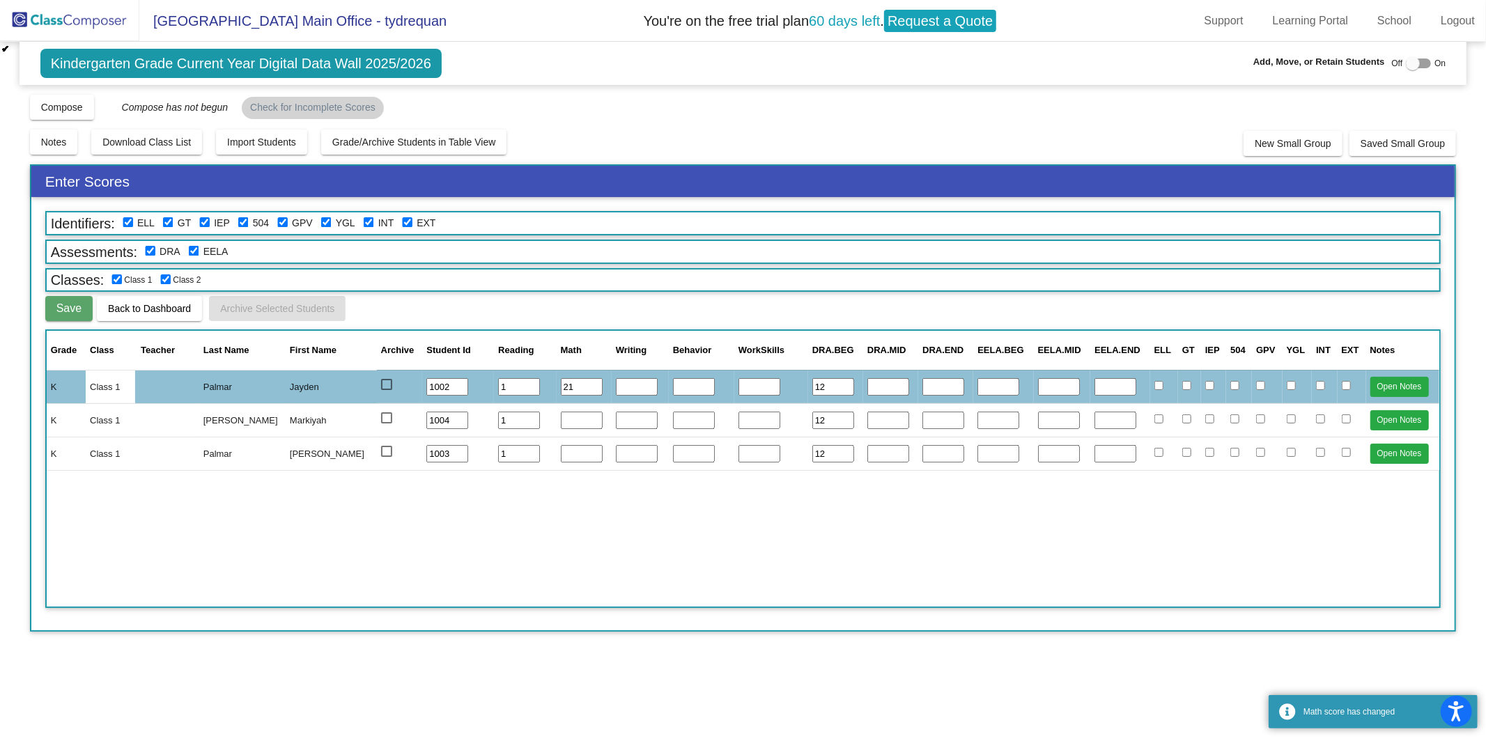
drag, startPoint x: 543, startPoint y: 379, endPoint x: 533, endPoint y: 376, distance: 10.8
click at [533, 376] on tr "K Class 1 Palmar Jayden 1002 1 21 12 Open Notes" at bounding box center [743, 386] width 1393 height 33
drag, startPoint x: 557, startPoint y: 387, endPoint x: 547, endPoint y: 384, distance: 10.8
click at [561, 384] on input "21" at bounding box center [582, 387] width 42 height 18
type input "2"
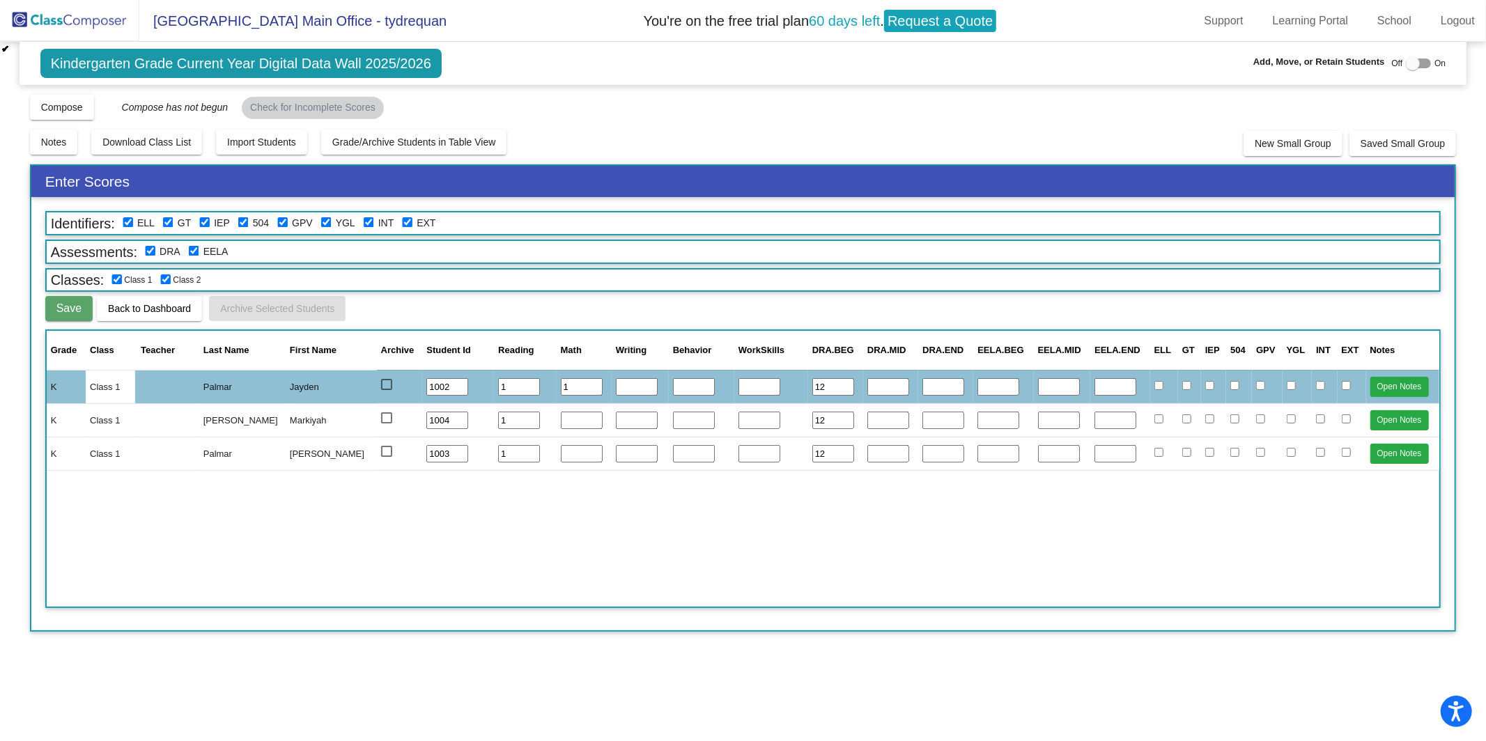
type input "1"
click at [568, 412] on input "1" at bounding box center [582, 421] width 42 height 18
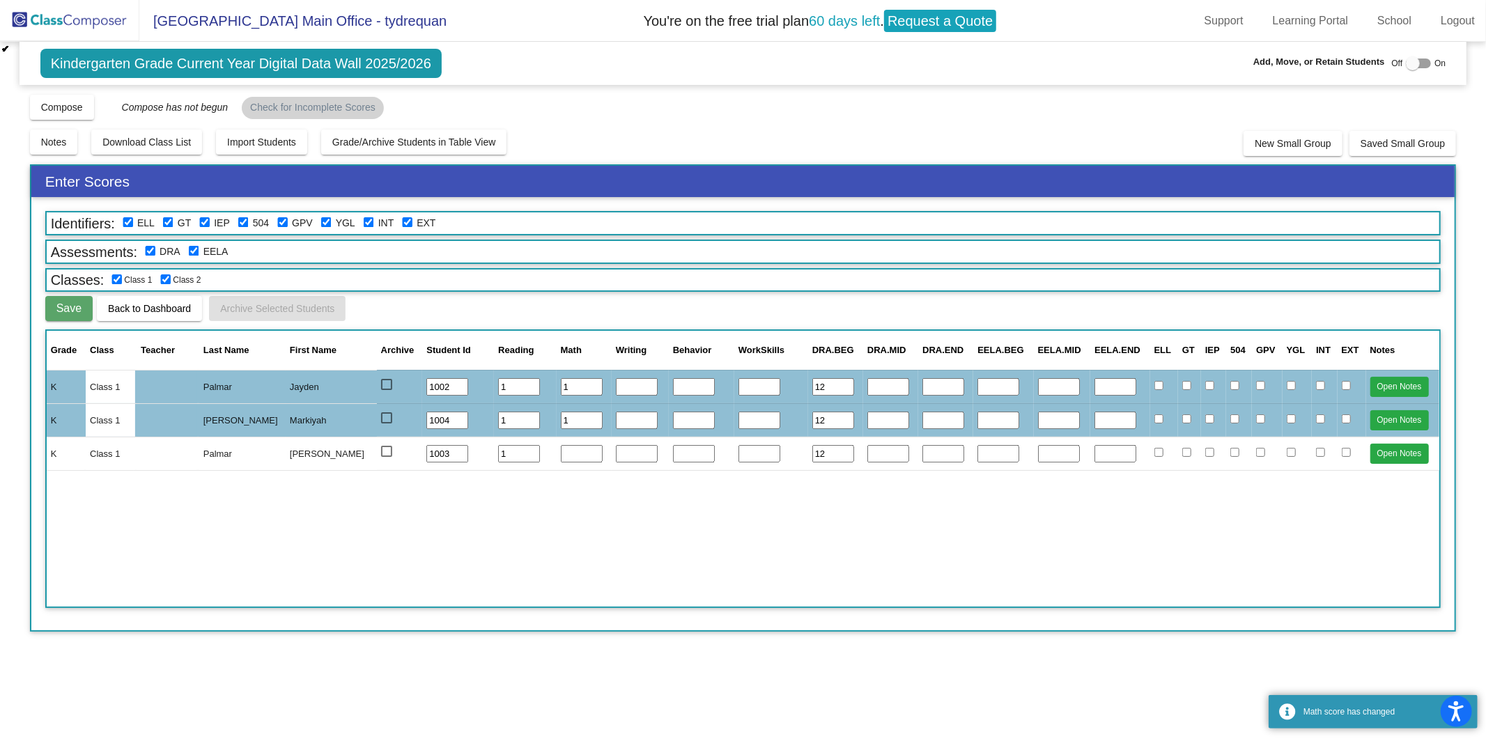
click at [562, 383] on input "1" at bounding box center [582, 387] width 42 height 18
click at [673, 378] on input "number" at bounding box center [694, 387] width 42 height 18
type input "1"
click at [673, 420] on input "number" at bounding box center [694, 421] width 42 height 18
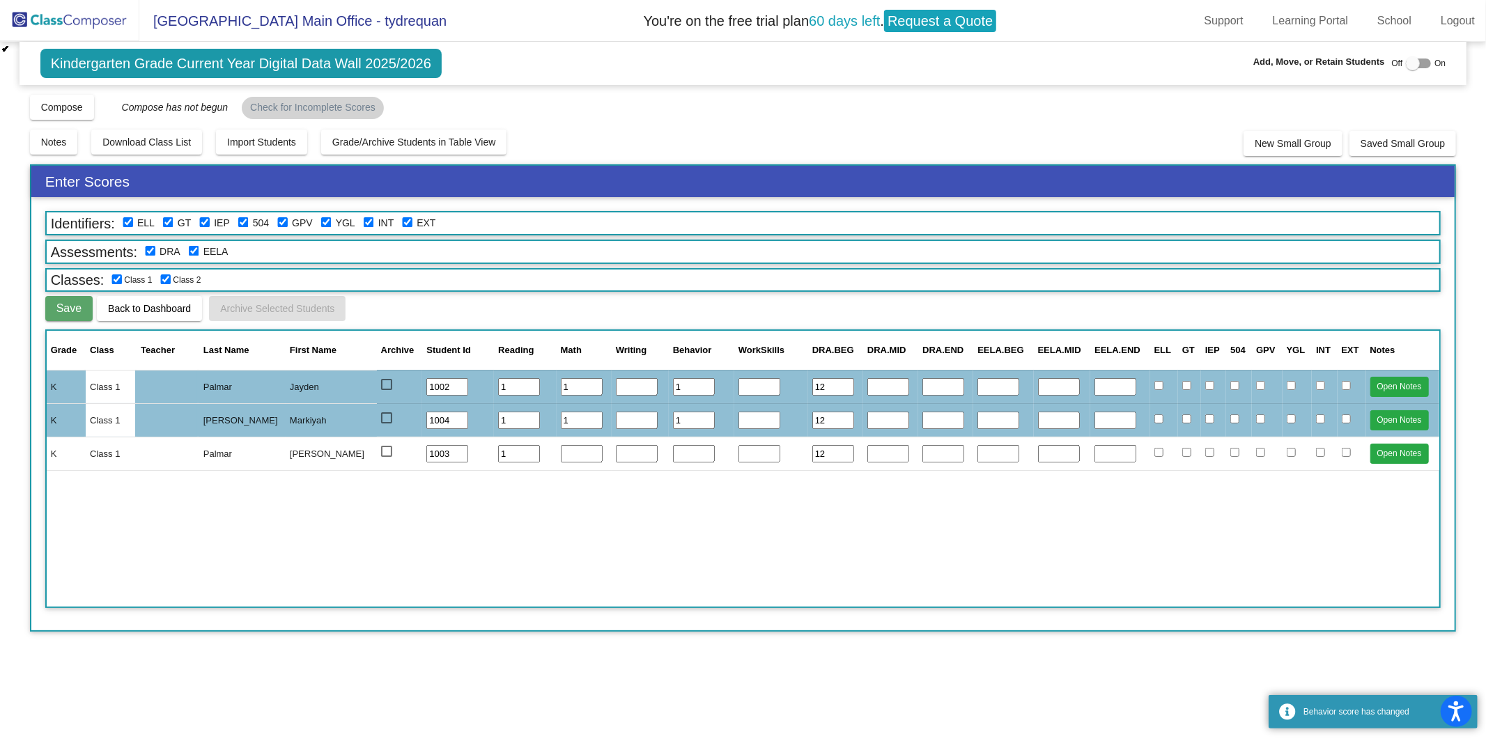
type input "1"
click at [673, 445] on input "number" at bounding box center [694, 454] width 42 height 18
type input "1"
click at [741, 499] on div "Grade Class Teacher Last Name First Name Archive Student Id Reading Math Writin…" at bounding box center [743, 468] width 1396 height 279
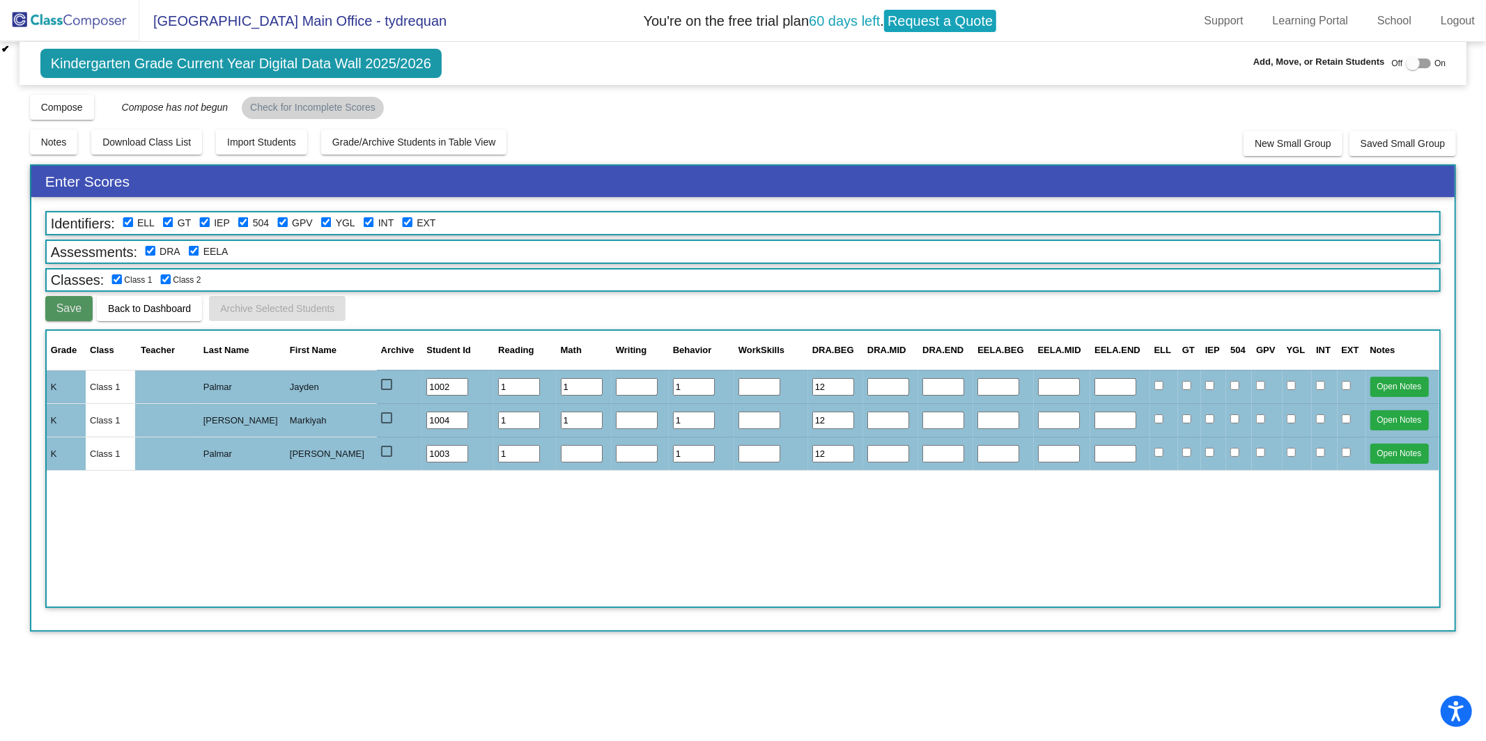
click at [71, 302] on span "Save" at bounding box center [68, 308] width 25 height 12
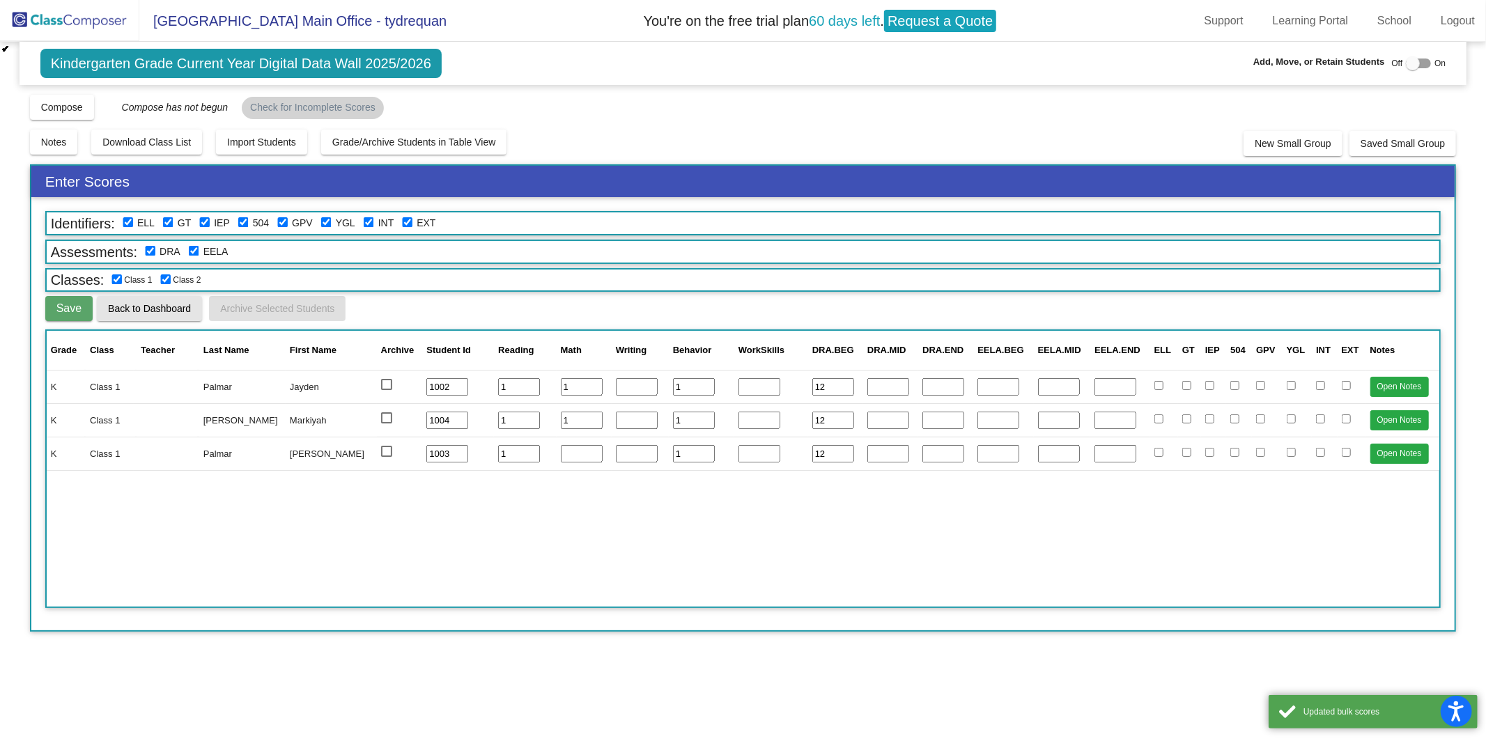
click at [162, 303] on span "Back to Dashboard" at bounding box center [149, 308] width 83 height 11
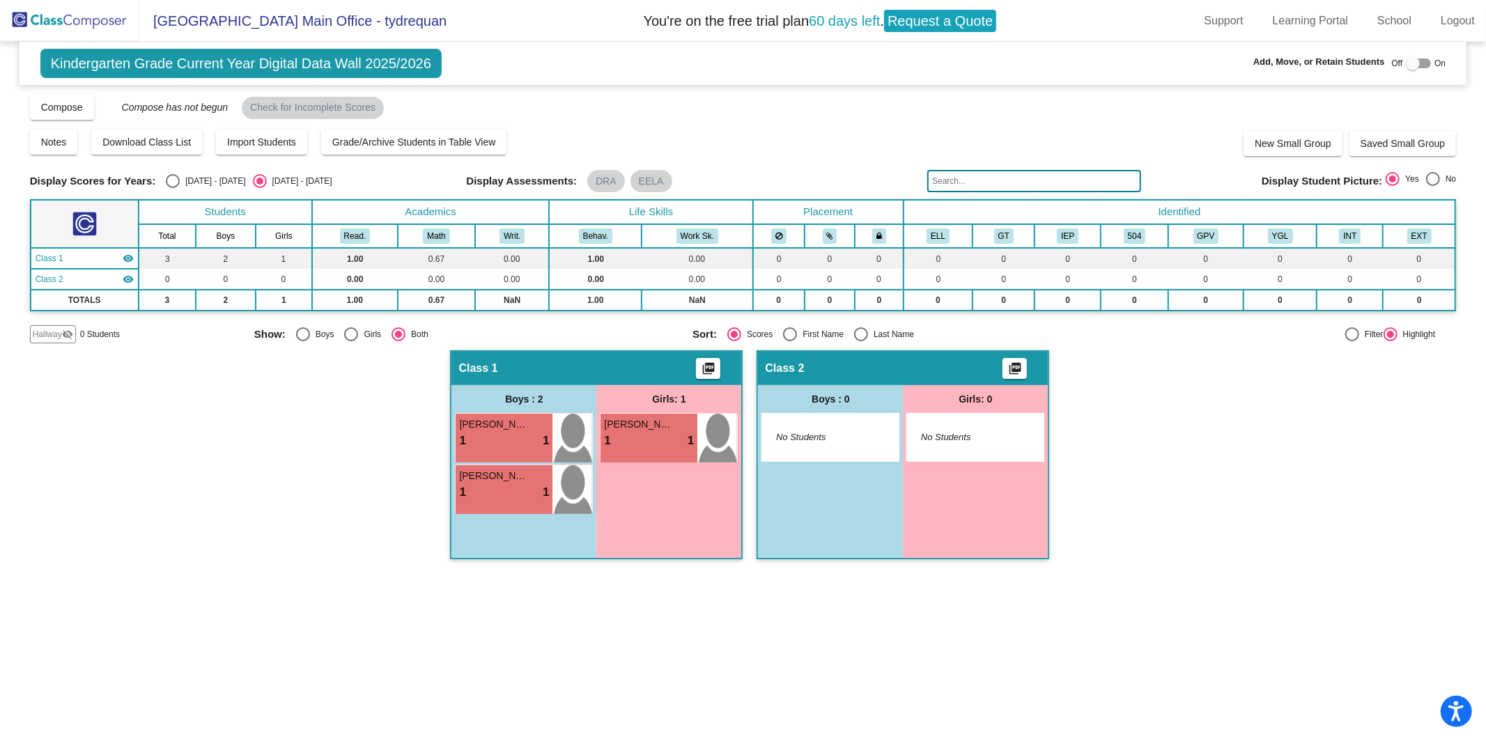
click at [123, 254] on mat-icon "visibility" at bounding box center [128, 258] width 11 height 11
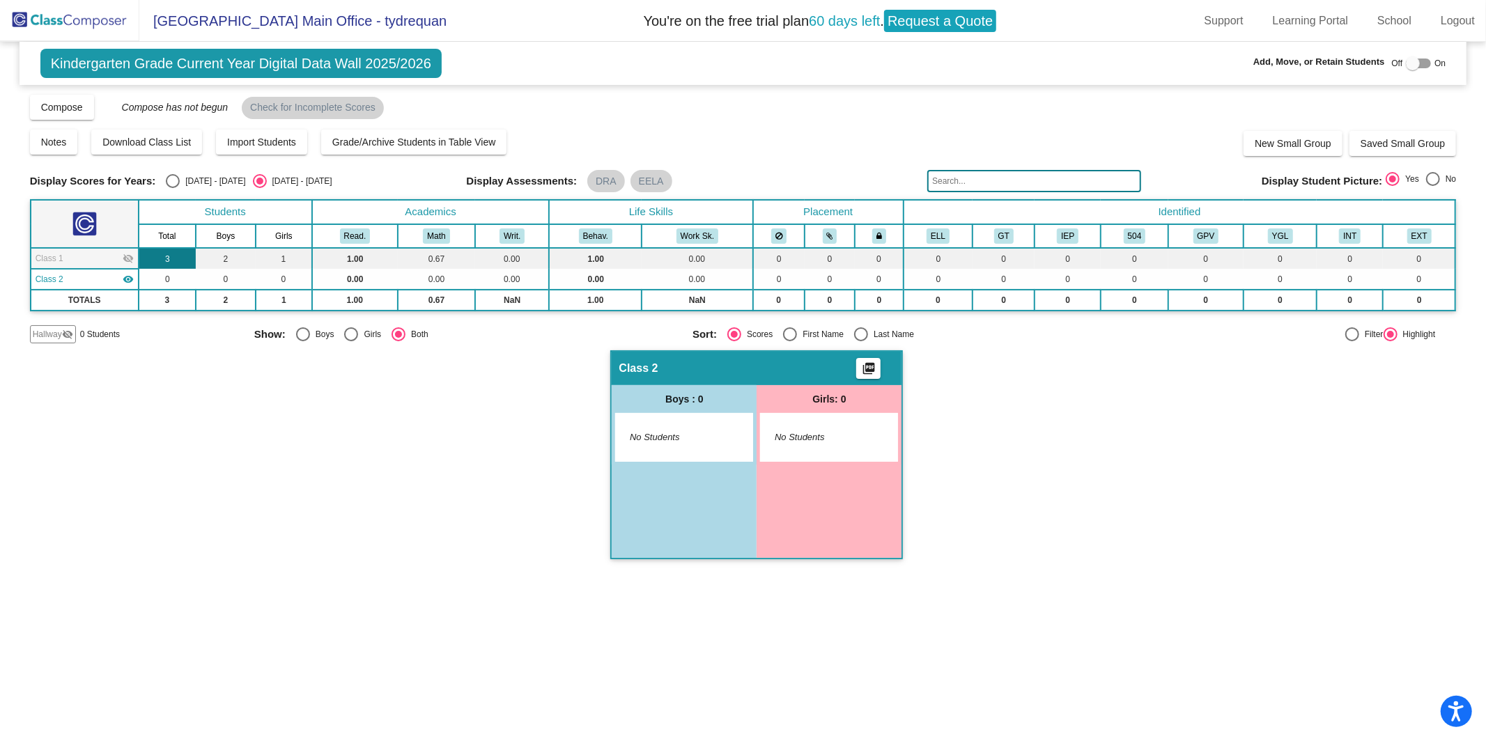
click at [183, 259] on td "3" at bounding box center [168, 258] width 58 height 21
click at [343, 258] on td "1.00" at bounding box center [355, 258] width 86 height 21
click at [226, 269] on td "0" at bounding box center [226, 279] width 60 height 21
click at [223, 263] on td "2" at bounding box center [226, 258] width 60 height 21
click at [130, 279] on mat-icon "visibility" at bounding box center [128, 279] width 11 height 11
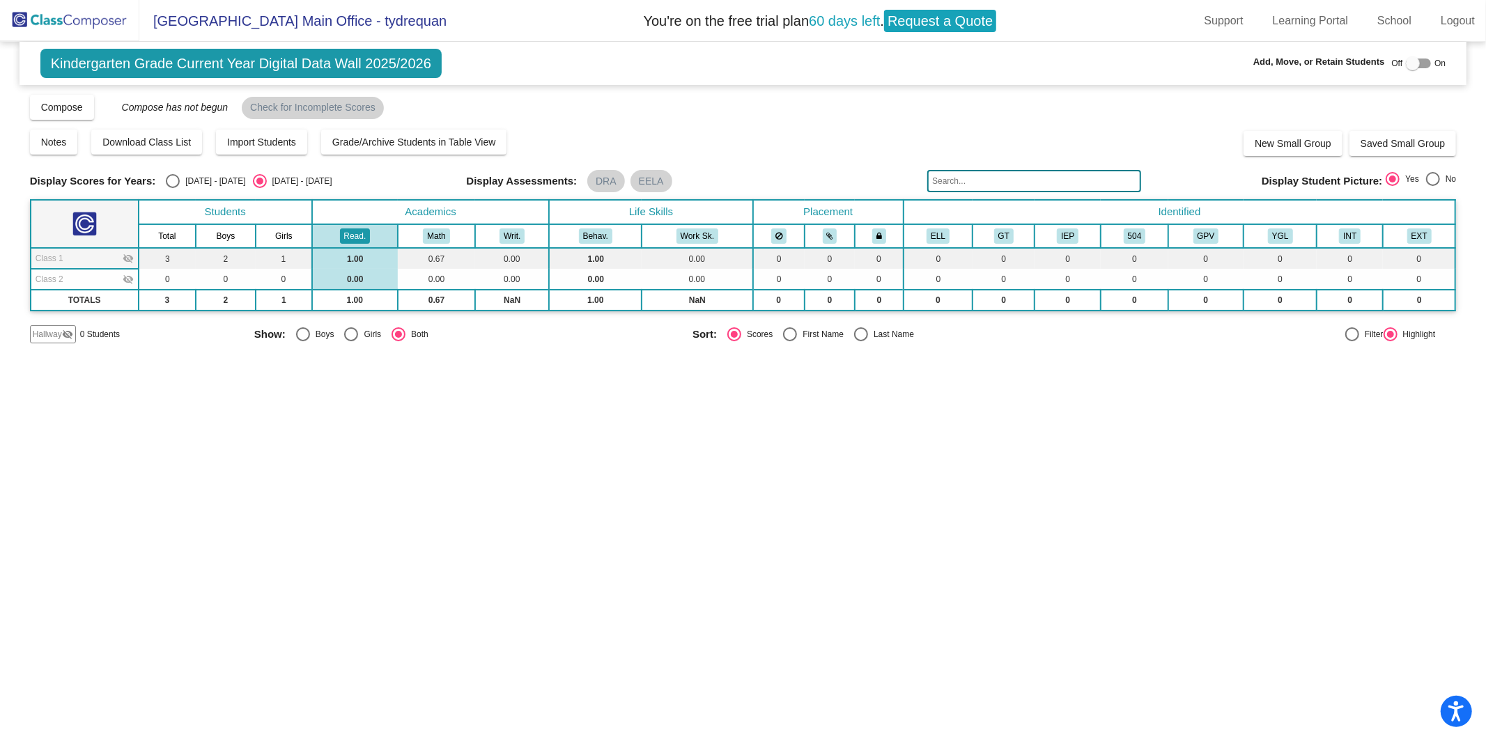
click at [567, 230] on th "Behav." at bounding box center [595, 236] width 93 height 24
click at [341, 102] on mat-chip "Check for Incomplete Scores" at bounding box center [313, 108] width 142 height 22
click at [206, 99] on div "Compose View Compose View & Edit Compose Submit Classes Compose has not begun C…" at bounding box center [207, 107] width 354 height 25
drag, startPoint x: 61, startPoint y: 38, endPoint x: 68, endPoint y: 33, distance: 7.9
click at [63, 37] on img at bounding box center [69, 20] width 139 height 41
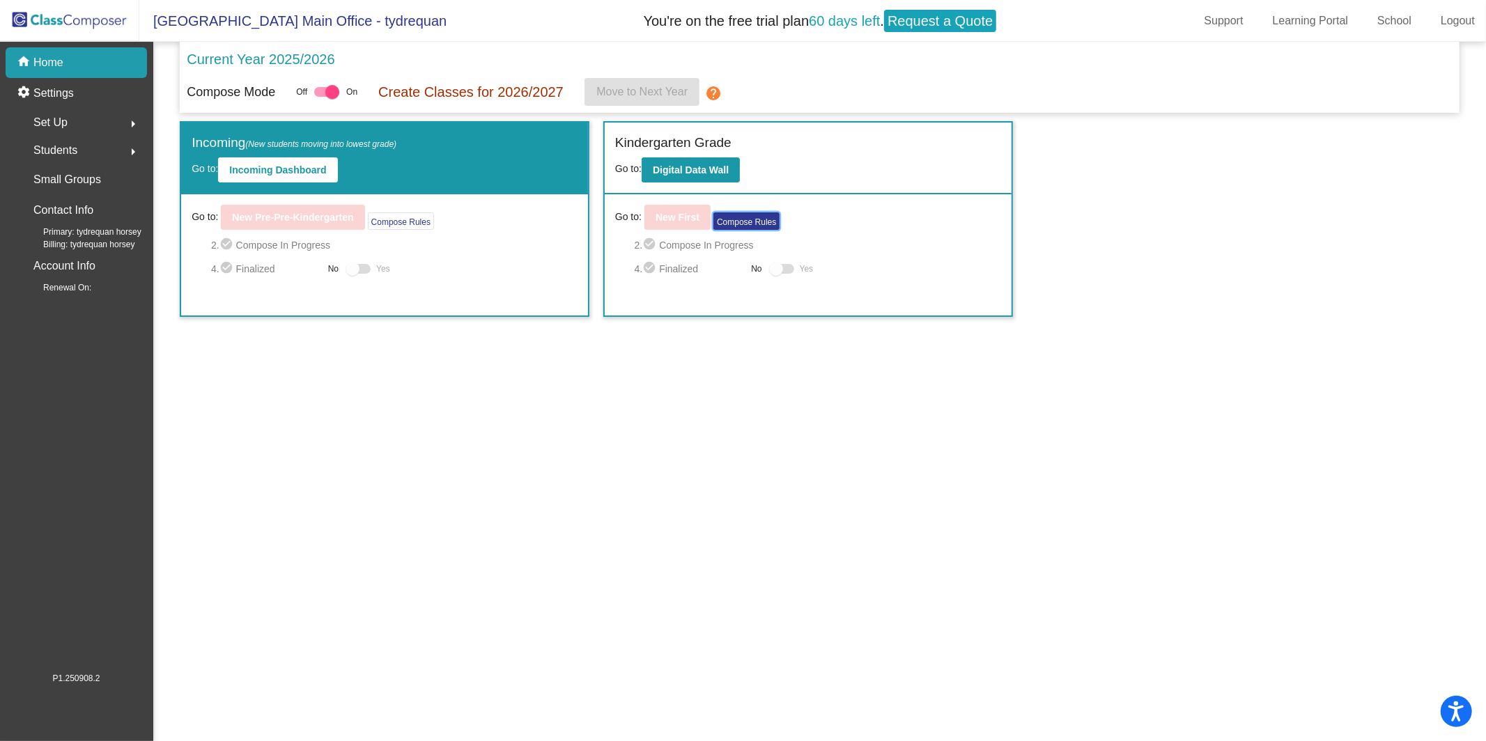
click at [727, 221] on button "Compose Rules" at bounding box center [746, 220] width 66 height 17
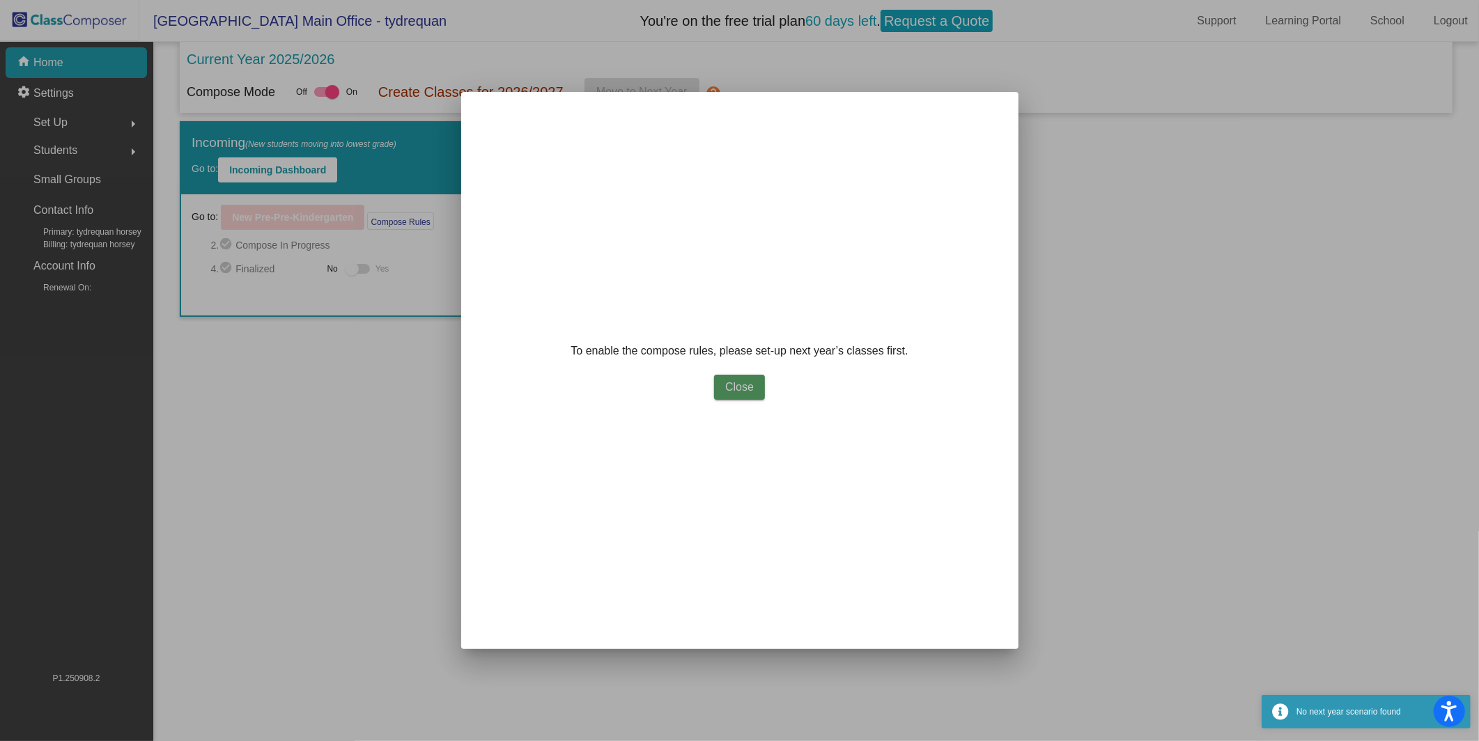
click at [732, 381] on span "Close" at bounding box center [739, 387] width 29 height 12
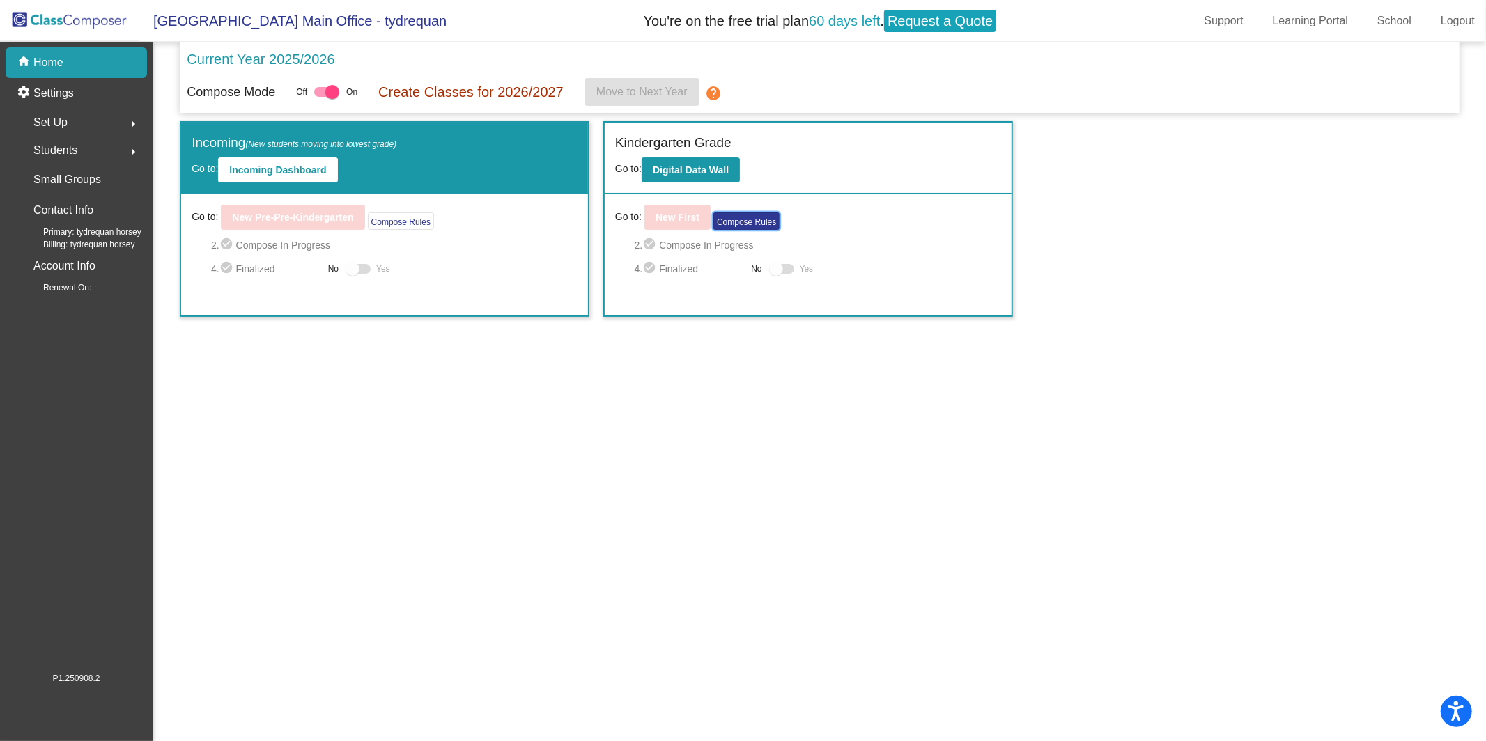
click at [746, 222] on button "Compose Rules" at bounding box center [746, 220] width 66 height 17
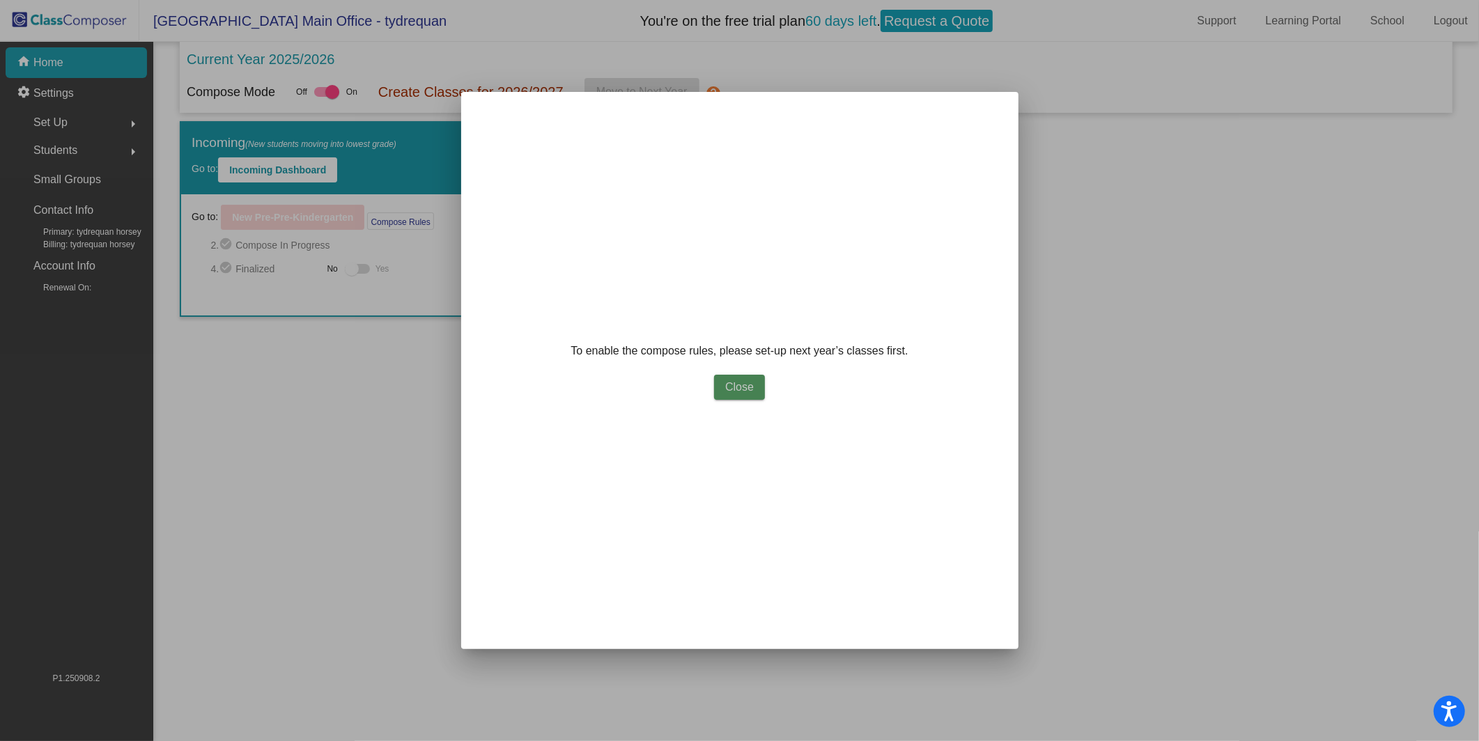
click at [731, 389] on span "Close" at bounding box center [739, 387] width 29 height 12
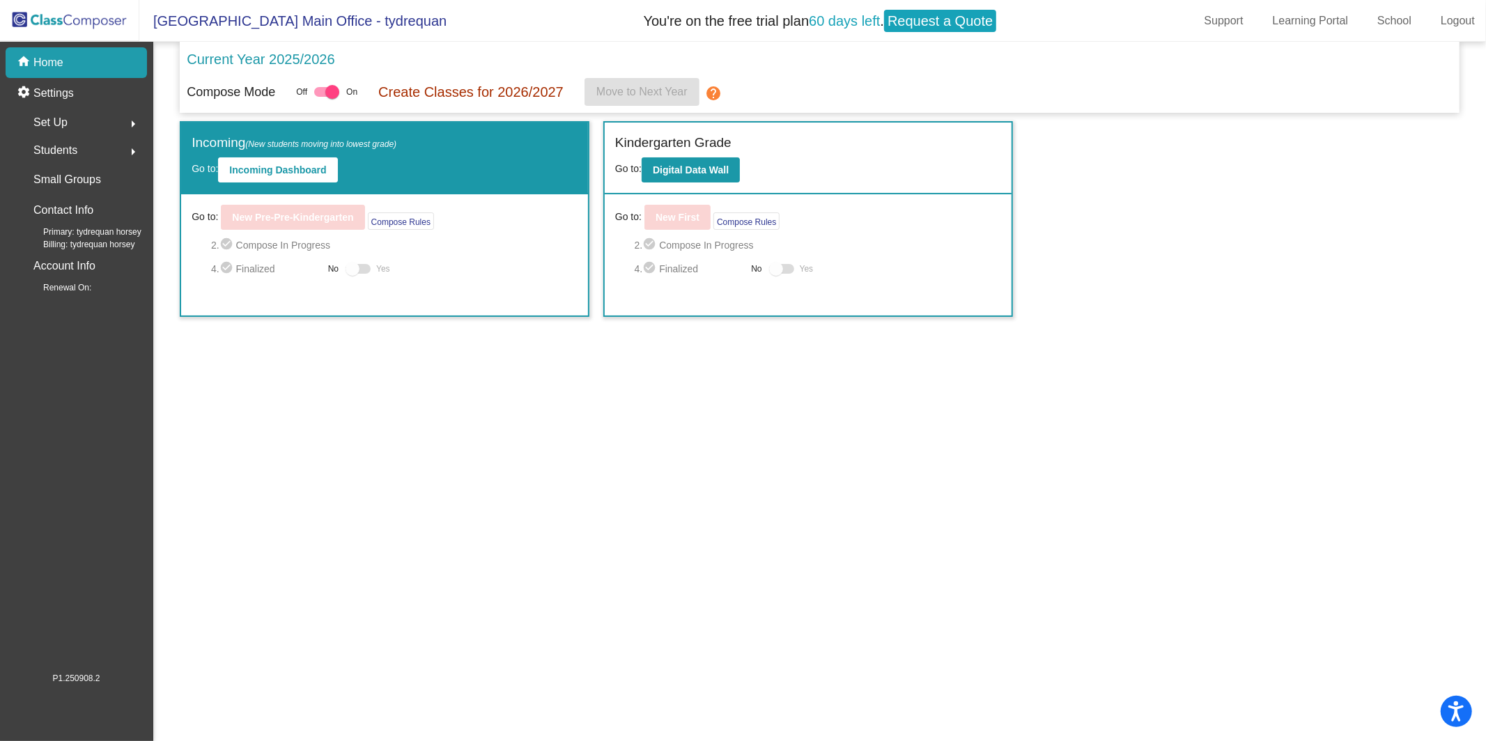
click at [733, 262] on span "4. check_circle Finalized" at bounding box center [690, 268] width 110 height 17
drag, startPoint x: 714, startPoint y: 159, endPoint x: 715, endPoint y: 145, distance: 14.0
click at [714, 156] on div "Kindergarten Grade Go to: Digital Data Wall" at bounding box center [808, 159] width 407 height 72
click at [706, 173] on b "Digital Data Wall" at bounding box center [691, 169] width 76 height 11
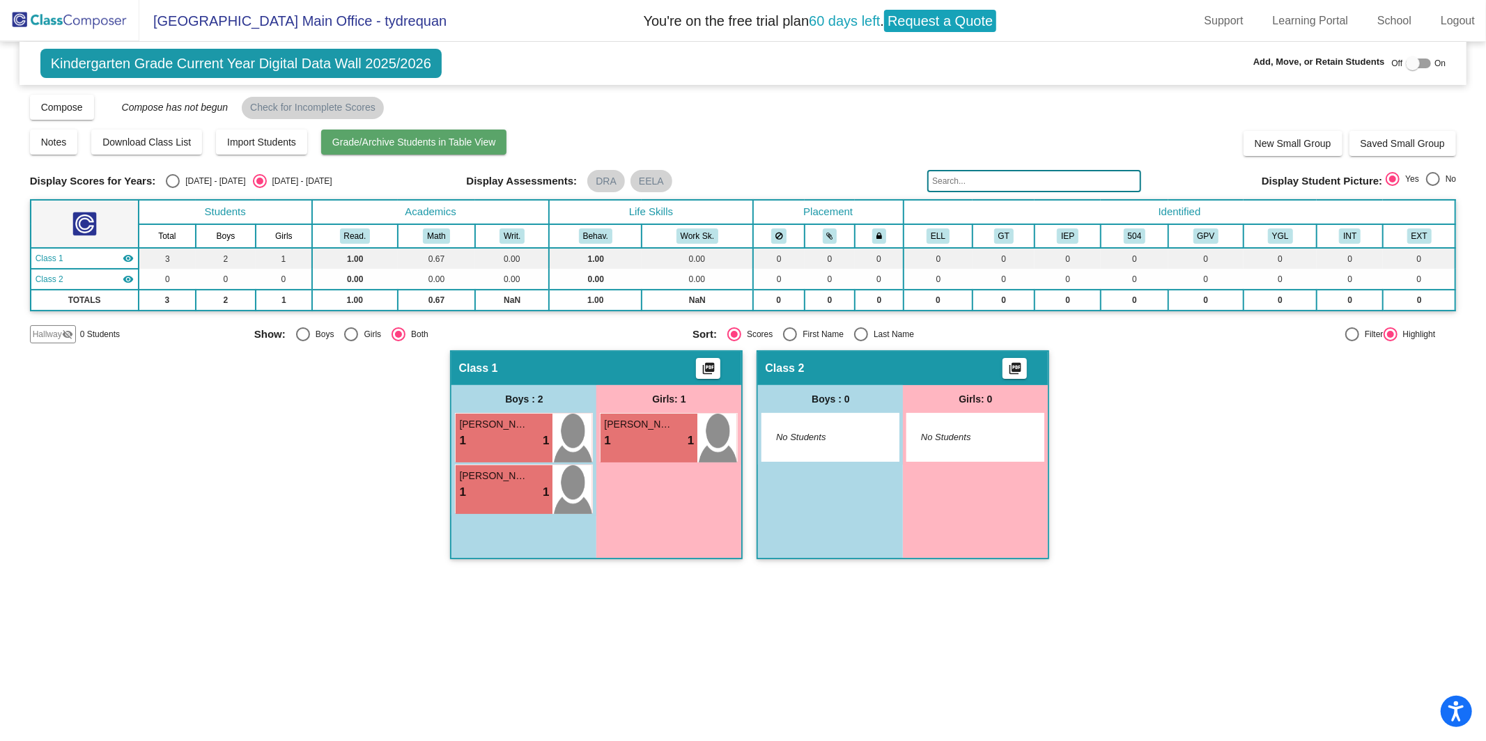
click at [352, 141] on span "Grade/Archive Students in Table View" at bounding box center [414, 142] width 164 height 11
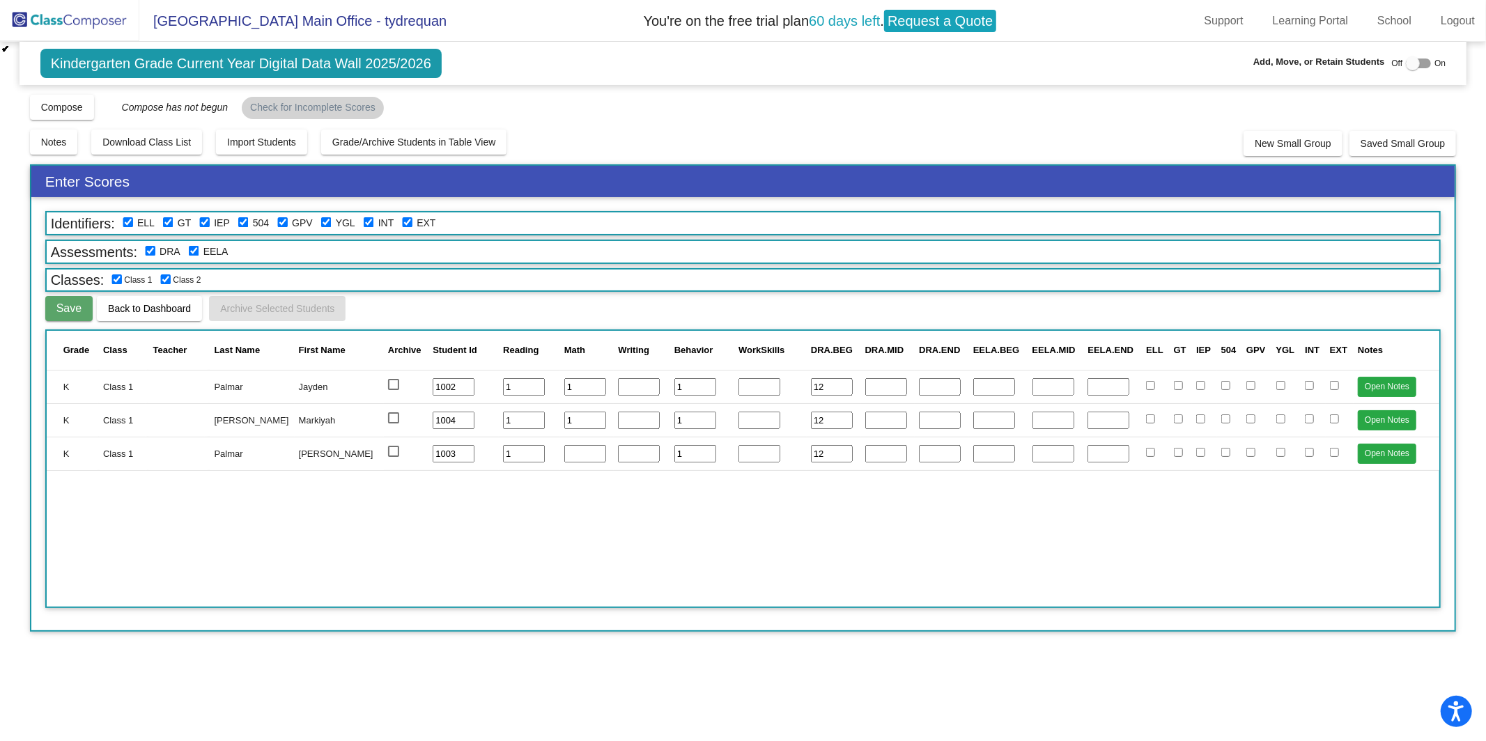
click at [618, 382] on input "number" at bounding box center [639, 387] width 42 height 18
type input "3"
click at [618, 412] on input "number" at bounding box center [639, 421] width 42 height 18
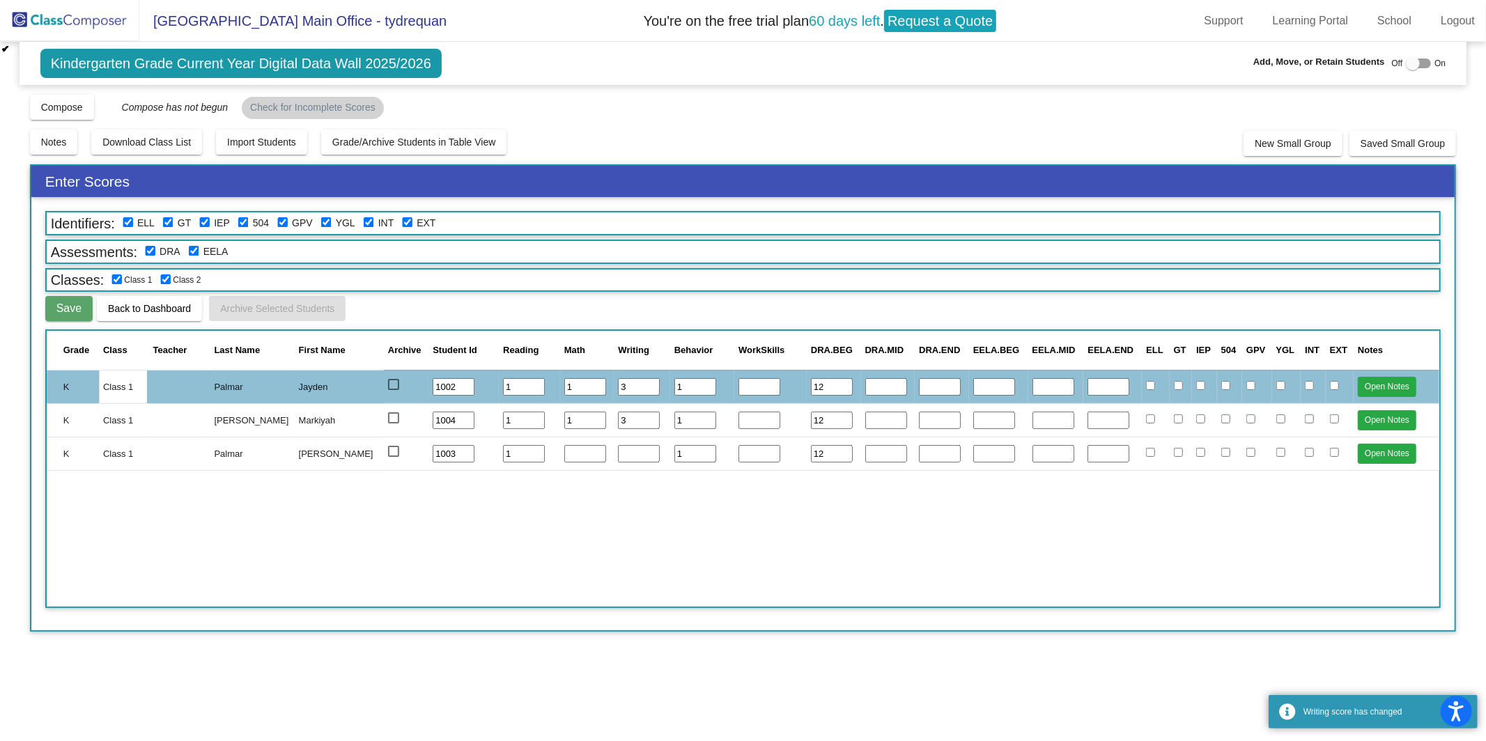
type input "3"
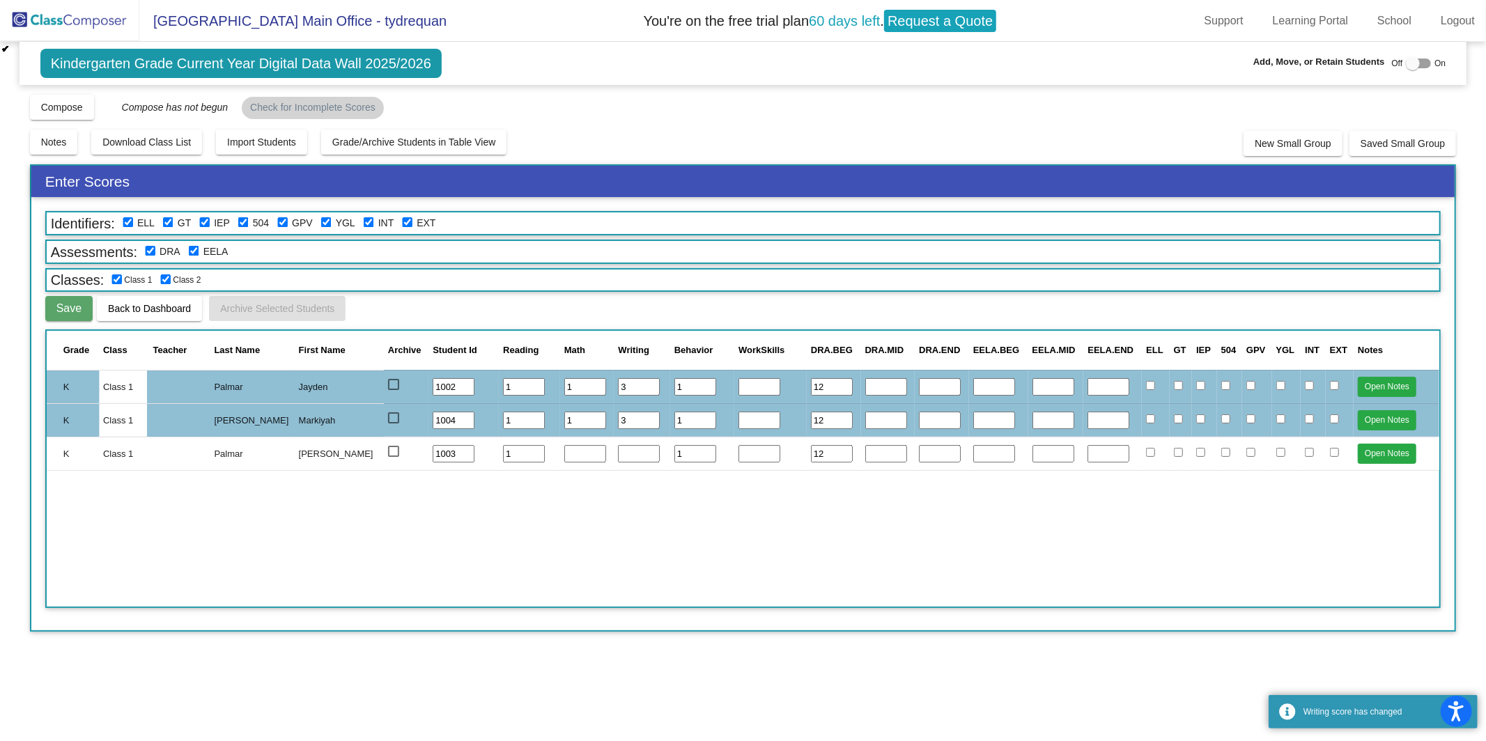
click at [614, 439] on td at bounding box center [642, 453] width 56 height 33
click at [618, 445] on input "number" at bounding box center [639, 454] width 42 height 18
type input "3"
click at [564, 447] on input "number" at bounding box center [585, 454] width 42 height 18
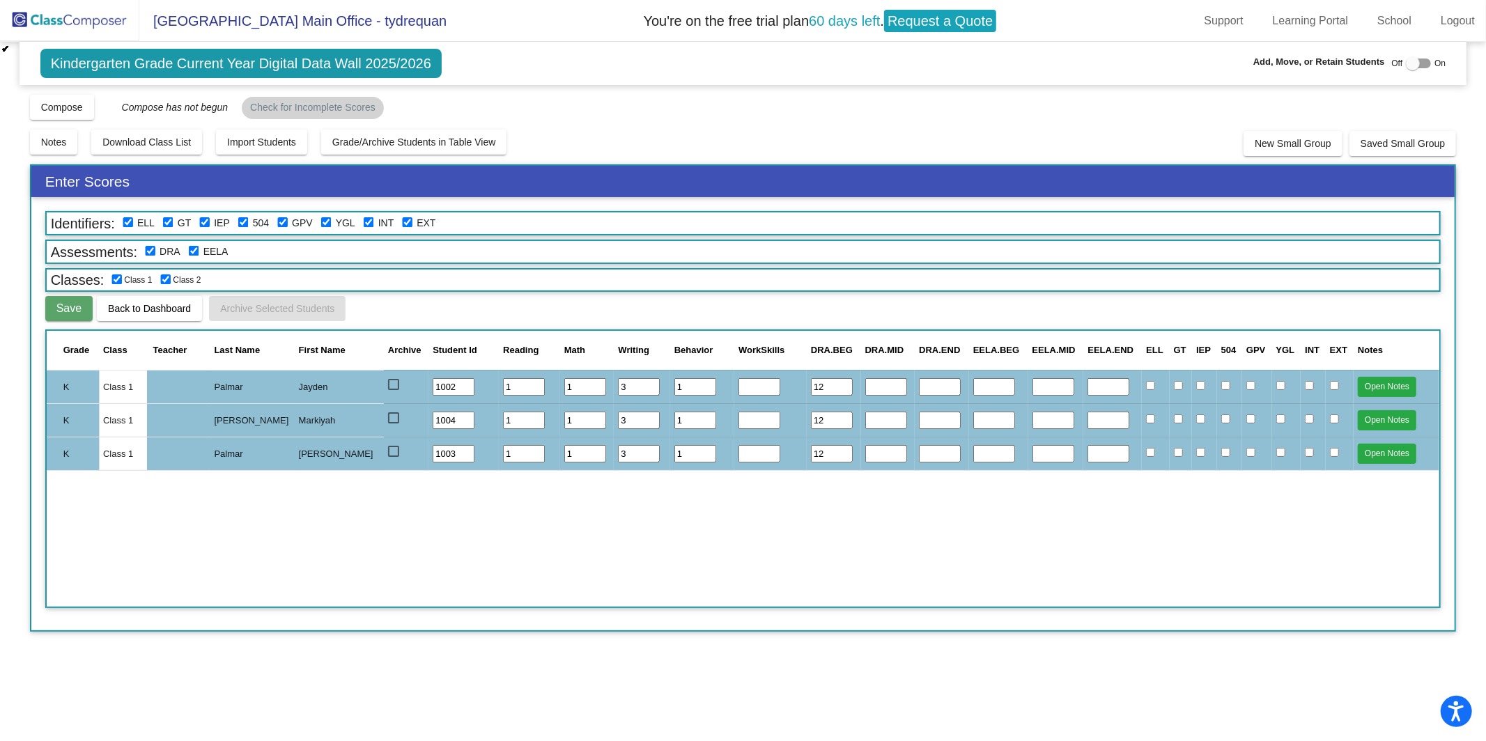
type input "1"
click at [738, 379] on input "number" at bounding box center [759, 387] width 42 height 18
type input "3"
click at [740, 412] on input "number" at bounding box center [759, 421] width 42 height 18
type input "3"
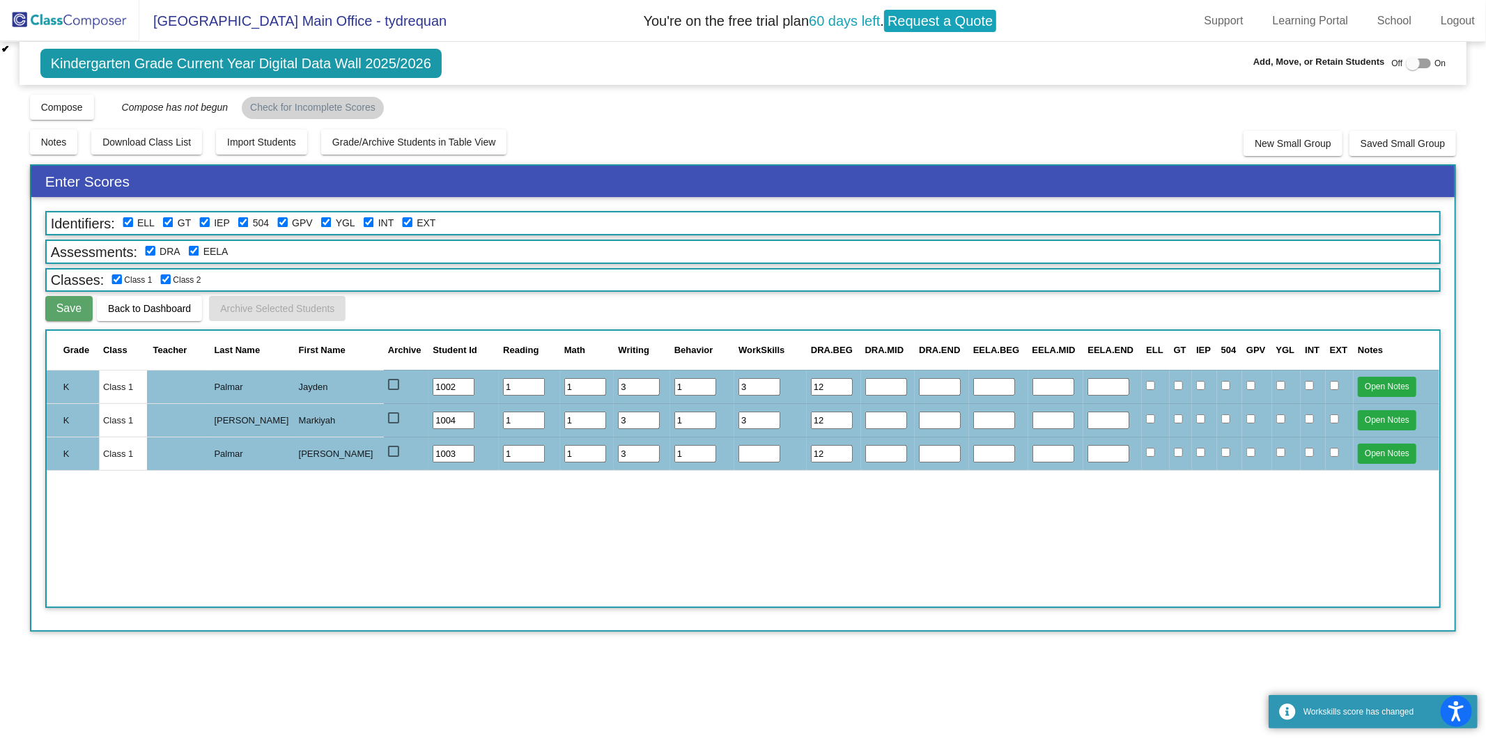
click at [745, 439] on td at bounding box center [770, 453] width 72 height 33
click at [746, 445] on input "number" at bounding box center [759, 454] width 42 height 18
type input "3"
click at [909, 488] on div "Grade Class Teacher Last Name First Name Archive Student Id Reading Math Writin…" at bounding box center [743, 468] width 1396 height 279
click at [86, 309] on button "Save" at bounding box center [68, 308] width 47 height 25
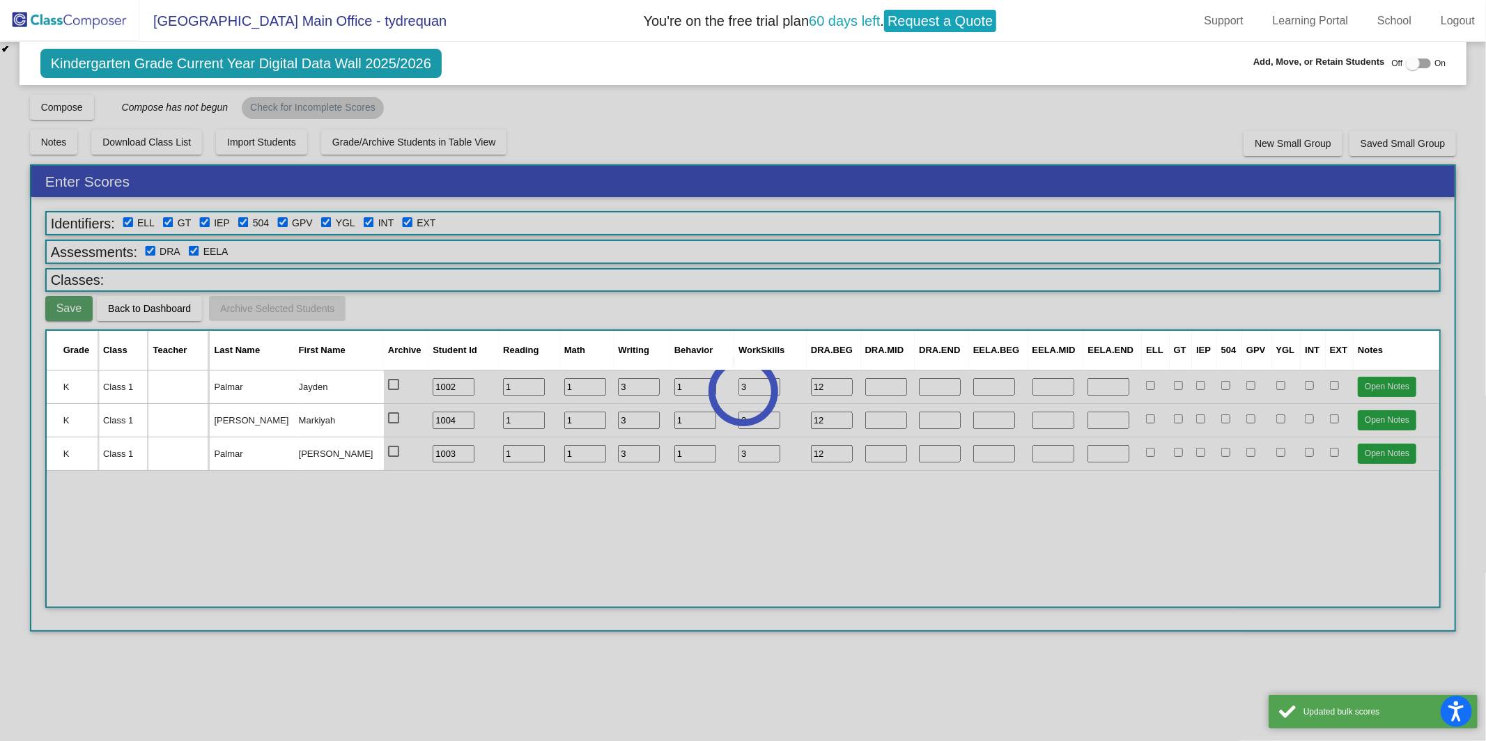
click at [139, 306] on div at bounding box center [743, 391] width 1486 height 699
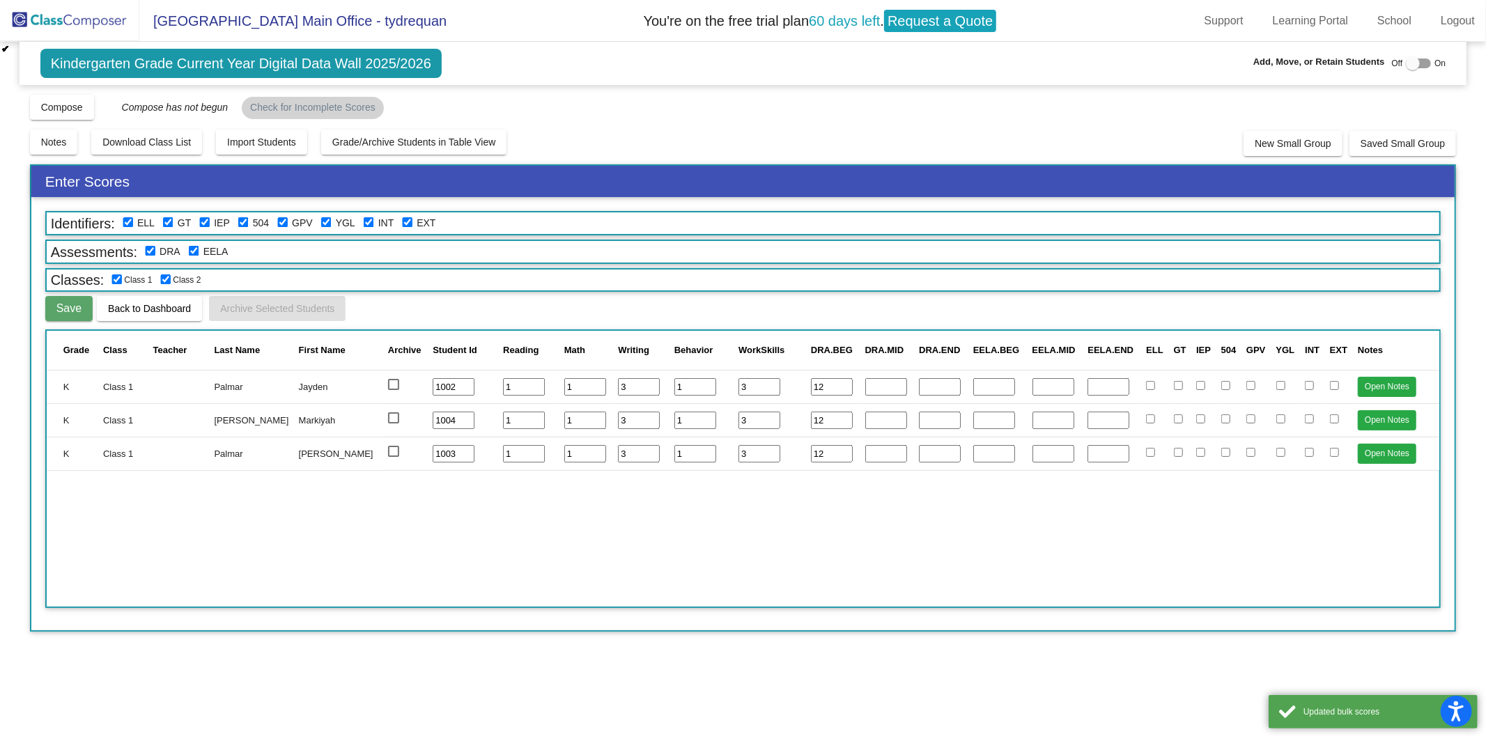
click at [142, 303] on span "Back to Dashboard" at bounding box center [149, 308] width 83 height 11
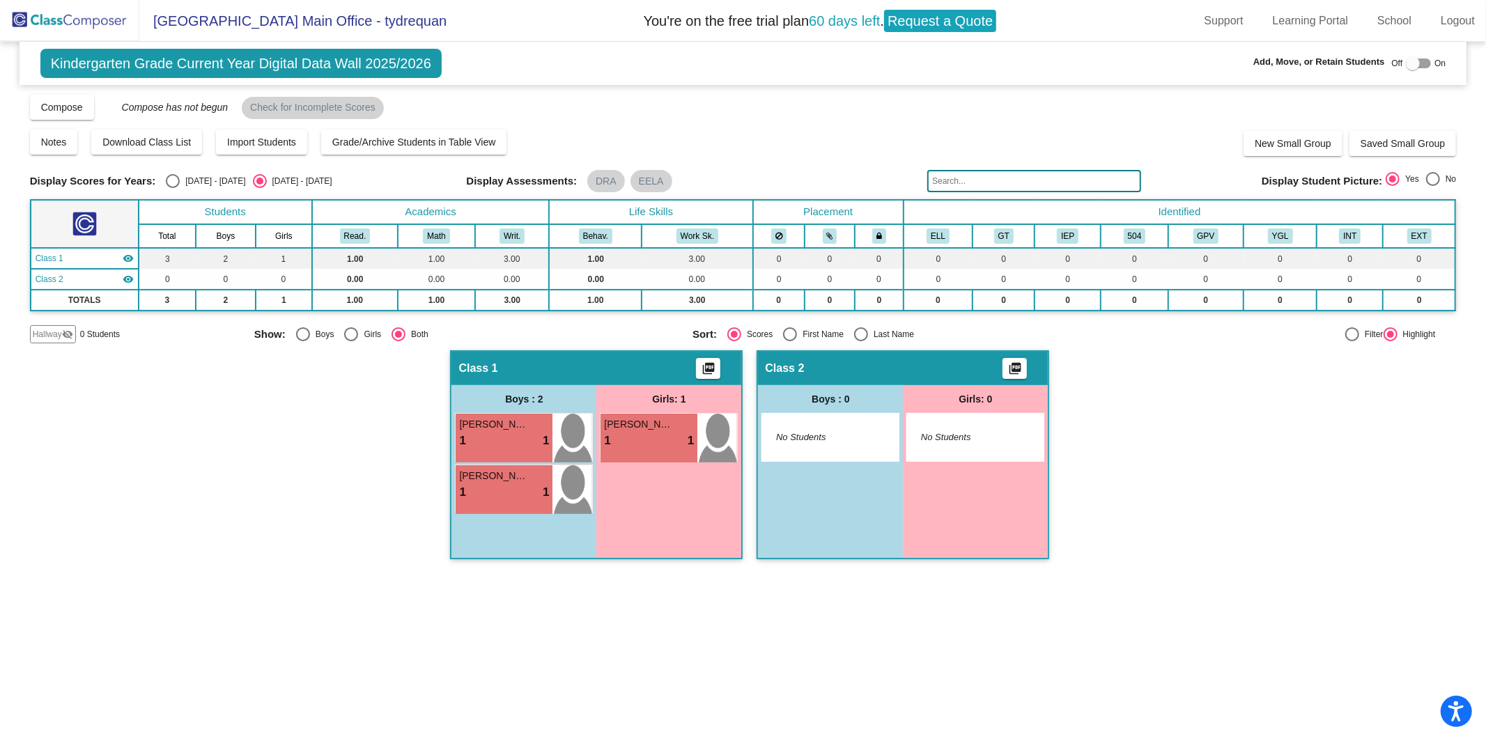
click at [83, 11] on img at bounding box center [69, 20] width 139 height 41
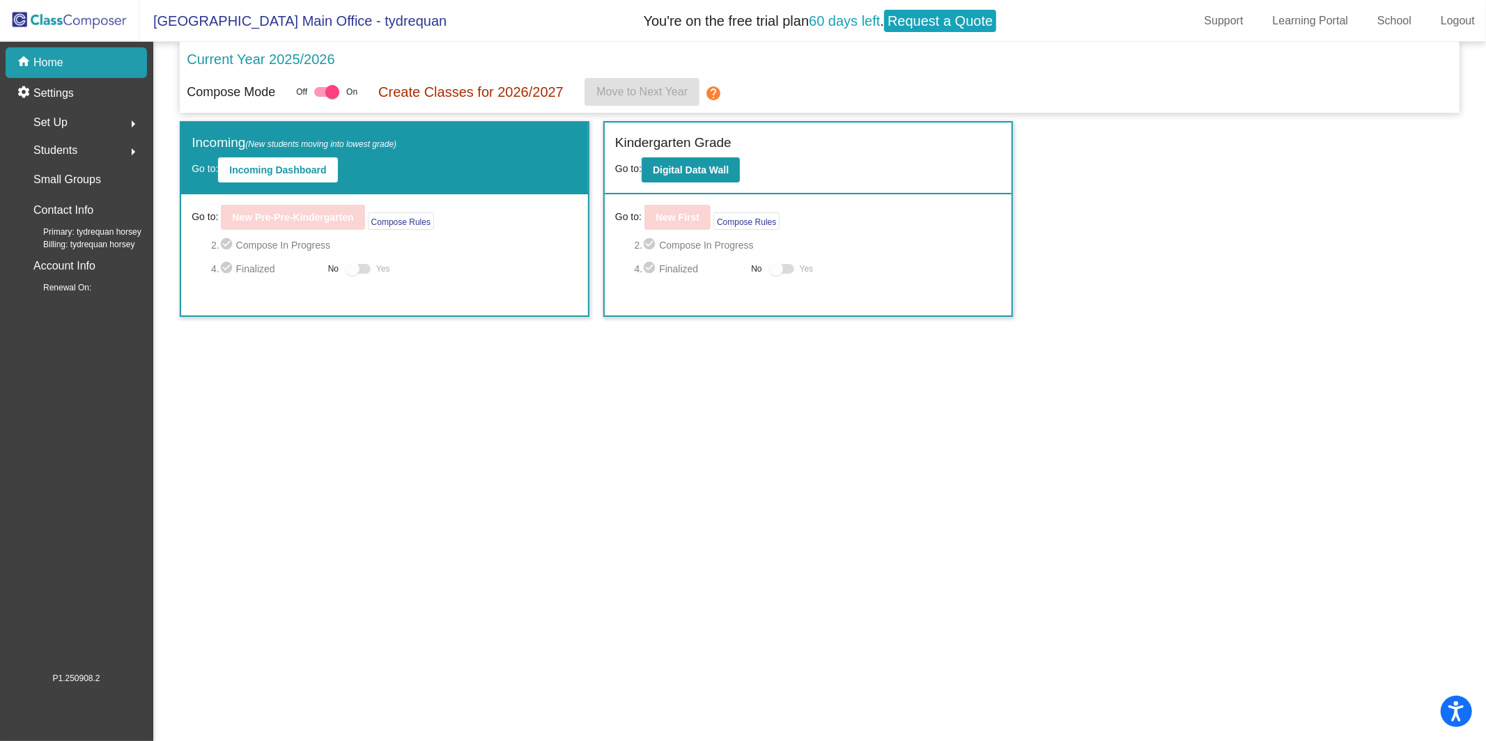
click at [524, 233] on div "Incoming (New students moving into lowest grade) Go to: Incoming Dashboard Go t…" at bounding box center [819, 219] width 1279 height 196
click at [714, 237] on span "2. check_circle Compose In Progress" at bounding box center [818, 245] width 366 height 17
click at [745, 220] on button "Compose Rules" at bounding box center [746, 220] width 66 height 17
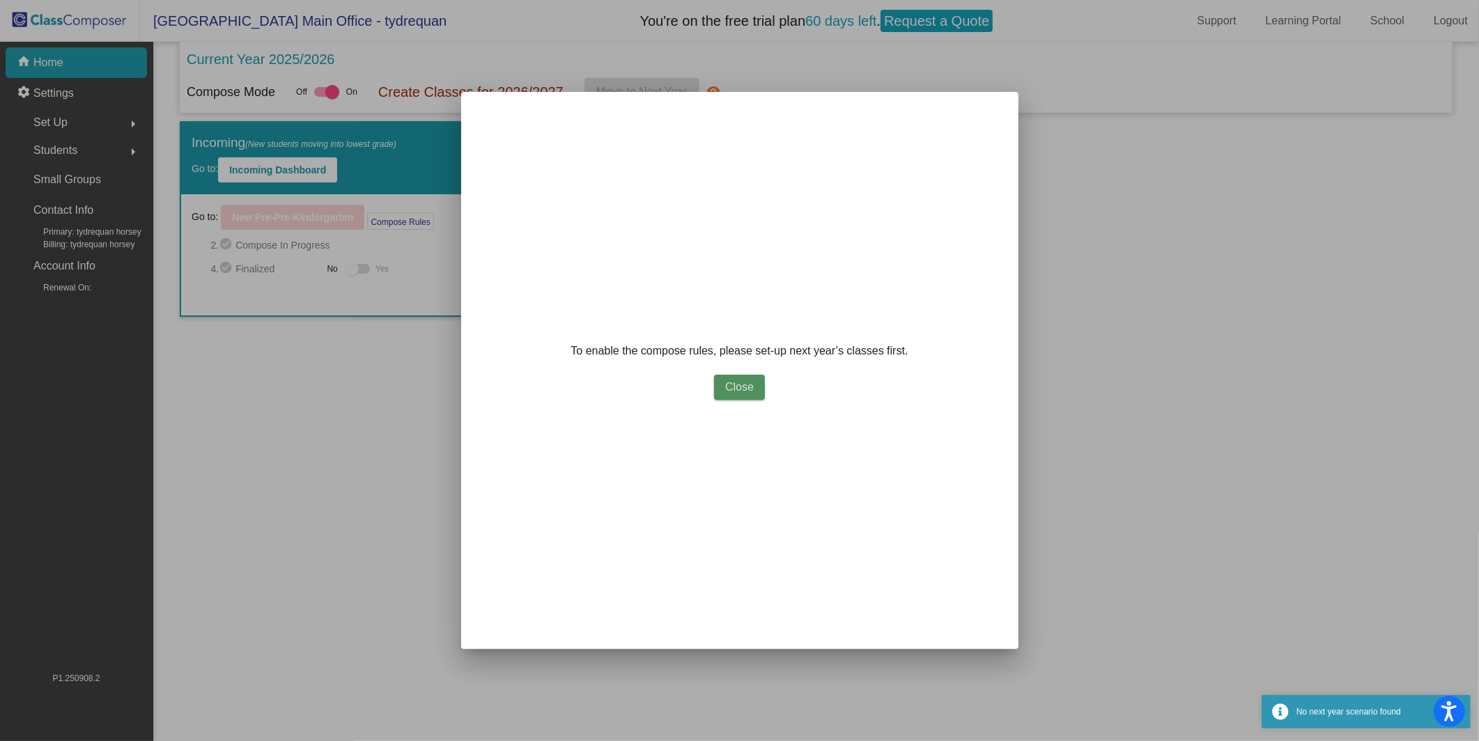
click at [725, 383] on span "Close" at bounding box center [739, 387] width 29 height 12
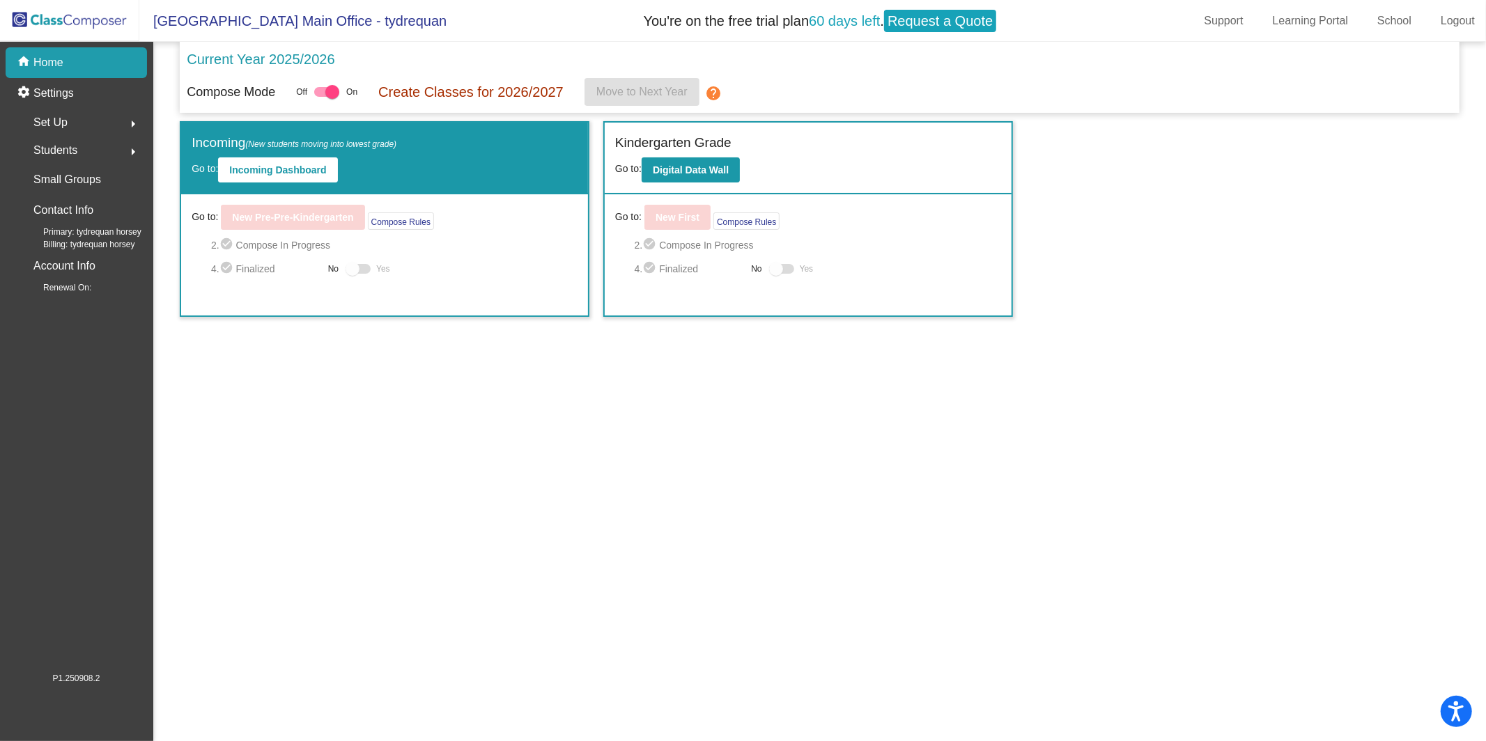
click at [104, 122] on div "Set Up arrow_right" at bounding box center [80, 123] width 133 height 28
click at [88, 232] on link "Classes" at bounding box center [80, 243] width 133 height 31
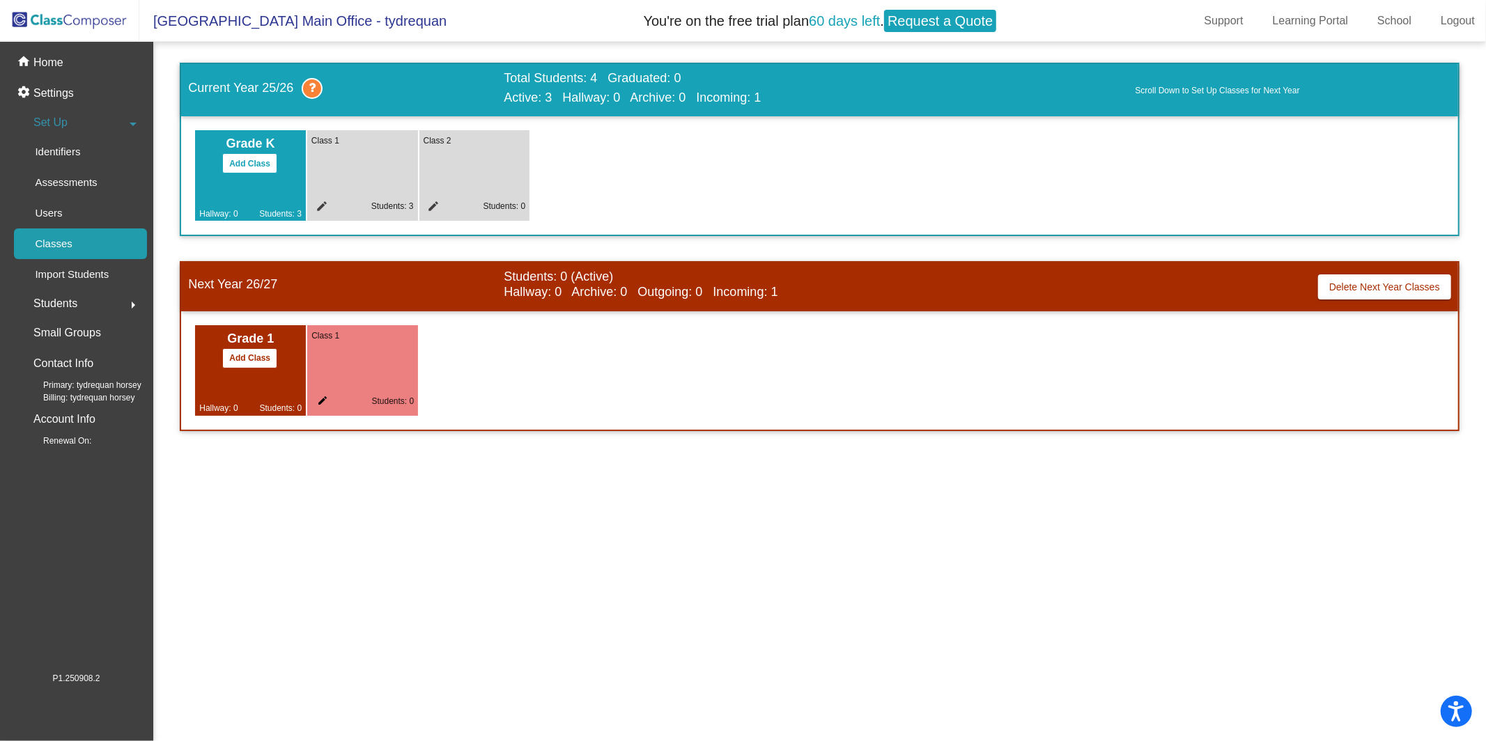
click at [492, 194] on div "Class 2 edit Students: 0" at bounding box center [474, 175] width 111 height 91
click at [104, 78] on div "settings Settings" at bounding box center [76, 93] width 141 height 31
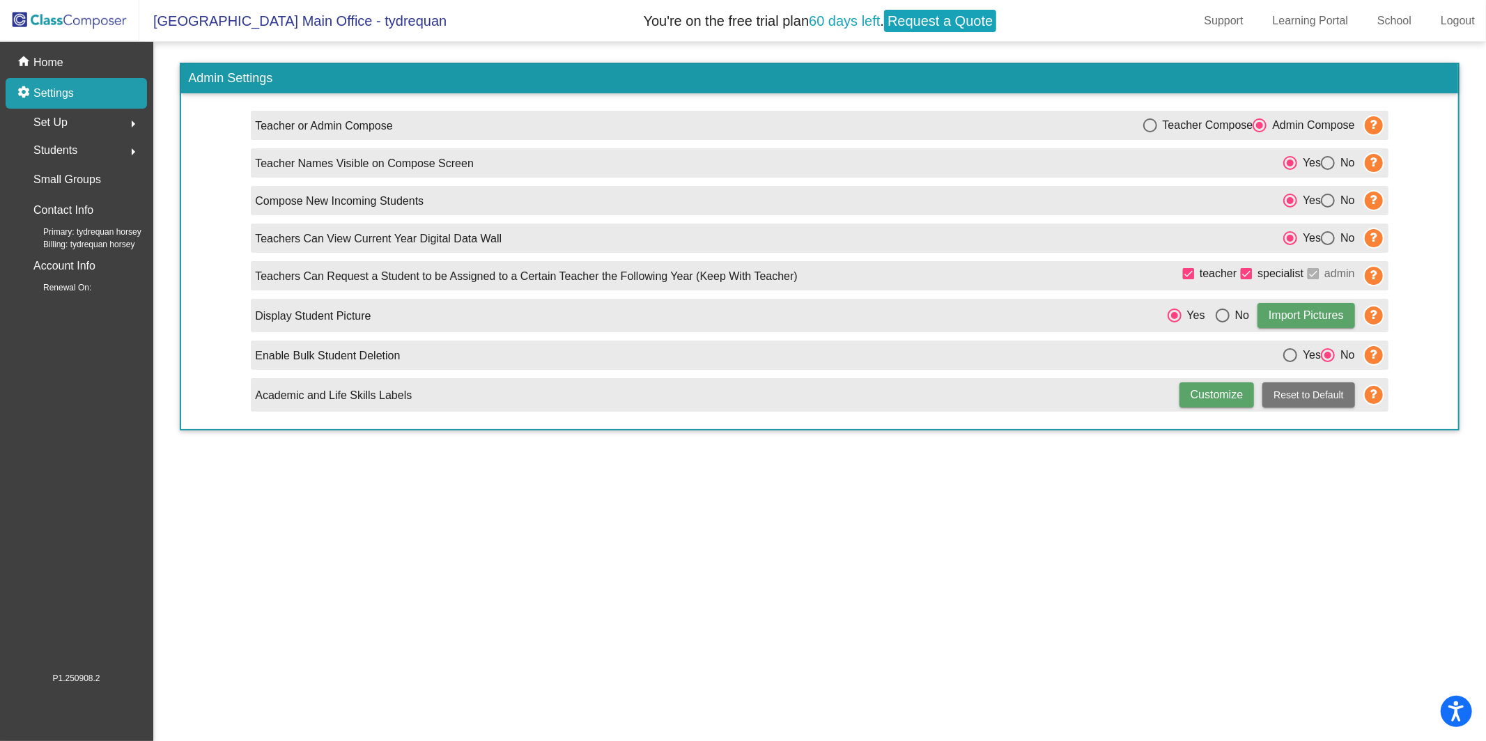
click at [1144, 121] on div "Select an option" at bounding box center [1150, 125] width 14 height 14
click at [1149, 132] on input "Teacher Compose" at bounding box center [1149, 132] width 1 height 1
radio input "true"
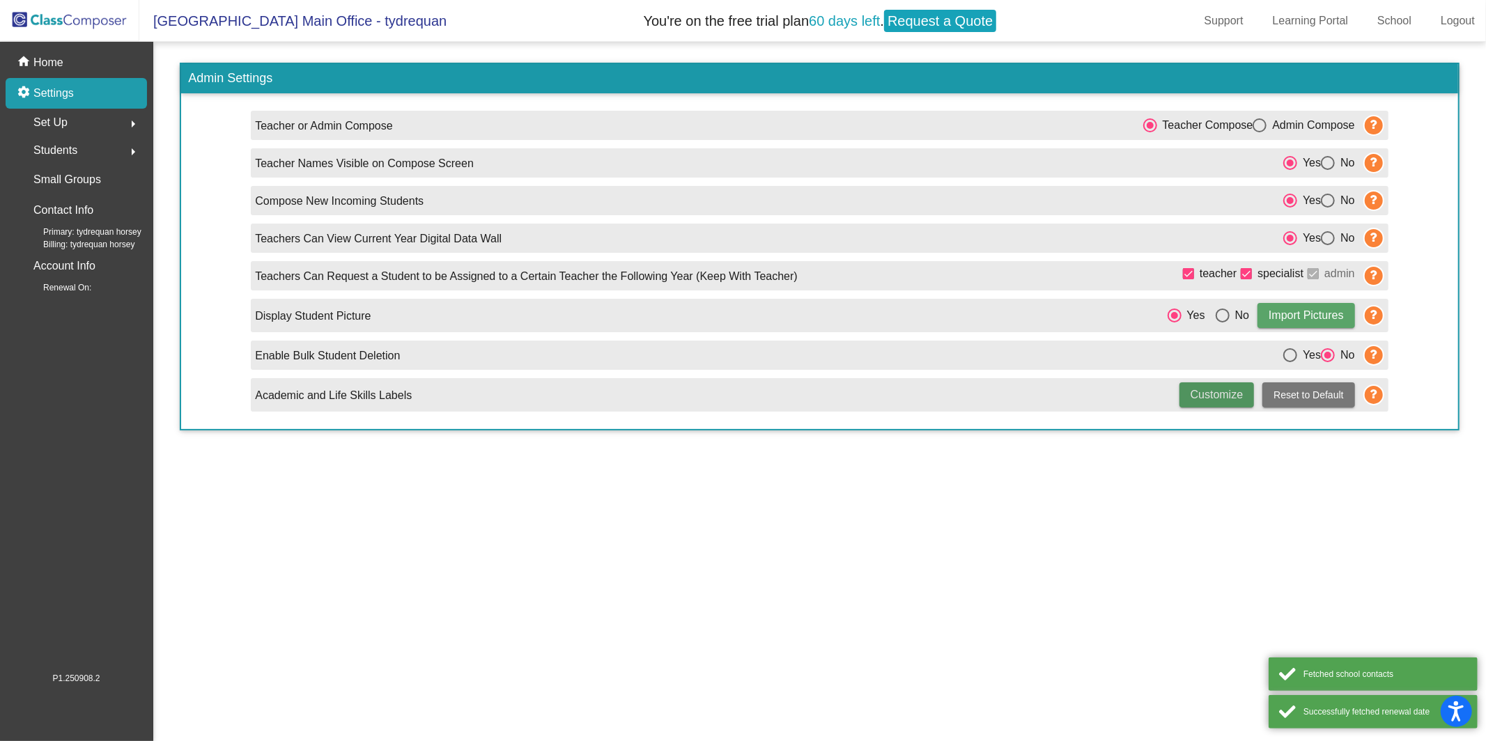
click at [1226, 404] on button "Customize" at bounding box center [1216, 394] width 75 height 25
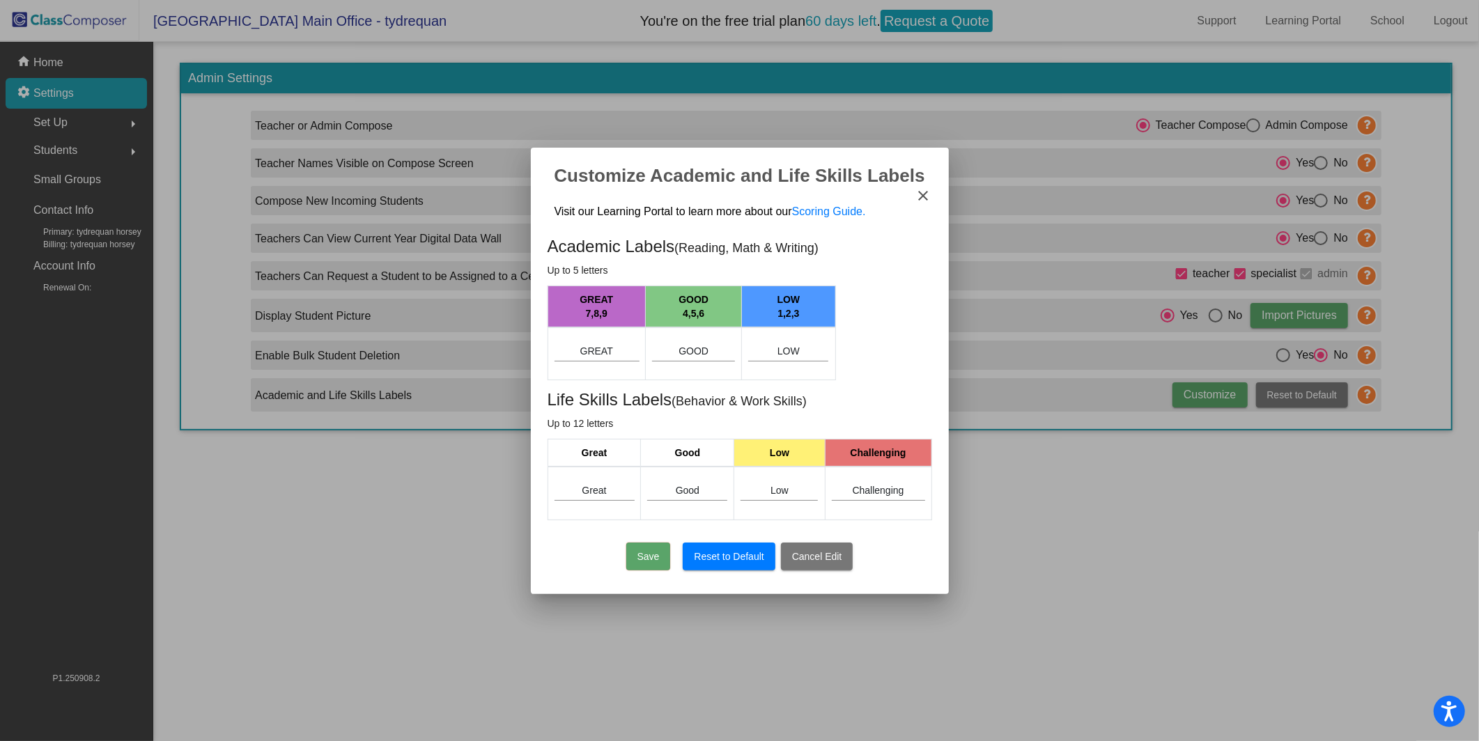
click at [656, 559] on button "Save" at bounding box center [648, 557] width 45 height 28
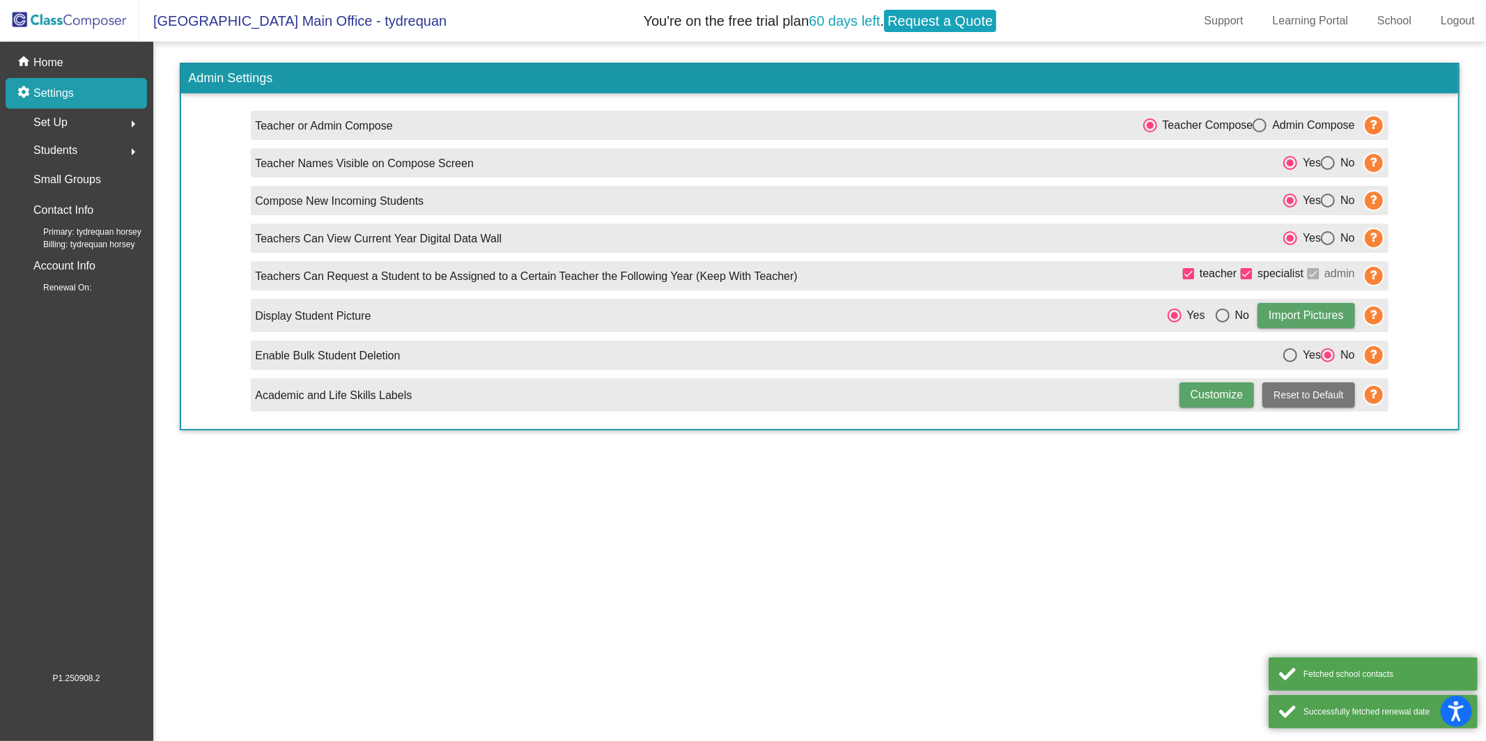
drag, startPoint x: 651, startPoint y: 546, endPoint x: 644, endPoint y: 545, distance: 7.1
click at [651, 545] on mat-sidenav-content "Admin Settings Teacher or Admin Compose Teacher Compose Admin Compose Teacher N…" at bounding box center [819, 391] width 1332 height 699
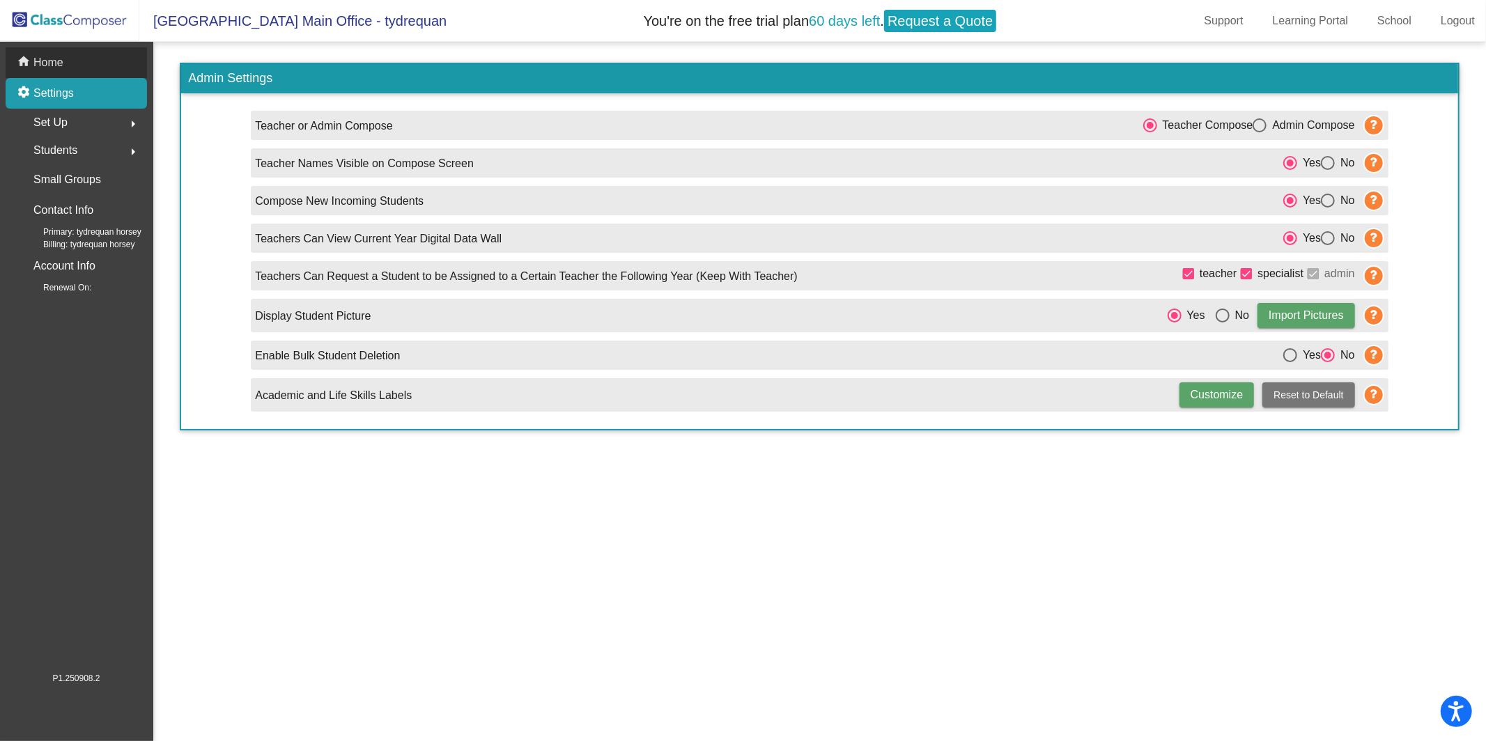
click at [99, 55] on div "home Home" at bounding box center [76, 62] width 141 height 31
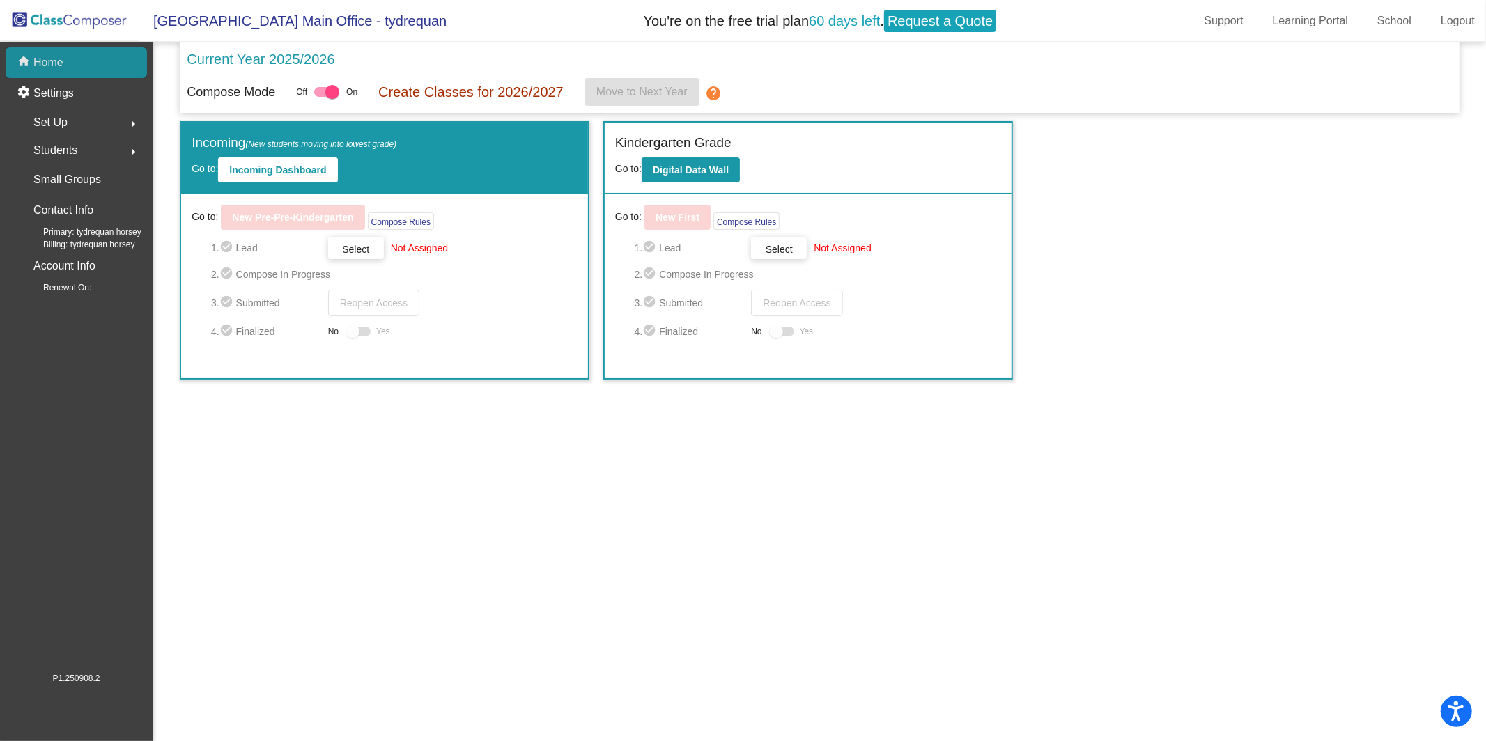
click at [104, 55] on div "home Home" at bounding box center [76, 62] width 141 height 31
click at [90, 108] on div "settings Settings" at bounding box center [76, 93] width 141 height 31
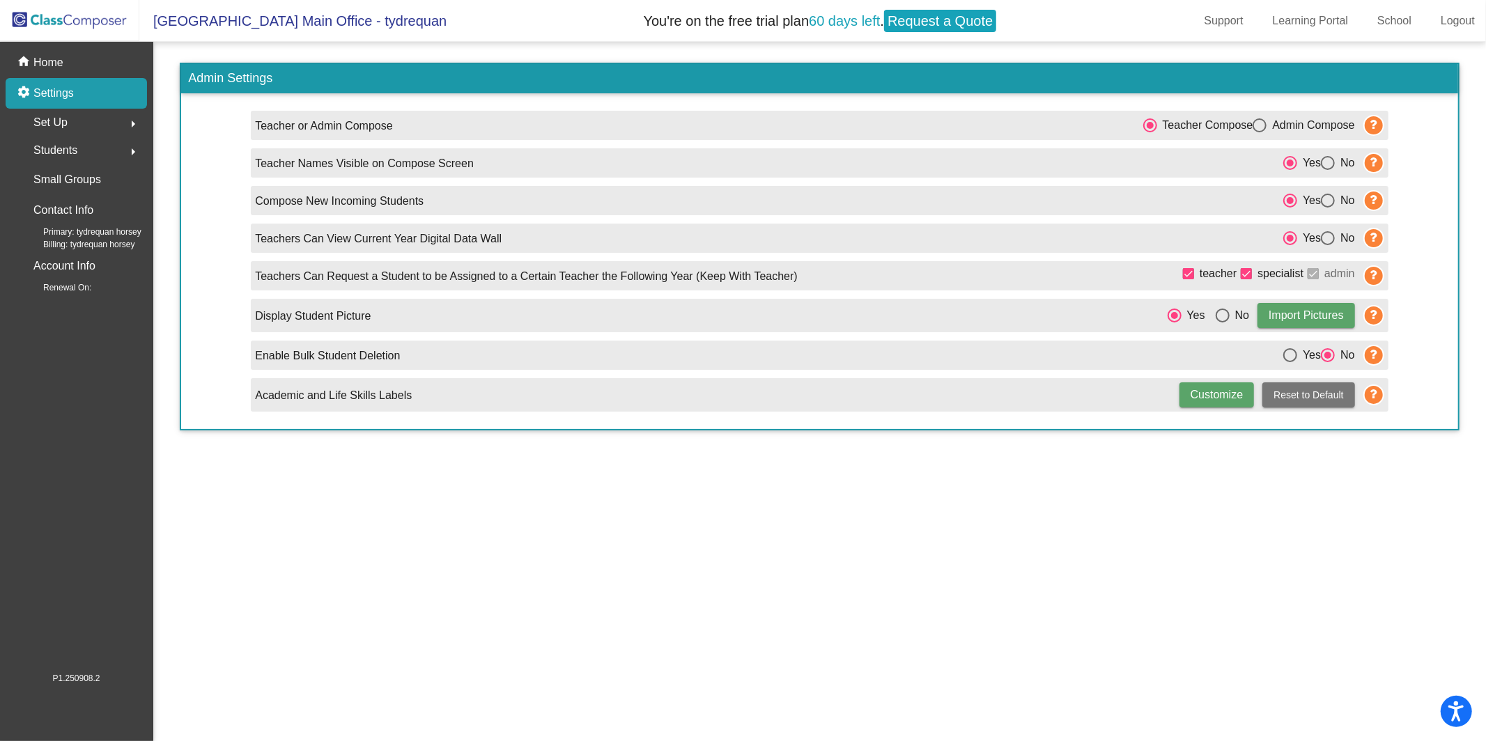
click at [87, 124] on div "Set Up arrow_right" at bounding box center [80, 123] width 133 height 28
click at [87, 123] on div "Set Up arrow_drop_down" at bounding box center [80, 123] width 133 height 28
